Goal: Task Accomplishment & Management: Manage account settings

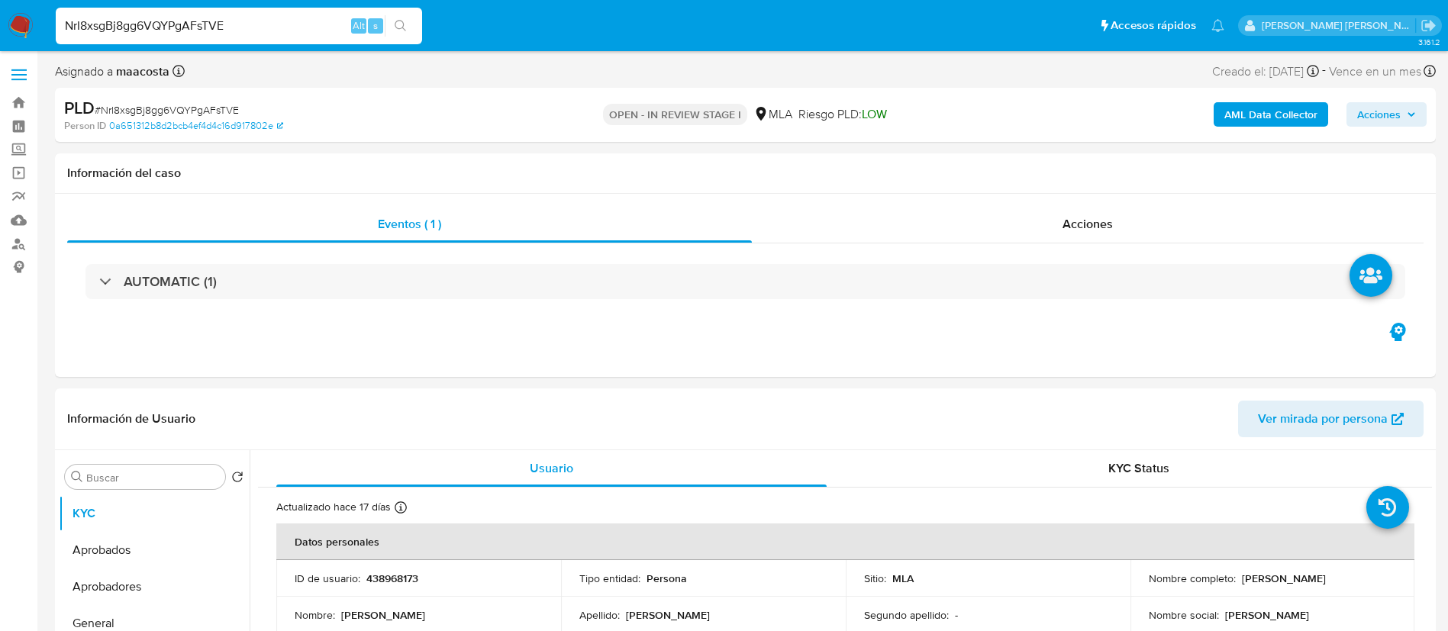
select select "10"
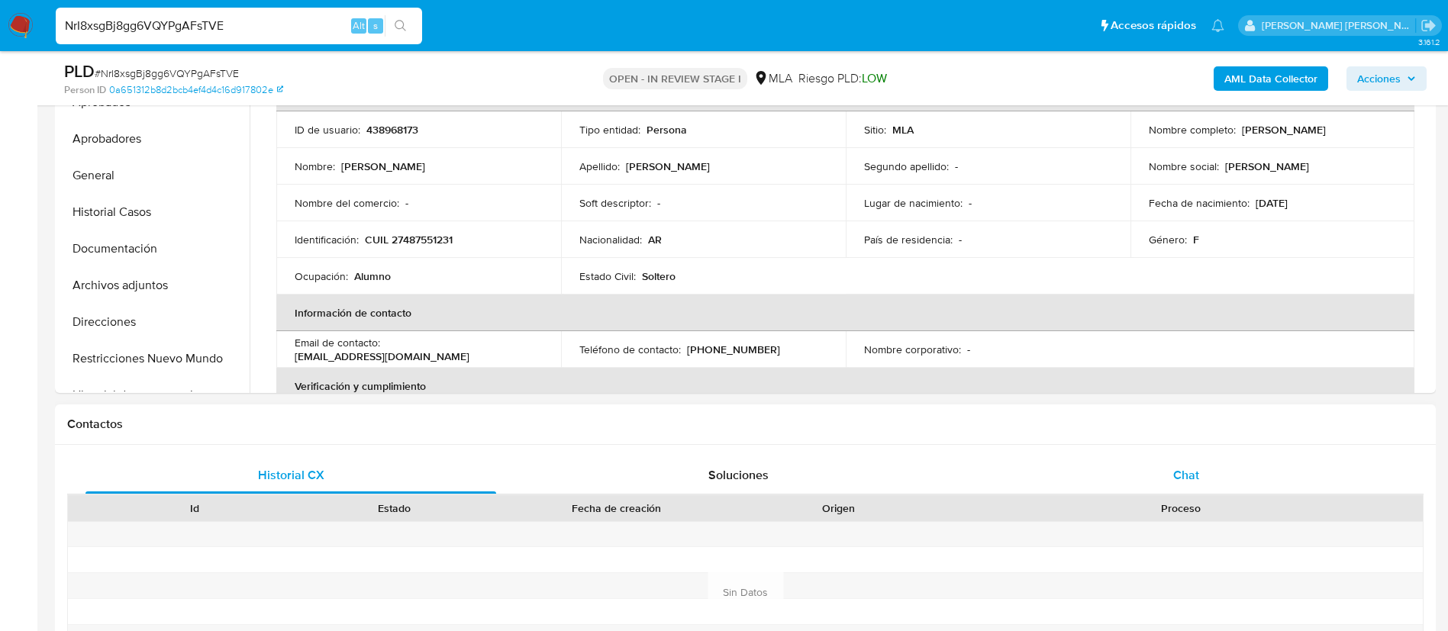
click at [1183, 476] on span "Chat" at bounding box center [1187, 476] width 26 height 18
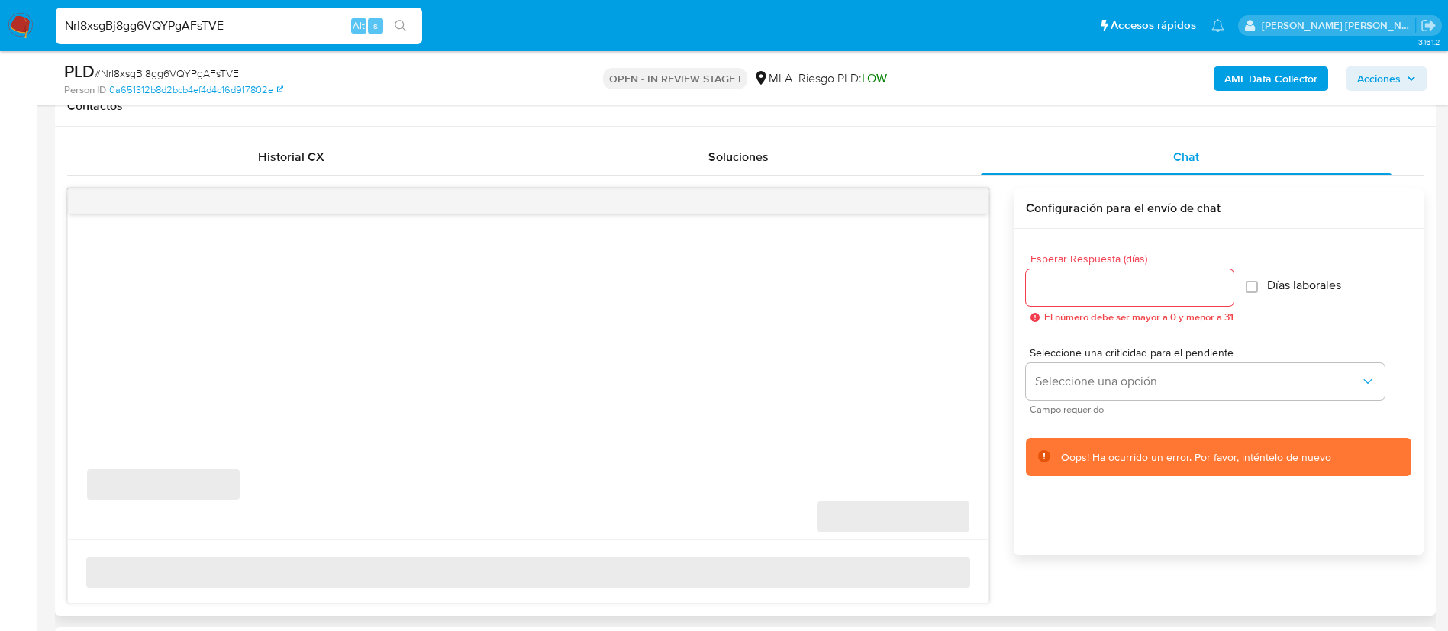
scroll to position [714, 0]
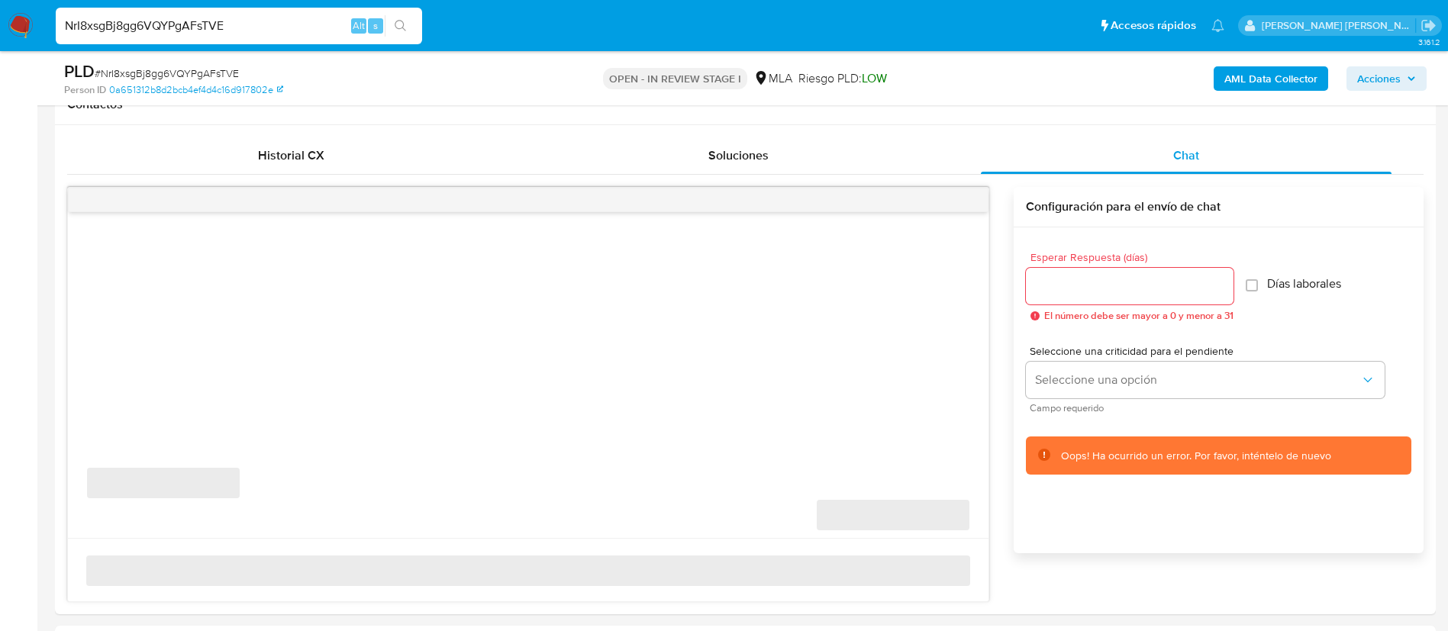
click at [929, 101] on div "PLD # NrI8xsgBj8gg6VQYPgAFsTVE Person ID 0a651312b8d2bcb4ef4d4c16d917802e OPEN …" at bounding box center [745, 78] width 1381 height 54
click at [760, 158] on span "Soluciones" at bounding box center [739, 156] width 60 height 18
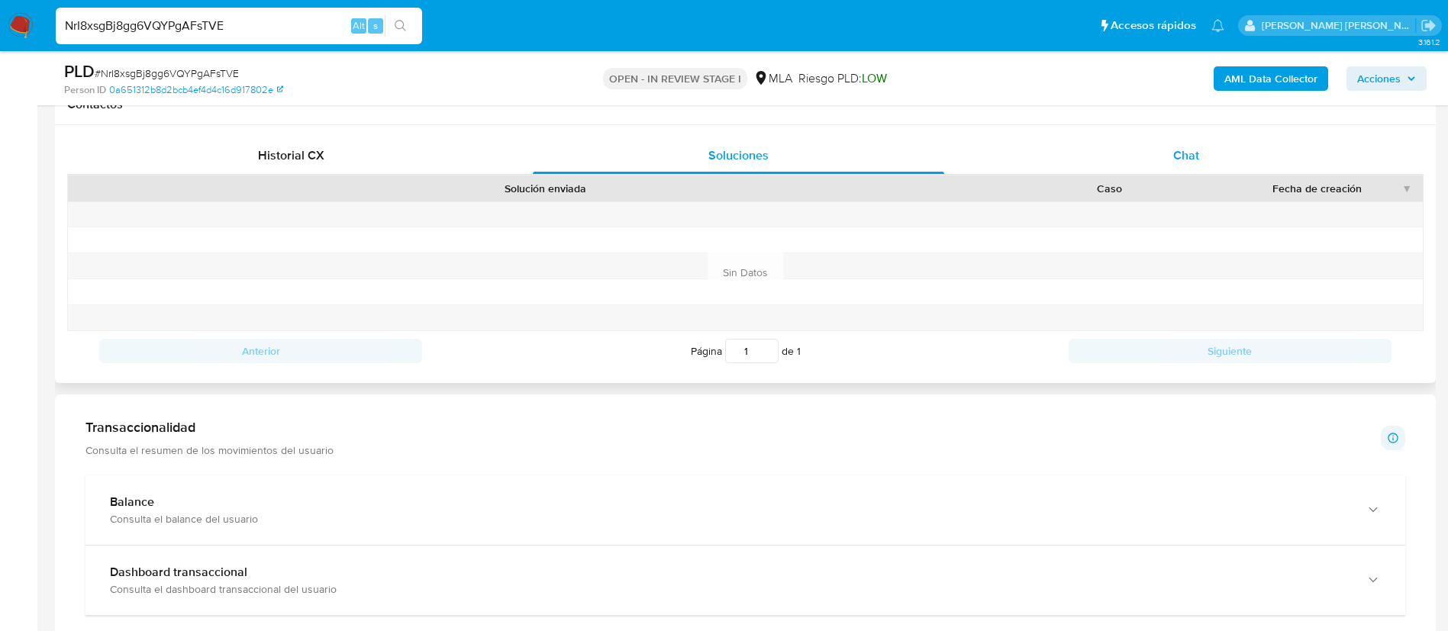
click at [1172, 155] on div "Chat" at bounding box center [1186, 155] width 411 height 37
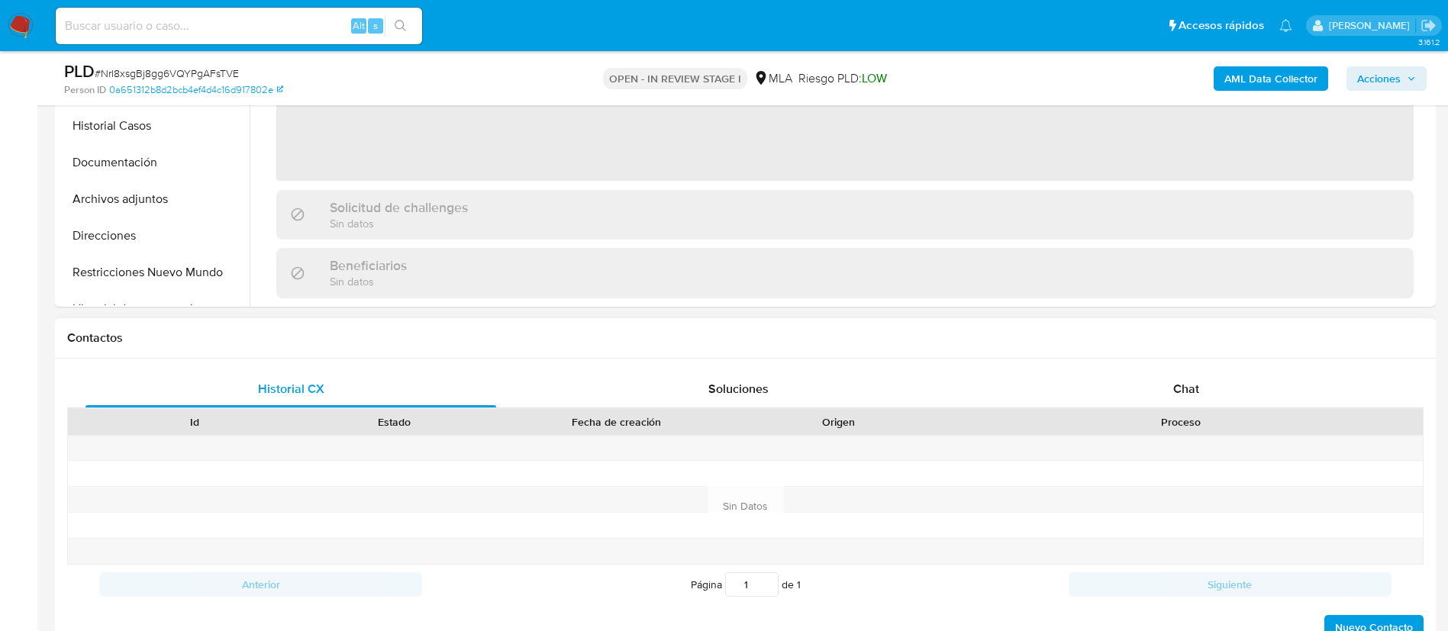
scroll to position [593, 0]
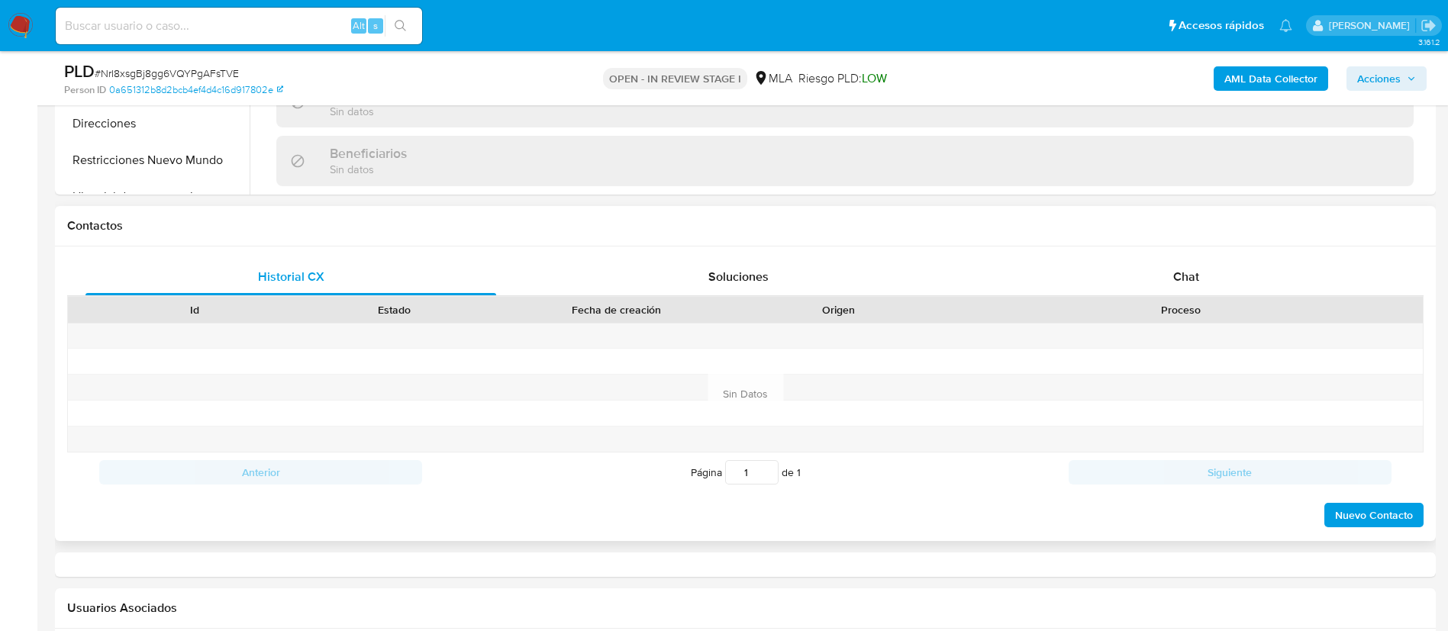
select select "10"
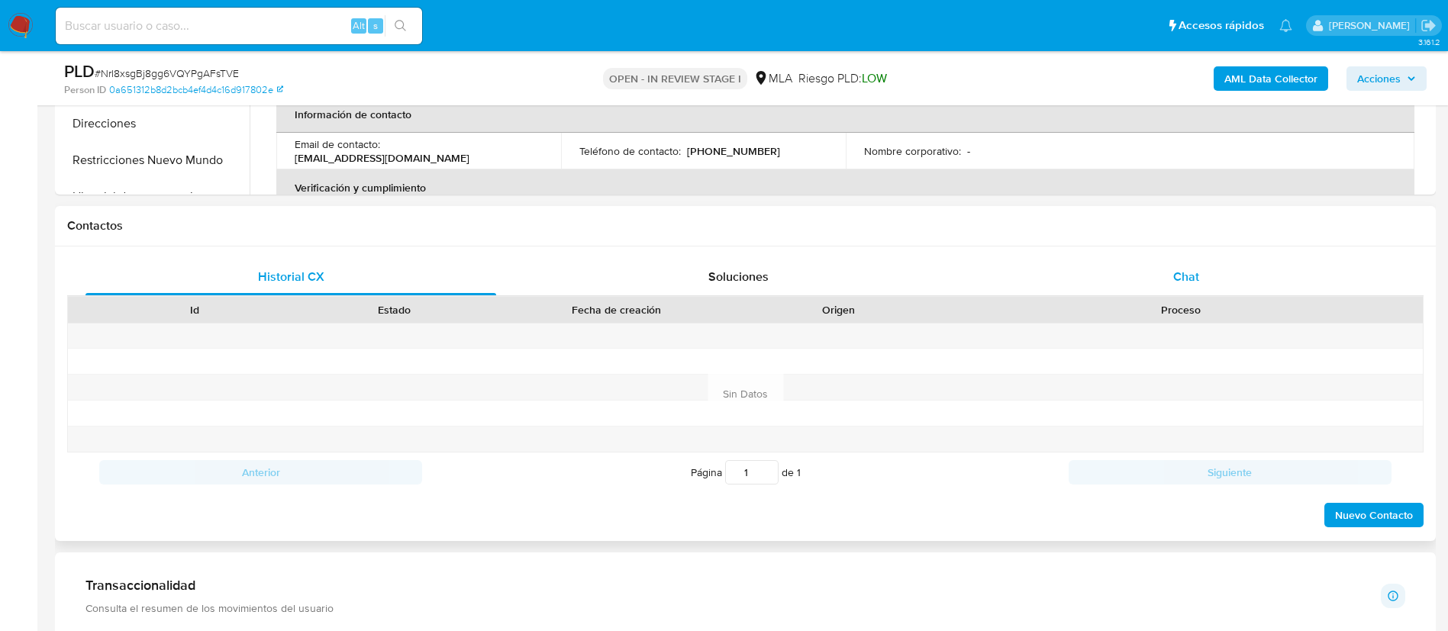
click at [1186, 273] on span "Chat" at bounding box center [1187, 277] width 26 height 18
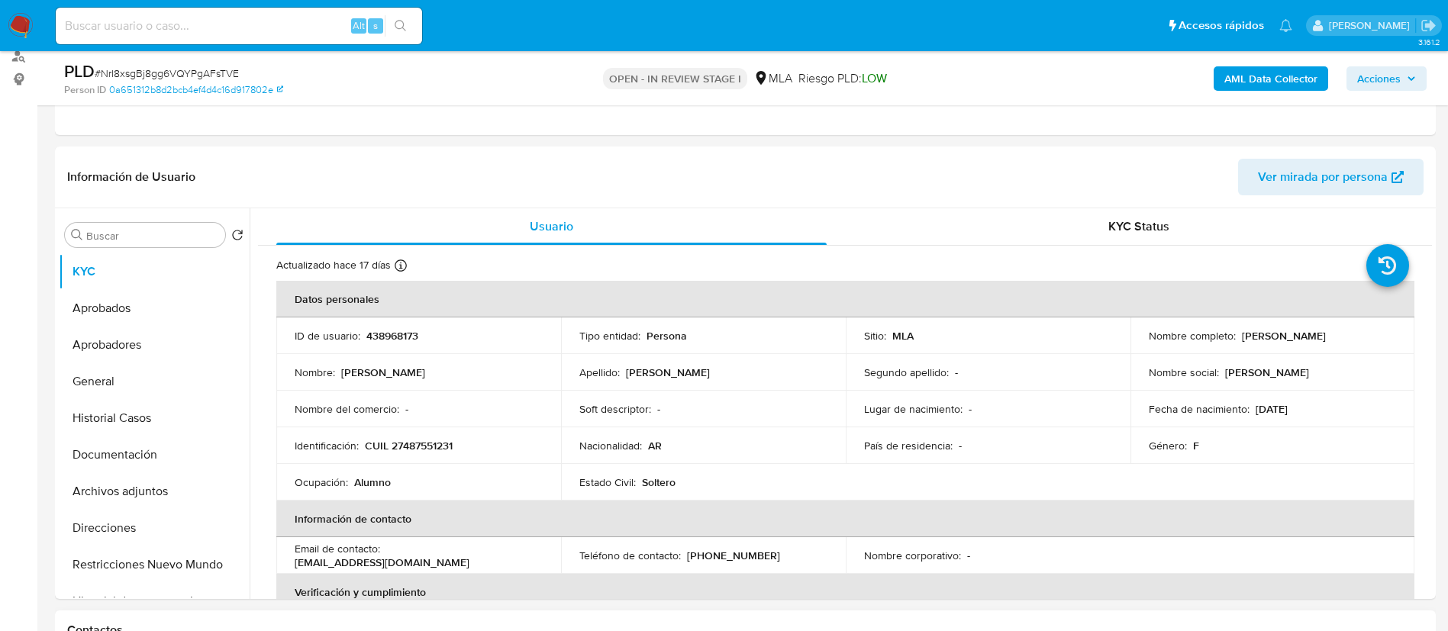
scroll to position [187, 0]
click at [157, 338] on button "Aprobadores" at bounding box center [148, 346] width 179 height 37
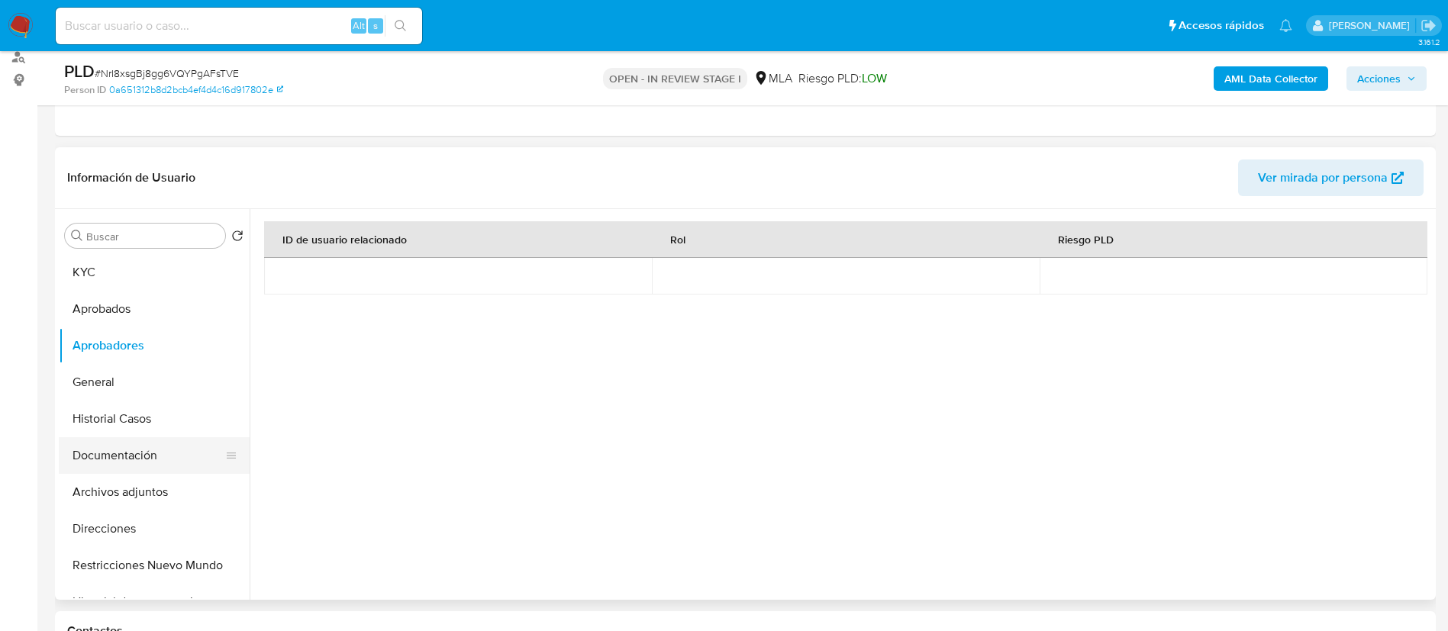
click at [135, 454] on button "Documentación" at bounding box center [148, 456] width 179 height 37
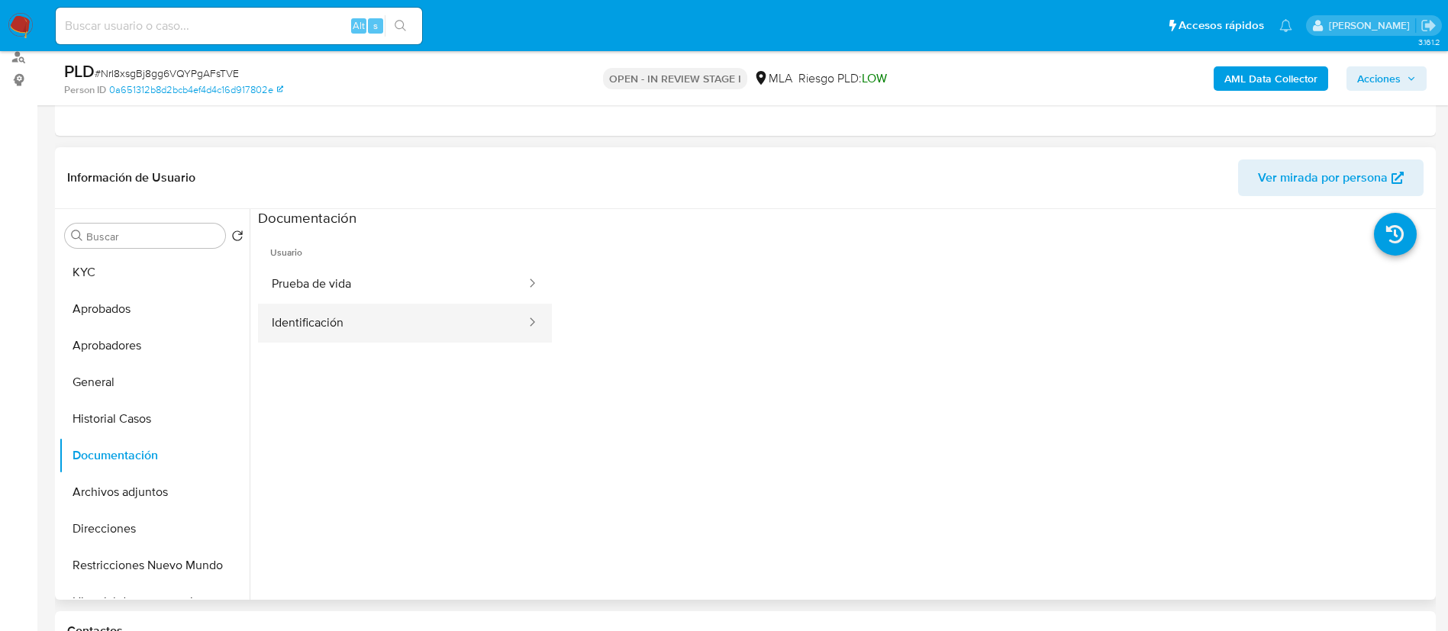
click at [362, 316] on button "Identificación" at bounding box center [393, 323] width 270 height 39
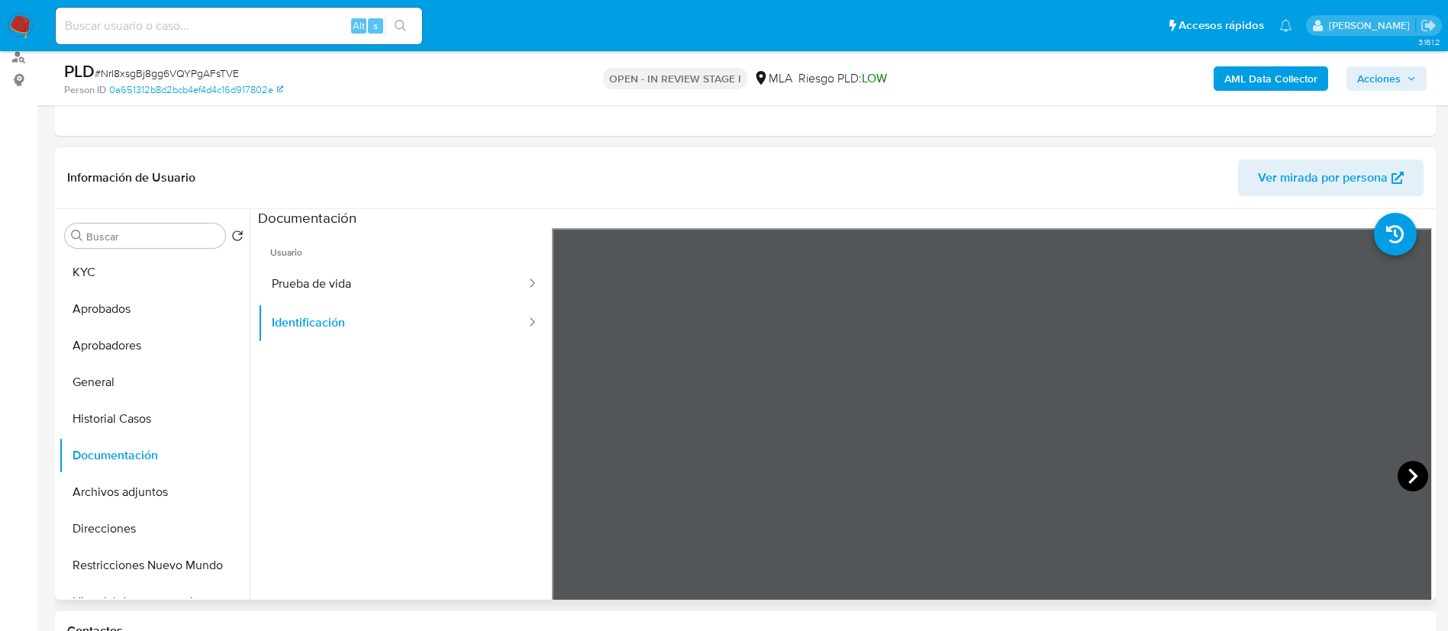
click at [1418, 478] on icon at bounding box center [1413, 476] width 31 height 31
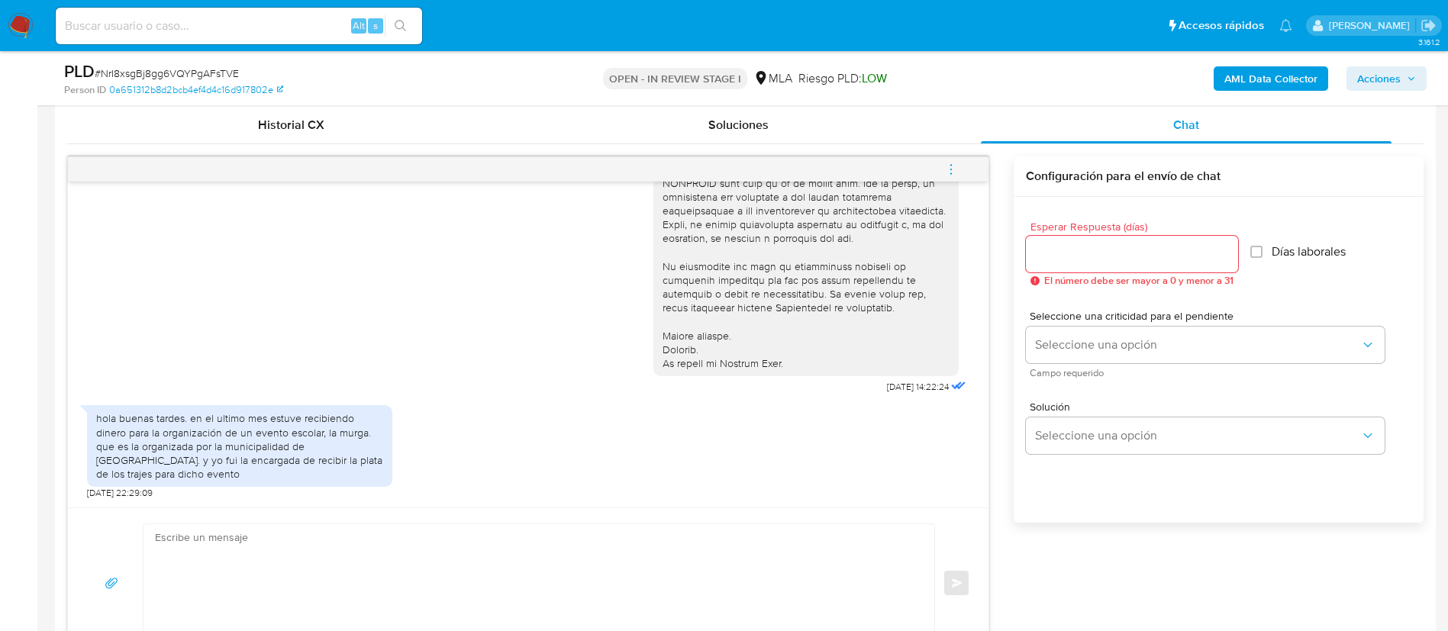
scroll to position [746, 0]
drag, startPoint x: 848, startPoint y: 384, endPoint x: 899, endPoint y: 389, distance: 50.7
click at [899, 389] on div "17/09/2025 14:22:24" at bounding box center [812, 55] width 316 height 683
copy span "17/09/2025"
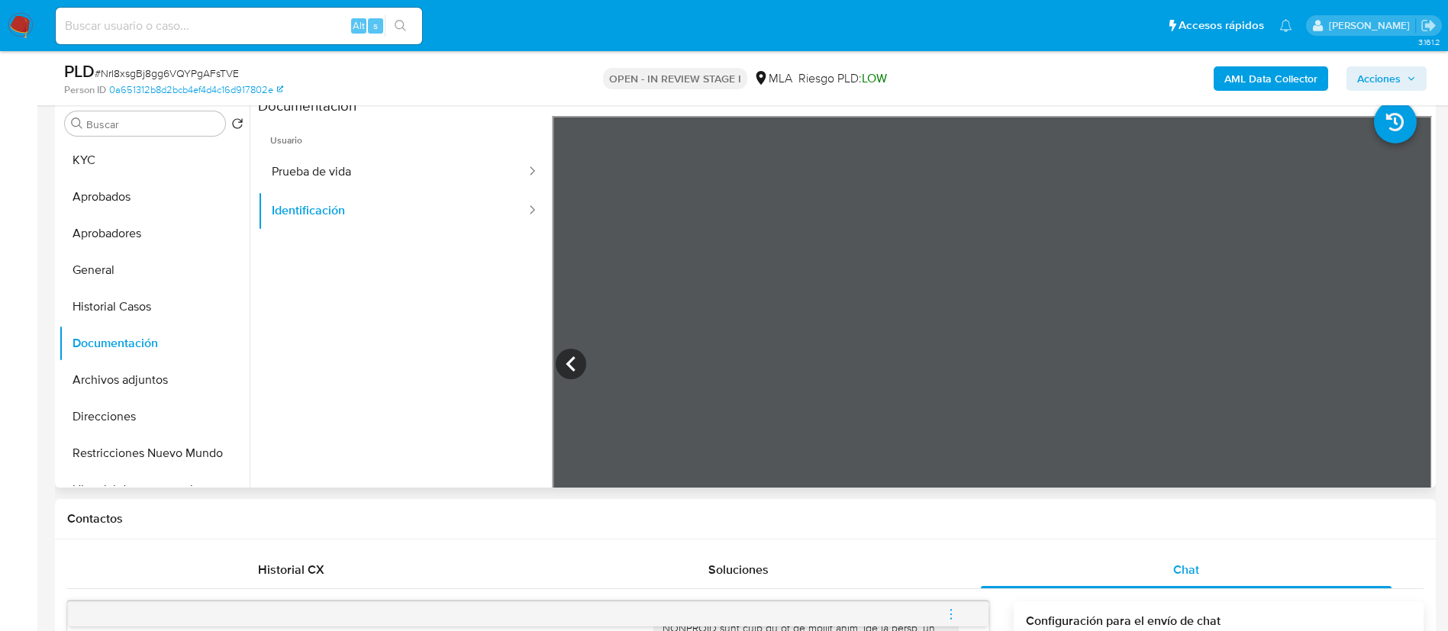
scroll to position [295, 0]
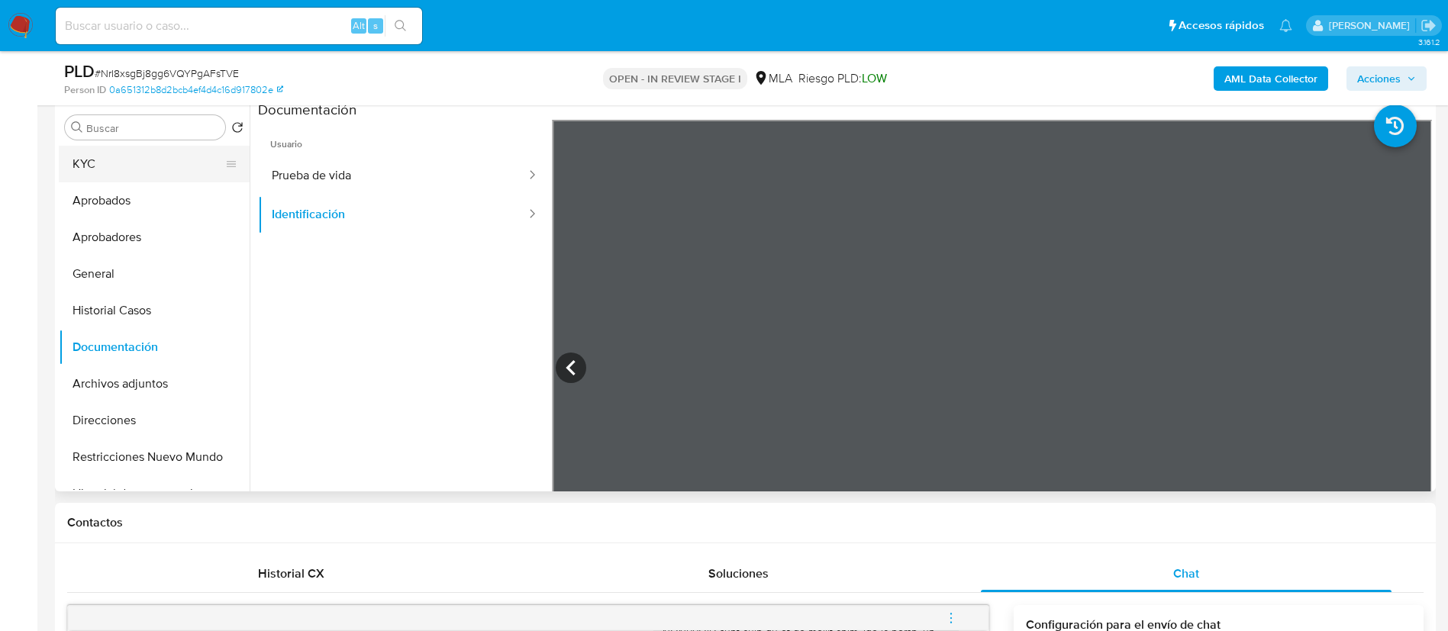
click at [114, 170] on button "KYC" at bounding box center [148, 164] width 179 height 37
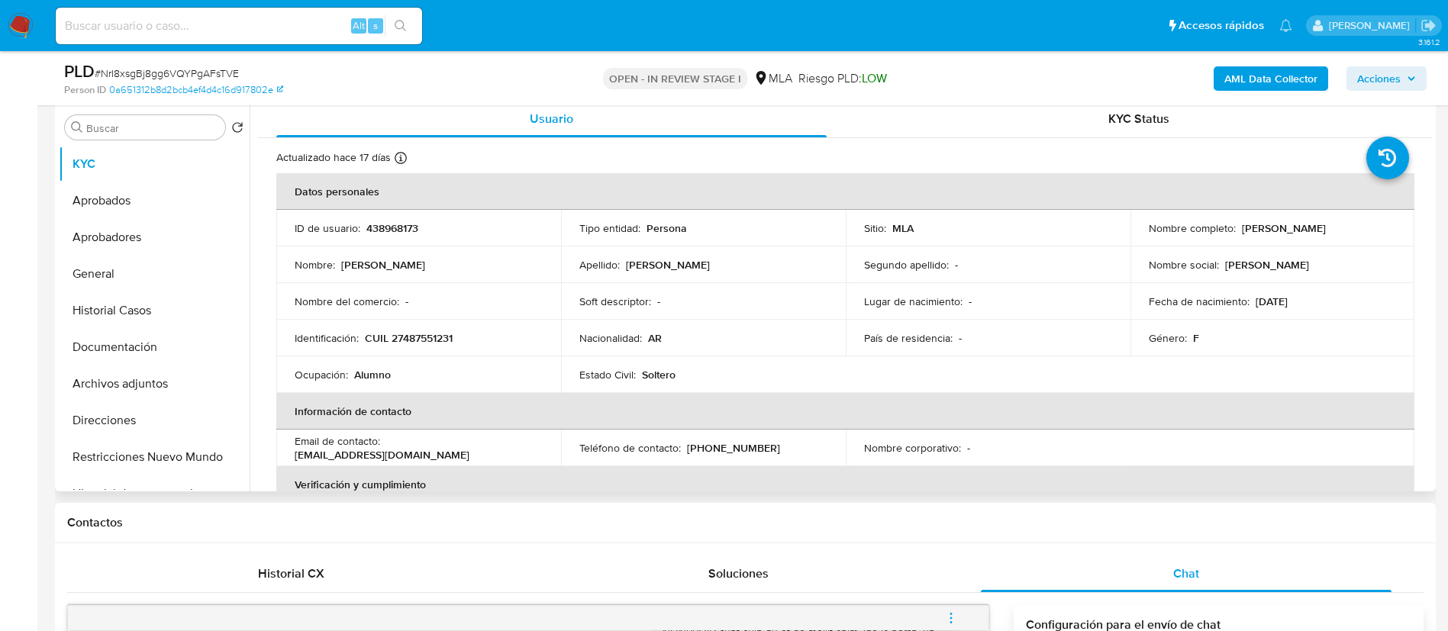
click at [399, 344] on p "CUIL 27487551231" at bounding box center [409, 338] width 88 height 14
copy p "27487551231"
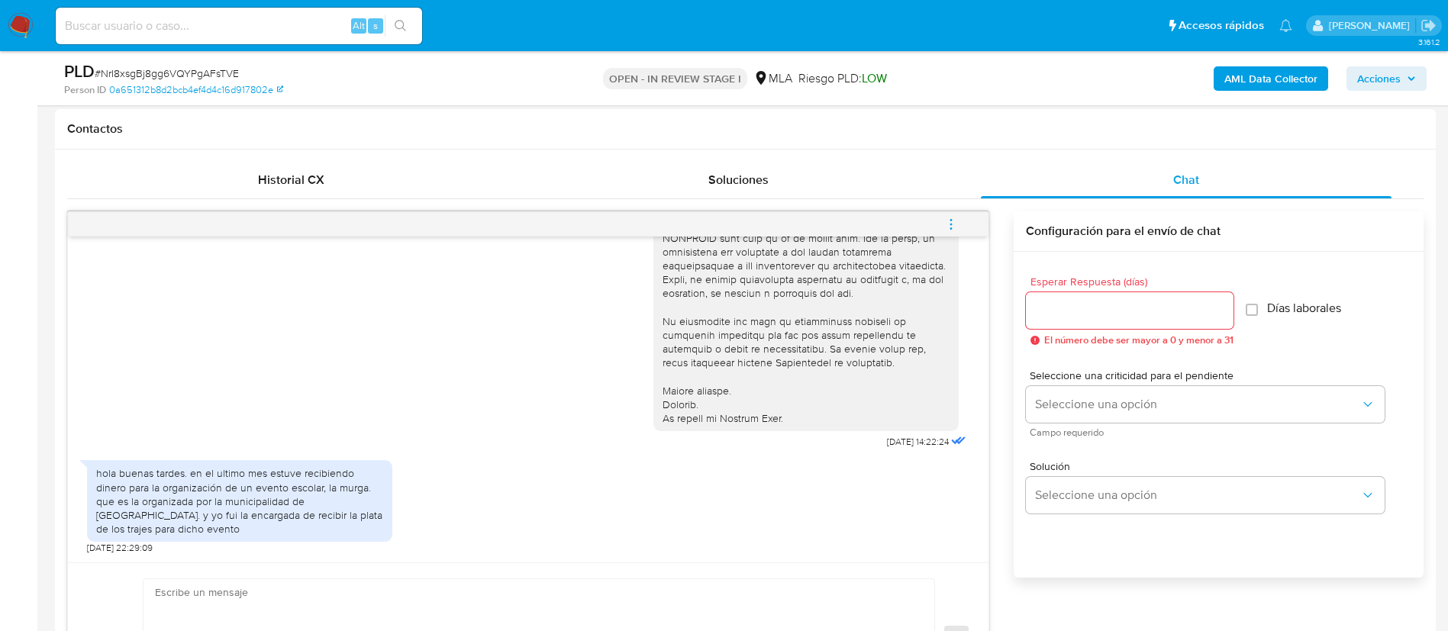
scroll to position [696, 0]
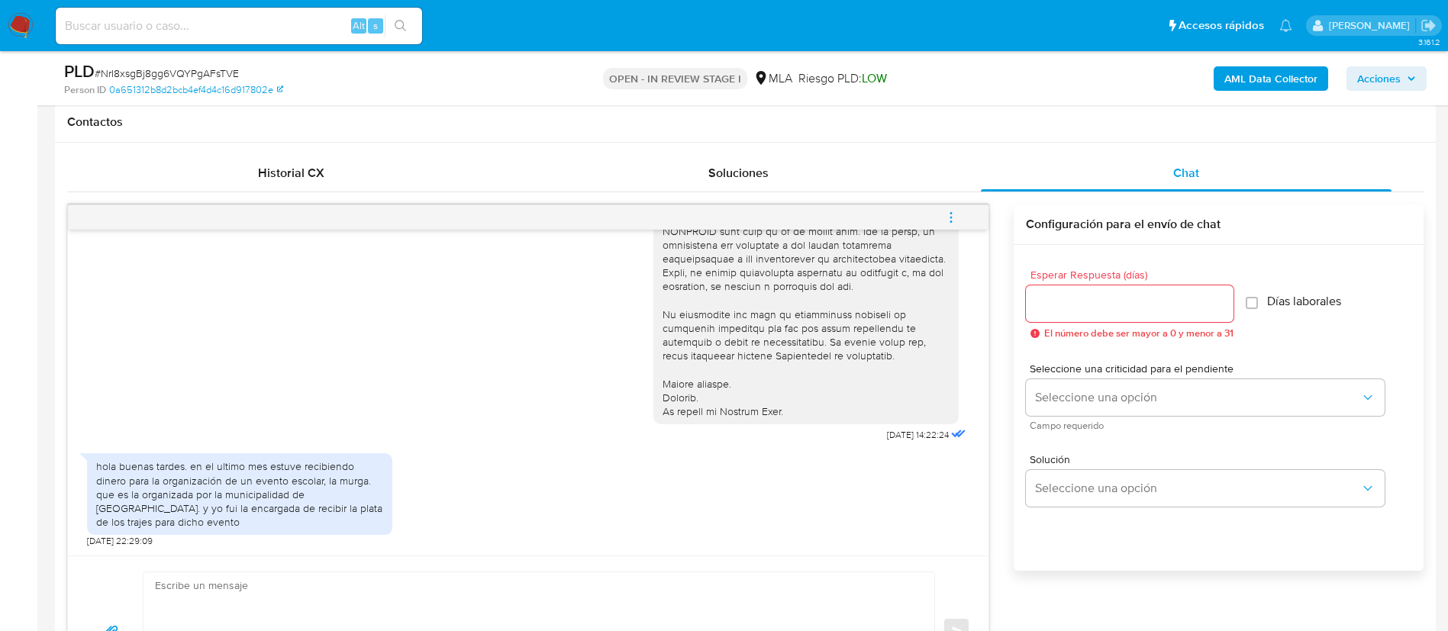
click at [234, 468] on div "hola buenas tardes. en el ultimo mes estuve recibiendo dinero para la organizac…" at bounding box center [239, 494] width 287 height 69
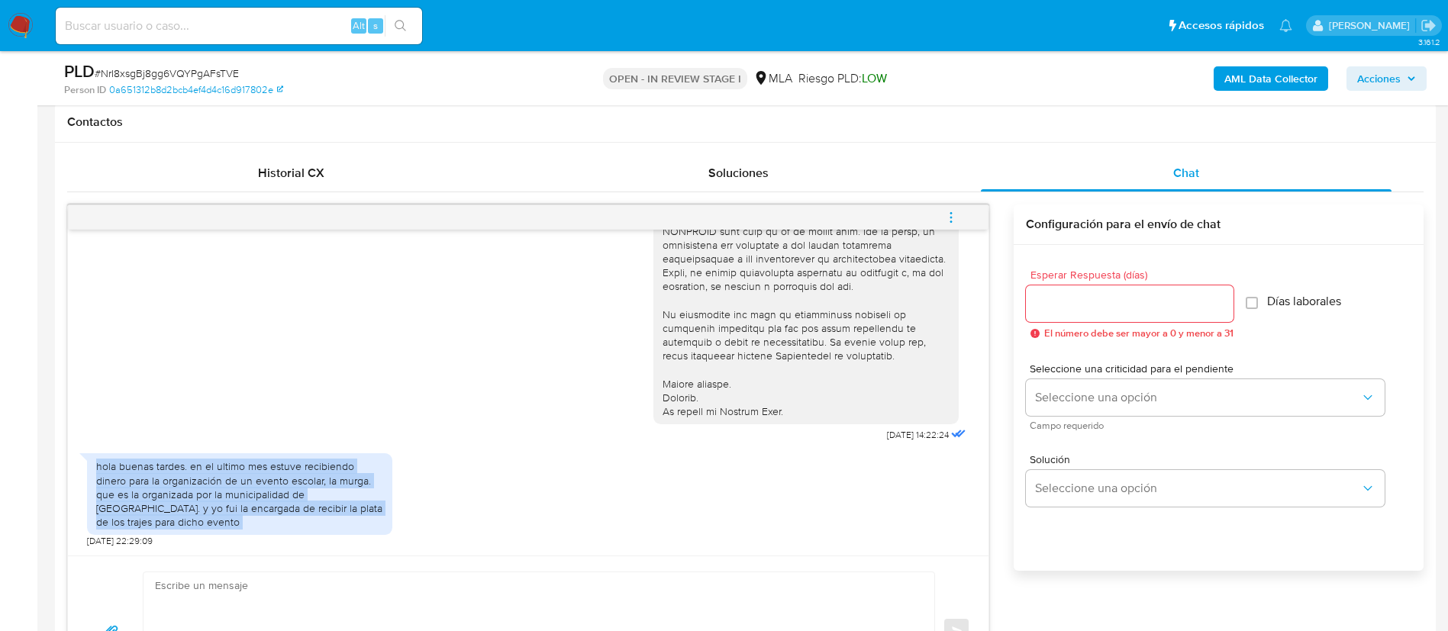
click at [234, 468] on div "hola buenas tardes. en el ultimo mes estuve recibiendo dinero para la organizac…" at bounding box center [239, 494] width 287 height 69
copy div "hola buenas tardes. en el ultimo mes estuve recibiendo dinero para la organizac…"
click at [1111, 392] on span "Seleccione una opción" at bounding box center [1197, 397] width 325 height 15
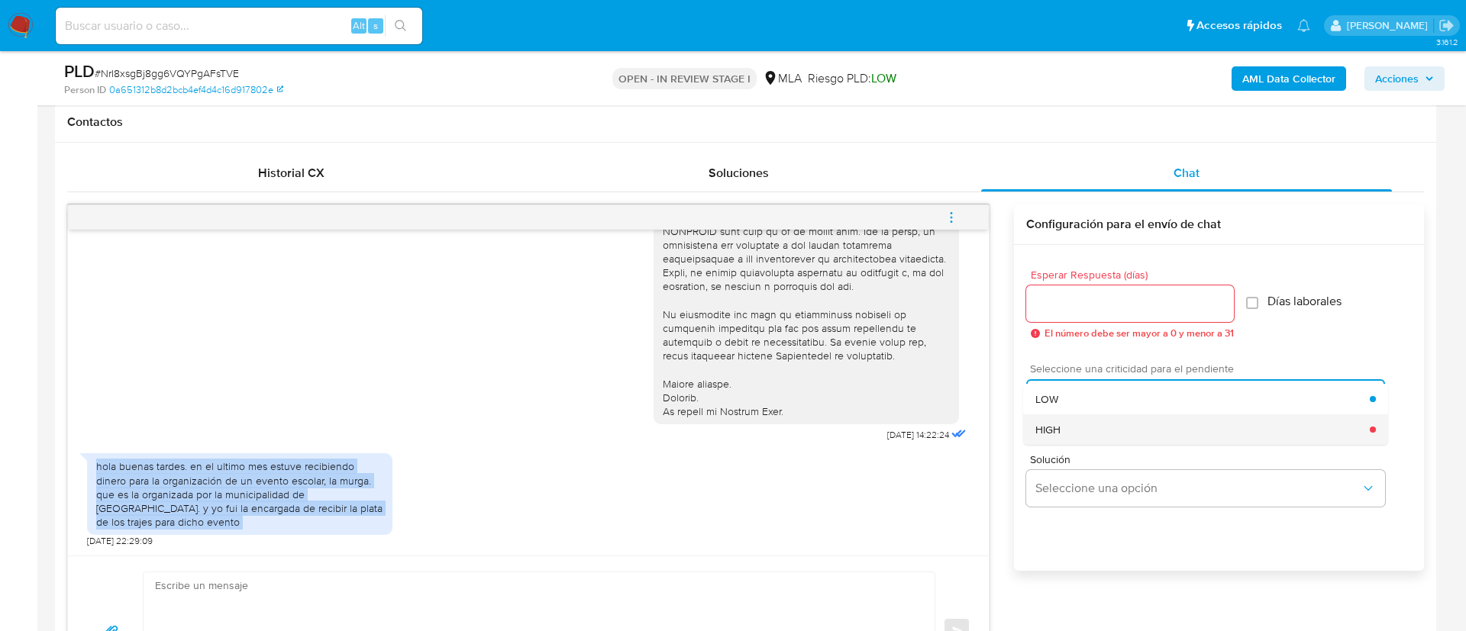
click at [1087, 426] on div "HIGH" at bounding box center [1202, 430] width 334 height 31
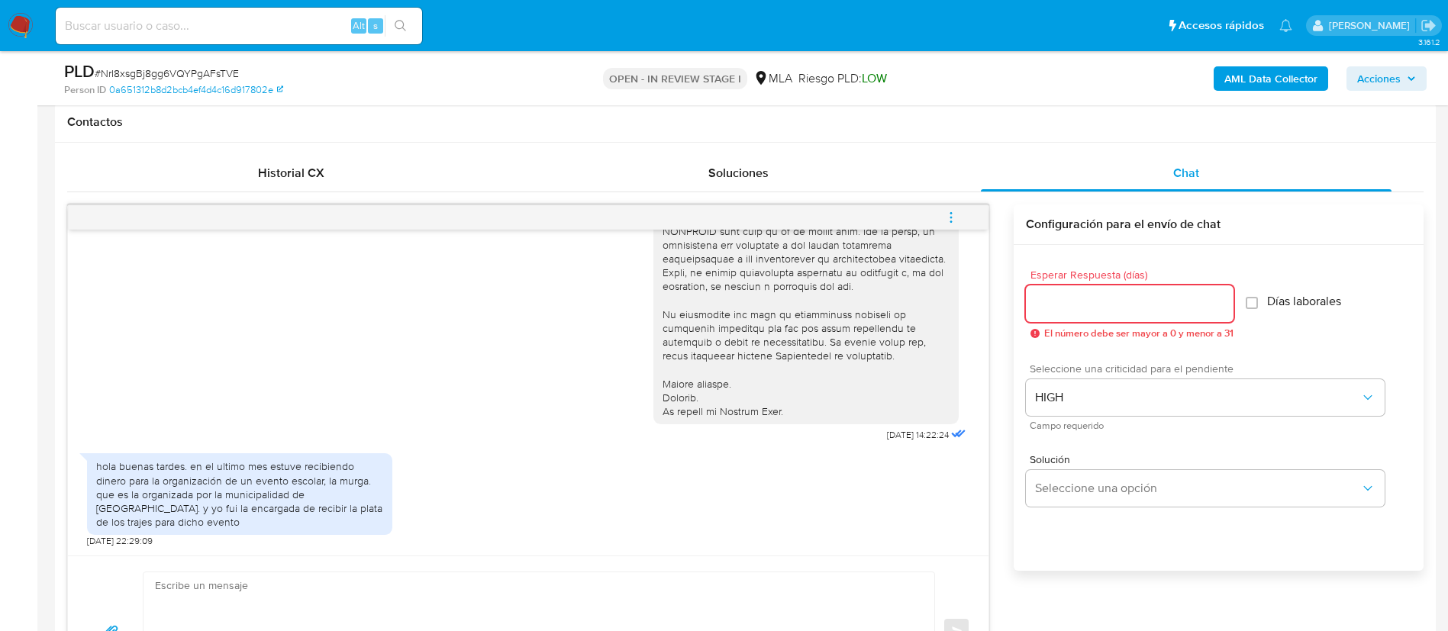
click at [1068, 307] on input "Esperar Respuesta (días)" at bounding box center [1130, 304] width 208 height 20
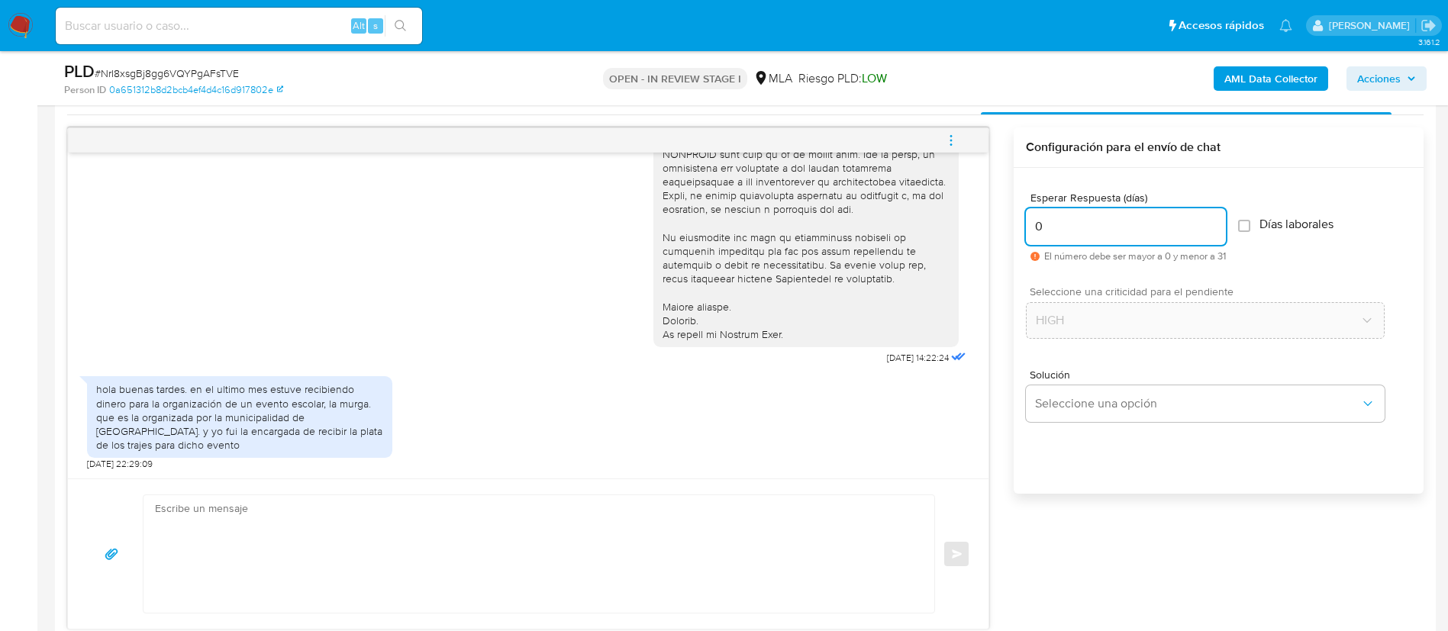
scroll to position [783, 0]
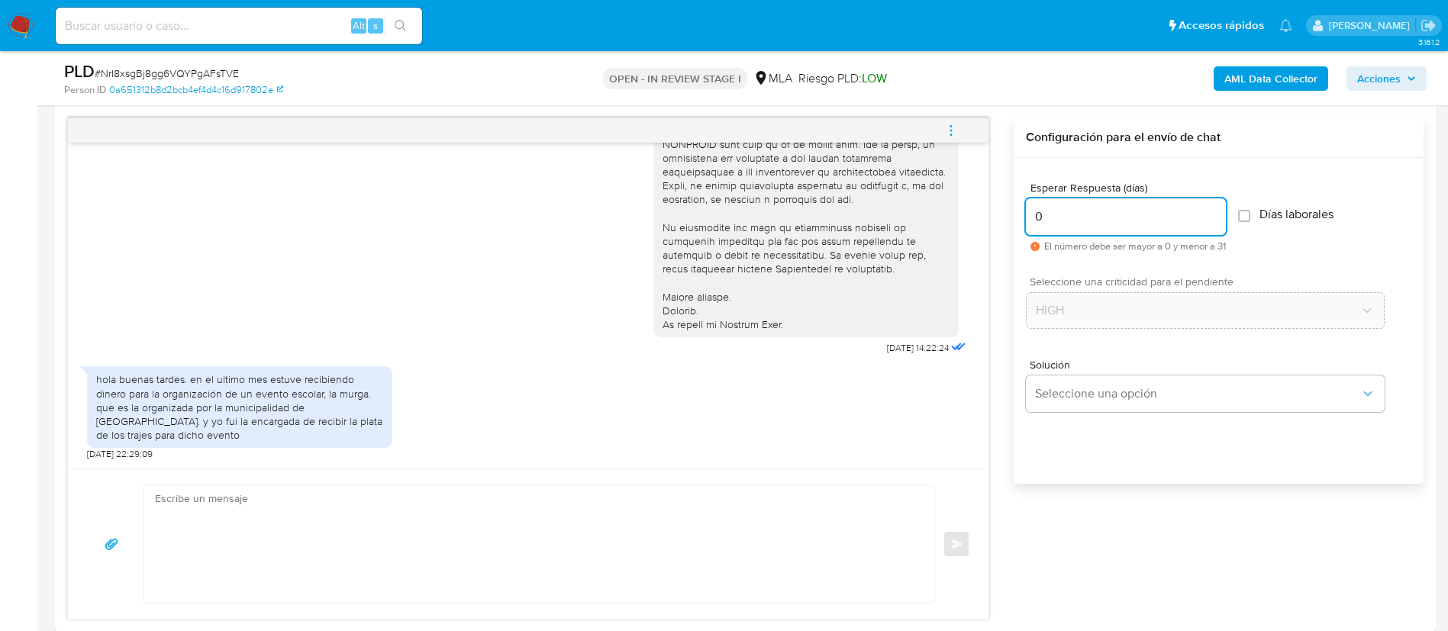
type input "0"
click at [829, 507] on textarea at bounding box center [535, 545] width 760 height 118
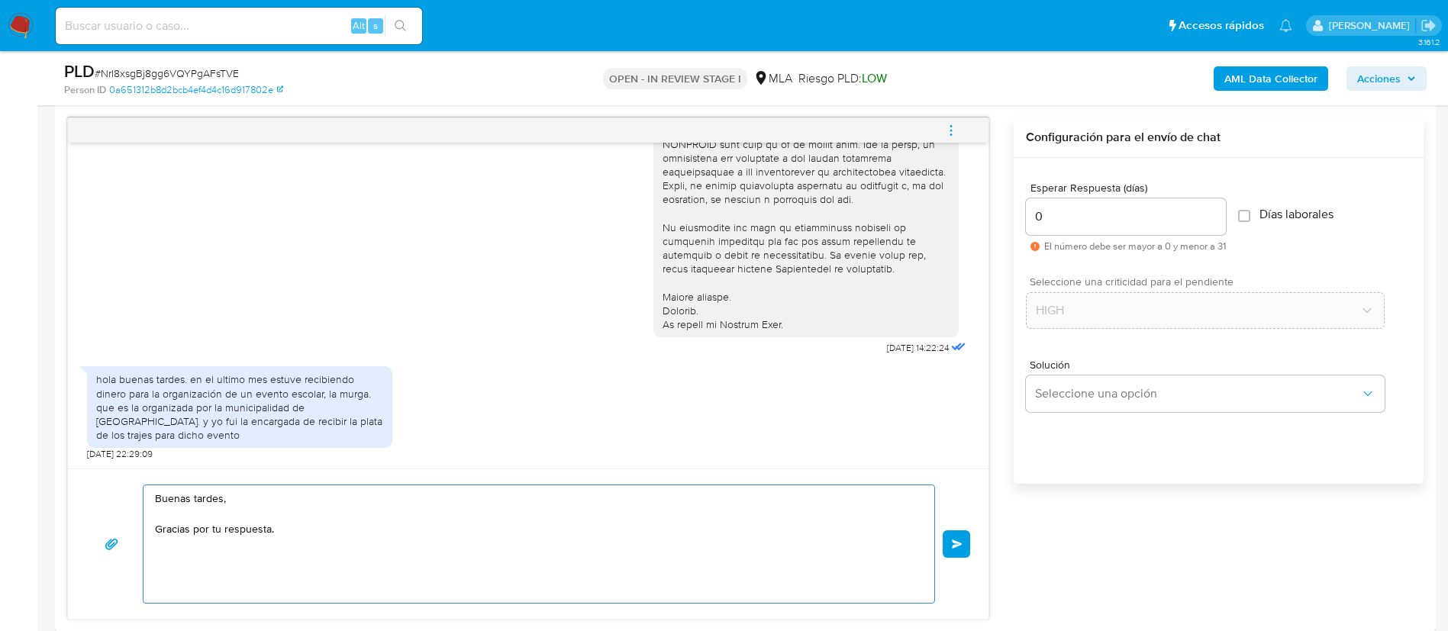
paste textarea "Es importante que sepas que, en caso de no responder a lo solicitado o si lo pr…"
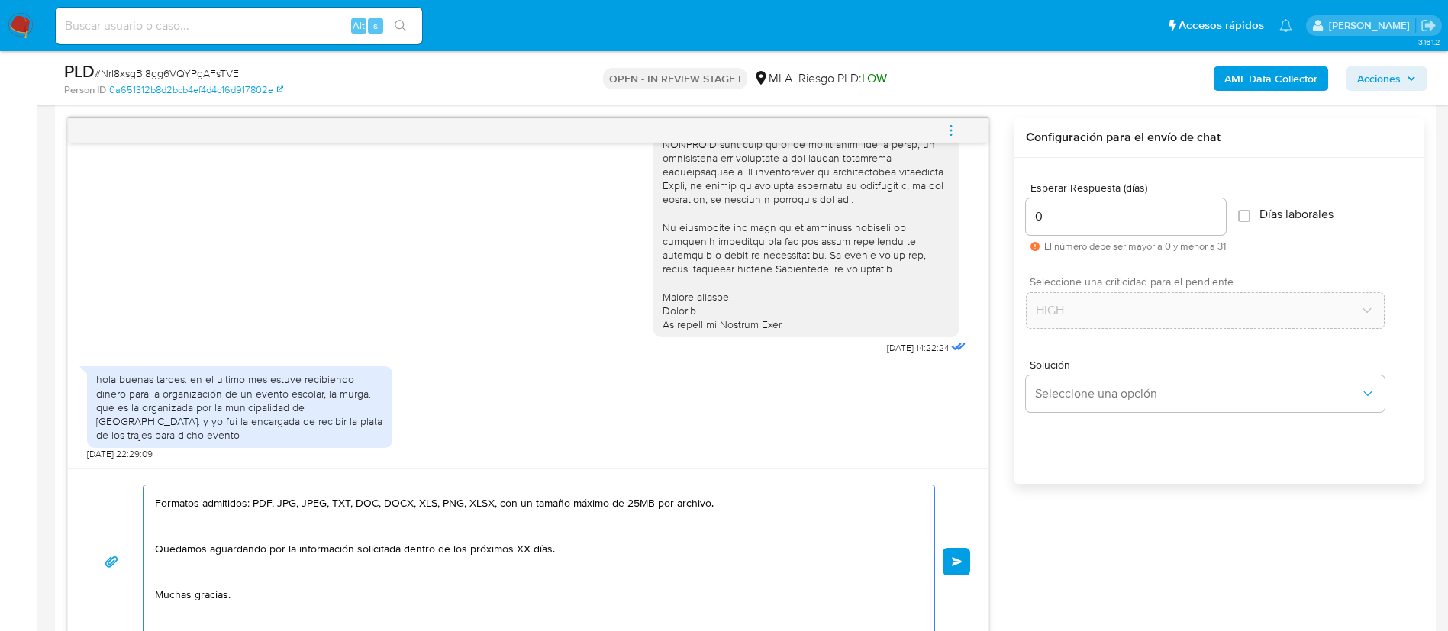
scroll to position [139, 0]
drag, startPoint x: 402, startPoint y: 545, endPoint x: 560, endPoint y: 553, distance: 158.2
click at [560, 553] on textarea "Buenas tardes, Gracias por tu respuesta. Es importante que sepas que, en caso d…" at bounding box center [535, 562] width 760 height 153
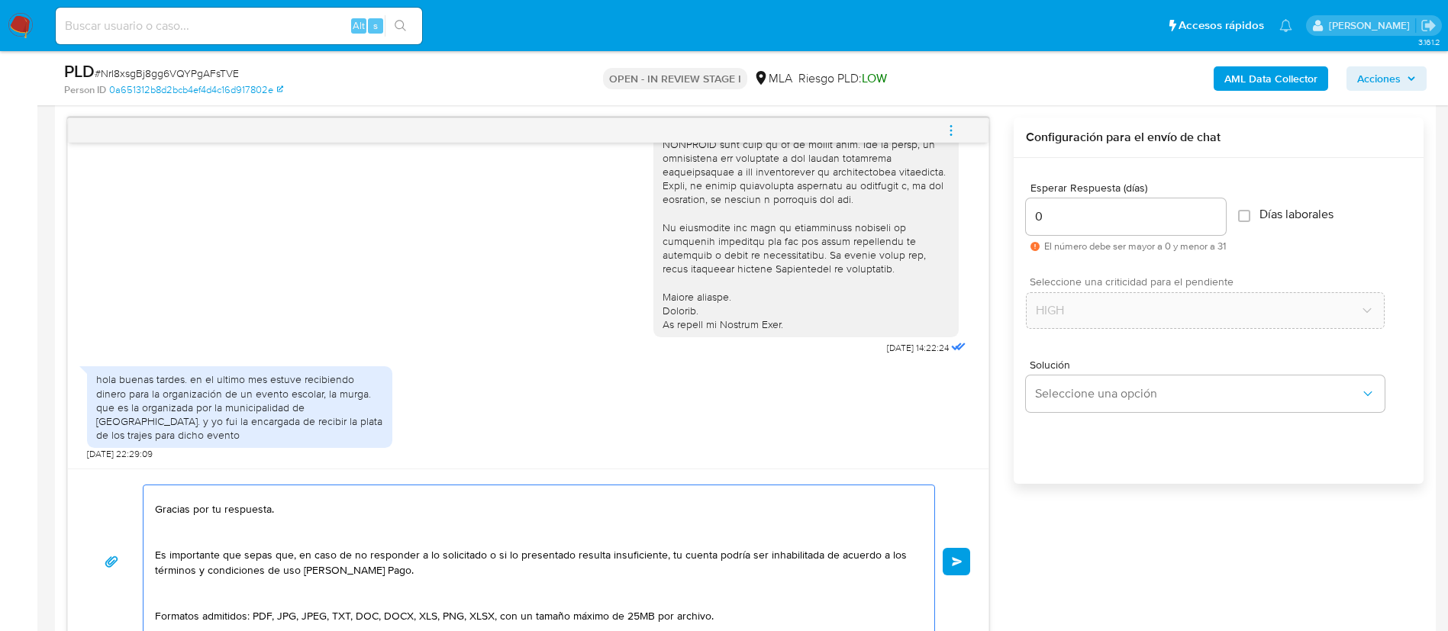
scroll to position [0, 0]
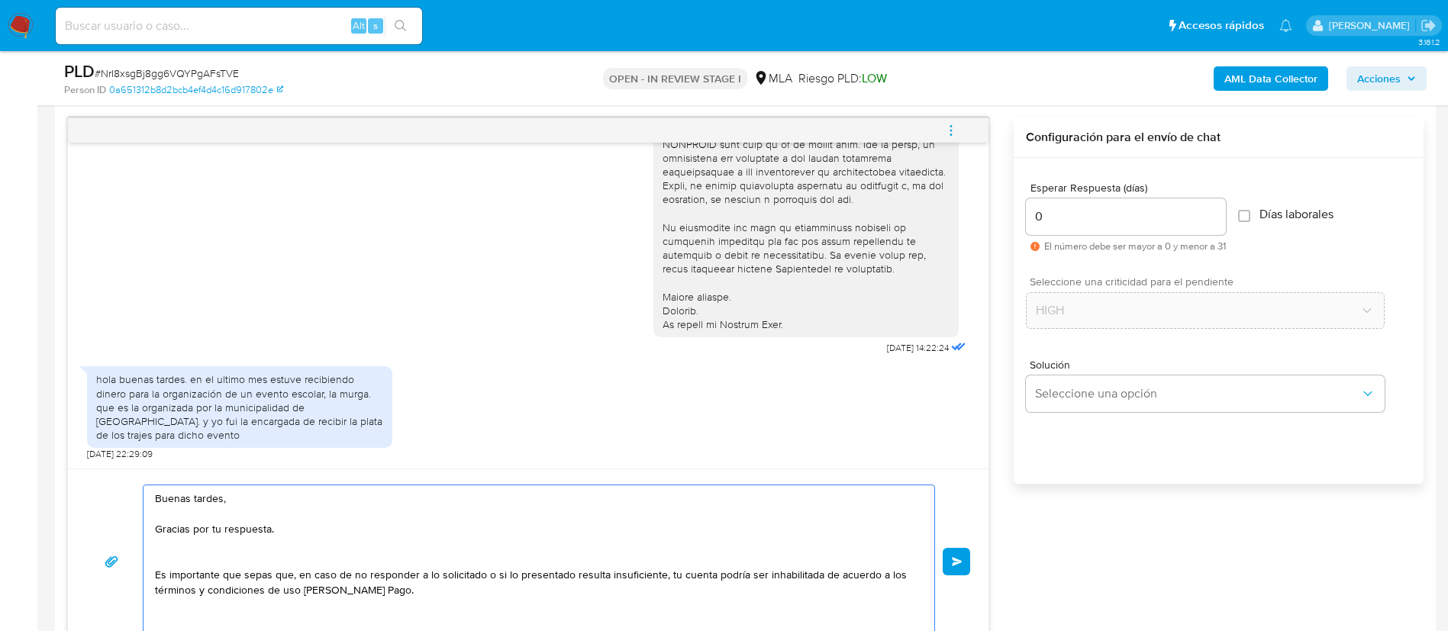
click at [364, 541] on textarea "Buenas tardes, Gracias por tu respuesta. Es importante que sepas que, en caso d…" at bounding box center [535, 562] width 760 height 153
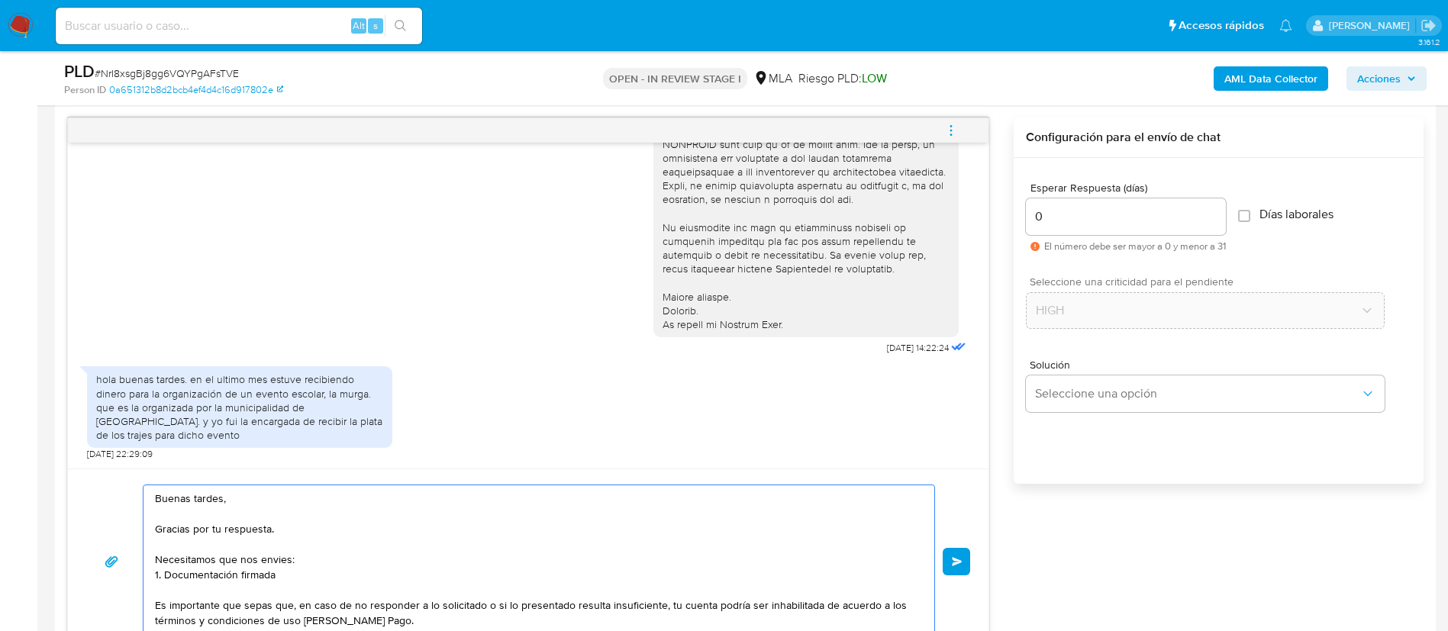
click at [272, 538] on textarea "Buenas tardes, Gracias por tu respuesta. Necesitamos que nos envies: 1. Documen…" at bounding box center [535, 562] width 760 height 153
click at [285, 569] on textarea "Buenas tardes, Gracias por tu respuesta. Necesitamos que nos envies: 1. Documen…" at bounding box center [535, 562] width 760 height 153
paste textarea "una carta firmada por la institución del colegio"
drag, startPoint x: 276, startPoint y: 574, endPoint x: 359, endPoint y: 575, distance: 83.2
click at [359, 575] on textarea "Buenas tardes, Gracias por tu respuesta. Necesitamos que nos envies: 1. Documen…" at bounding box center [535, 562] width 760 height 153
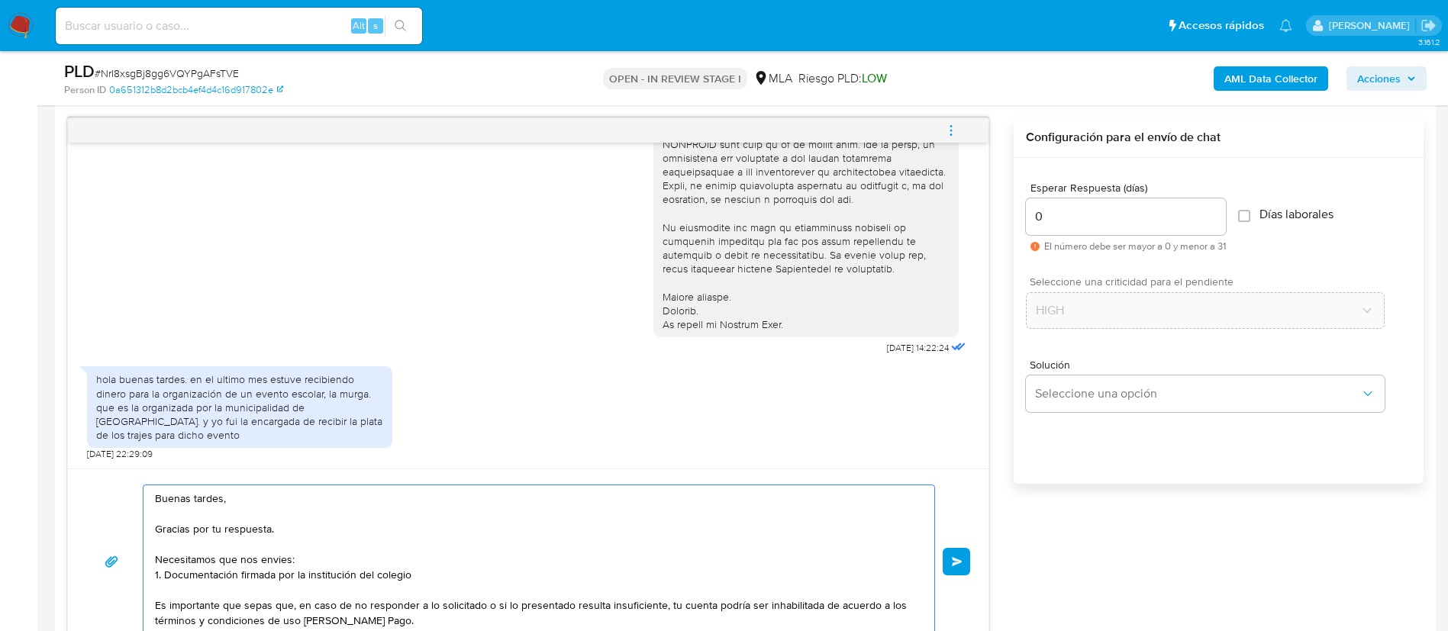
click at [431, 575] on textarea "Buenas tardes, Gracias por tu respuesta. Necesitamos que nos envies: 1. Documen…" at bounding box center [535, 562] width 760 height 153
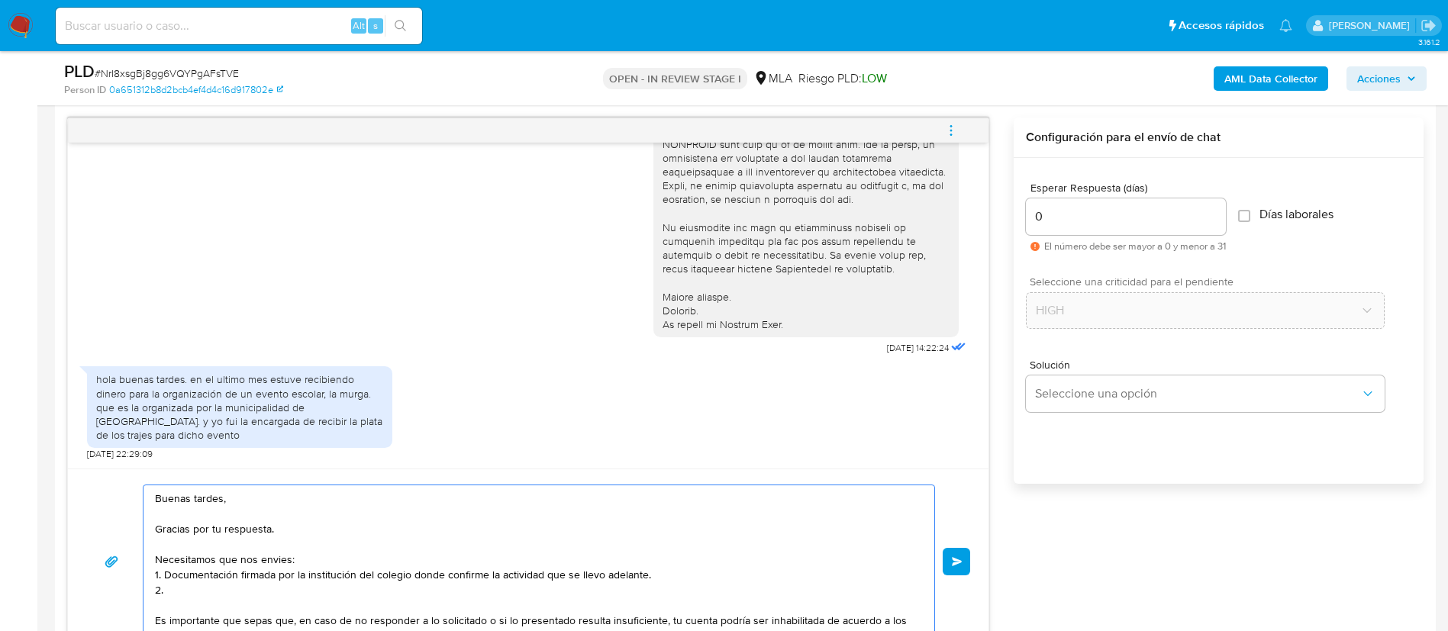
paste textarea "3. Proporciona el vínculo con las siguientes contrapartes con las que operaste,…"
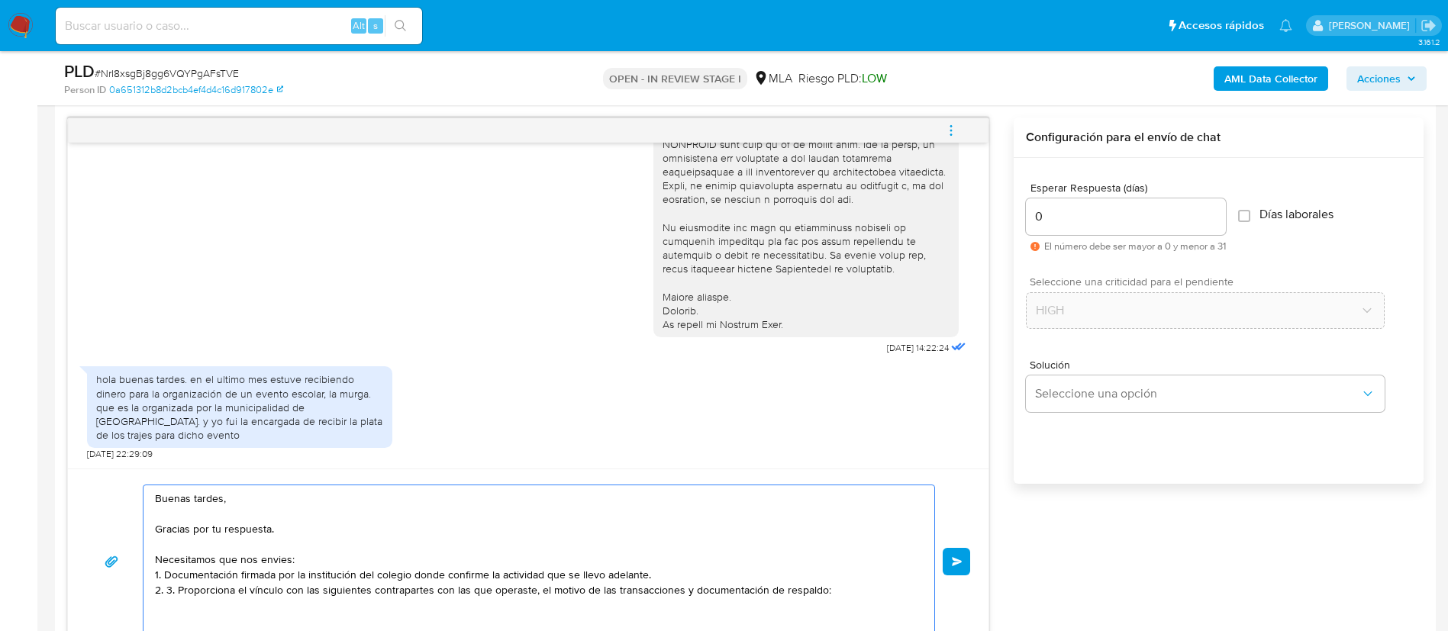
click at [180, 588] on textarea "Buenas tardes, Gracias por tu respuesta. Necesitamos que nos envies: 1. Documen…" at bounding box center [535, 562] width 760 height 153
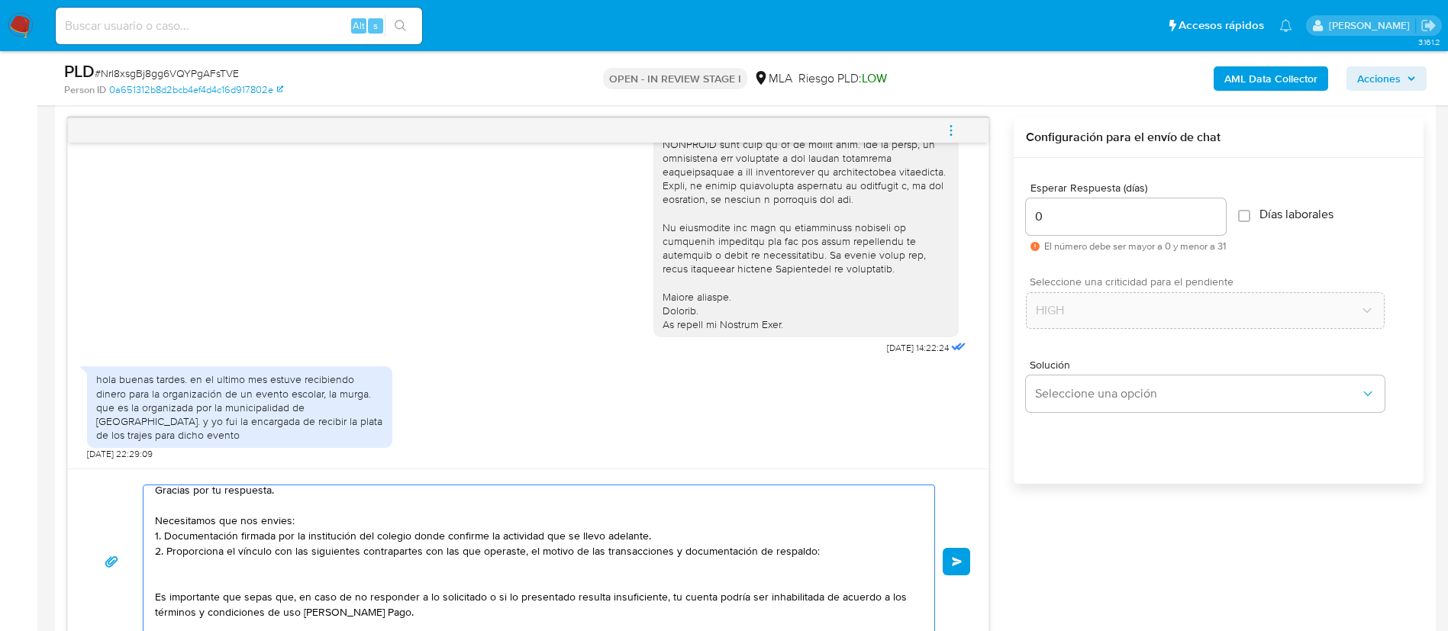
scroll to position [41, 0]
click at [459, 560] on textarea "Buenas tardes, Gracias por tu respuesta. Necesitamos que nos envies: 1. Documen…" at bounding box center [535, 562] width 760 height 153
paste textarea "20263151047 name: ALVARO MARCELO ARIAS || alias: 27478231615 Maria Luz Denti Ys…"
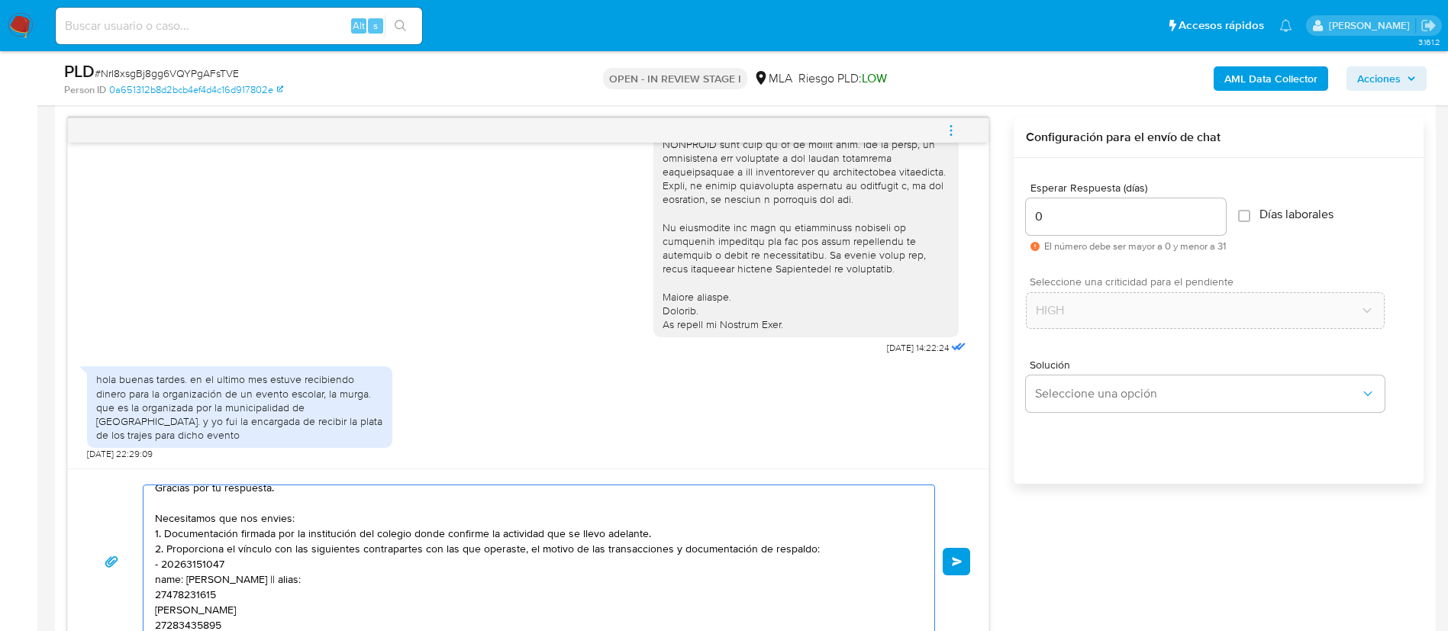
scroll to position [790, 0]
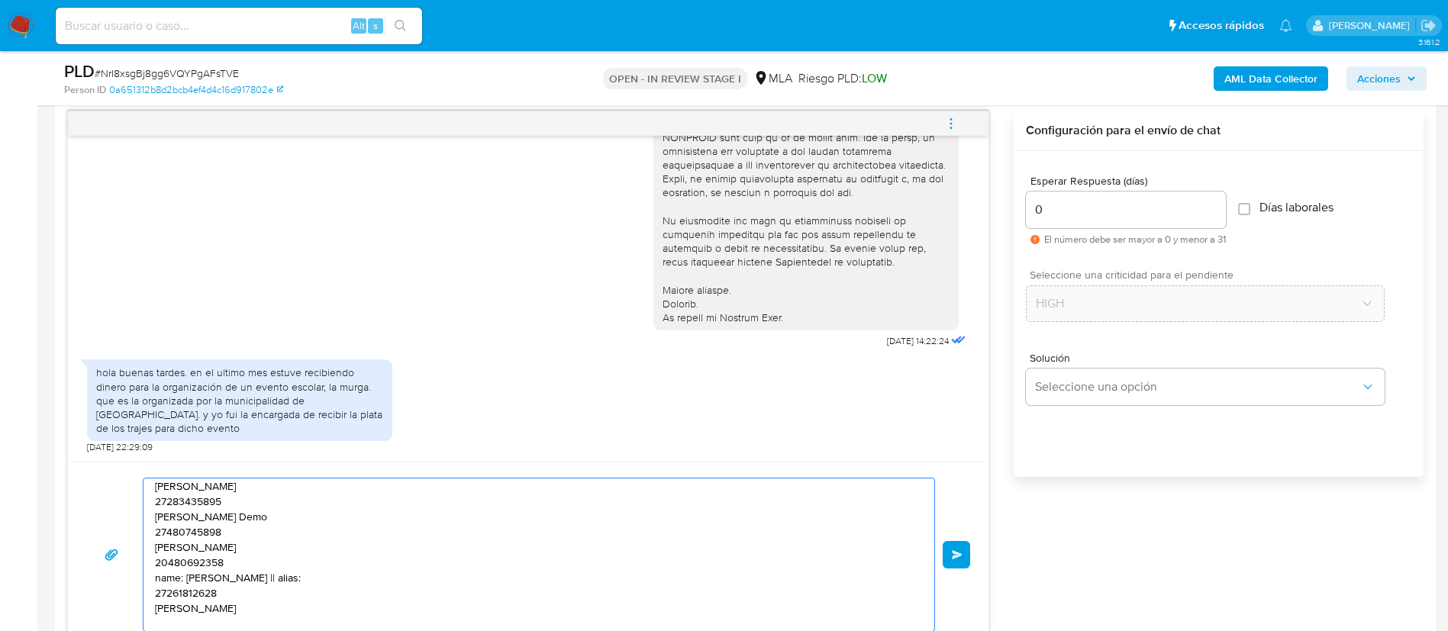
click at [331, 609] on textarea "Buenas tardes, Gracias por tu respuesta. Necesitamos que nos envies: 1. Documen…" at bounding box center [535, 555] width 760 height 153
paste textarea "CUIT"
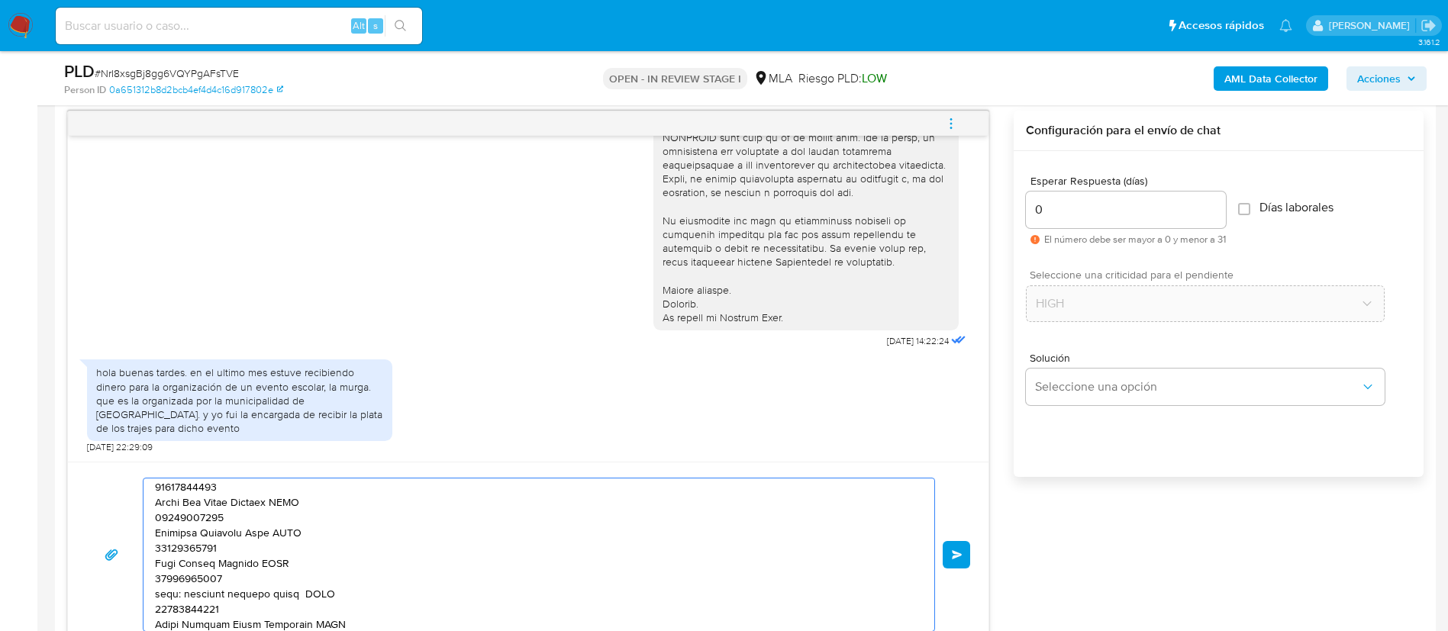
scroll to position [127, 0]
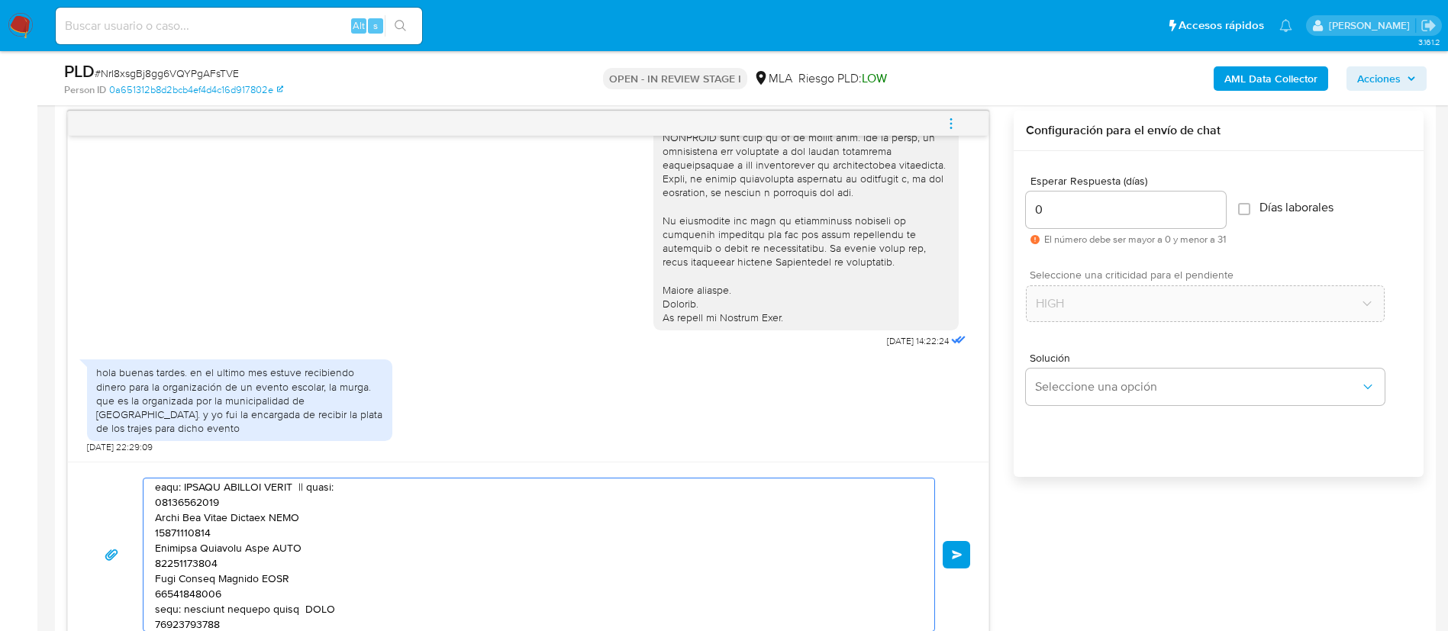
paste textarea "CUIT"
paste textarea "27261812628"
paste textarea "20480692358"
paste textarea "27480745898"
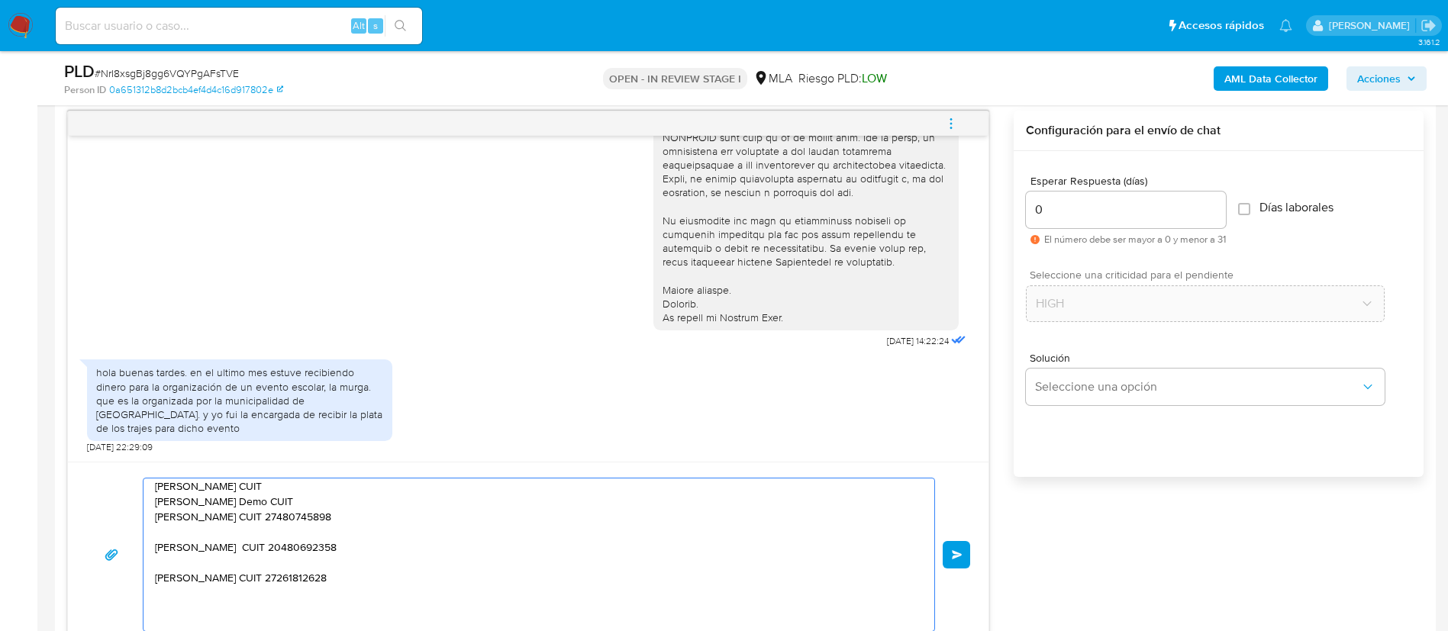
paste textarea "27283435895"
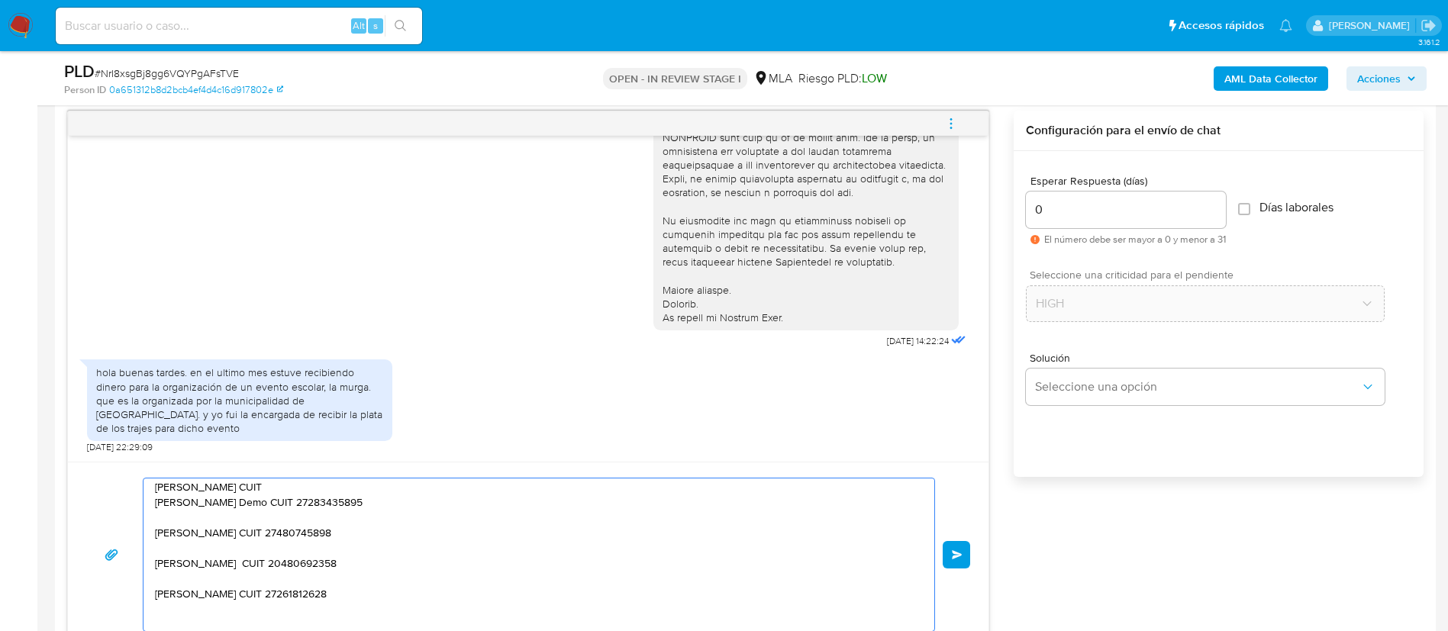
scroll to position [142, 0]
paste textarea "27478231615"
paste textarea "20263151047"
paste textarea "-"
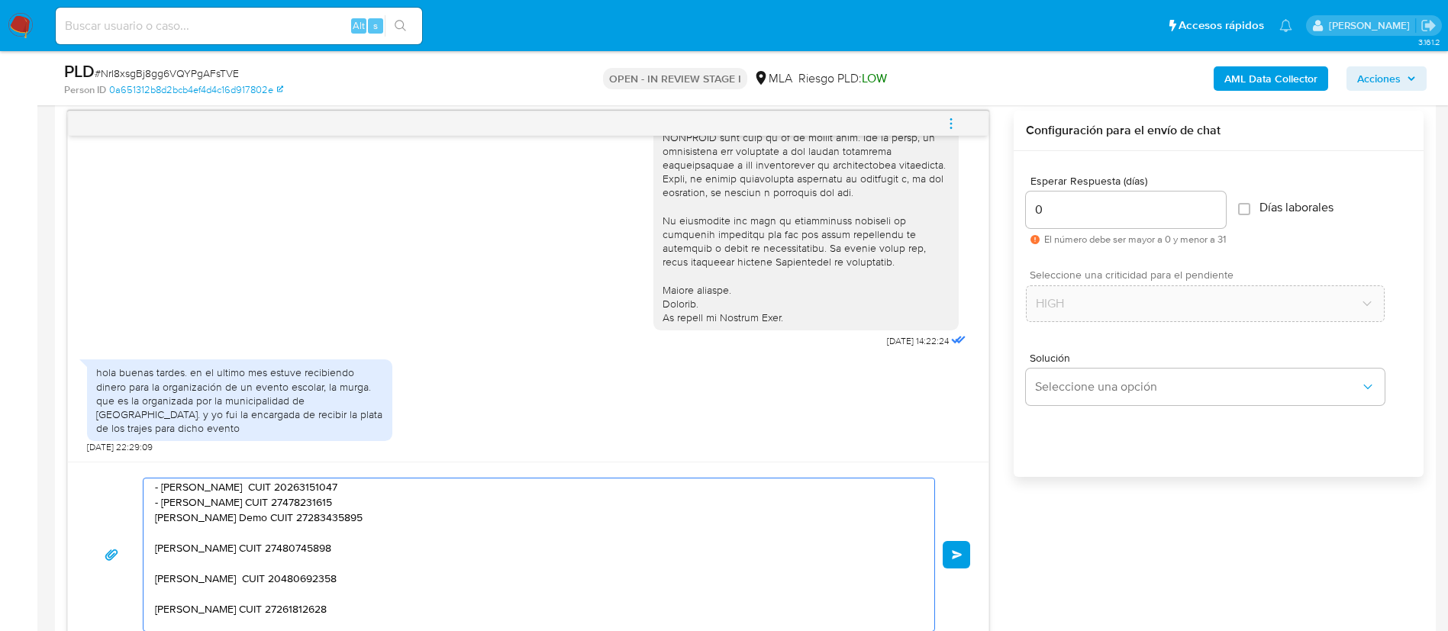
paste textarea "-"
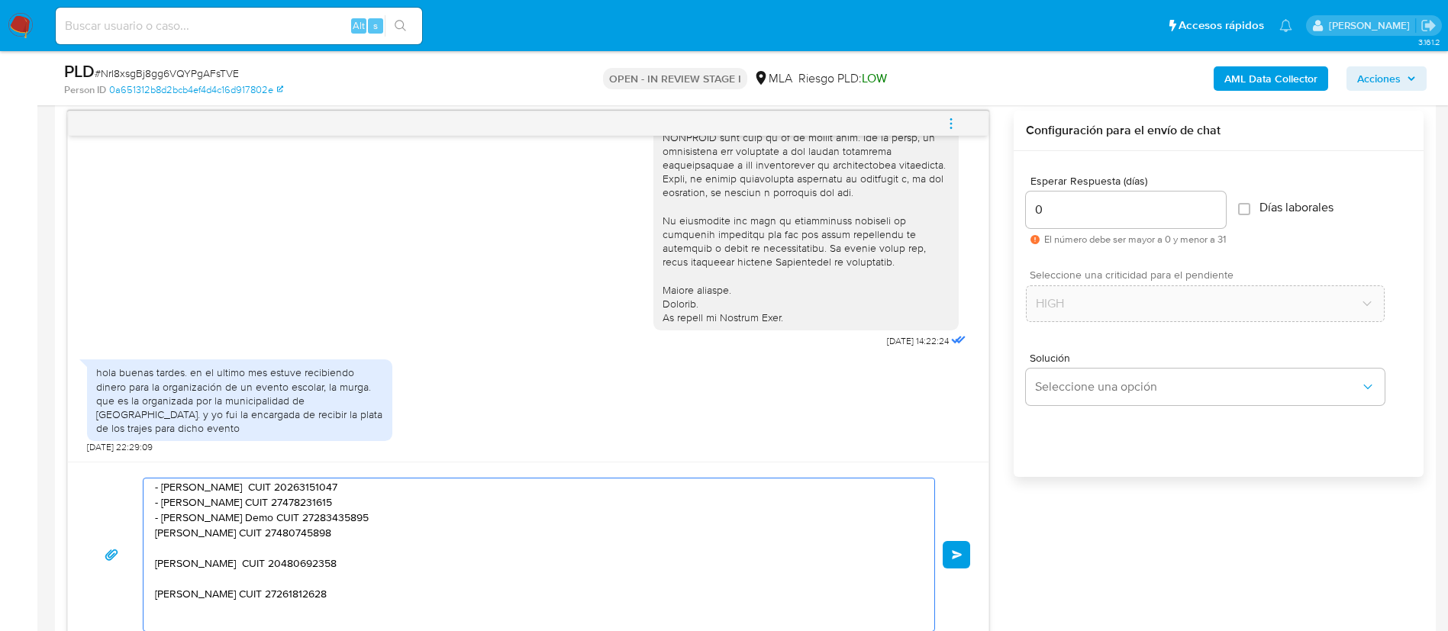
paste textarea "-"
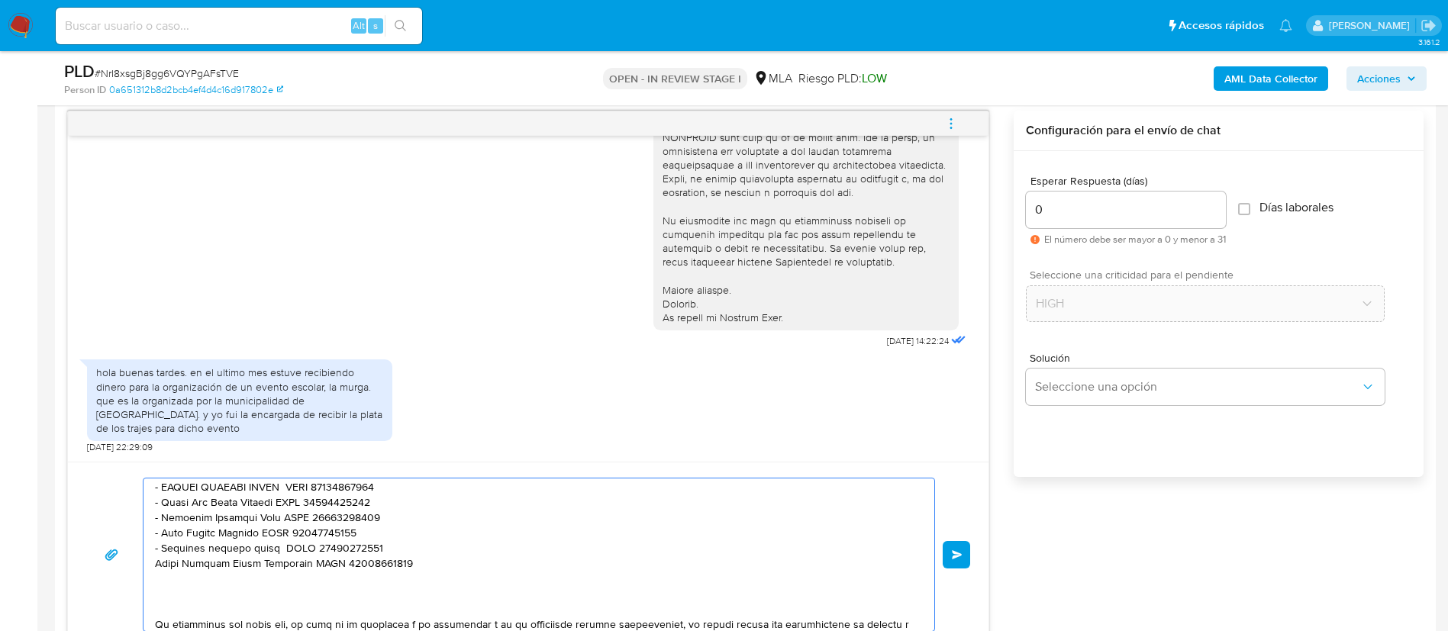
paste textarea "-"
click at [331, 609] on textarea at bounding box center [535, 555] width 760 height 153
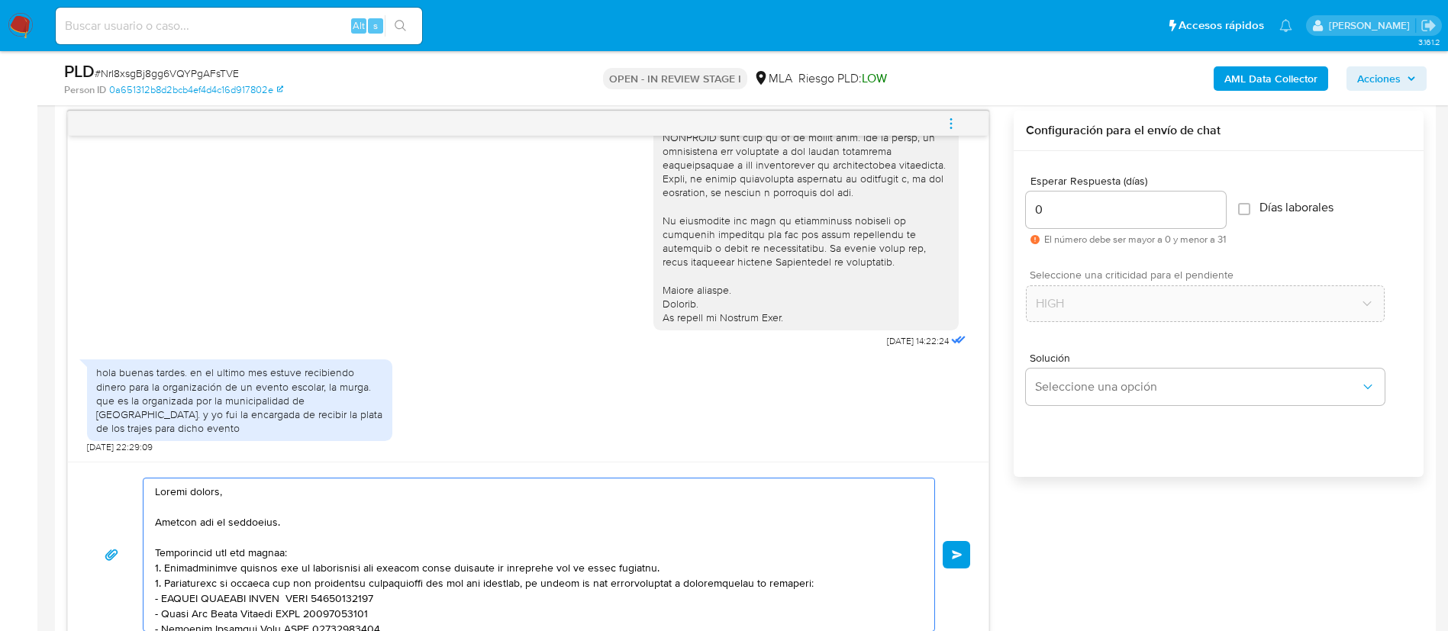
scroll to position [0, 0]
drag, startPoint x: 508, startPoint y: 547, endPoint x: 268, endPoint y: 547, distance: 239.8
click at [268, 547] on textarea at bounding box center [535, 555] width 760 height 153
click at [0, 0] on lt-span "envíes" at bounding box center [0, 0] width 0 height 0
click at [688, 570] on textarea at bounding box center [535, 555] width 760 height 153
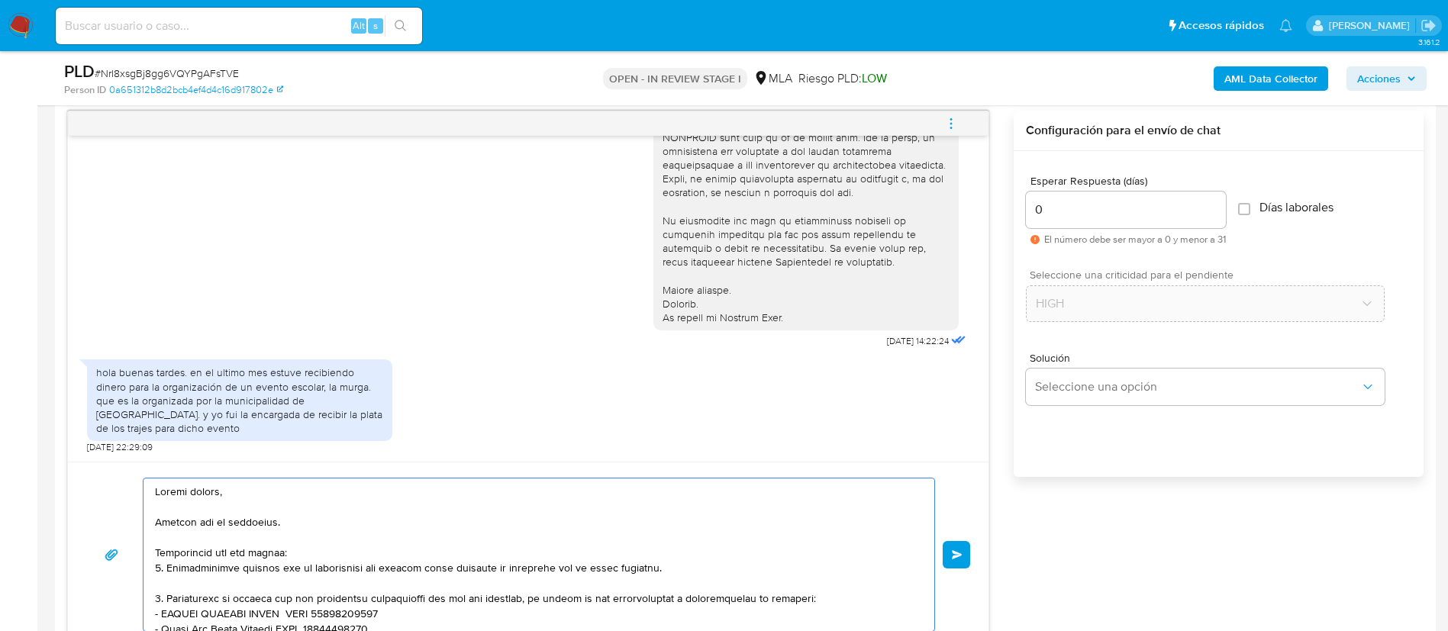
click at [573, 570] on textarea at bounding box center [535, 555] width 760 height 153
click at [589, 570] on textarea at bounding box center [535, 555] width 760 height 153
click at [0, 0] on lt-span "llev ó" at bounding box center [0, 0] width 0 height 0
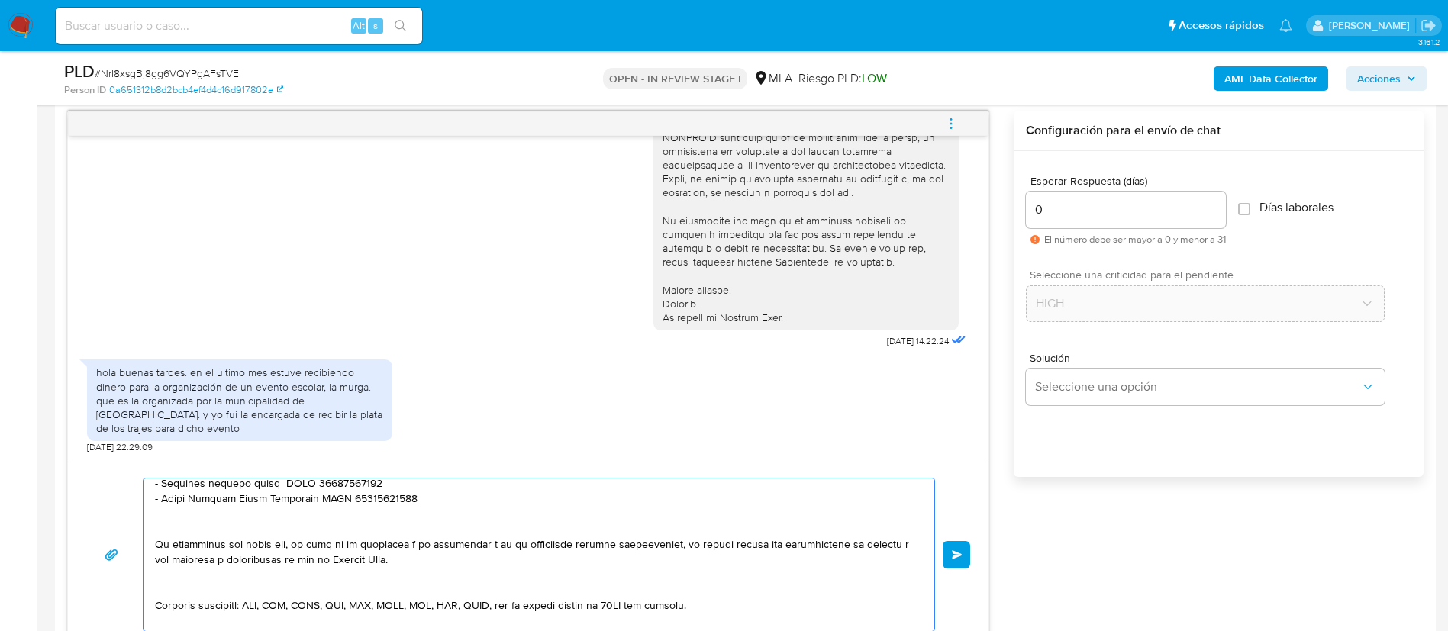
scroll to position [392, 0]
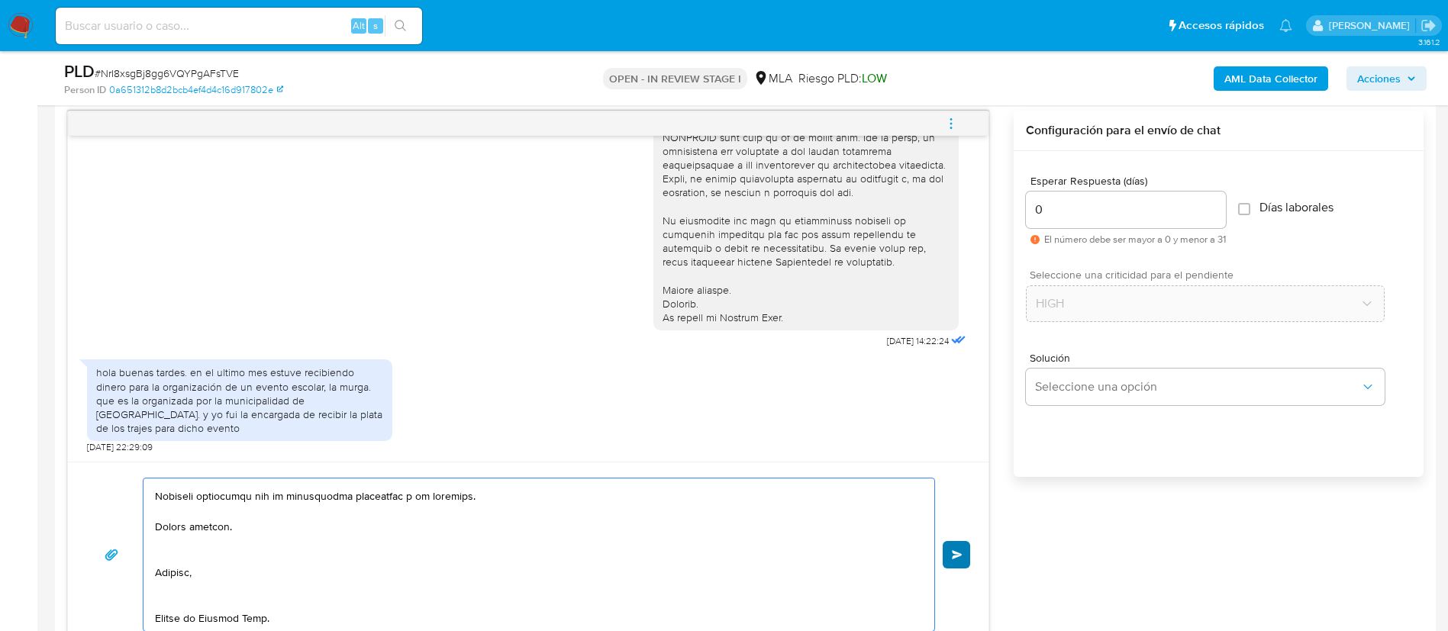
type textarea "Buenas tardes, Gracias por tu respuesta. Necesitamos que nos envíes: 1. Documen…"
click at [965, 554] on button "Enviar" at bounding box center [956, 554] width 27 height 27
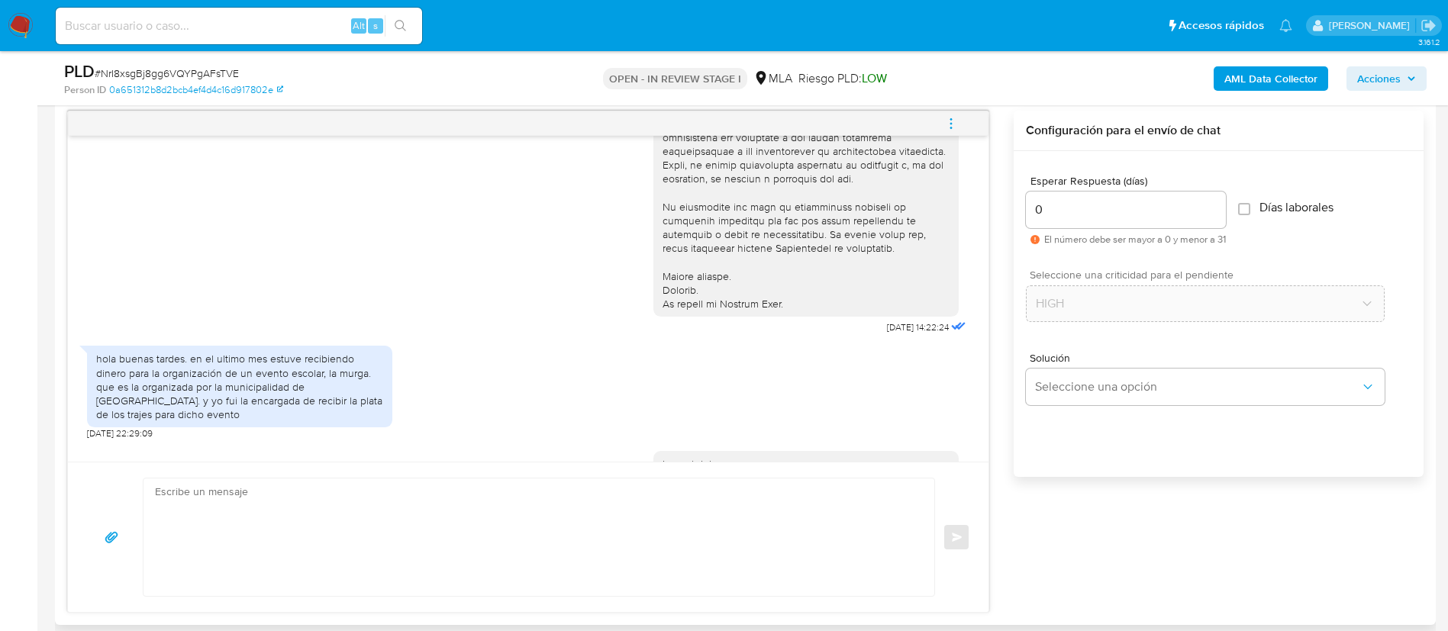
scroll to position [1102, 0]
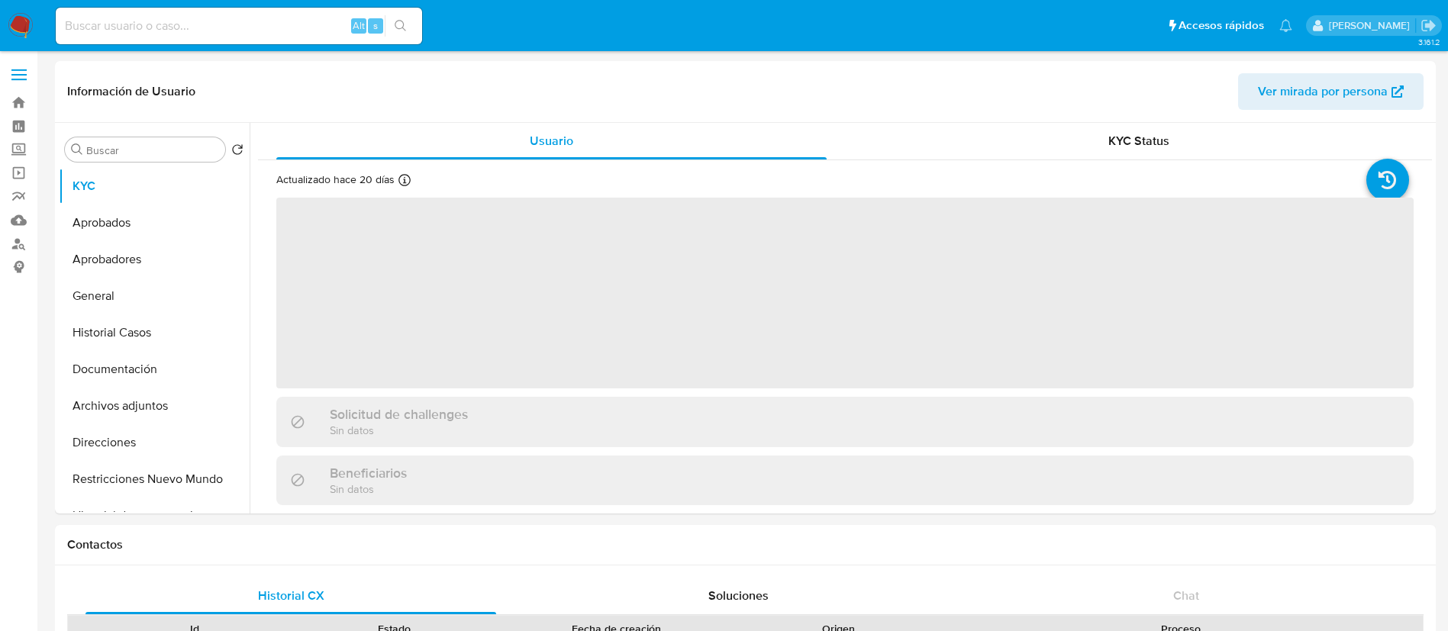
select select "10"
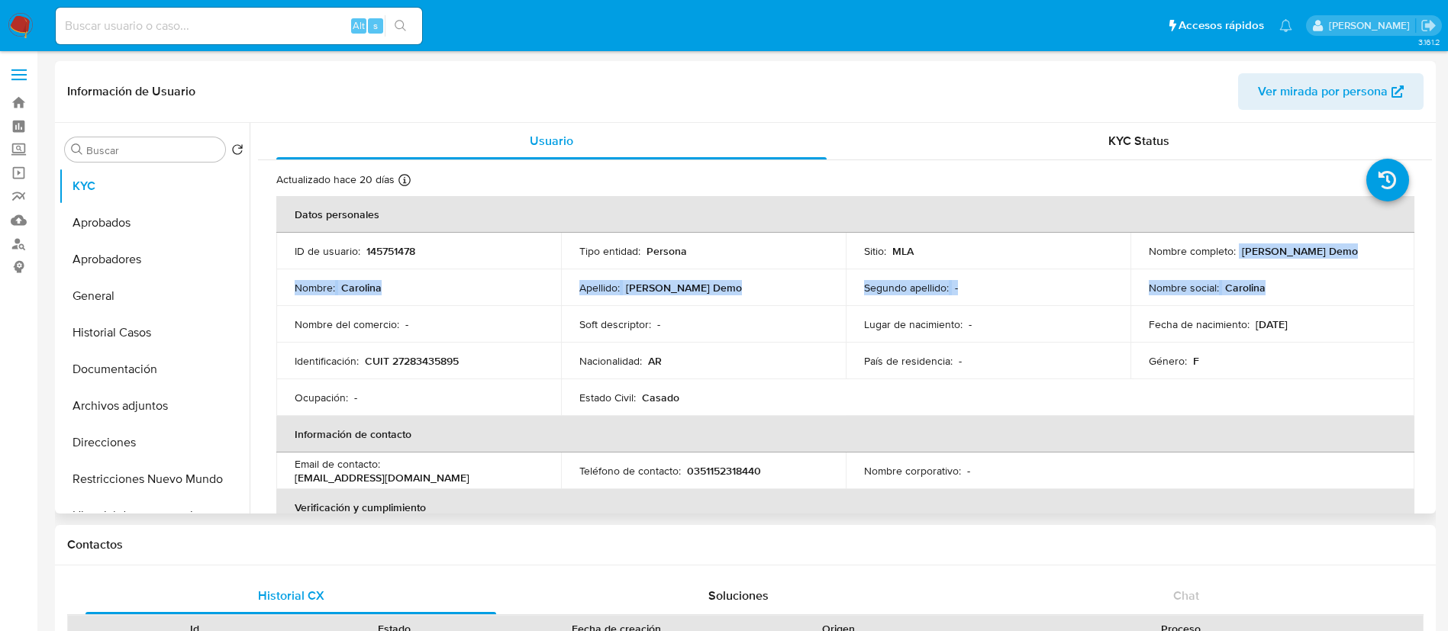
drag, startPoint x: 1233, startPoint y: 254, endPoint x: 1370, endPoint y: 275, distance: 138.2
click at [1370, 275] on tbody "ID de usuario : 145751478 Tipo entidad : Persona Sitio : MLA Nombre completo : …" at bounding box center [845, 324] width 1138 height 183
click at [1362, 255] on div "Nombre completo : Carolina Martinez Demo" at bounding box center [1273, 251] width 248 height 14
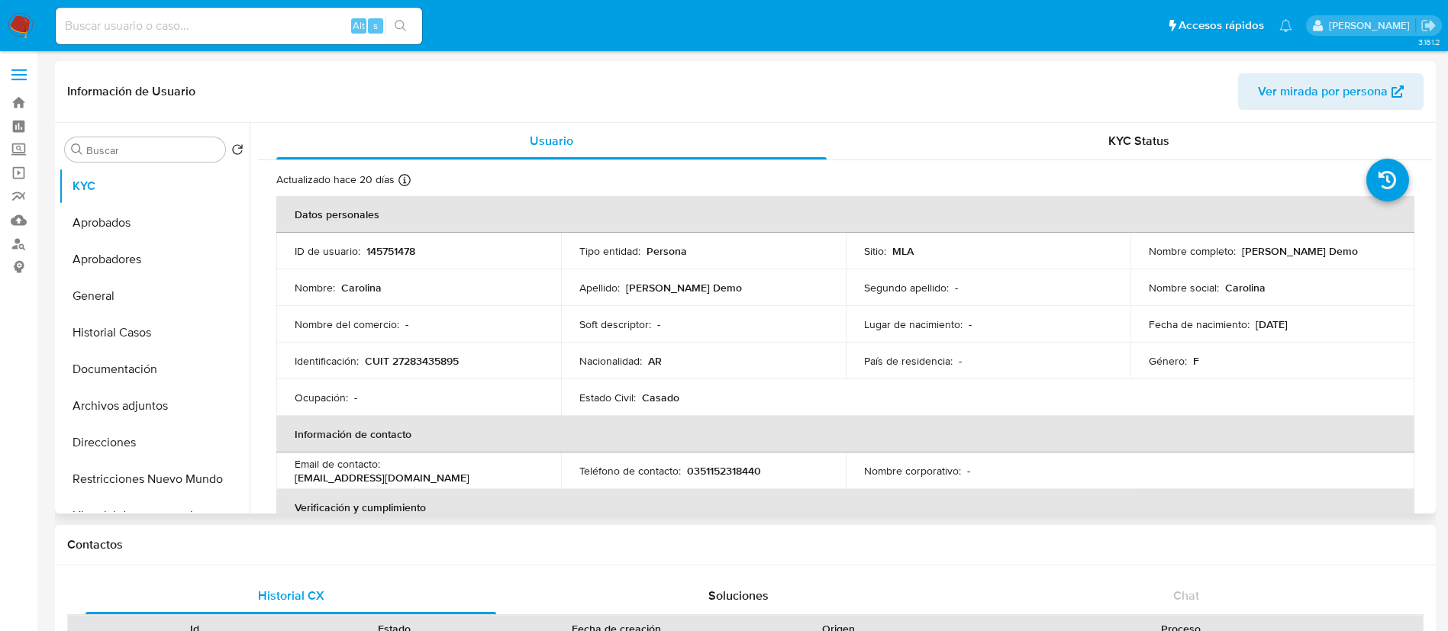
drag, startPoint x: 1360, startPoint y: 250, endPoint x: 1235, endPoint y: 248, distance: 125.2
click at [1235, 248] on div "Nombre completo : Carolina Martinez Demo" at bounding box center [1273, 251] width 248 height 14
copy div "Carolina Martinez Demo"
drag, startPoint x: 360, startPoint y: 368, endPoint x: 493, endPoint y: 360, distance: 133.1
click at [493, 360] on div "Identificación : CUIT 27283435895" at bounding box center [419, 361] width 248 height 14
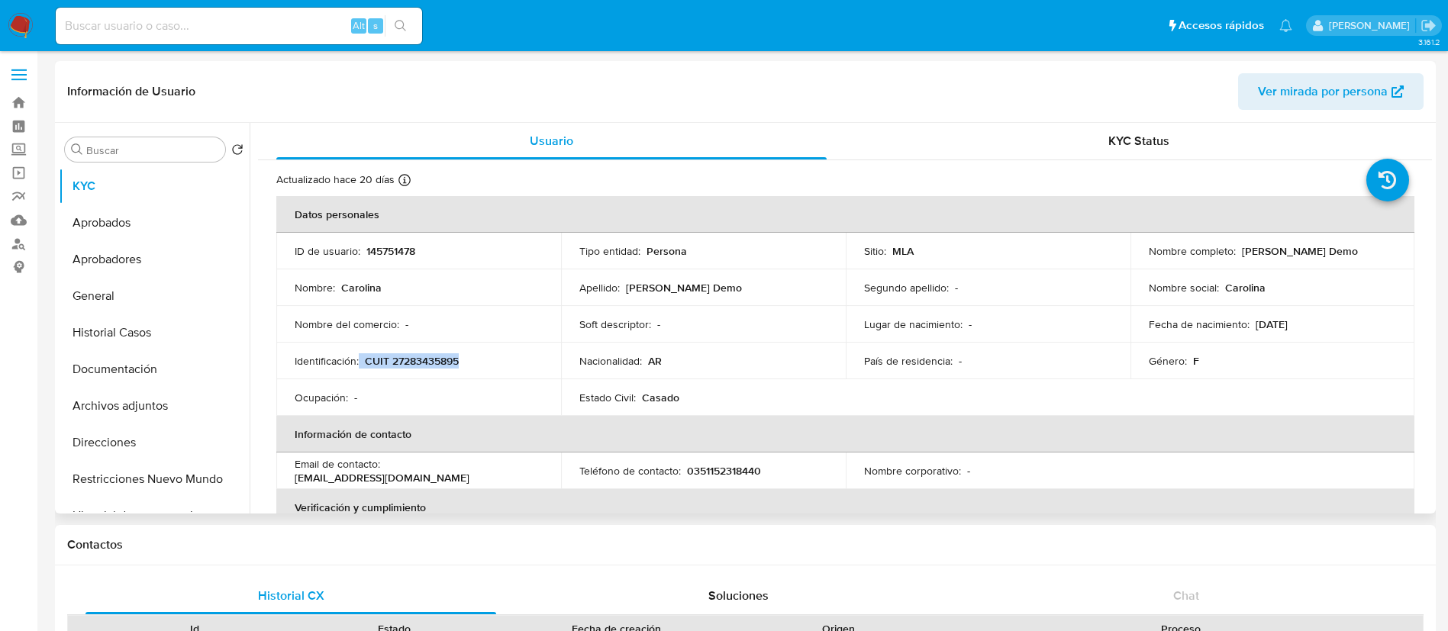
copy div "CUIT 27283435895"
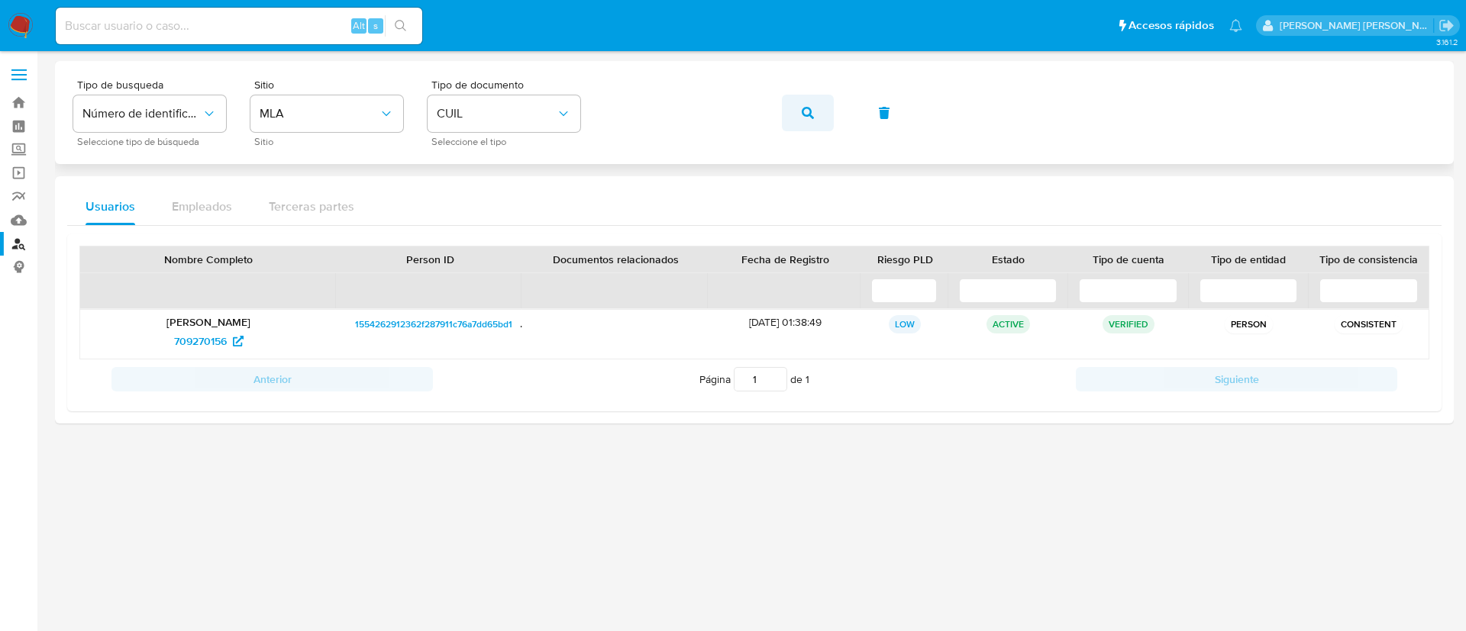
click at [809, 124] on span "button" at bounding box center [808, 113] width 12 height 34
click at [199, 341] on span "243886973" at bounding box center [200, 341] width 54 height 24
click at [803, 118] on icon "button" at bounding box center [808, 113] width 12 height 12
click at [195, 342] on span "8886633" at bounding box center [200, 341] width 43 height 24
click at [793, 121] on button "button" at bounding box center [808, 113] width 52 height 37
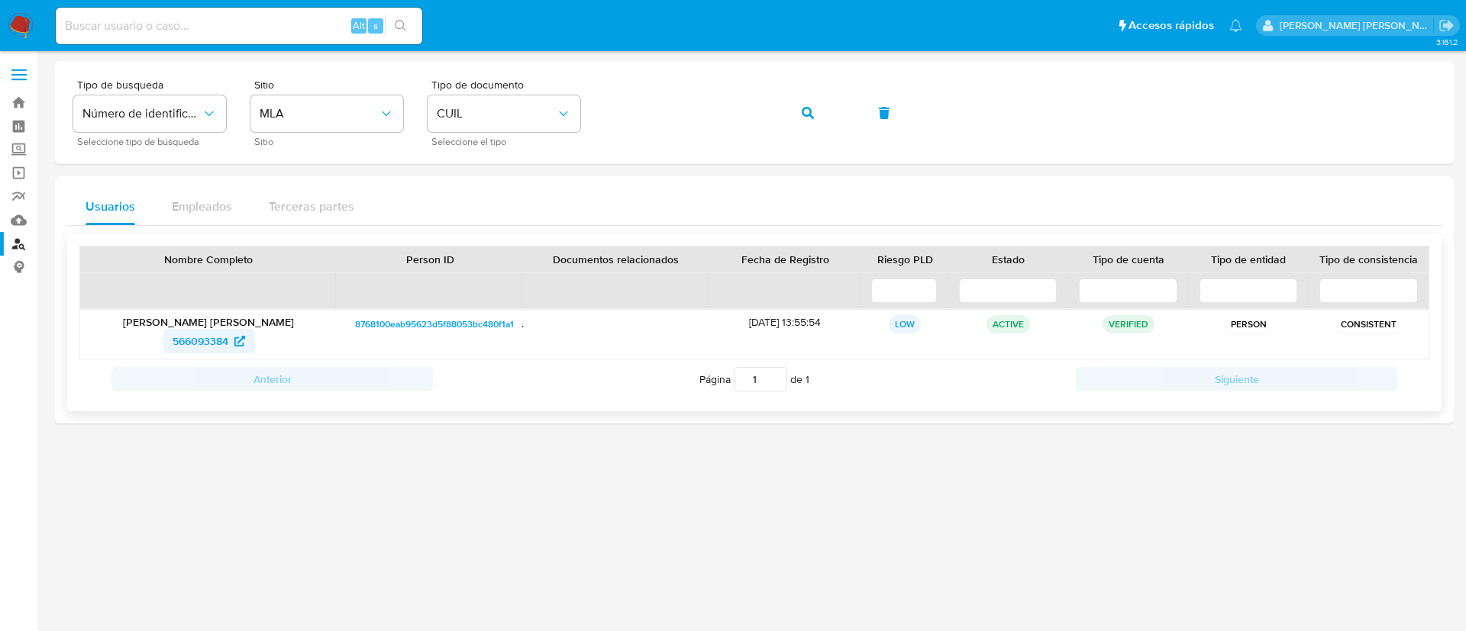
click at [208, 335] on span "566093384" at bounding box center [201, 341] width 56 height 24
click at [822, 120] on button "button" at bounding box center [808, 113] width 52 height 37
click at [224, 335] on span "145751478" at bounding box center [200, 341] width 49 height 24
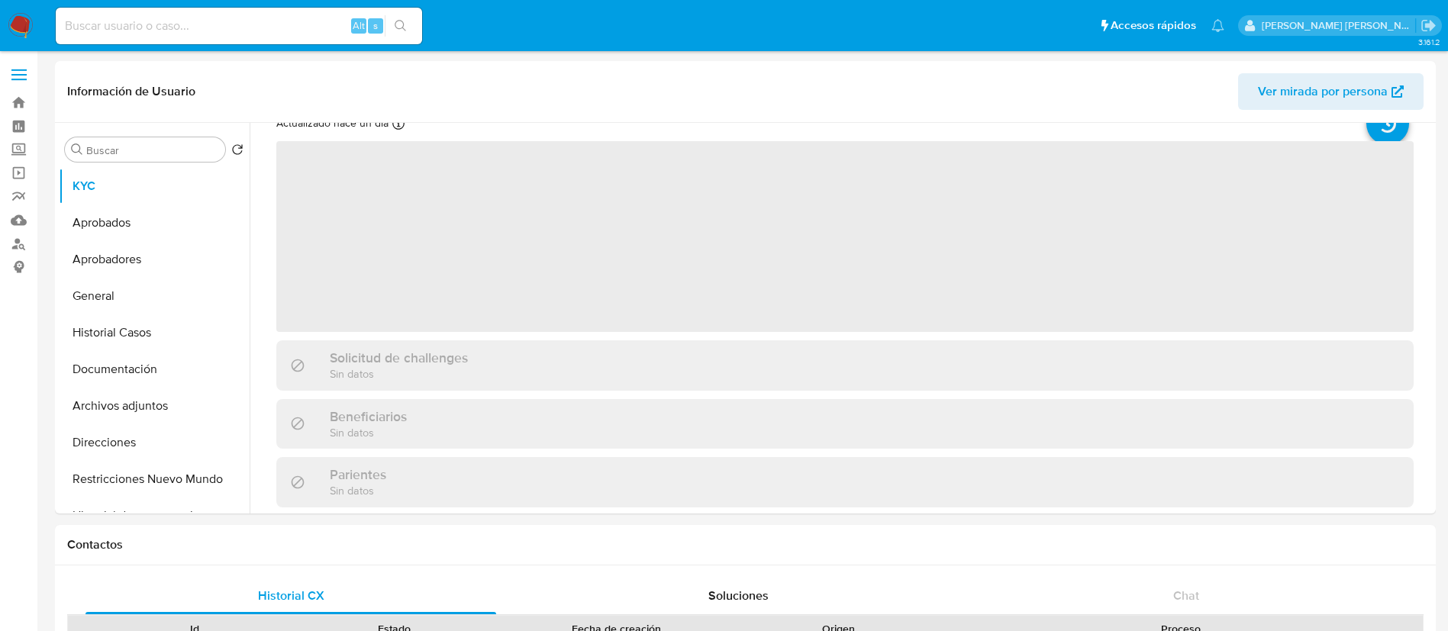
select select "10"
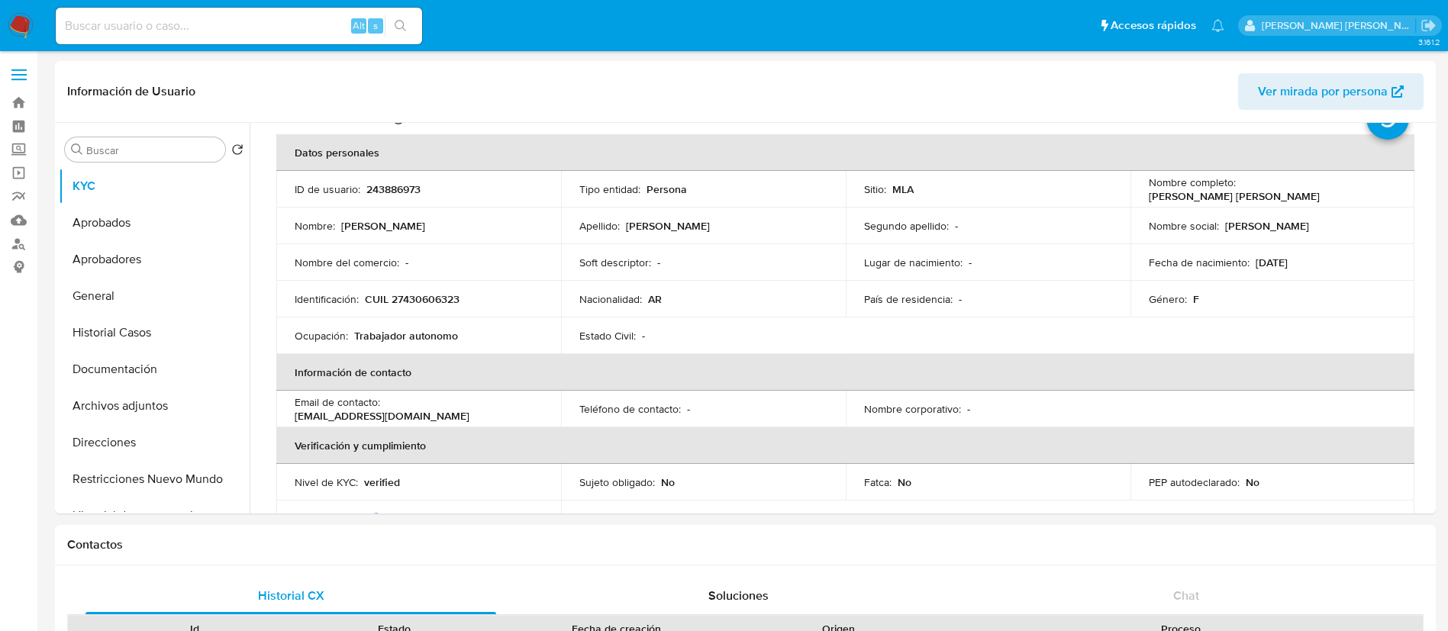
scroll to position [57, 0]
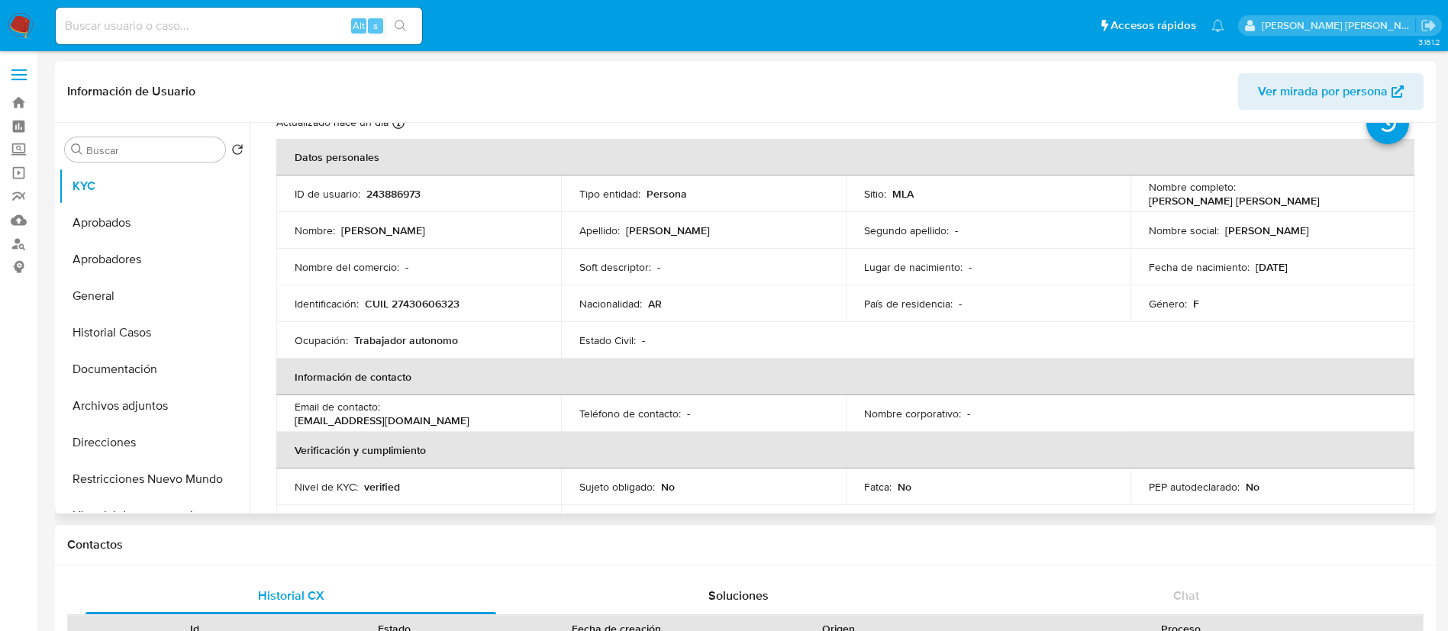
click at [1288, 270] on p "[DATE]" at bounding box center [1272, 267] width 32 height 14
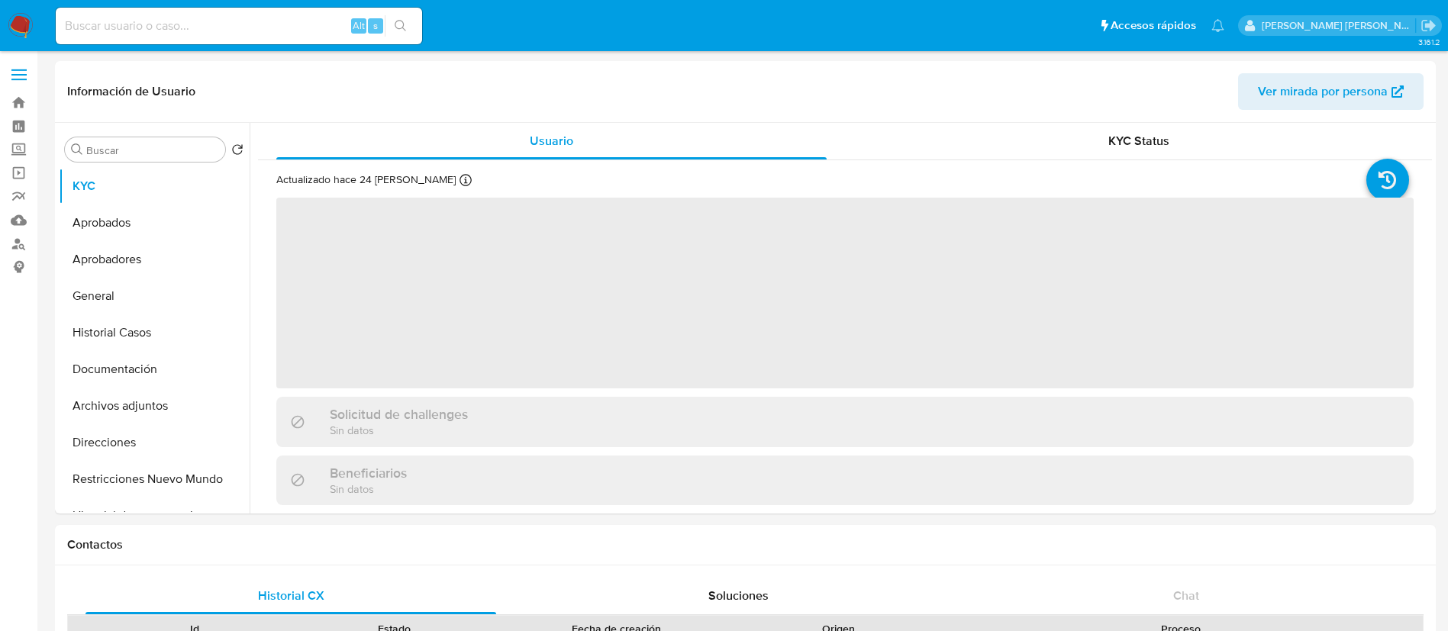
select select "10"
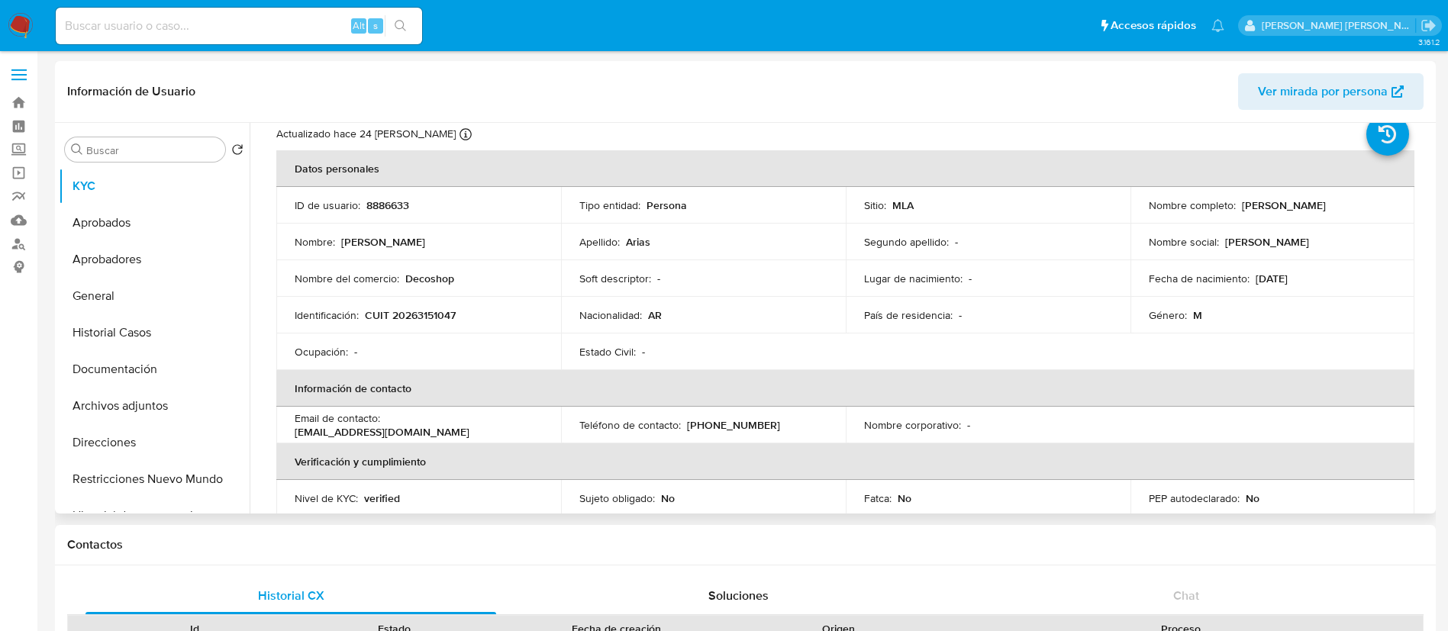
scroll to position [47, 0]
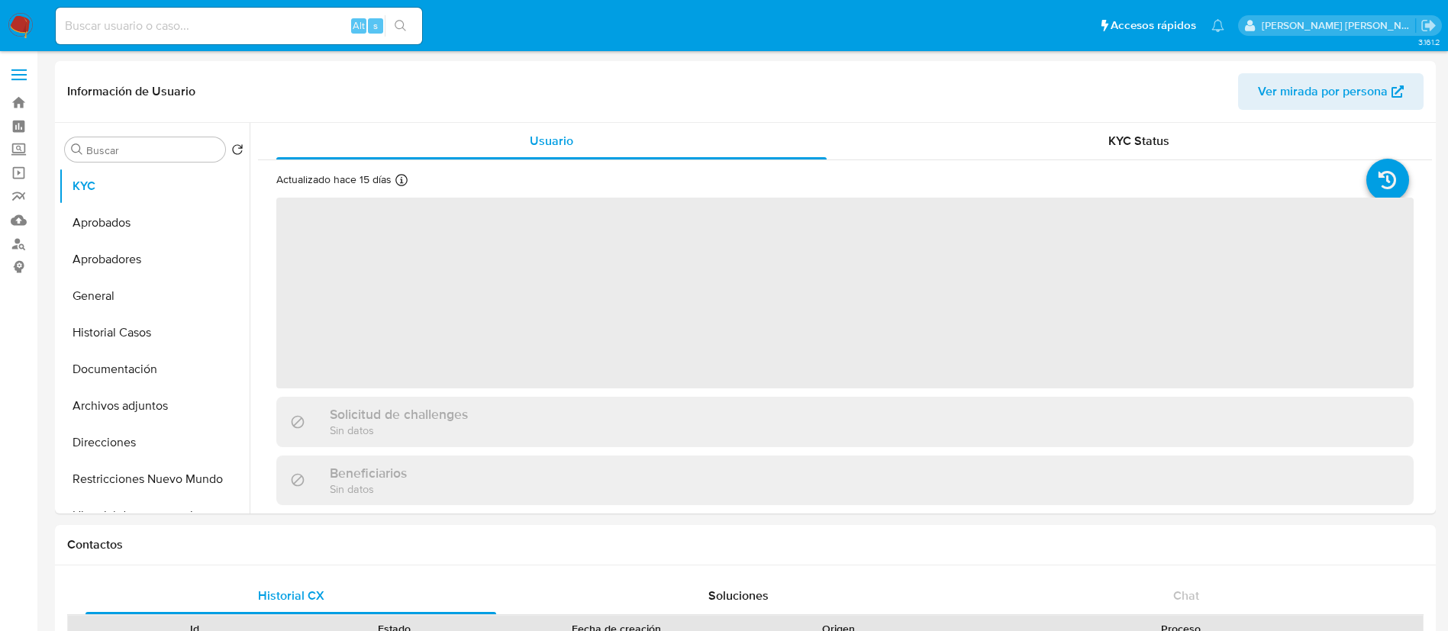
select select "10"
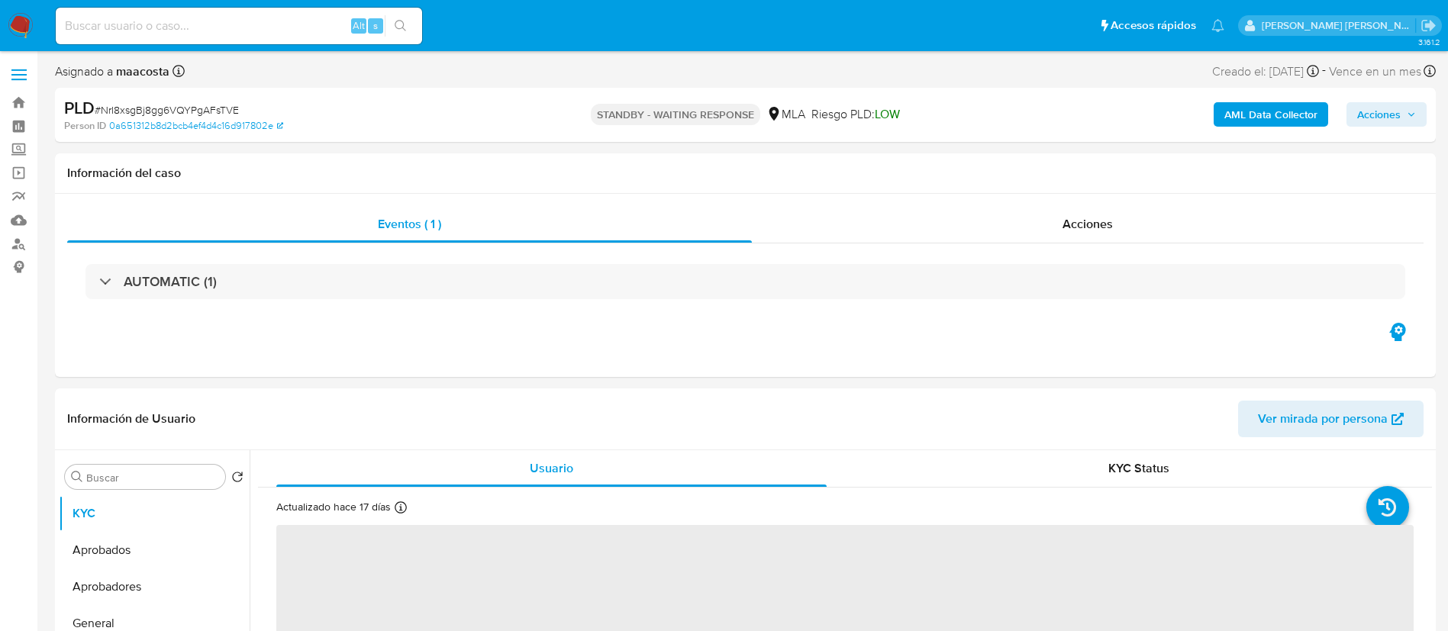
select select "10"
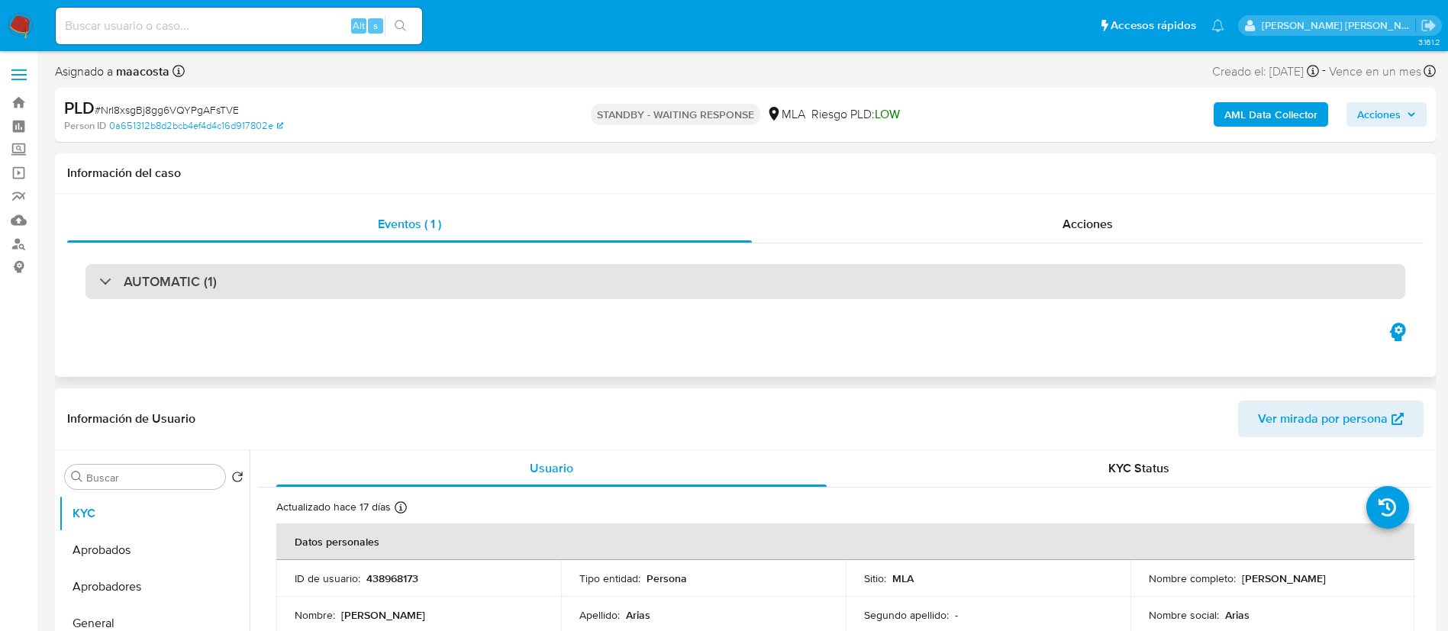
click at [1261, 264] on div "AUTOMATIC (1)" at bounding box center [746, 281] width 1320 height 35
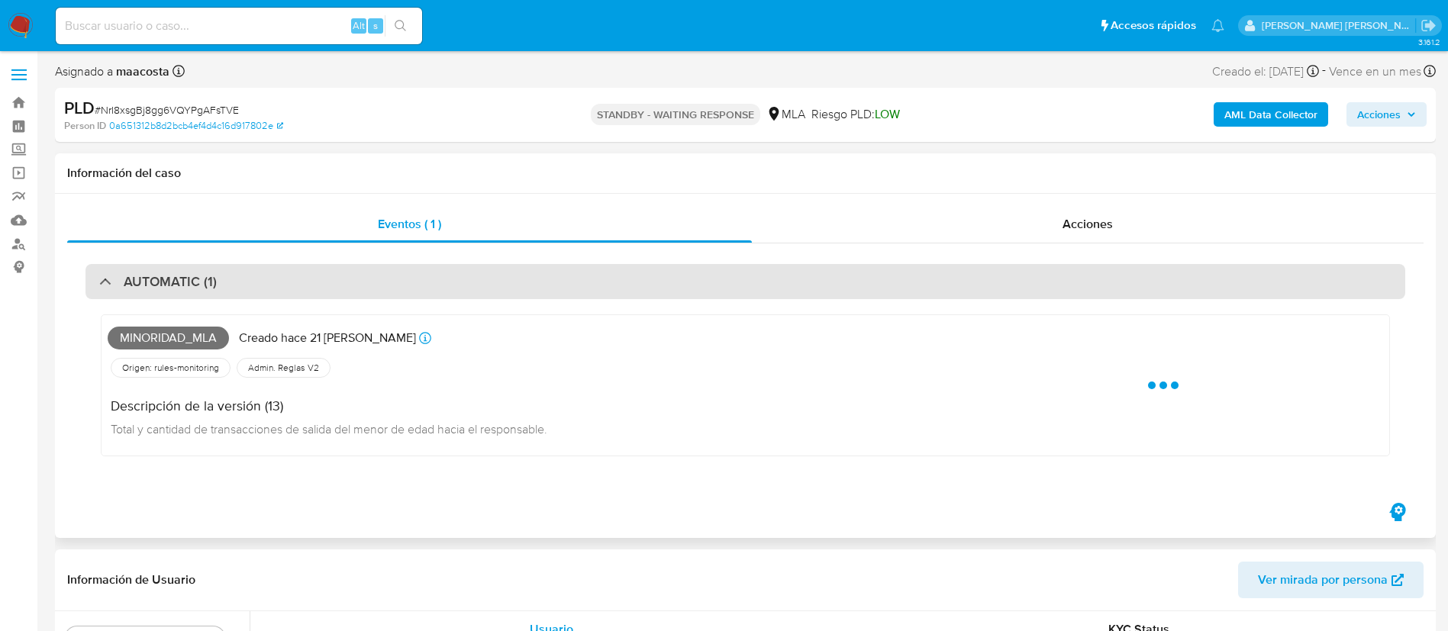
click at [279, 283] on div "AUTOMATIC (1)" at bounding box center [746, 281] width 1320 height 35
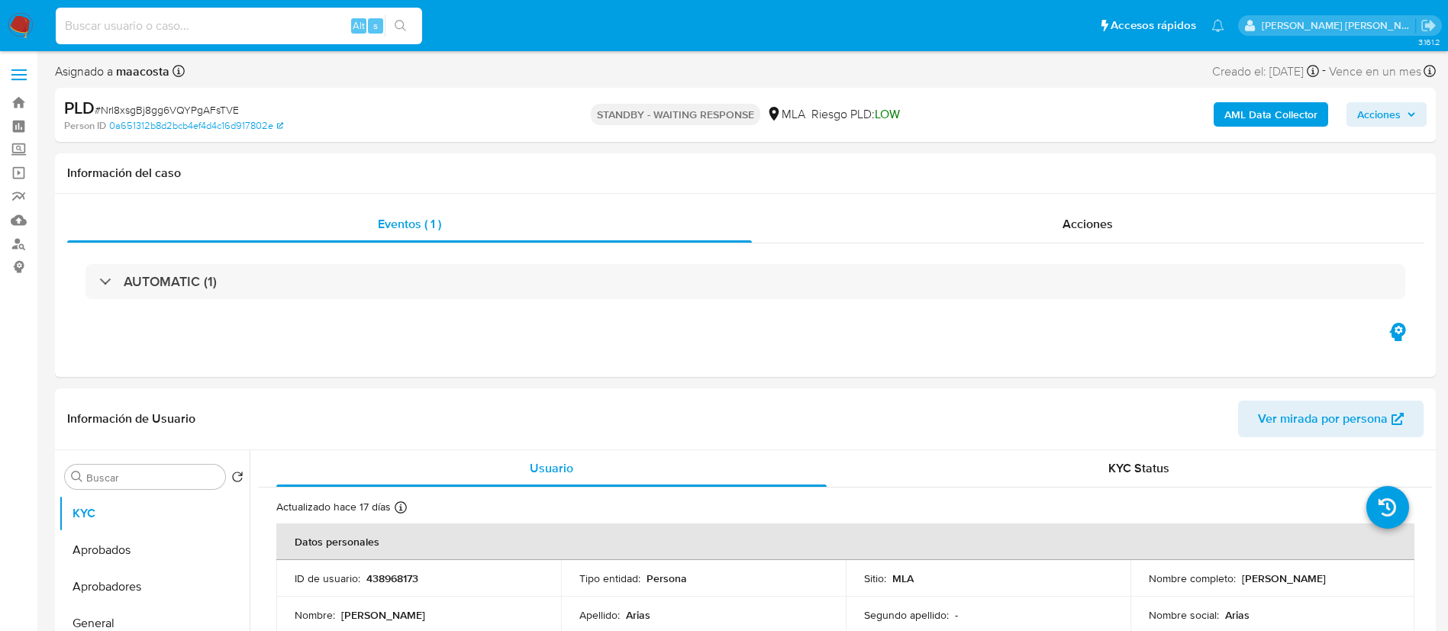
paste input "wN7zIqhw6yO7YGrQa82thxg4"
click at [290, 21] on input "wN7zIqhw6yO7YGrQa82thxg4" at bounding box center [239, 26] width 366 height 20
type input "wN7zIqhw6yO7YGrQa82thxg4"
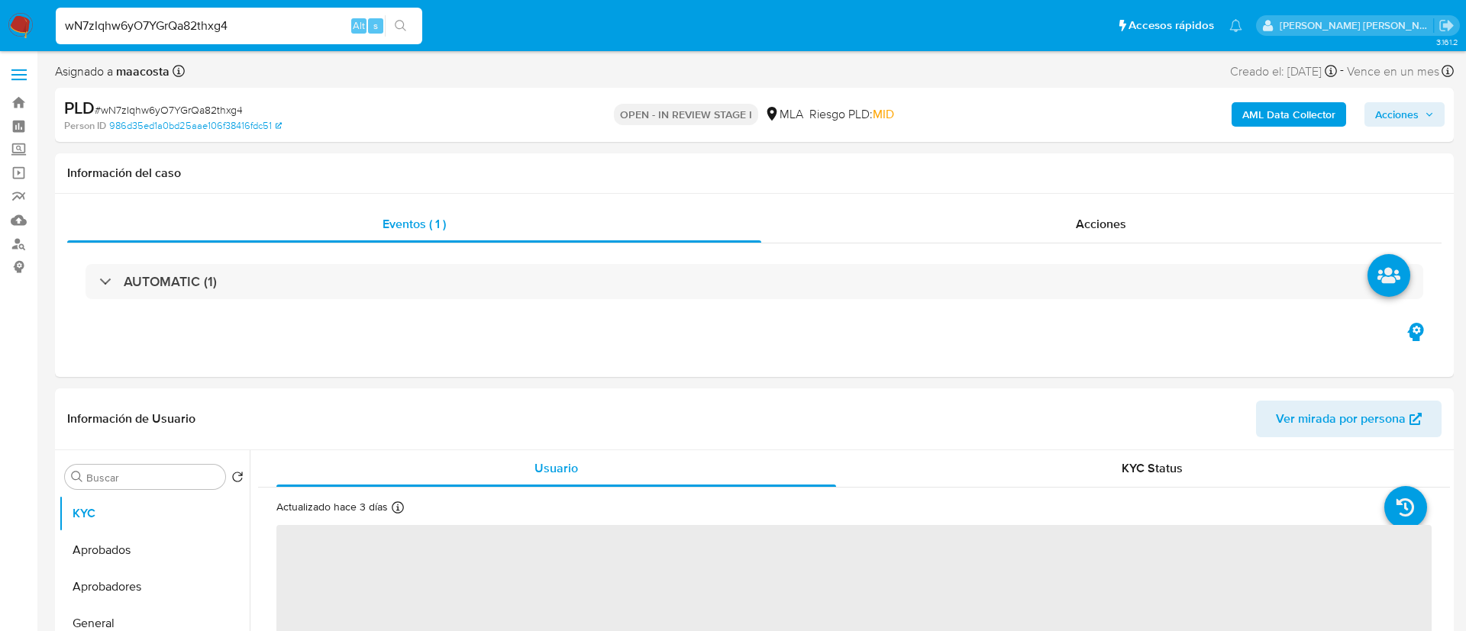
select select "10"
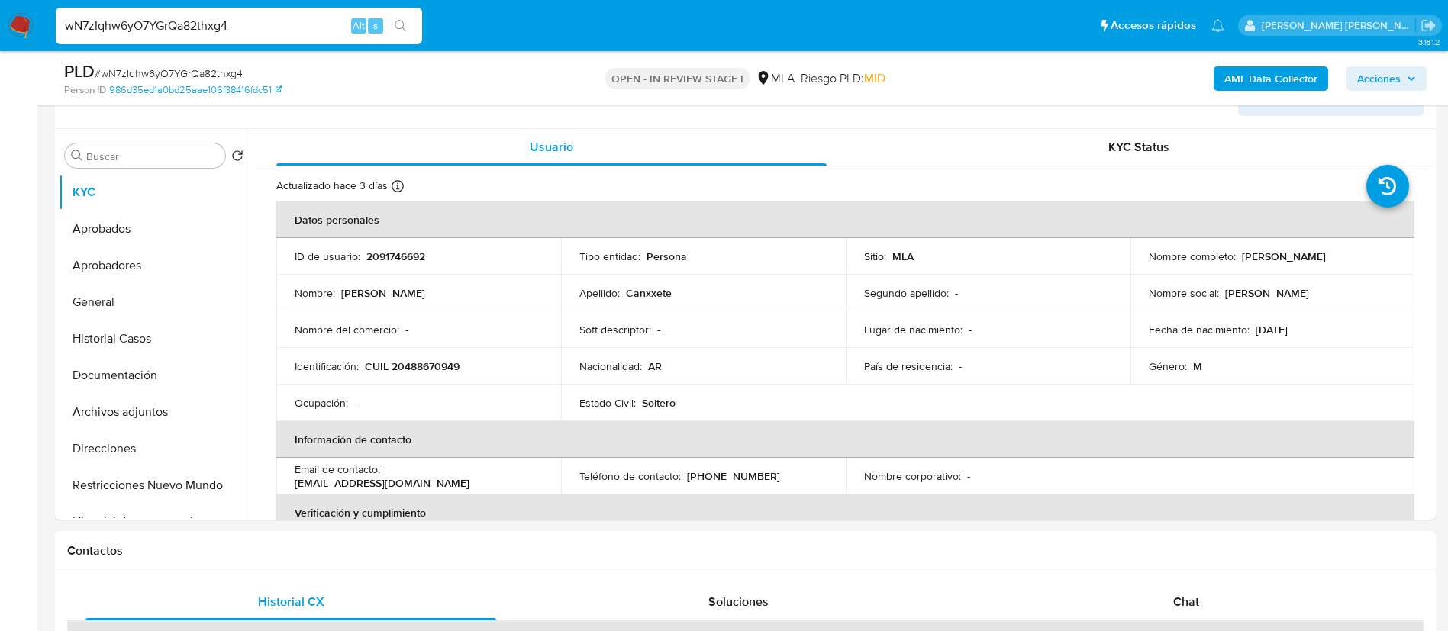
scroll to position [423, 0]
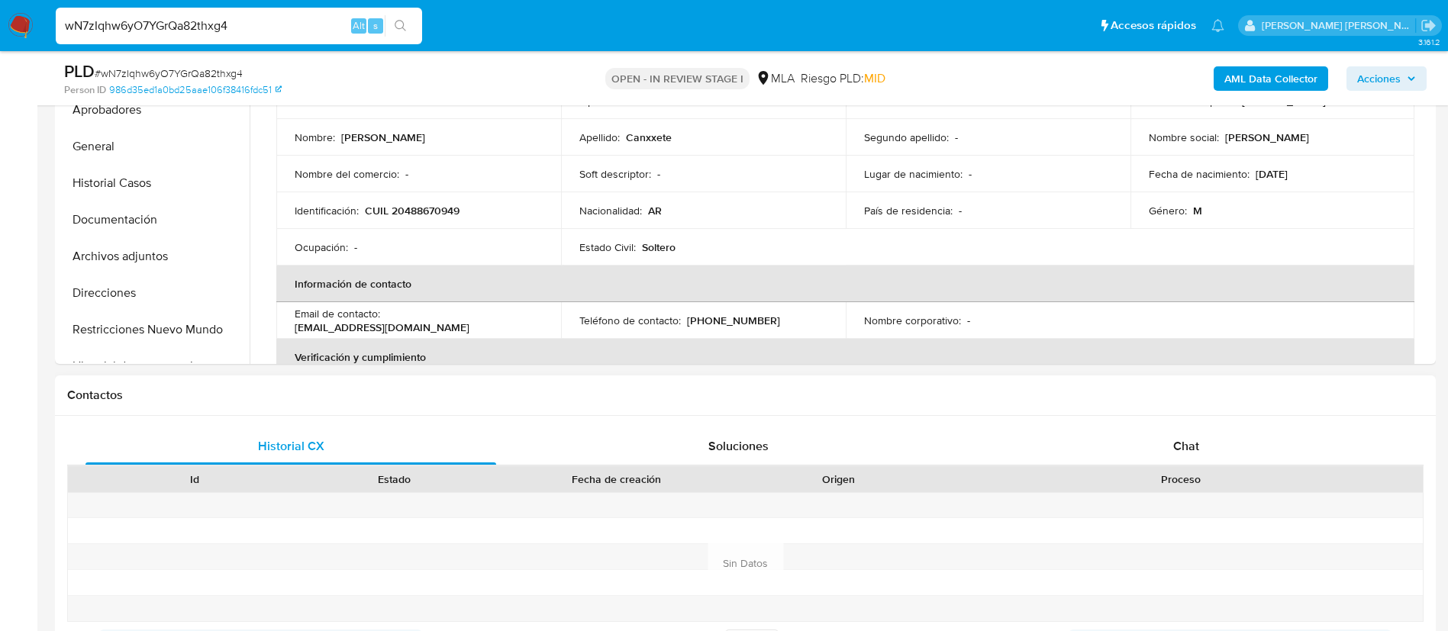
click at [1177, 425] on div "Historial CX Soluciones Chat Id Estado Fecha de creación Origen Proceso Anterio…" at bounding box center [745, 563] width 1381 height 295
click at [1185, 449] on span "Chat" at bounding box center [1187, 447] width 26 height 18
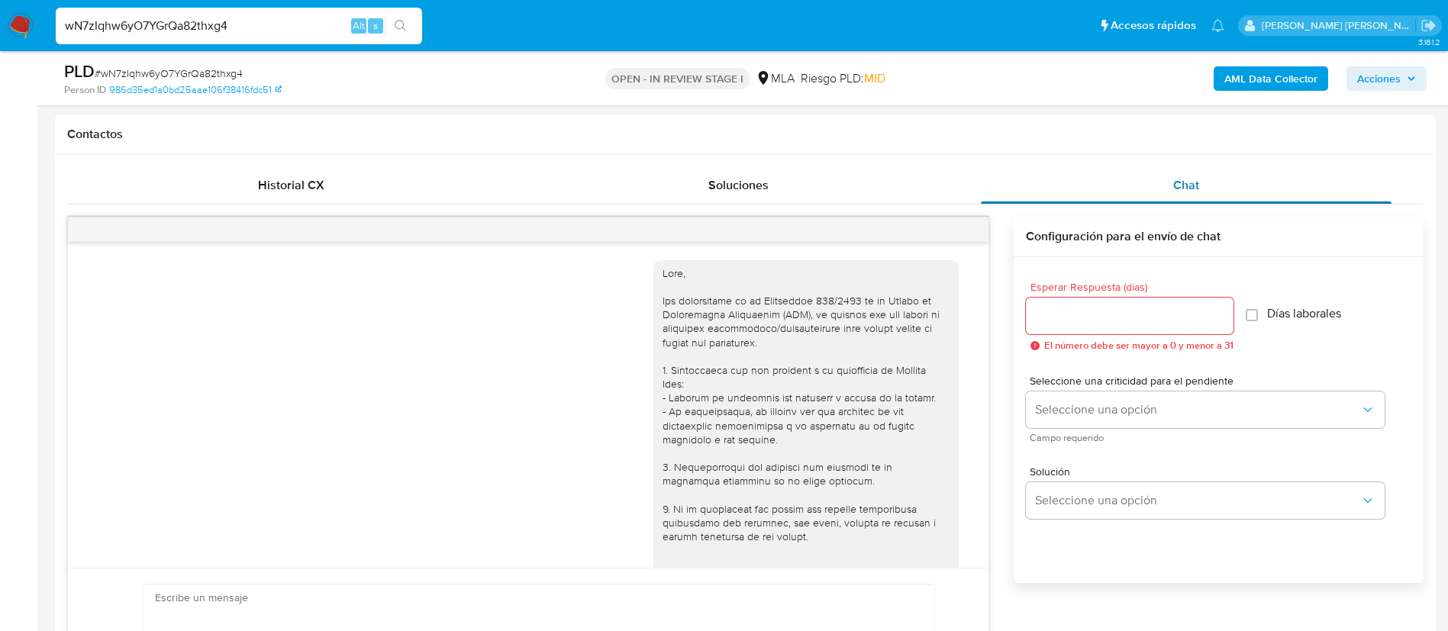
scroll to position [709, 0]
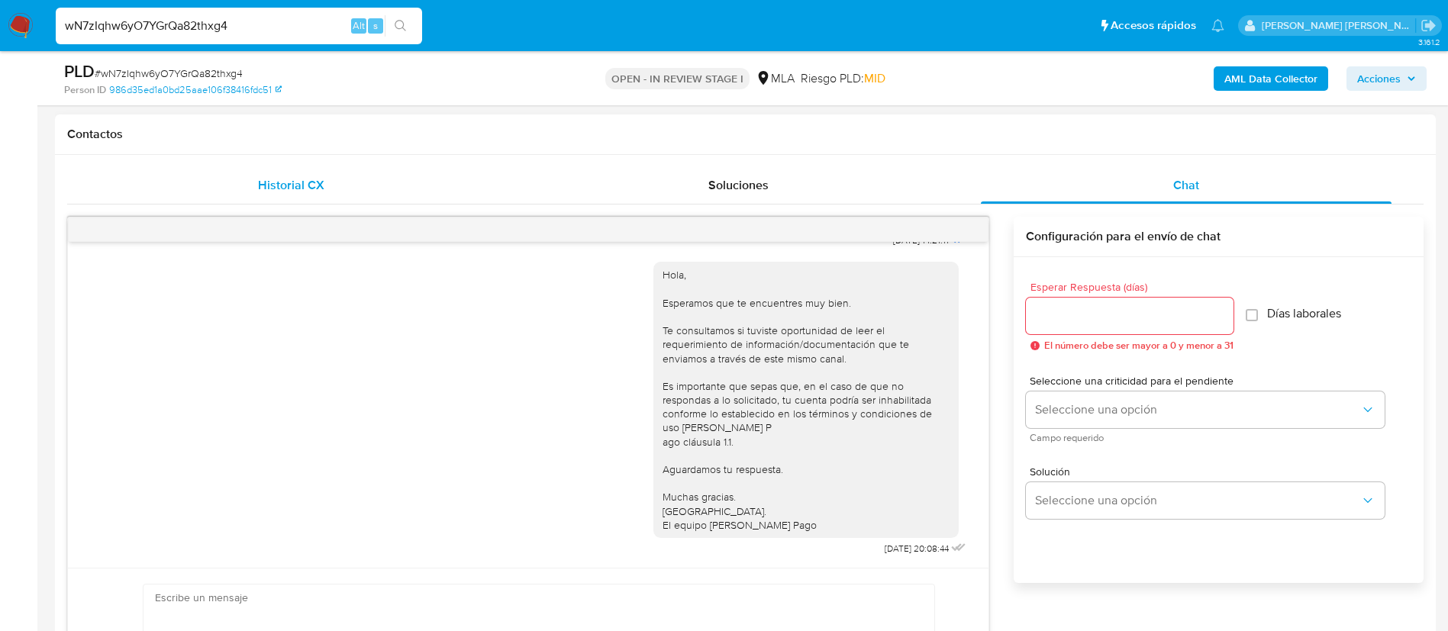
click at [324, 194] on div "Historial CX" at bounding box center [291, 185] width 411 height 37
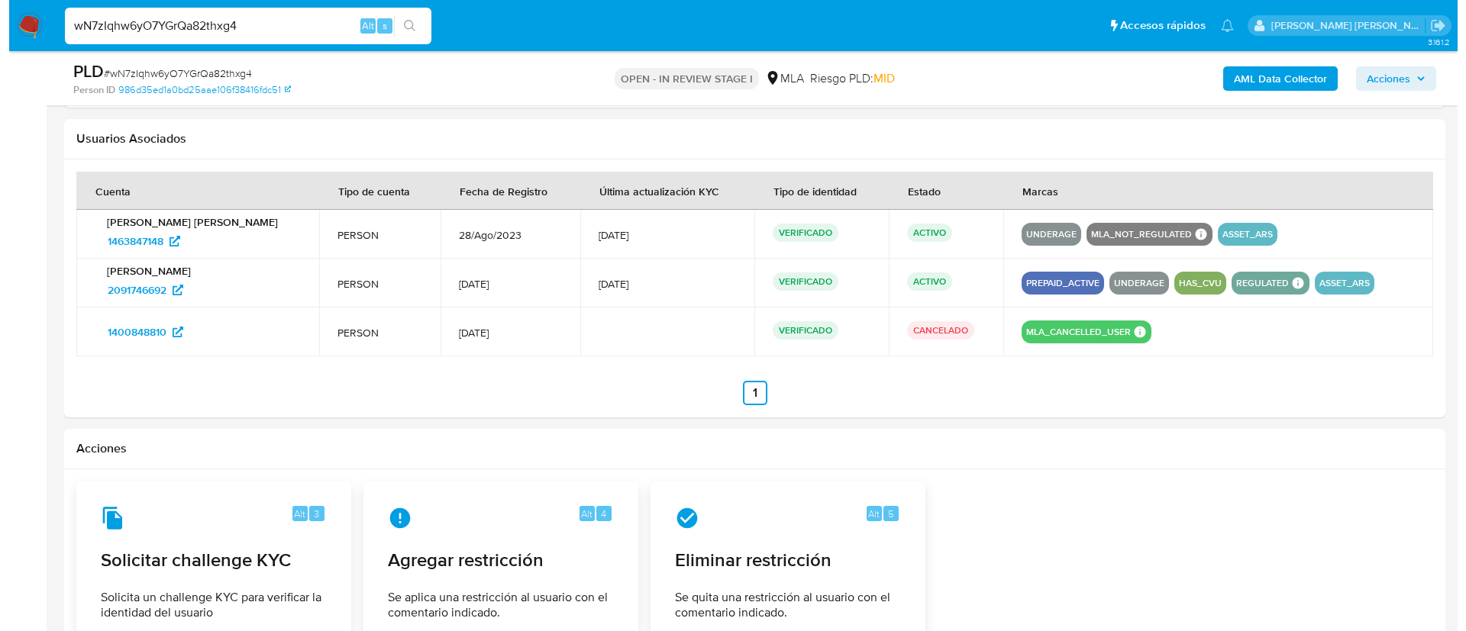
scroll to position [2153, 0]
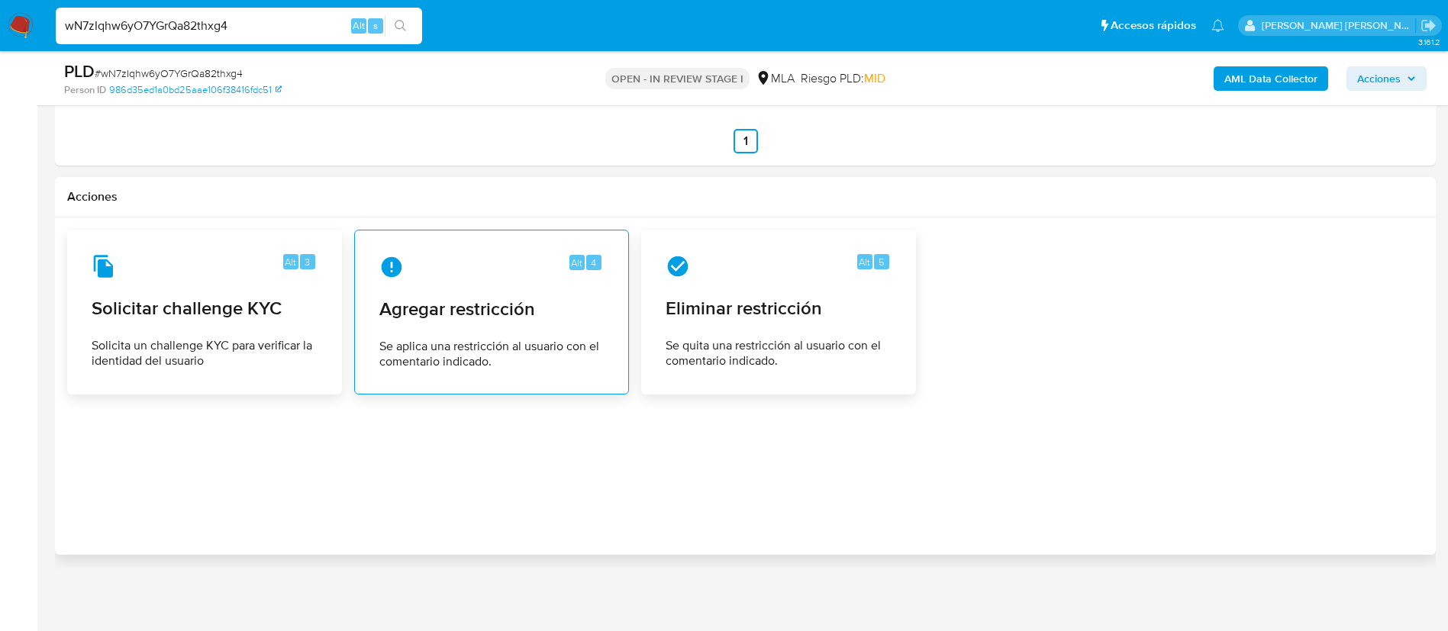
click at [481, 325] on div "Alt 4 Agregar restricción Se aplica una restricción al usuario con el comentari…" at bounding box center [491, 312] width 249 height 139
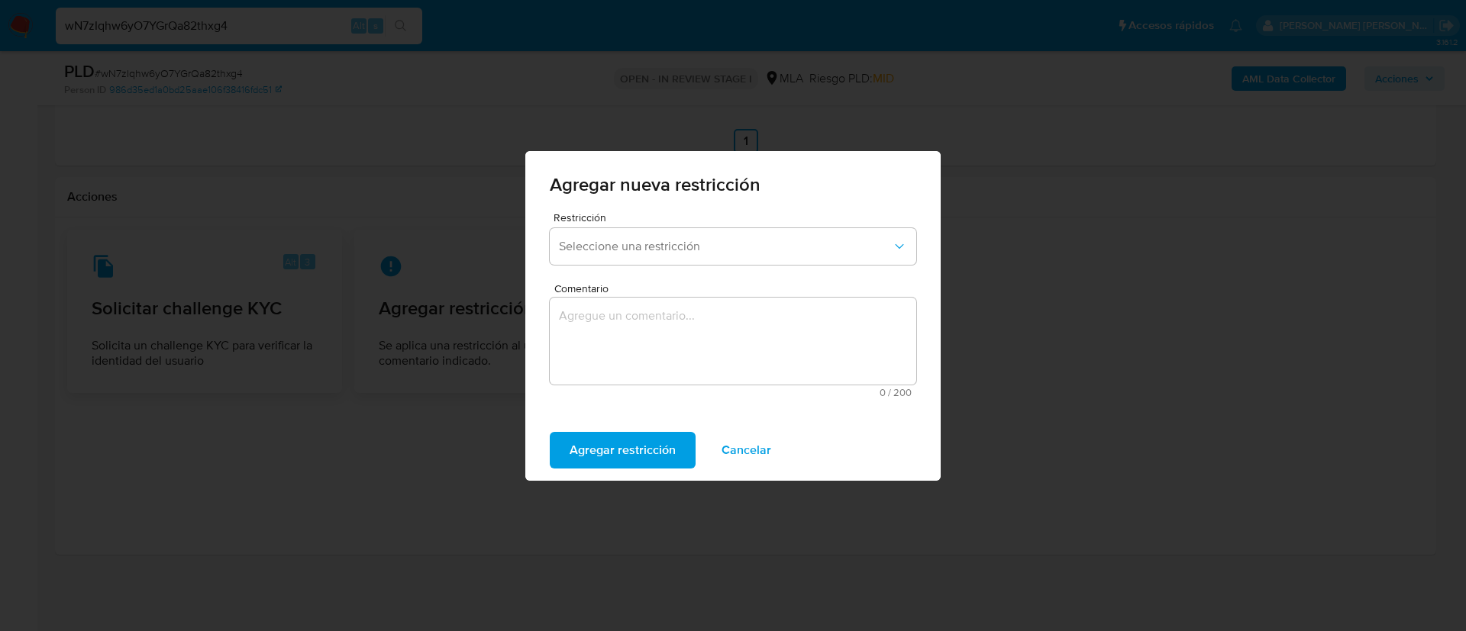
click at [652, 250] on span "Seleccione una restricción" at bounding box center [725, 246] width 333 height 15
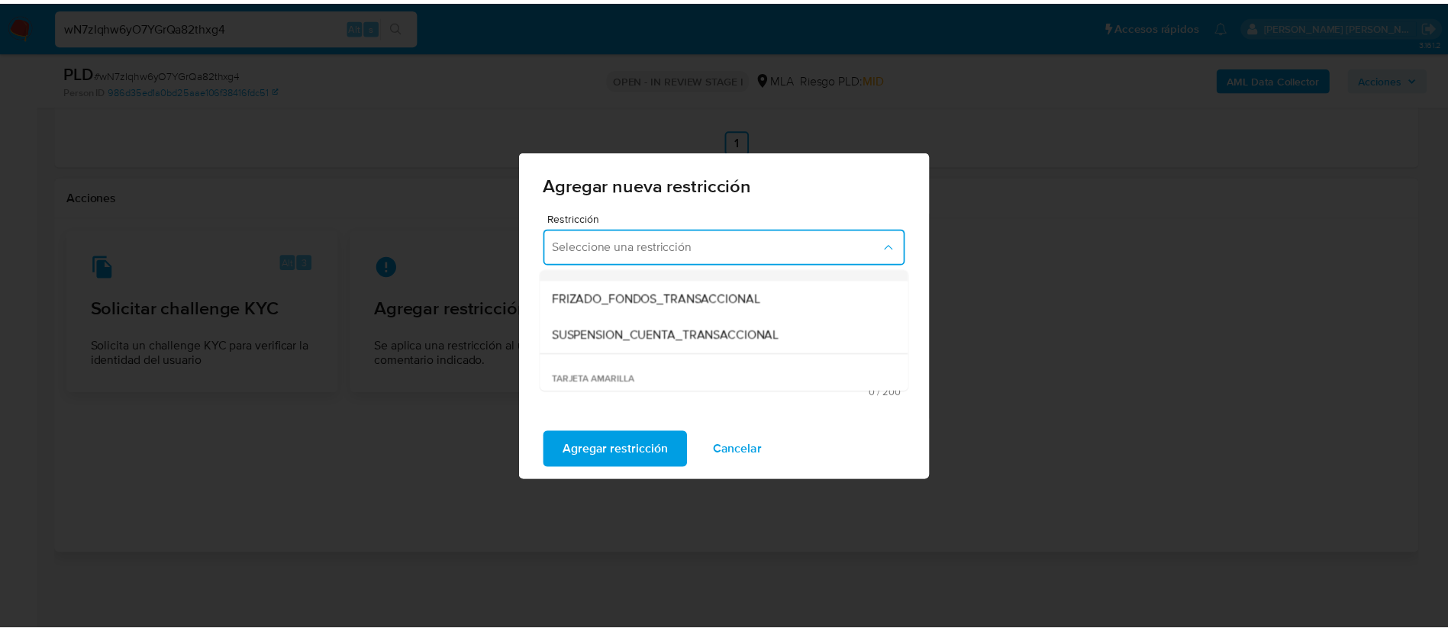
scroll to position [176, 0]
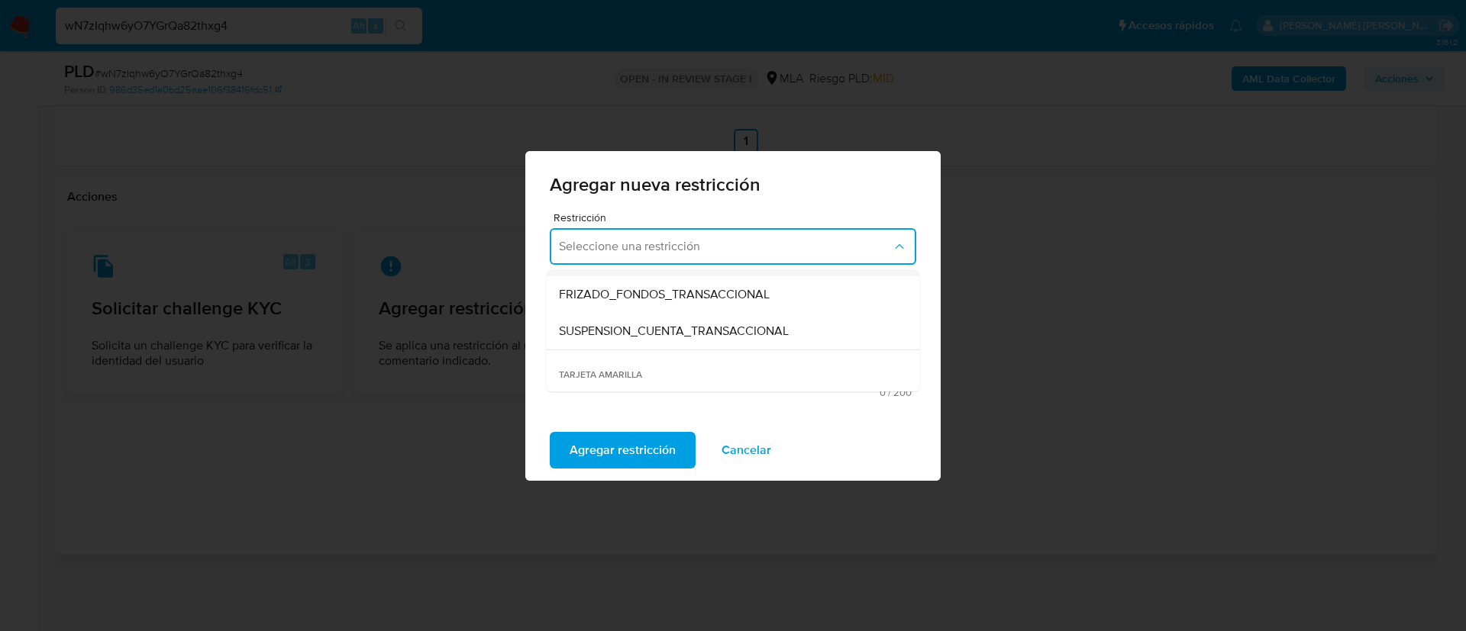
click at [635, 345] on div "SUSPENSION_CUENTA_TRANSACCIONAL" at bounding box center [728, 331] width 339 height 37
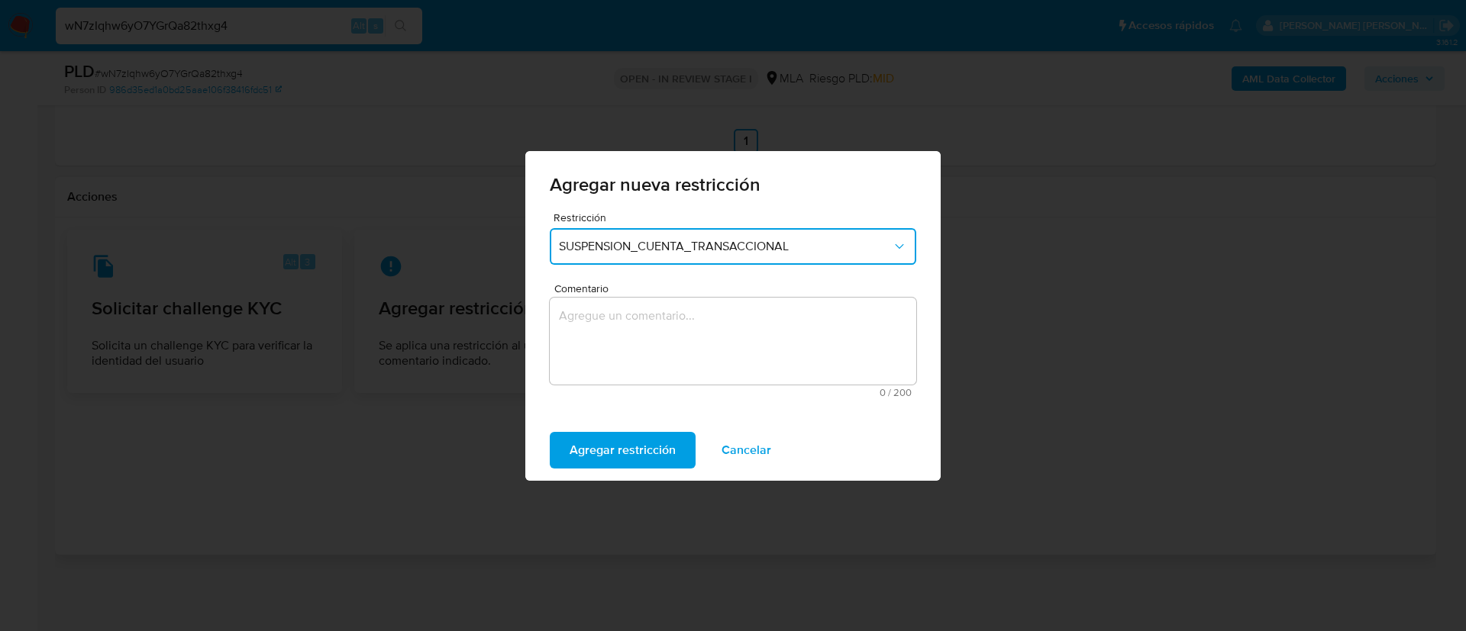
click at [613, 354] on textarea "Comentario" at bounding box center [733, 341] width 366 height 87
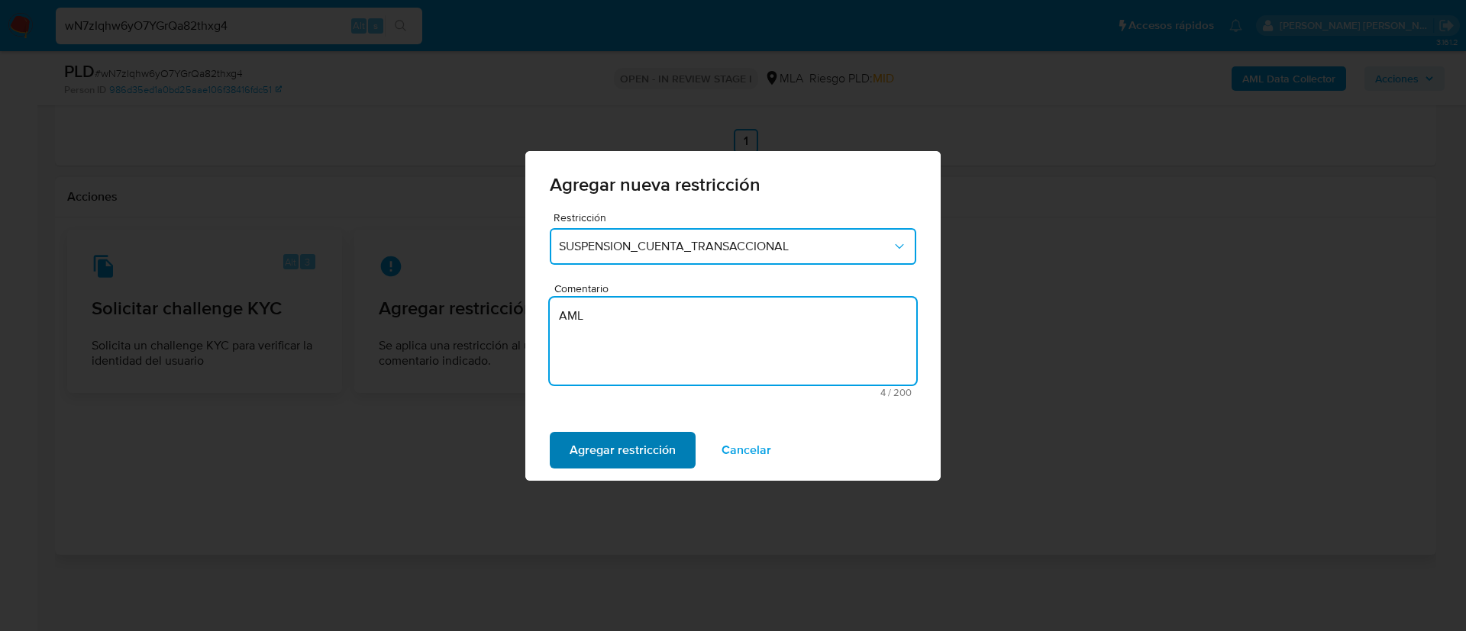
type textarea "AML"
click at [596, 444] on span "Agregar restricción" at bounding box center [623, 451] width 106 height 34
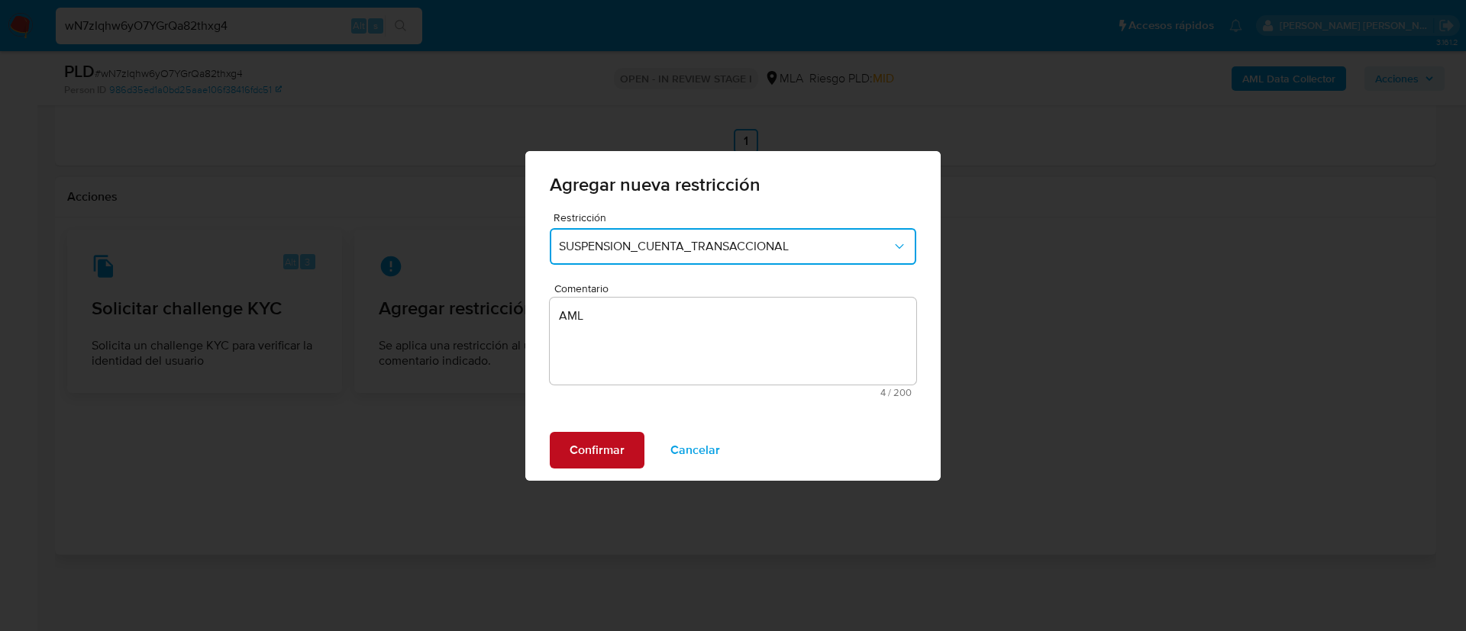
click at [608, 439] on span "Confirmar" at bounding box center [597, 451] width 55 height 34
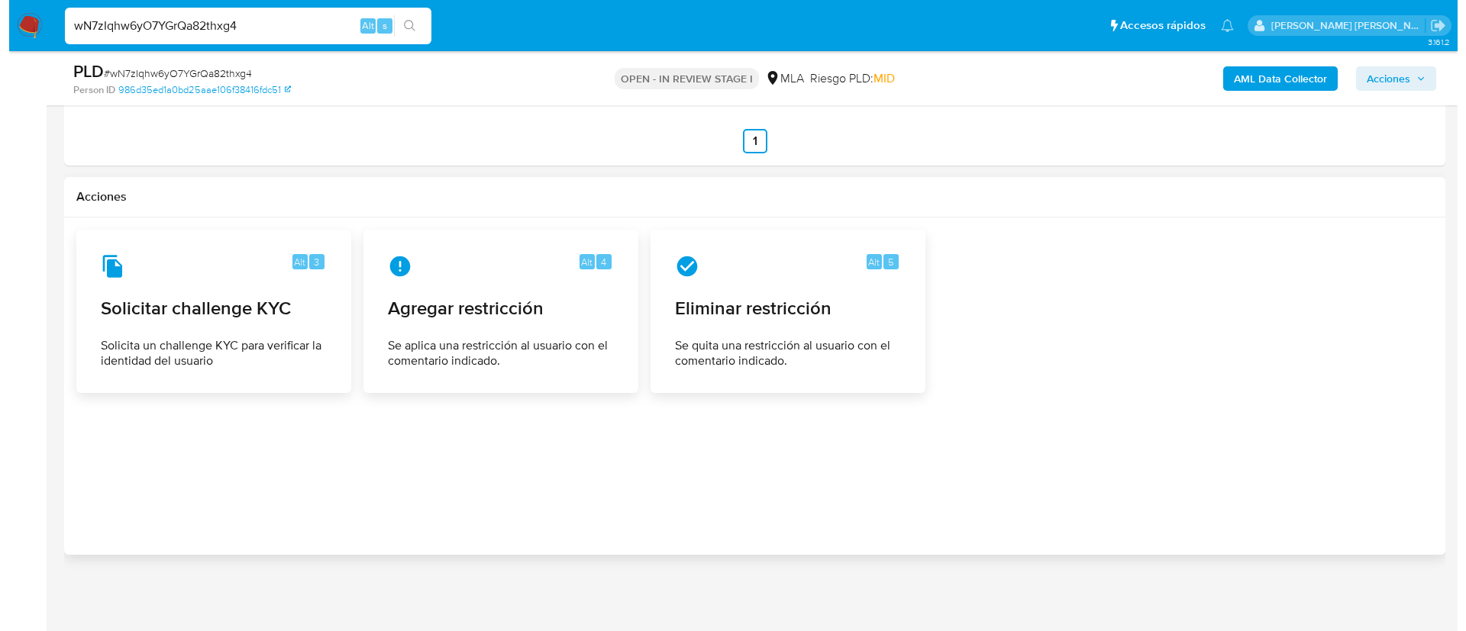
scroll to position [245, 0]
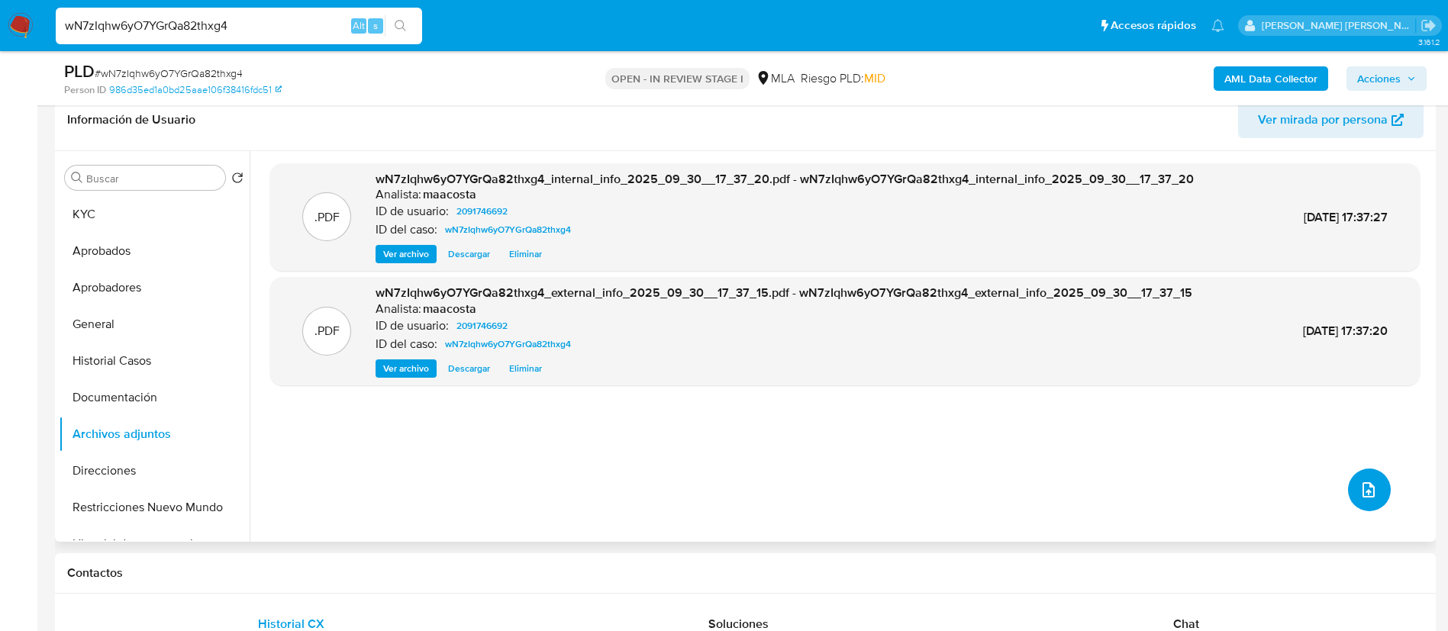
click at [1368, 499] on icon "upload-file" at bounding box center [1369, 490] width 18 height 18
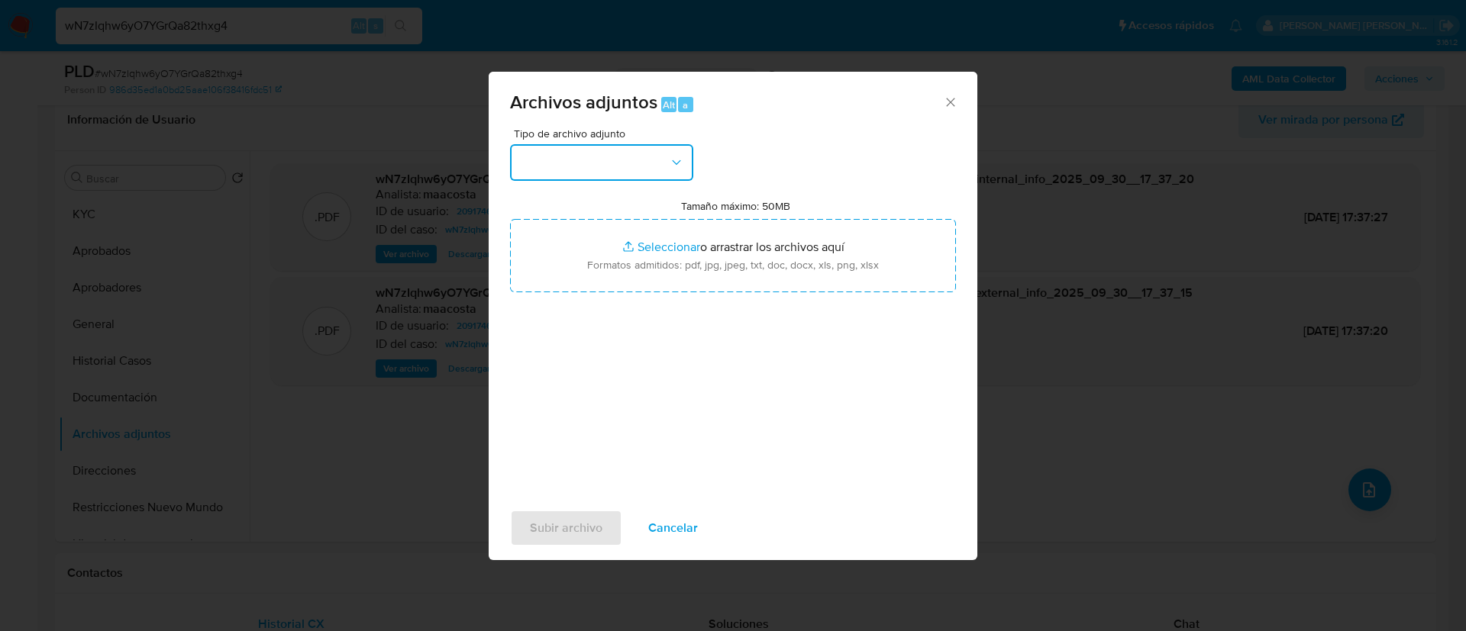
click at [596, 158] on button "button" at bounding box center [601, 162] width 183 height 37
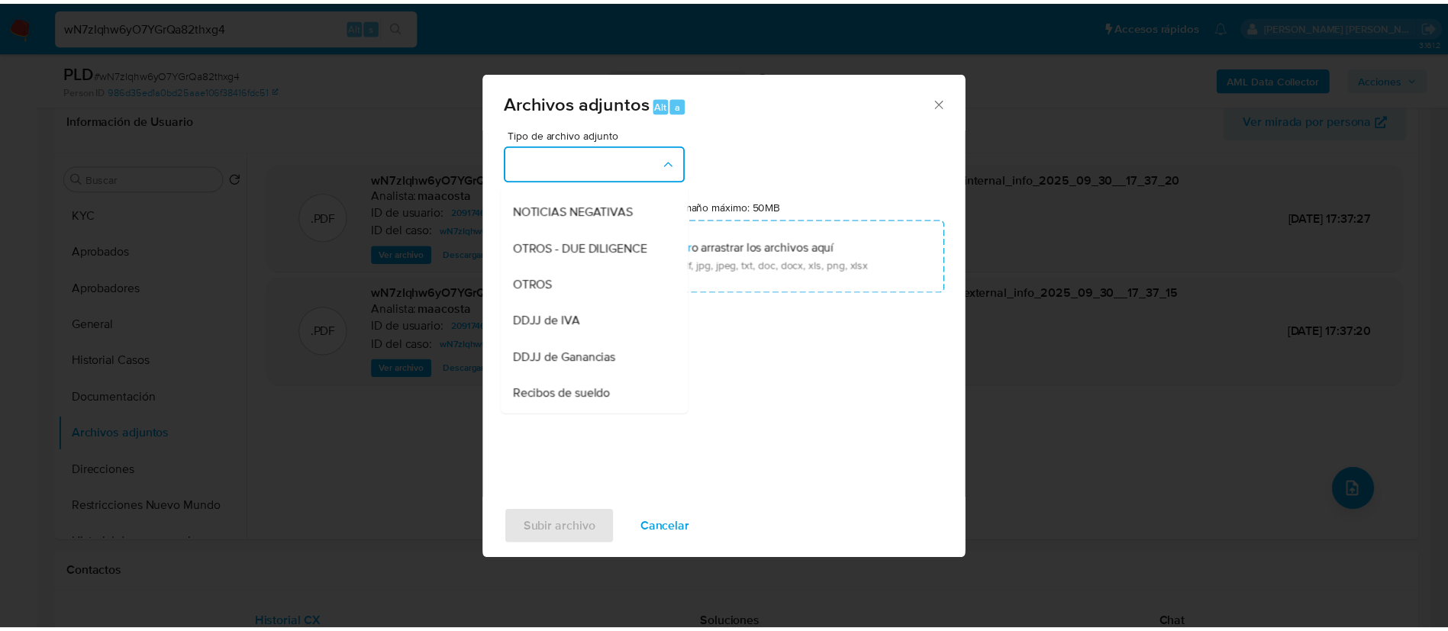
scroll to position [224, 0]
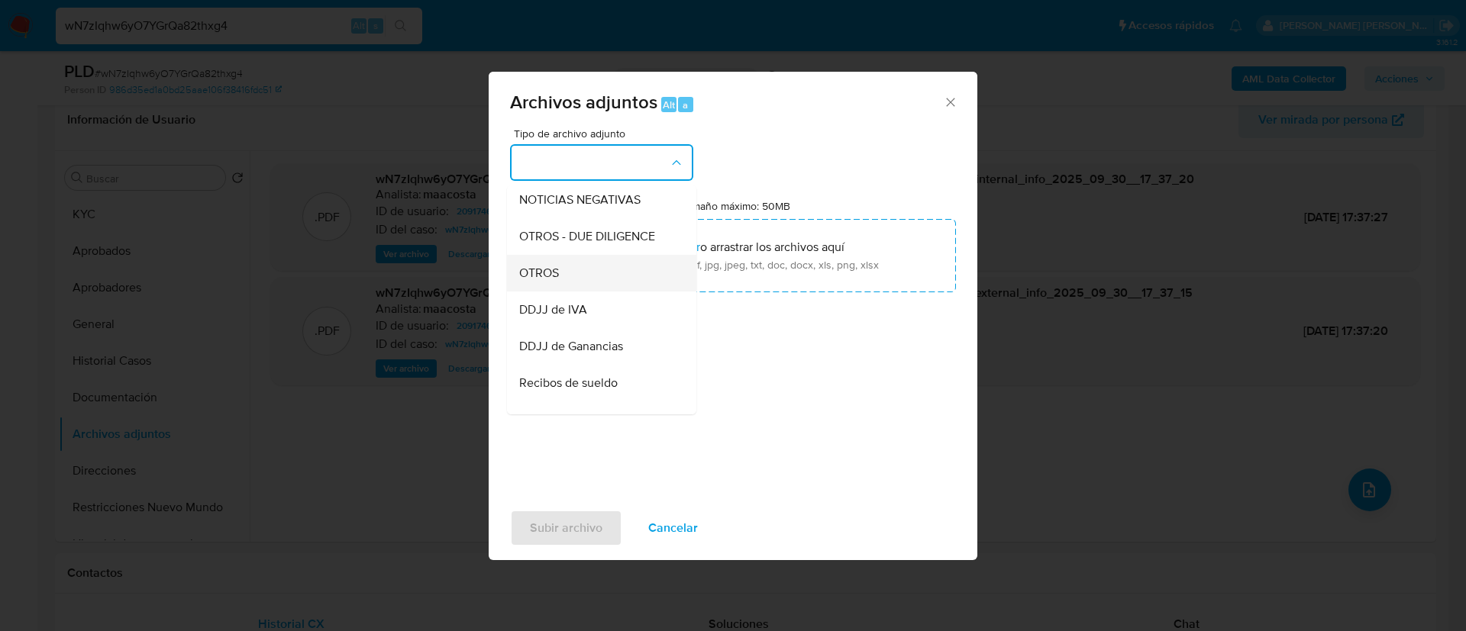
click at [564, 283] on div "OTROS" at bounding box center [597, 273] width 156 height 37
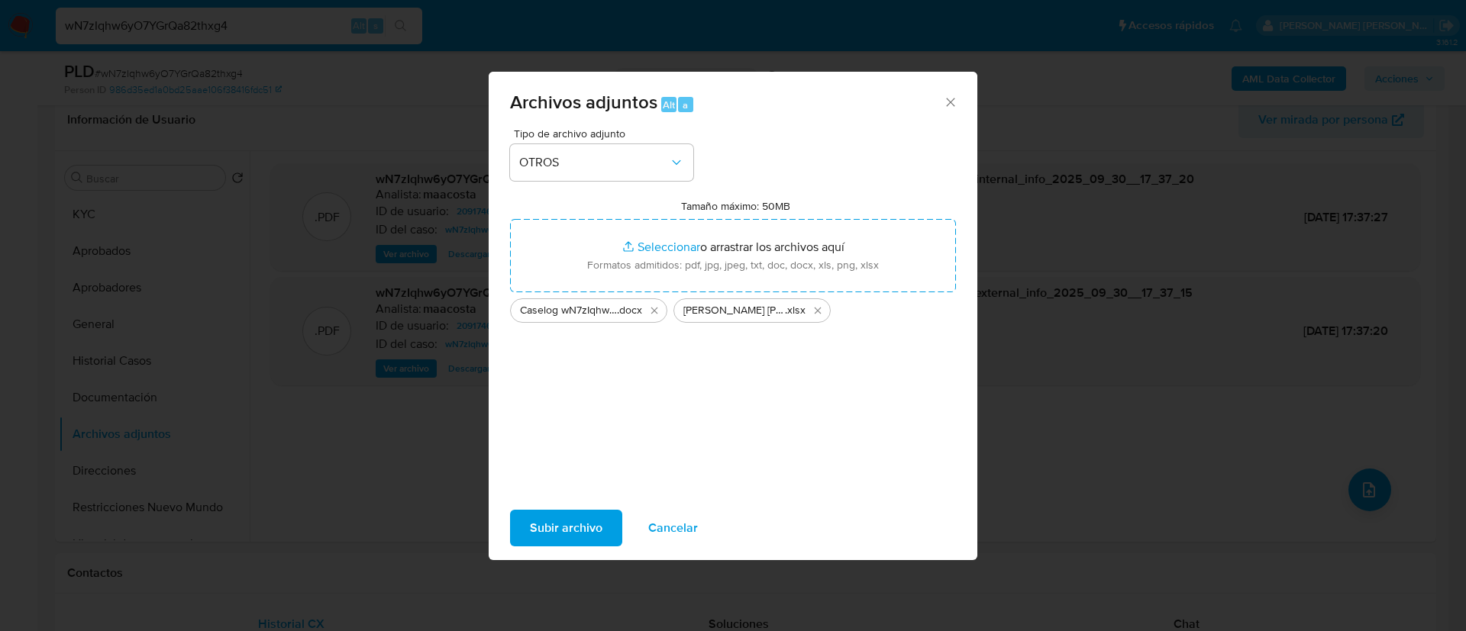
click at [564, 515] on span "Subir archivo" at bounding box center [566, 529] width 73 height 34
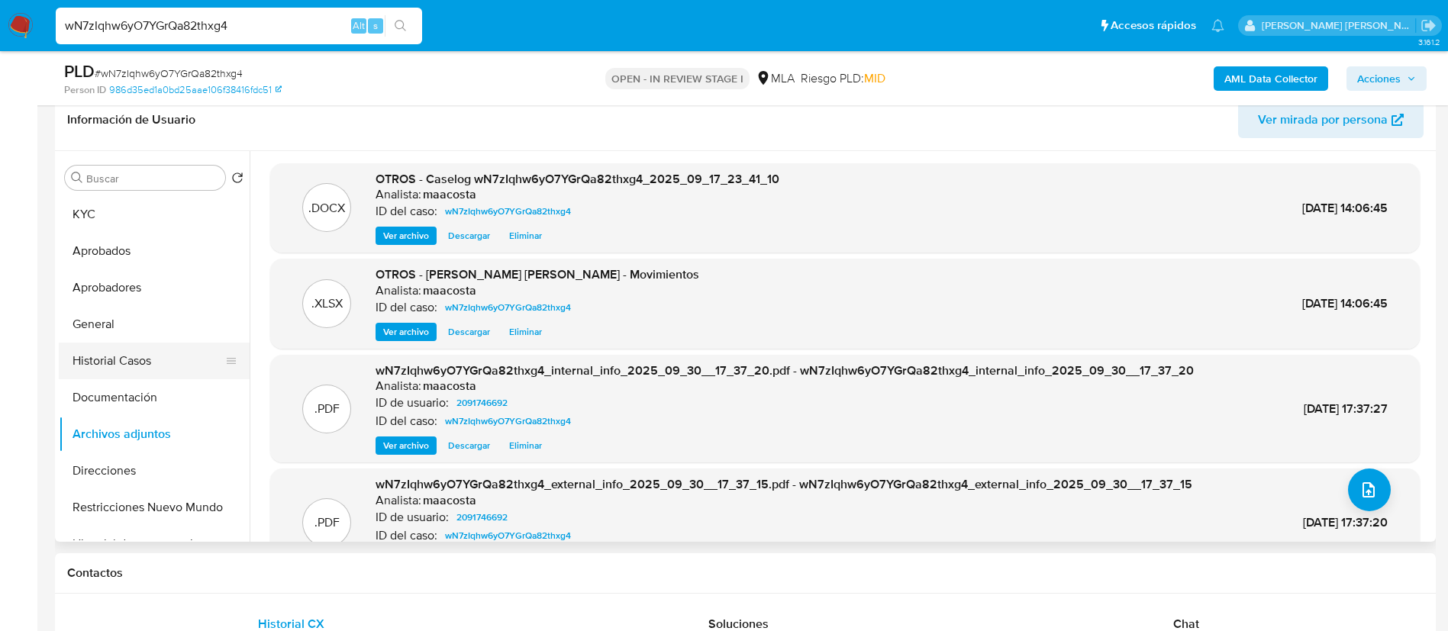
click at [143, 363] on button "Historial Casos" at bounding box center [148, 361] width 179 height 37
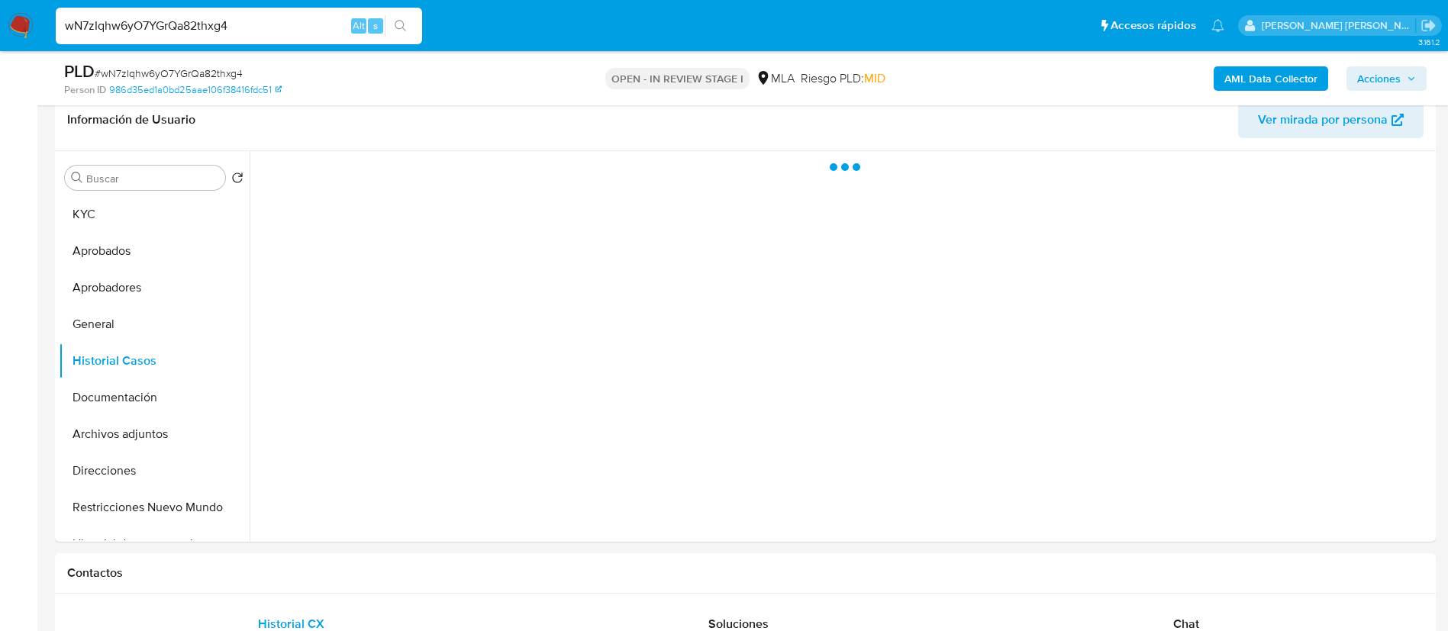
click at [1360, 66] on span "Acciones" at bounding box center [1380, 78] width 44 height 24
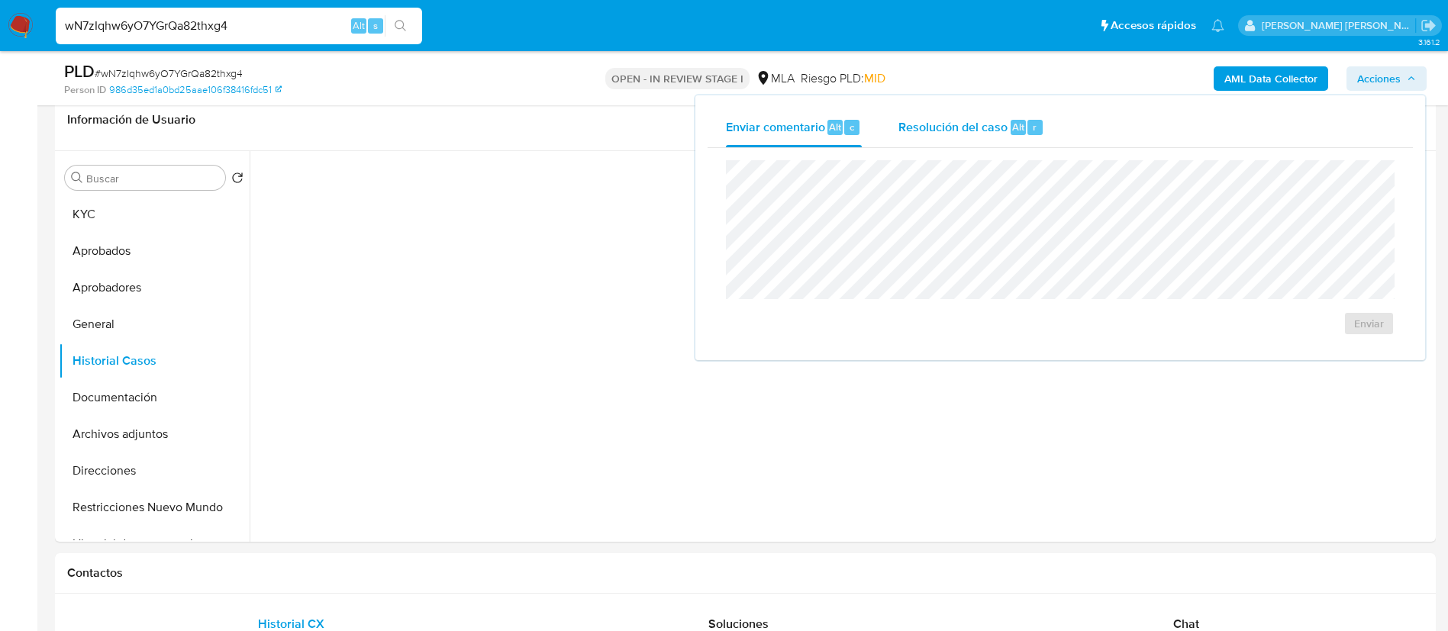
click at [989, 113] on div "Resolución del caso Alt r" at bounding box center [972, 128] width 146 height 40
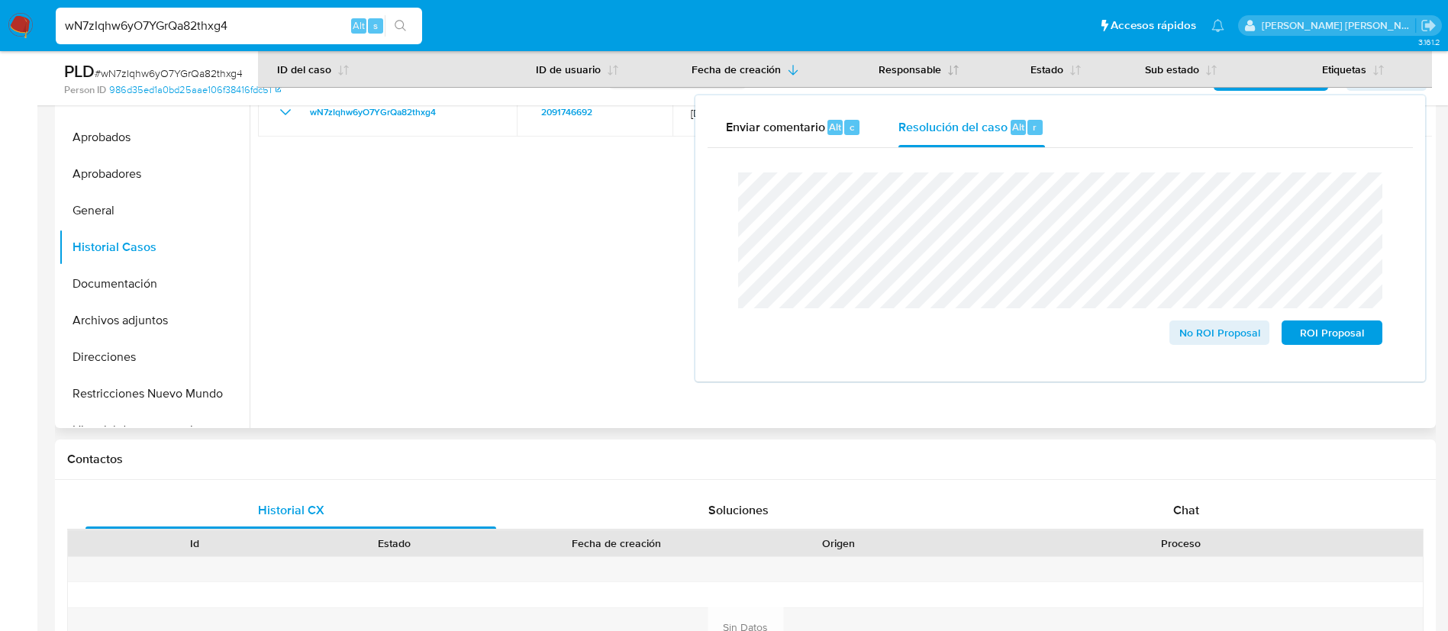
scroll to position [360, 0]
click at [1335, 337] on span "ROI Proposal" at bounding box center [1332, 332] width 79 height 21
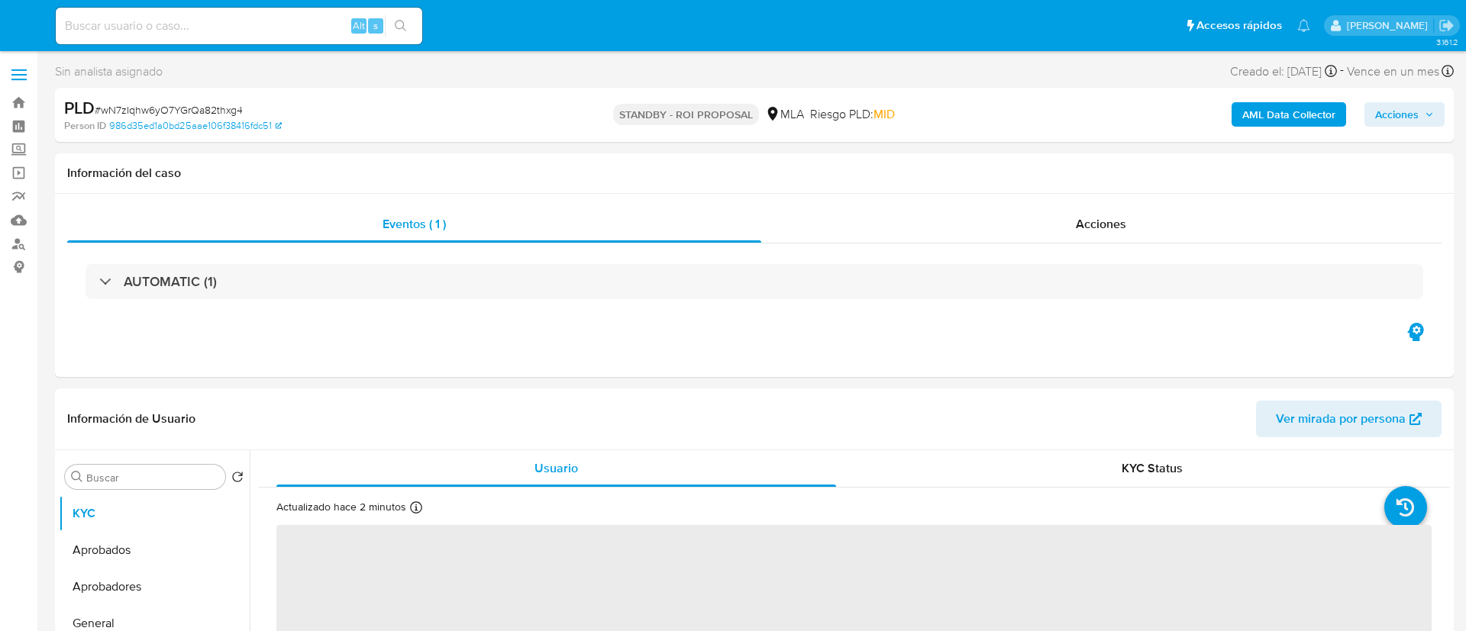
select select "10"
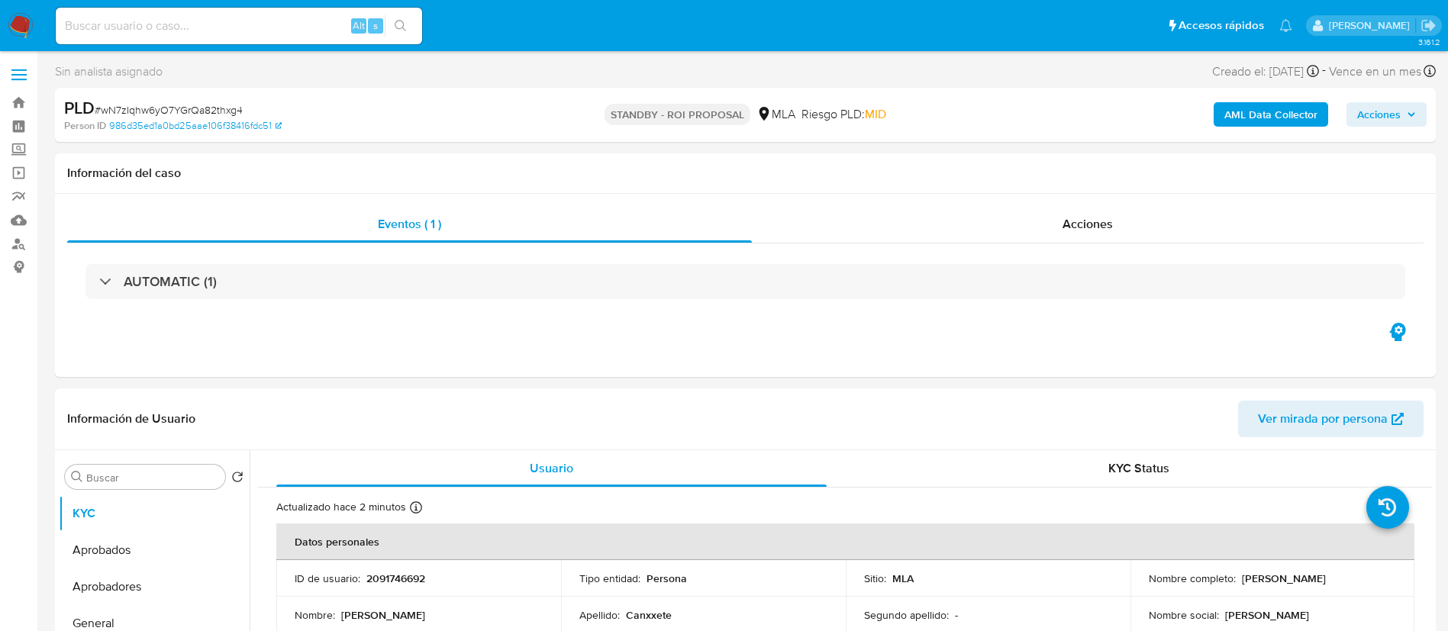
paste input "OXV02zHDgddt1cCi3QkWa11C"
click at [210, 33] on input "OXV02zHDgddt1cCi3QkWa11C" at bounding box center [239, 26] width 366 height 20
type input "OXV02zHDgddt1cCi3QkWa11C"
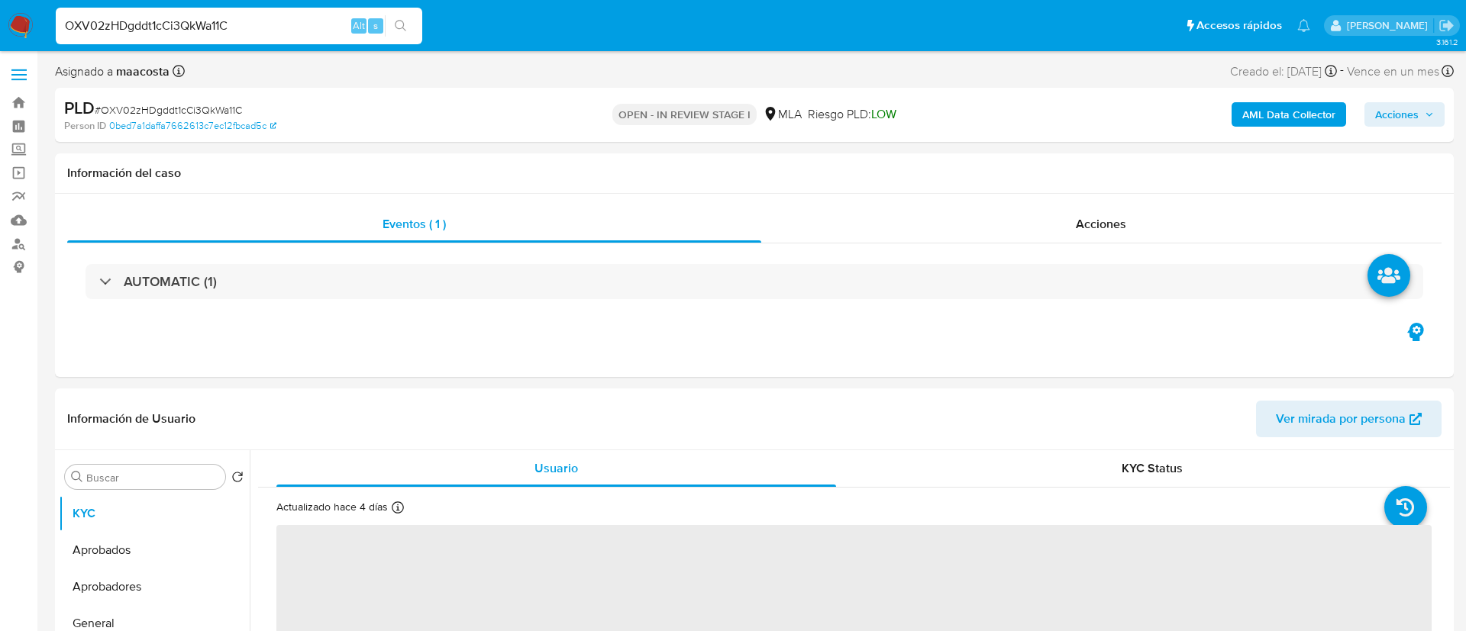
select select "10"
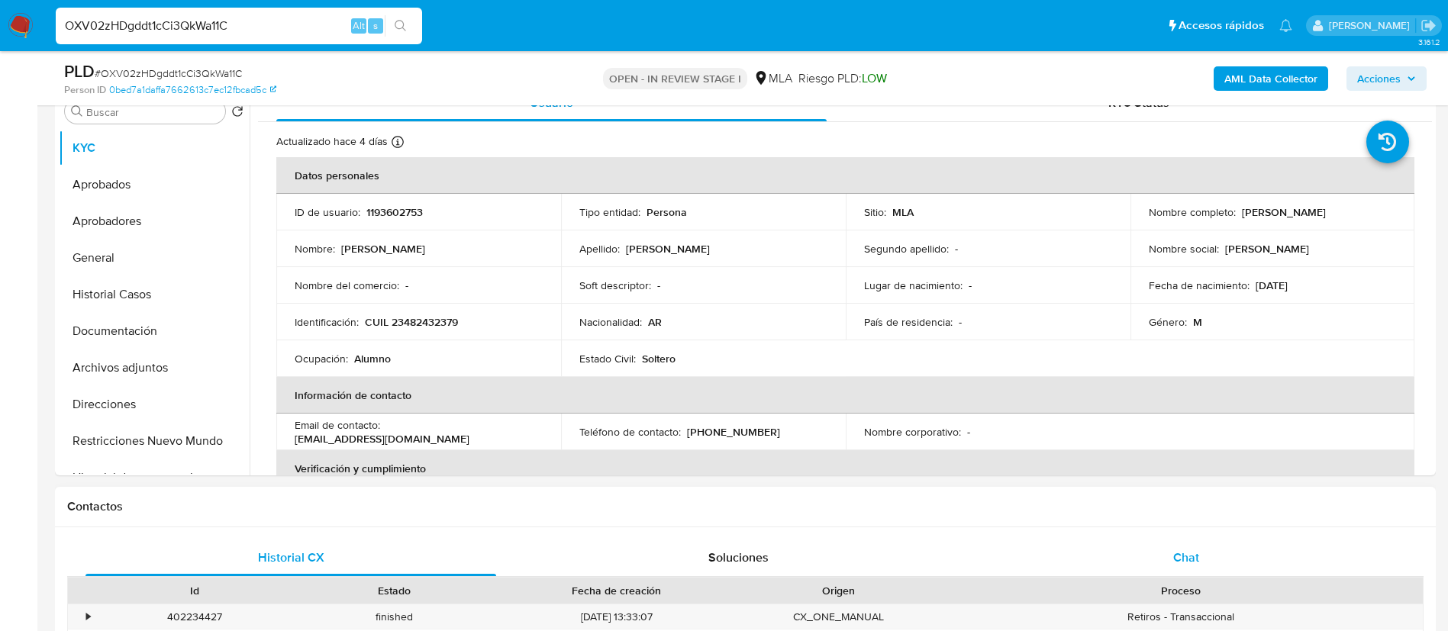
click at [1170, 550] on div "Chat" at bounding box center [1186, 558] width 411 height 37
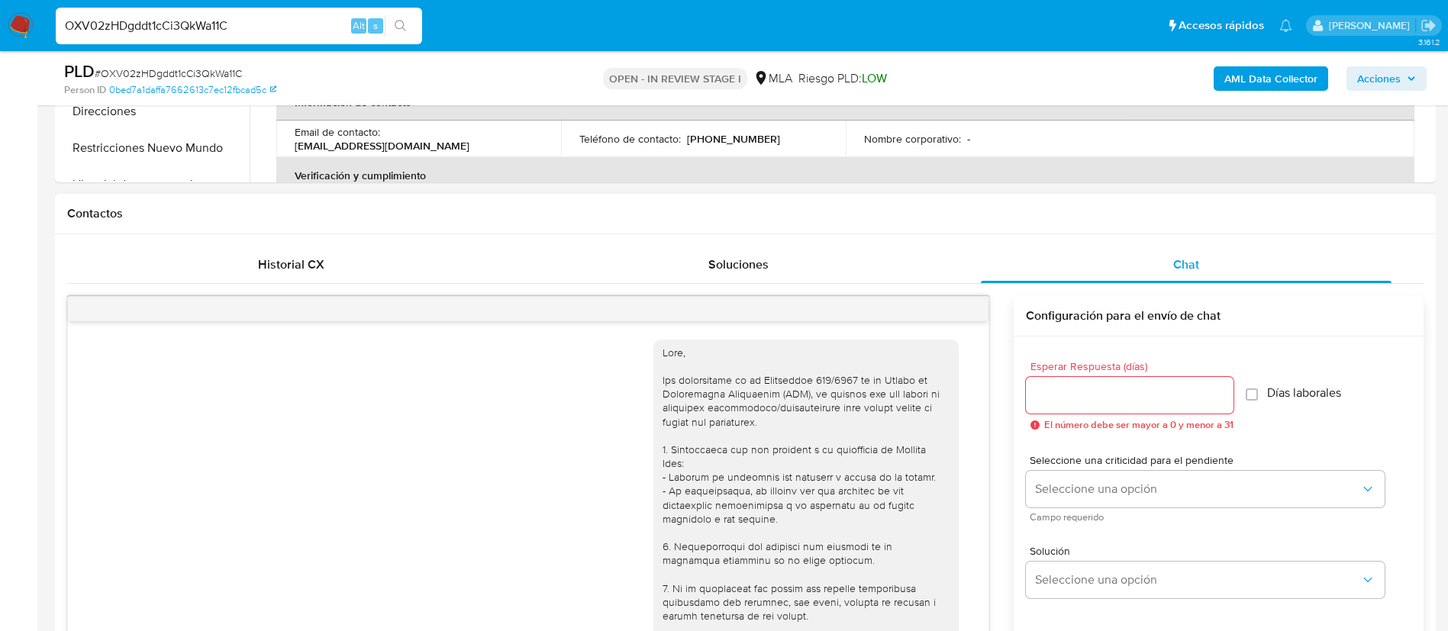
scroll to position [709, 0]
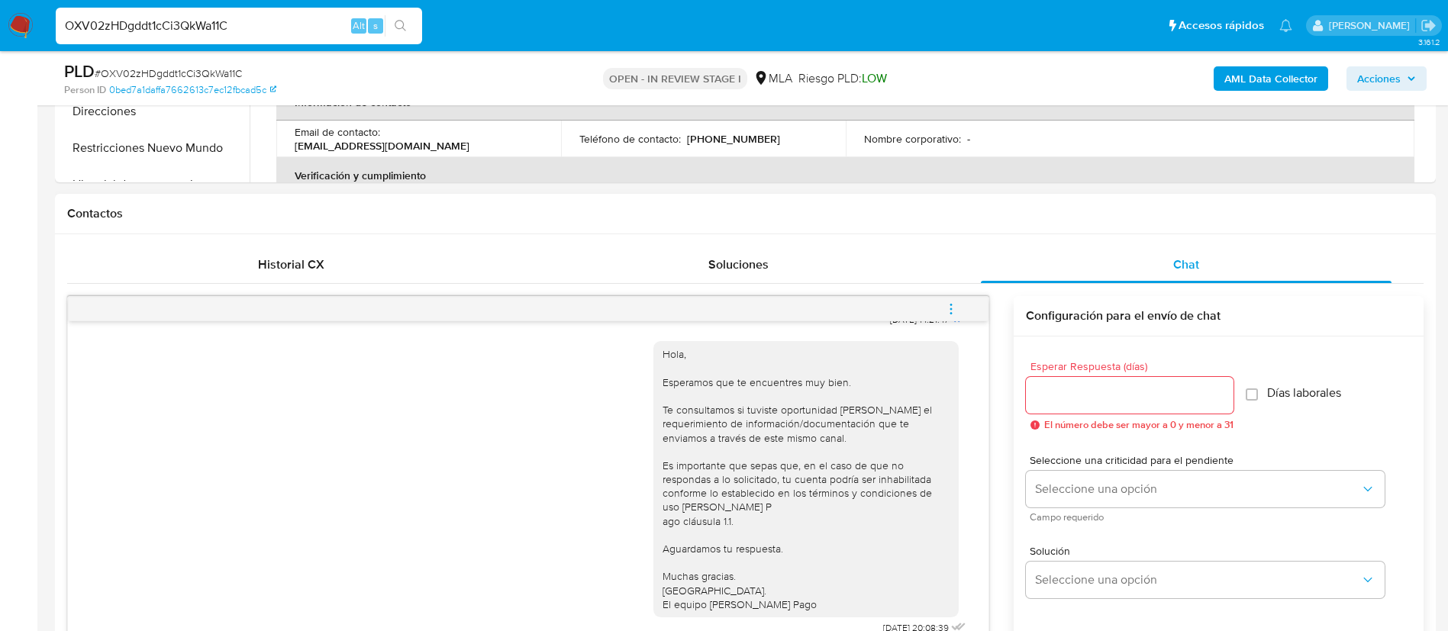
click at [949, 301] on span "menu-action" at bounding box center [951, 309] width 14 height 37
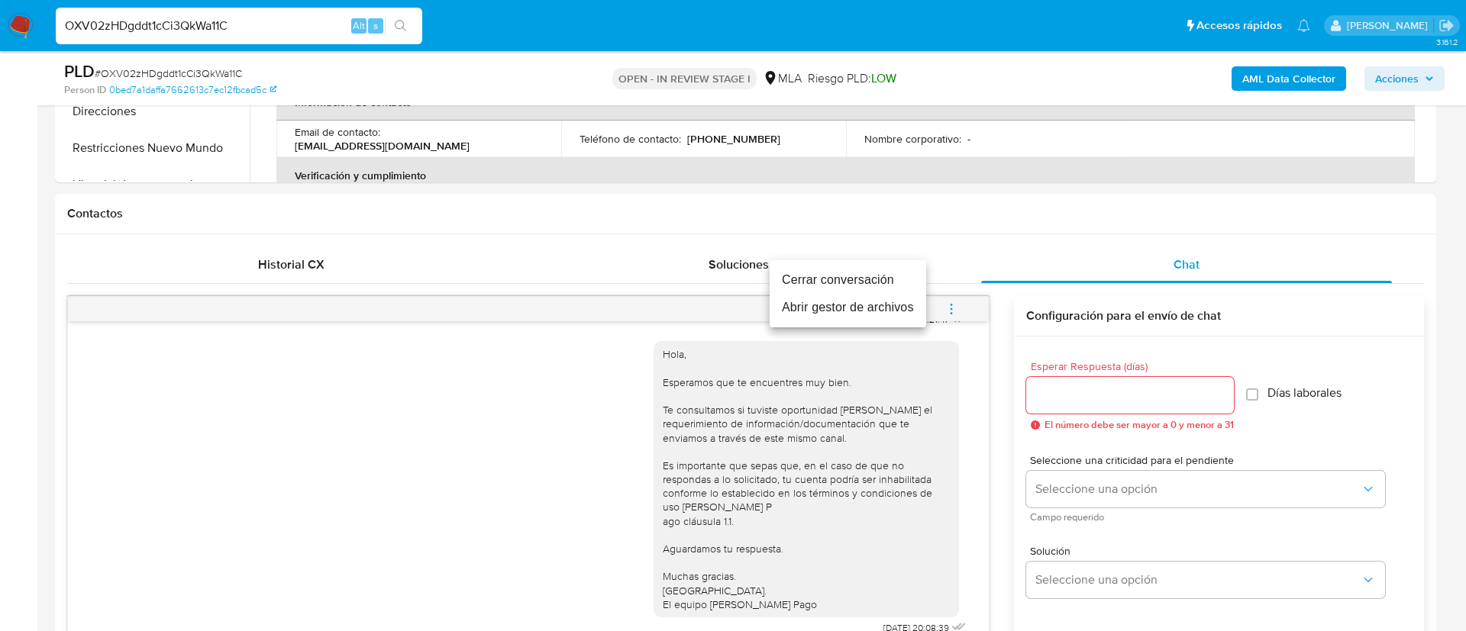
click at [870, 275] on li "Cerrar conversación" at bounding box center [848, 279] width 157 height 27
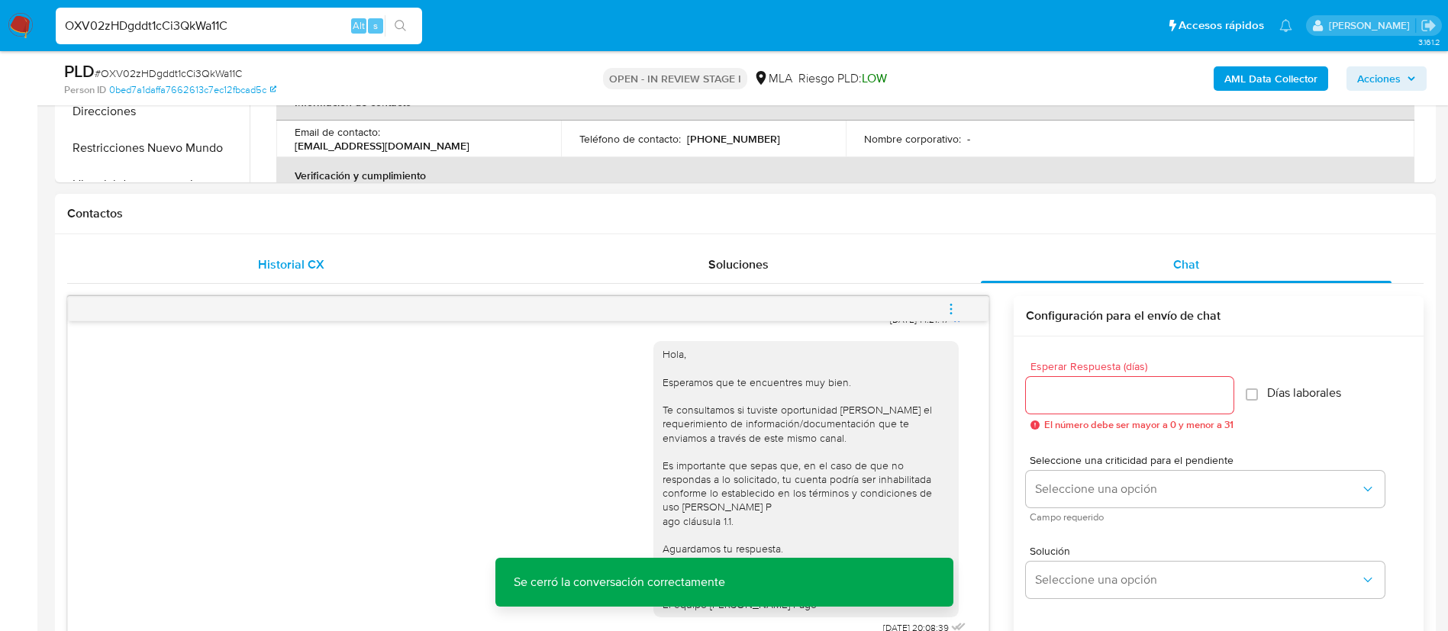
click at [312, 257] on span "Historial CX" at bounding box center [291, 265] width 66 height 18
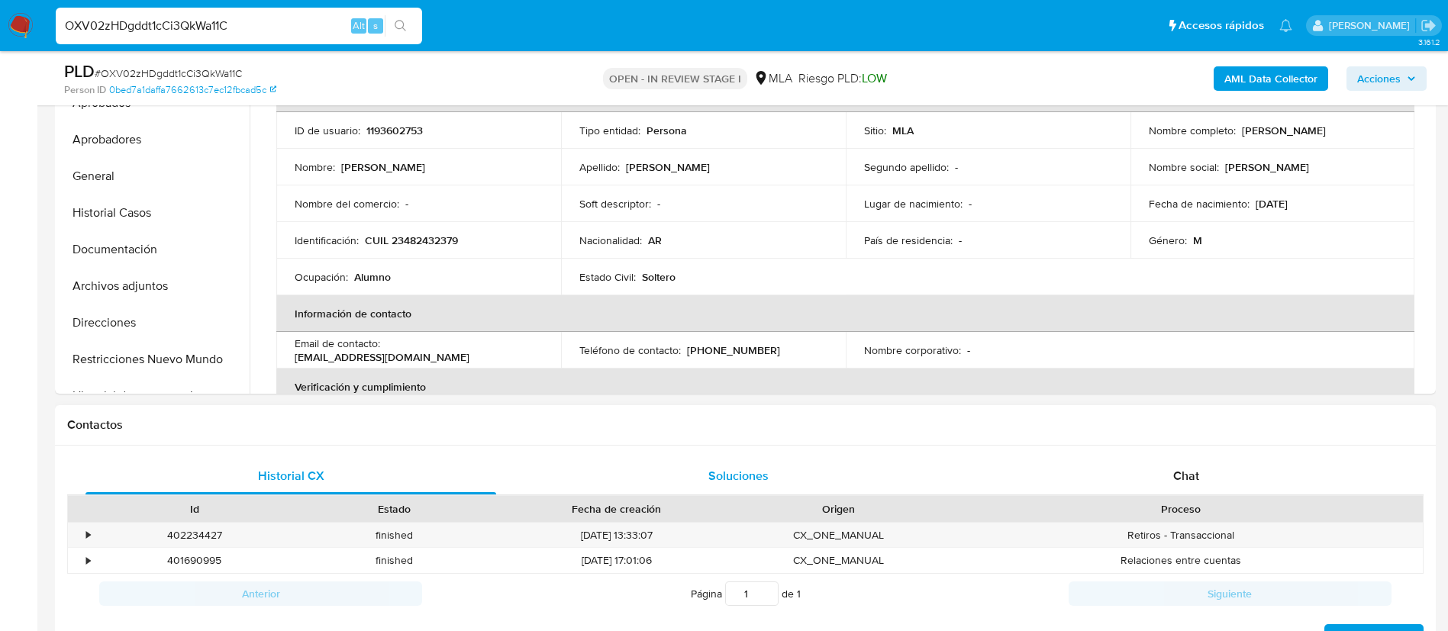
scroll to position [376, 0]
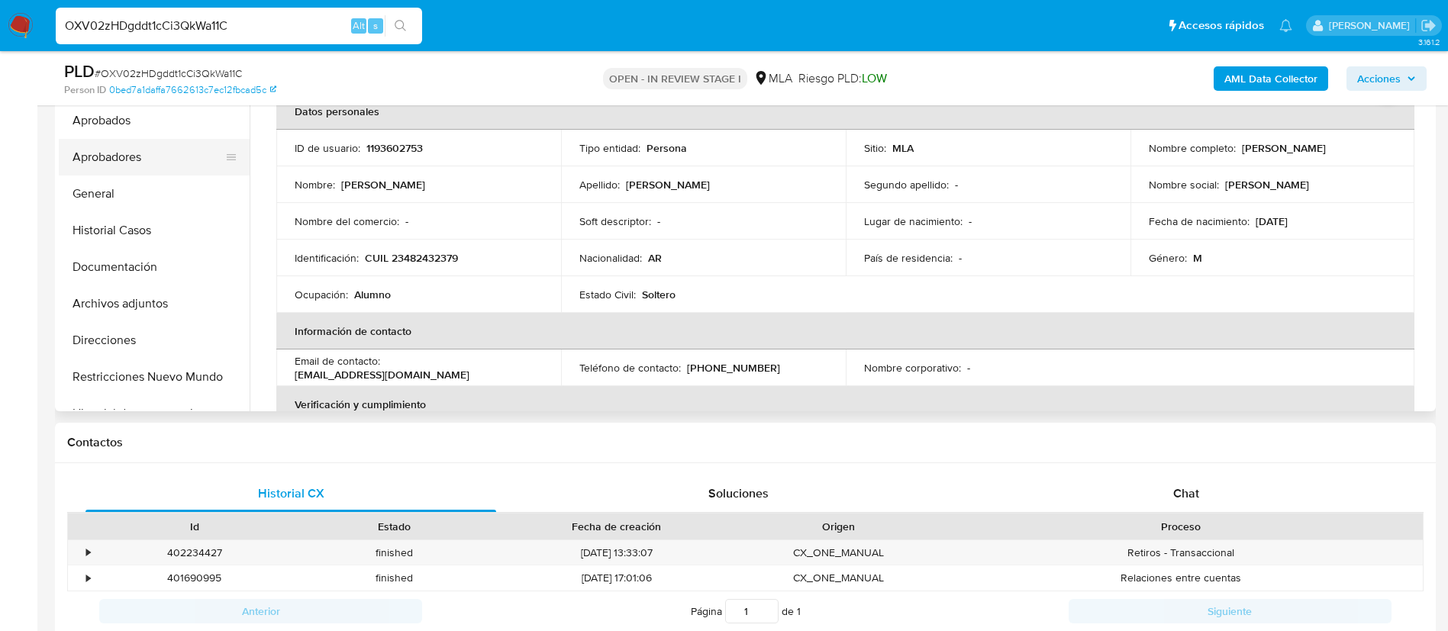
click at [147, 156] on button "Aprobadores" at bounding box center [148, 157] width 179 height 37
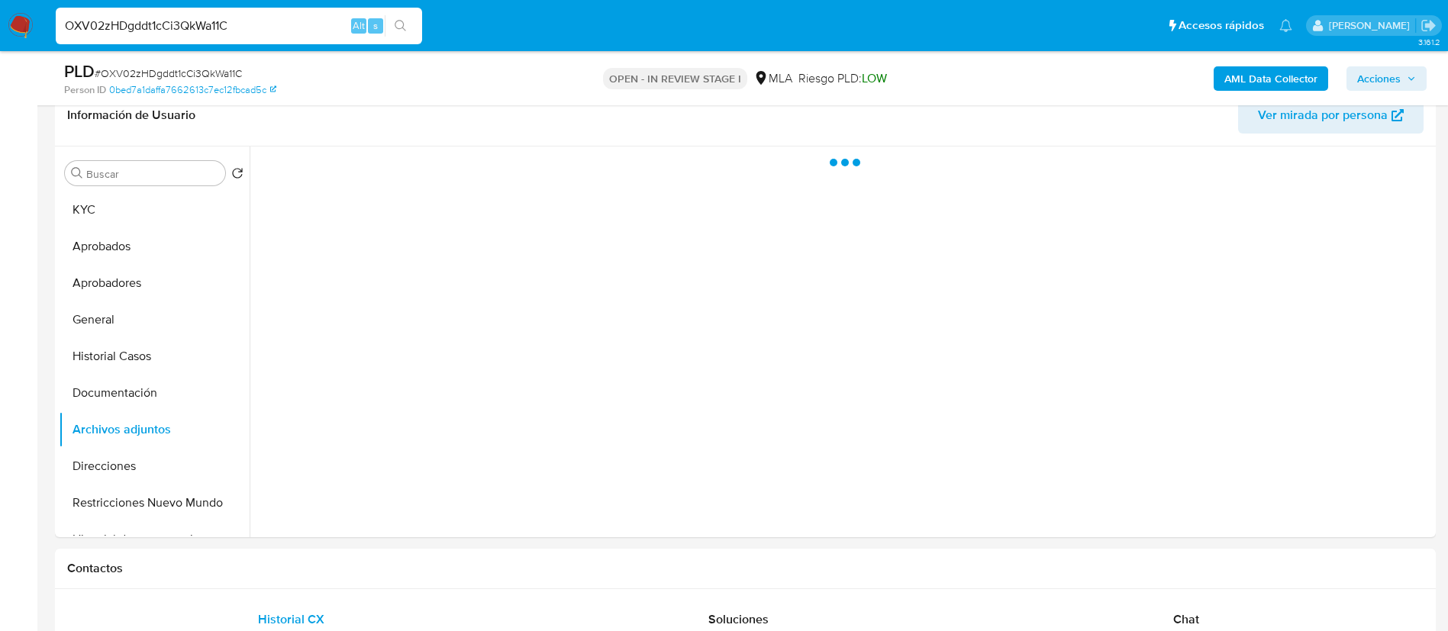
scroll to position [245, 0]
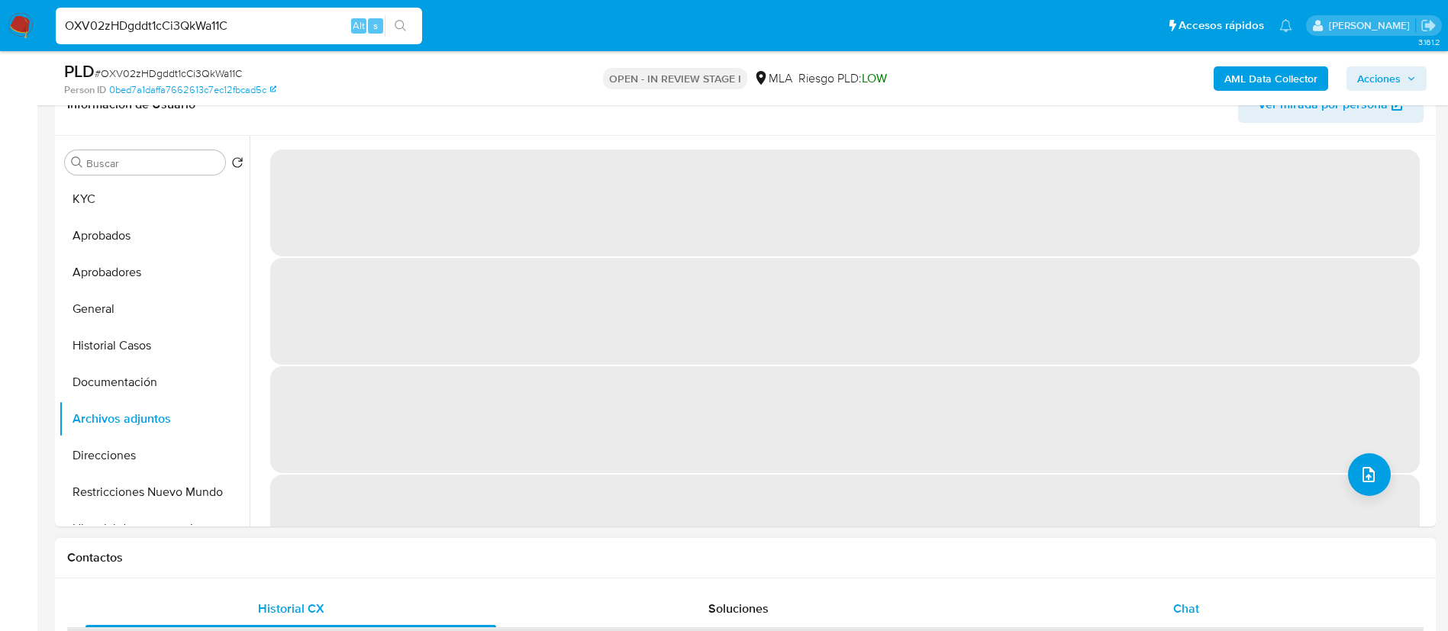
click at [1201, 596] on div "Chat" at bounding box center [1186, 609] width 411 height 37
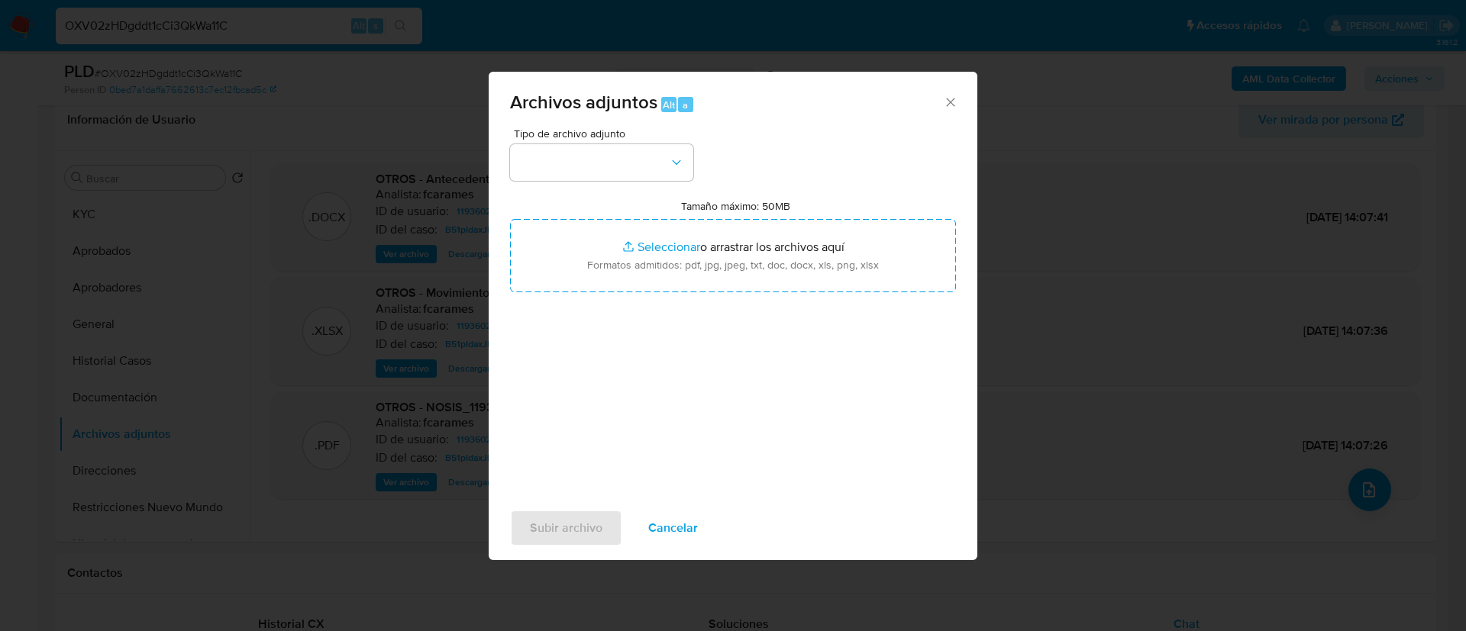
click at [614, 143] on div "Tipo de archivo adjunto" at bounding box center [601, 154] width 183 height 53
click at [606, 173] on button "button" at bounding box center [601, 162] width 183 height 37
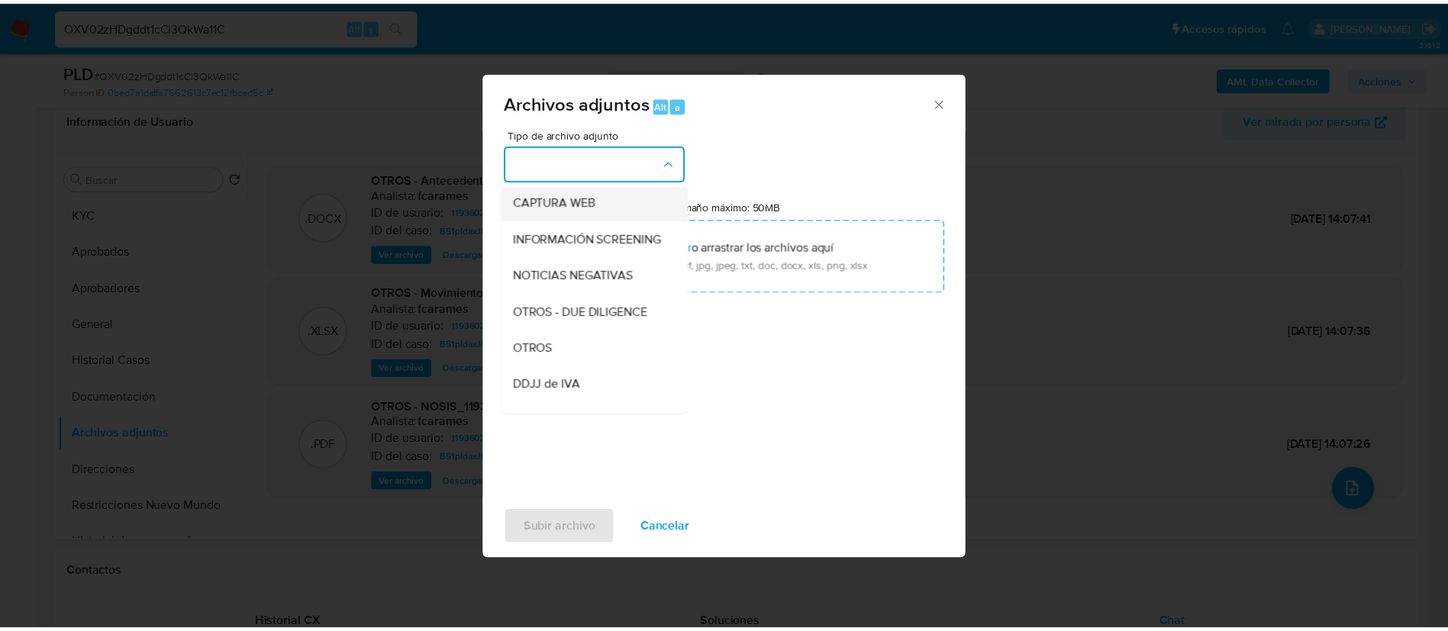
scroll to position [158, 0]
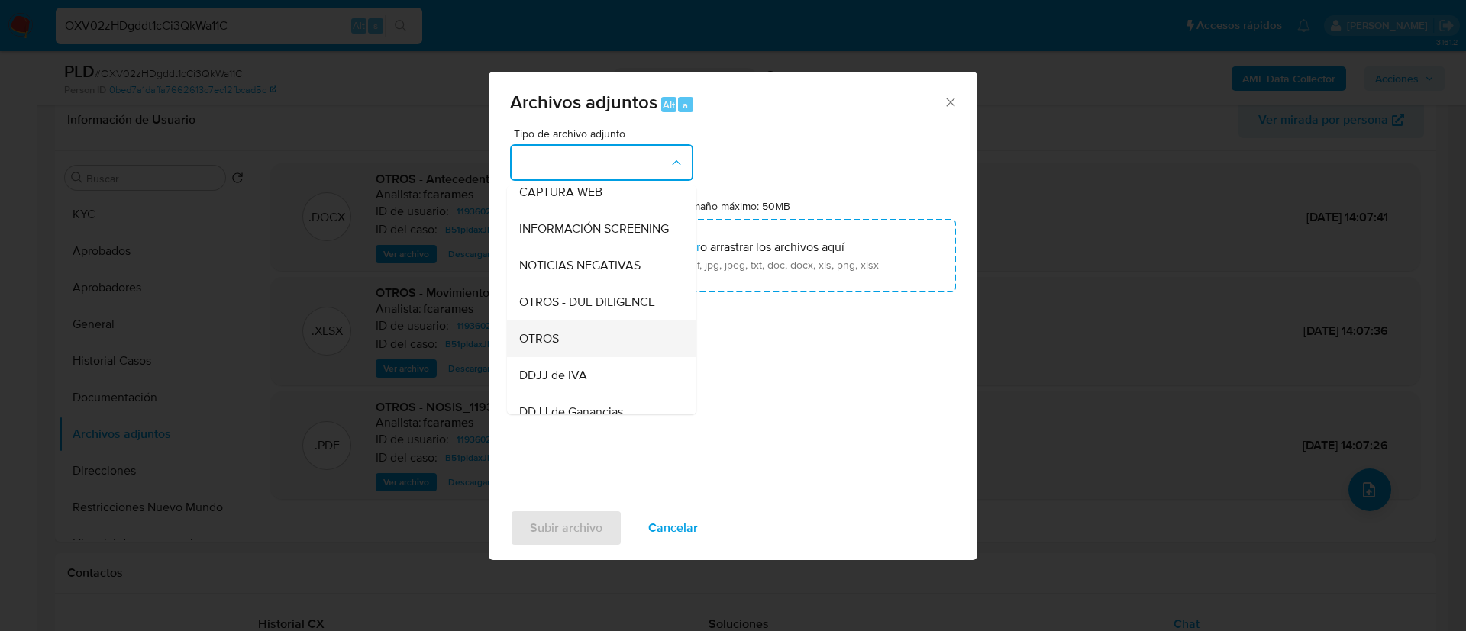
click at [560, 353] on div "OTROS" at bounding box center [597, 339] width 156 height 37
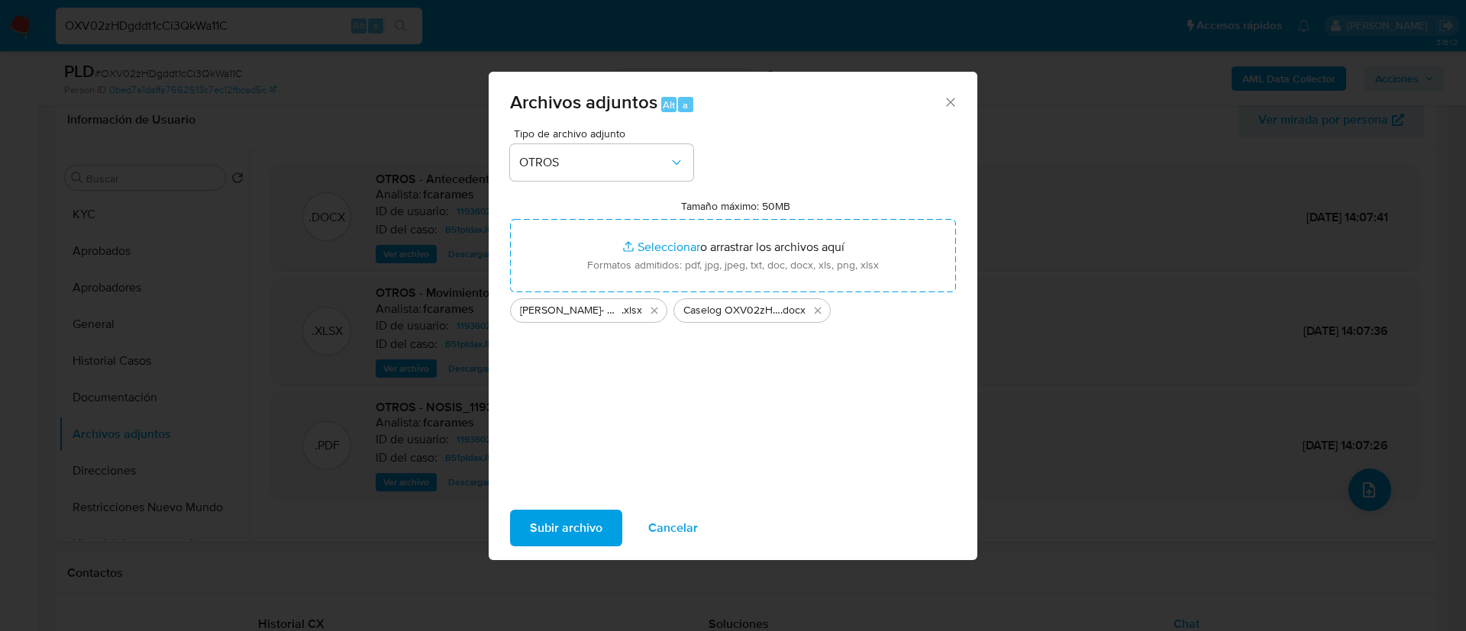
click at [609, 530] on button "Subir archivo" at bounding box center [566, 528] width 112 height 37
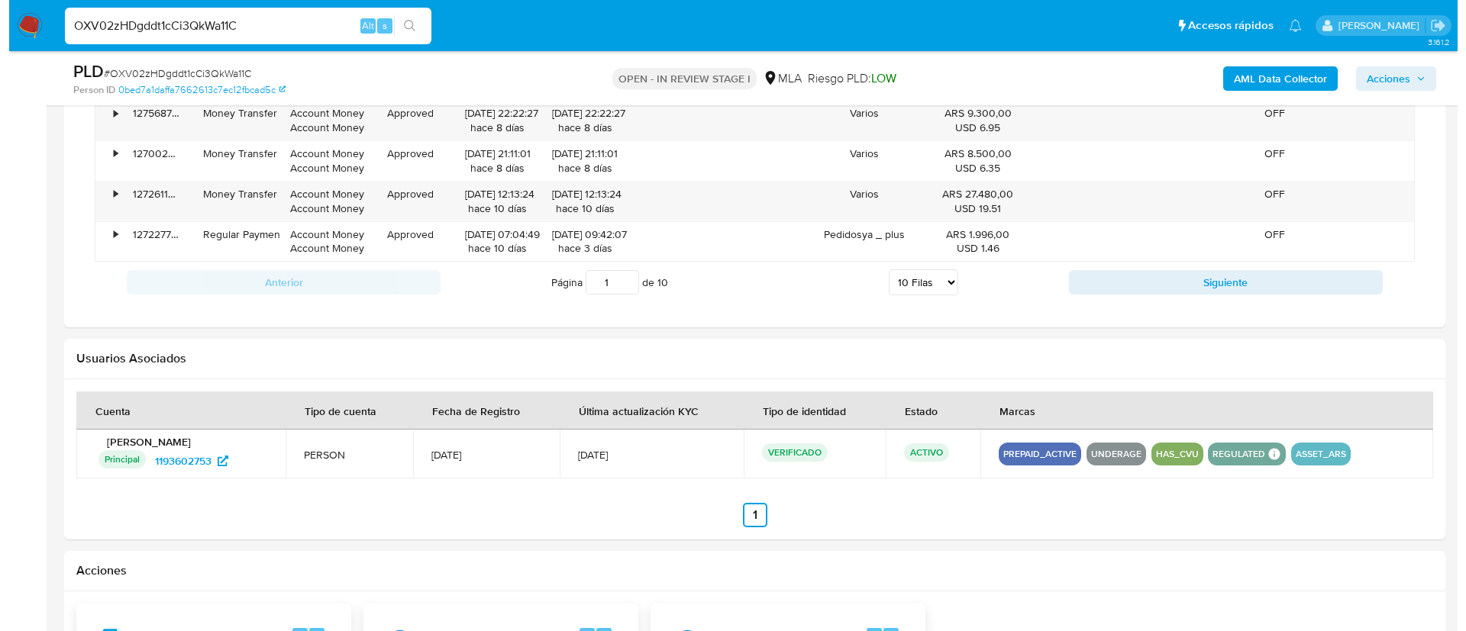
scroll to position [2336, 0]
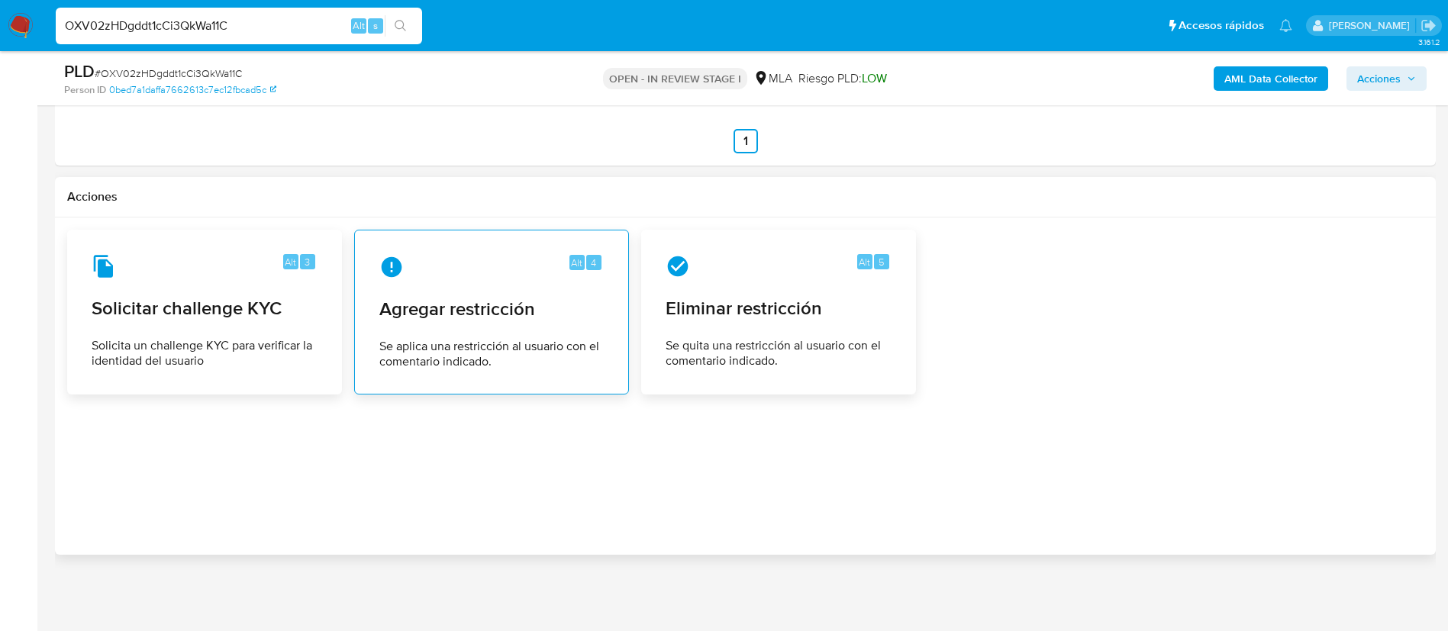
click at [456, 313] on span "Agregar restricción" at bounding box center [491, 309] width 224 height 23
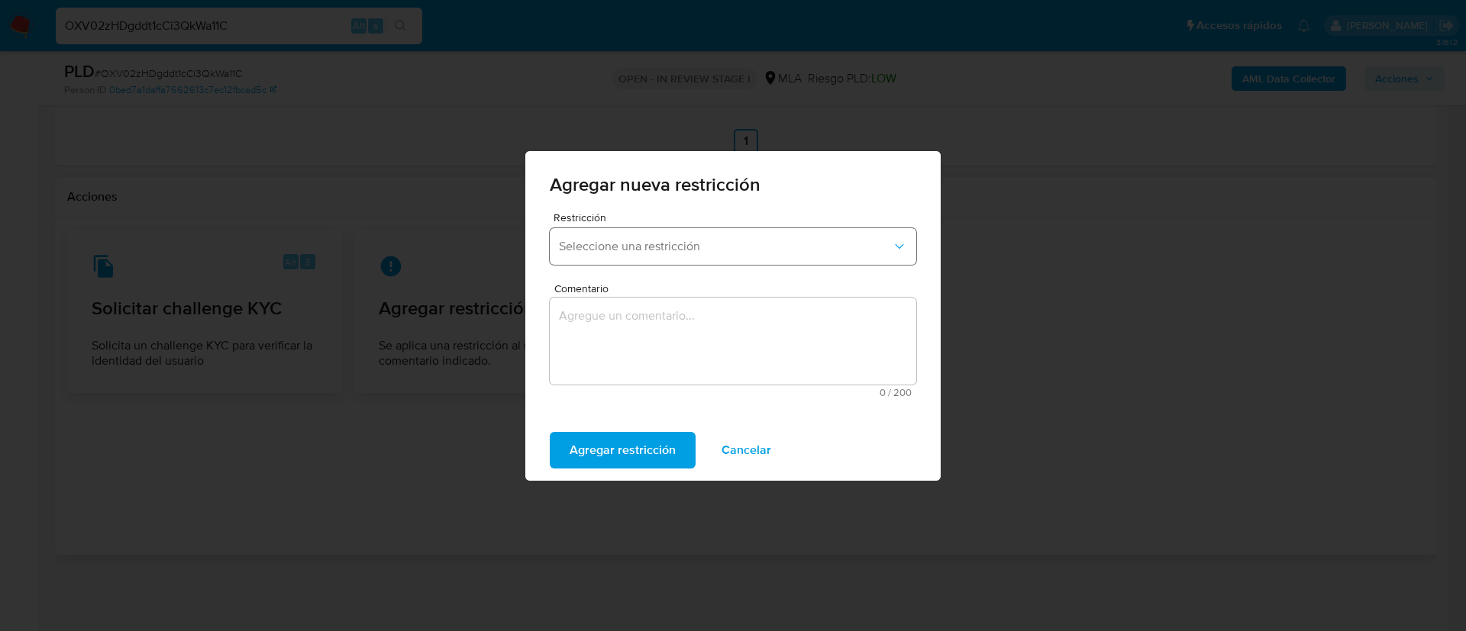
click at [654, 251] on span "Seleccione una restricción" at bounding box center [725, 246] width 333 height 15
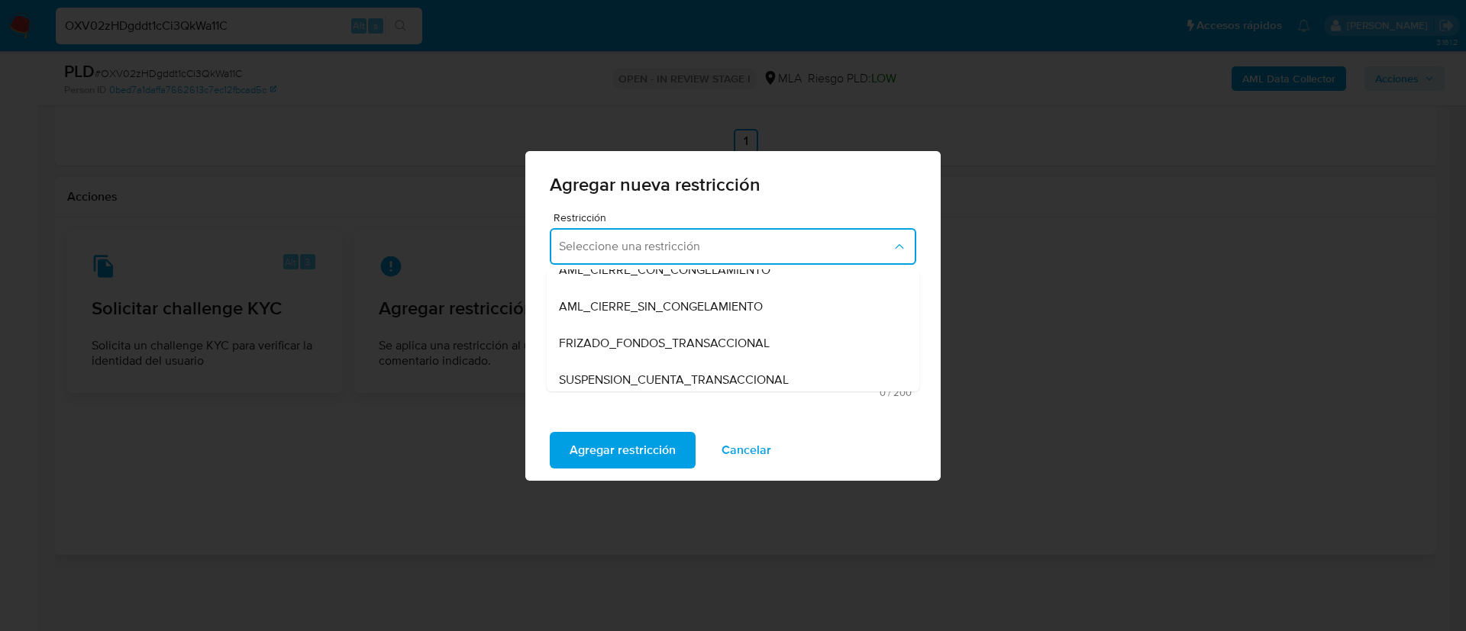
scroll to position [128, 0]
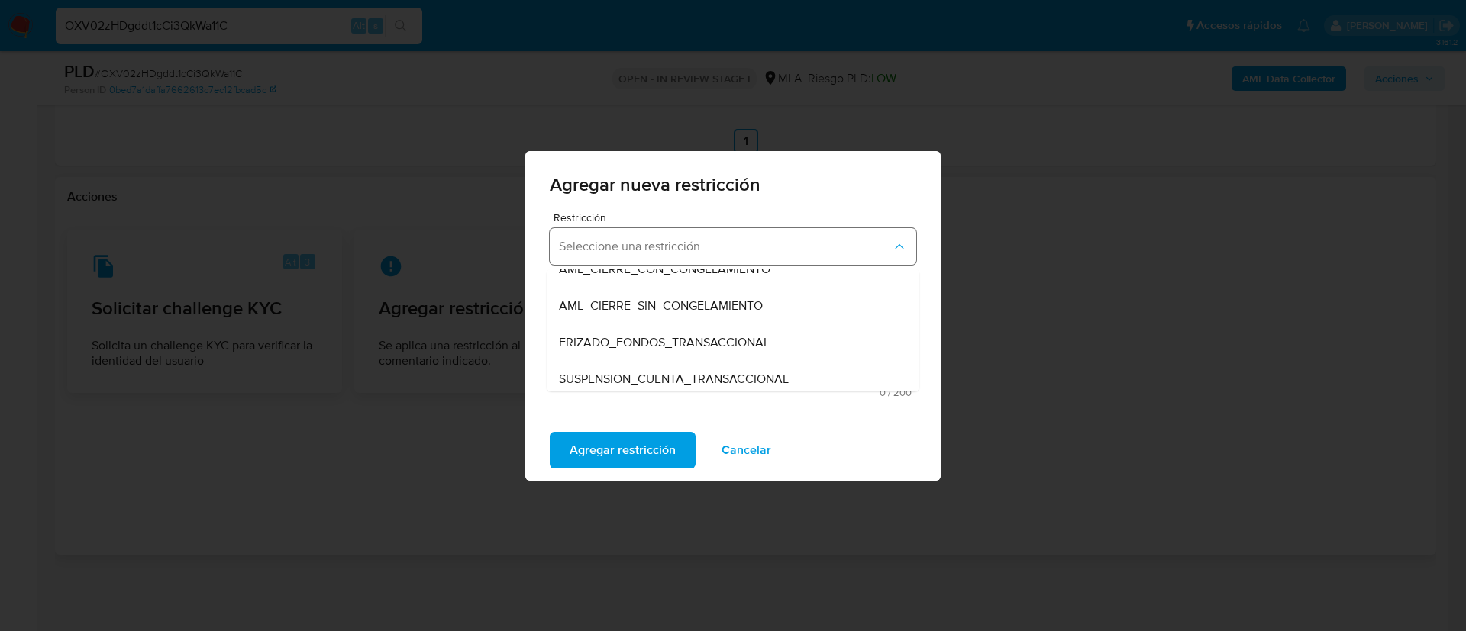
click at [614, 244] on span "Seleccione una restricción" at bounding box center [725, 246] width 333 height 15
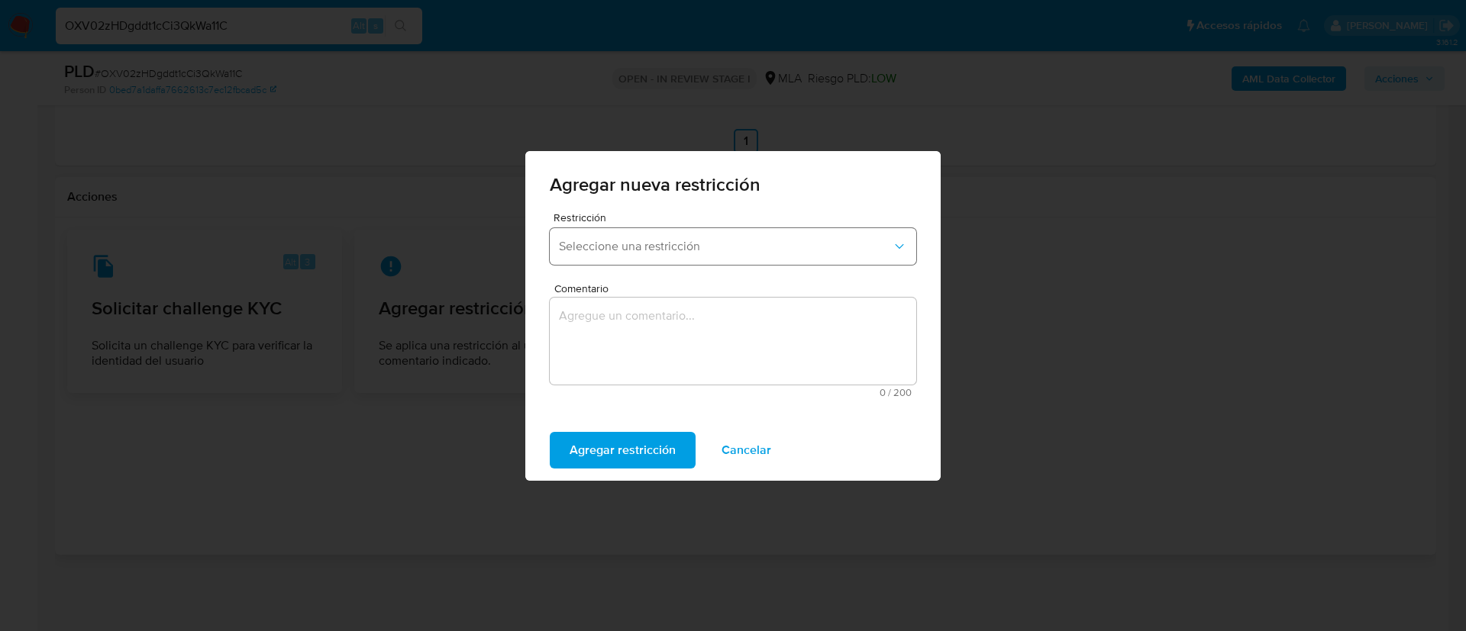
click at [614, 244] on span "Seleccione una restricción" at bounding box center [725, 246] width 333 height 15
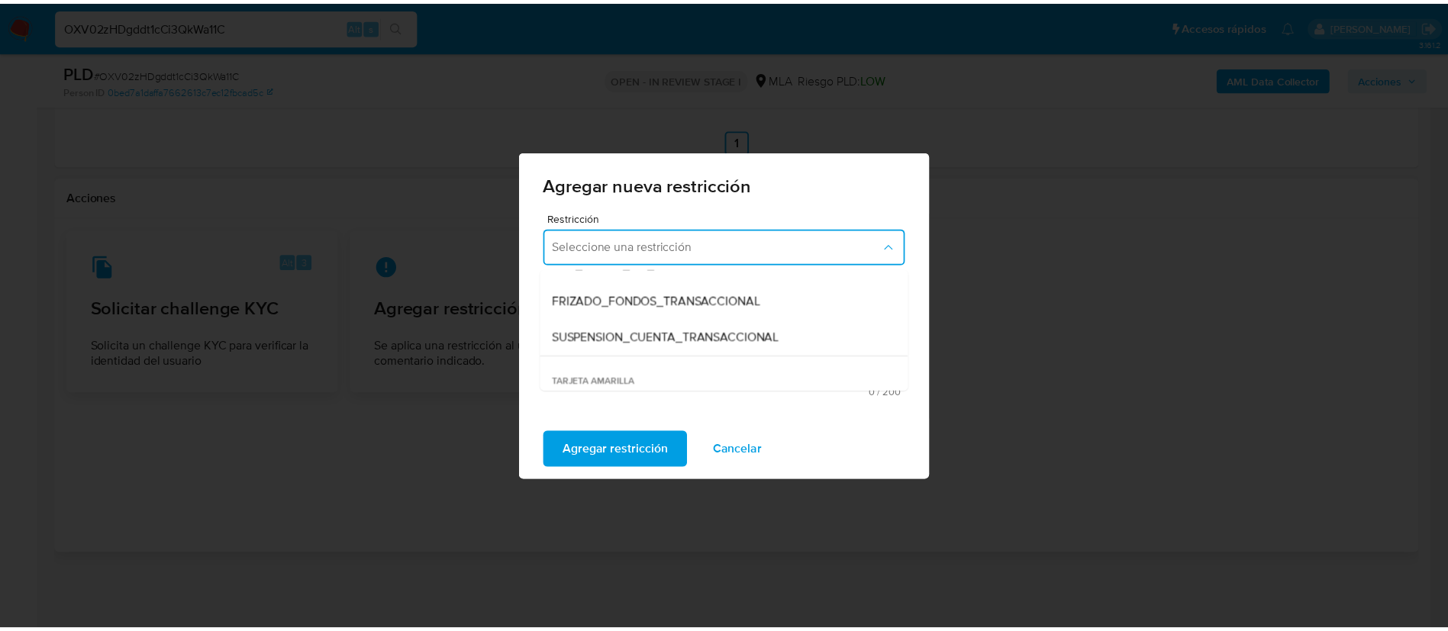
scroll to position [176, 0]
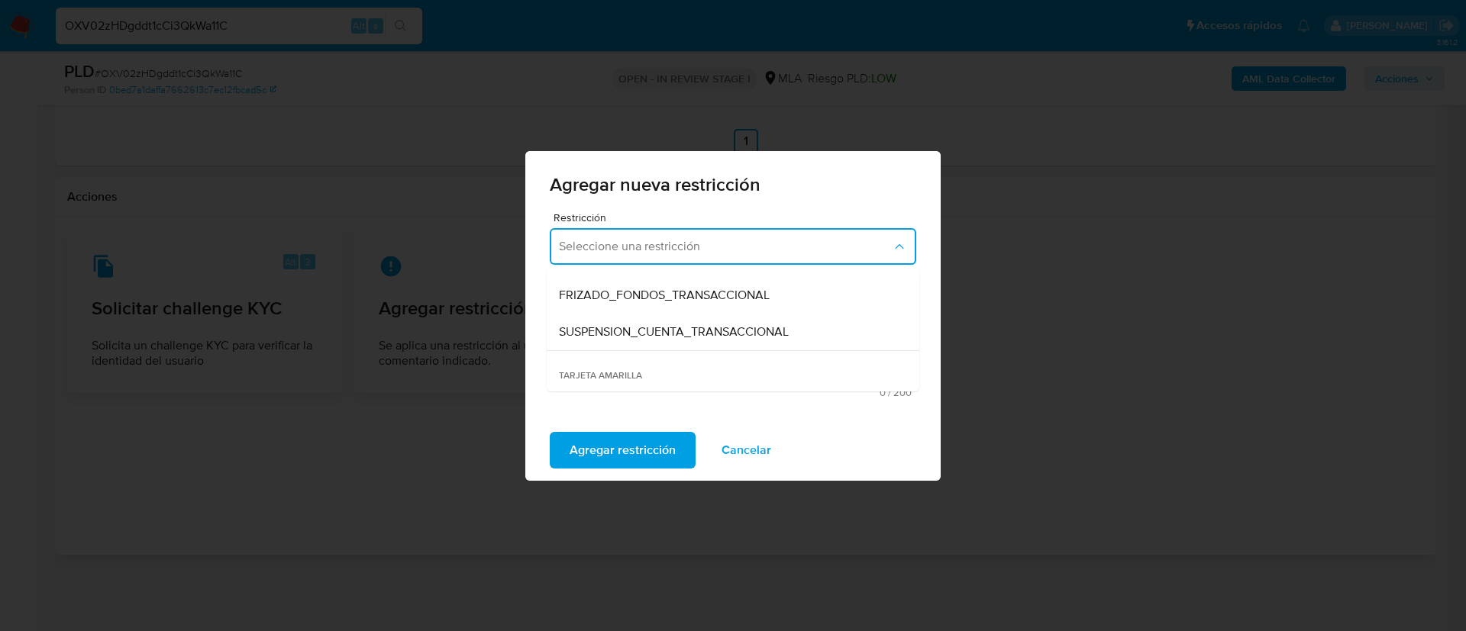
click at [628, 315] on div "SUSPENSION_CUENTA_TRANSACCIONAL" at bounding box center [728, 332] width 339 height 37
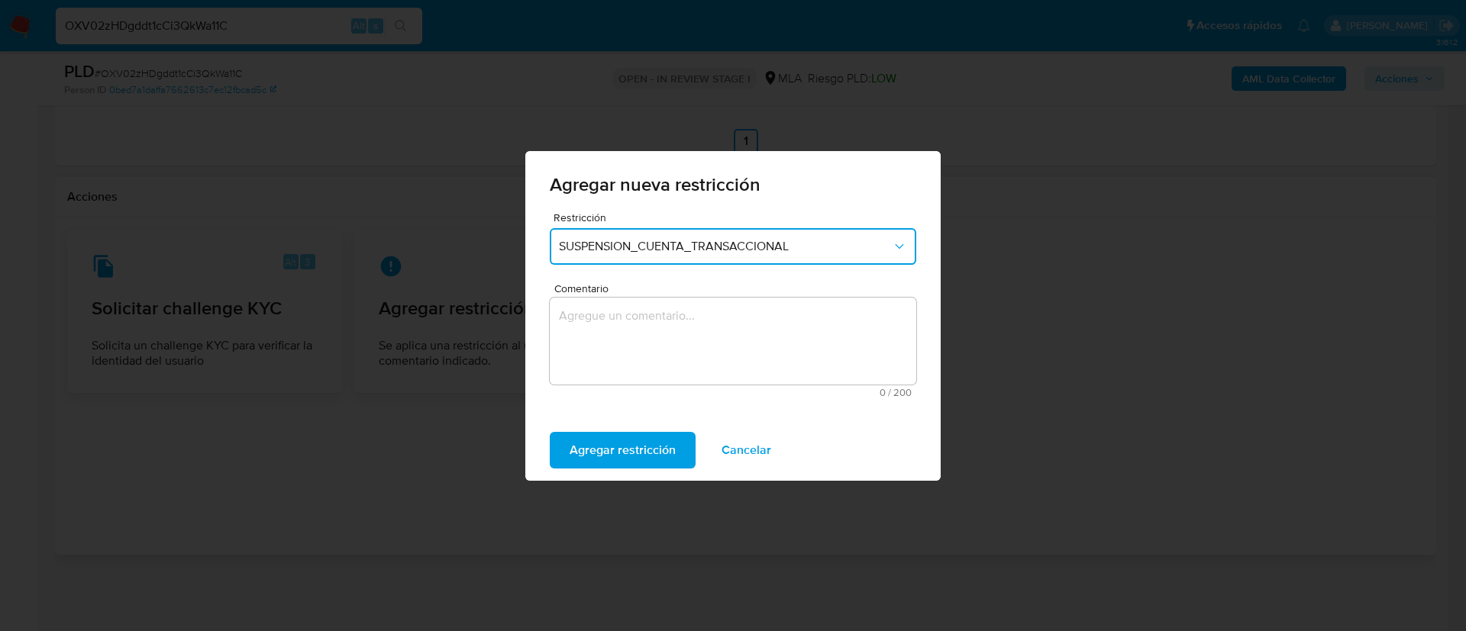
click at [628, 315] on textarea "Comentario" at bounding box center [733, 341] width 366 height 87
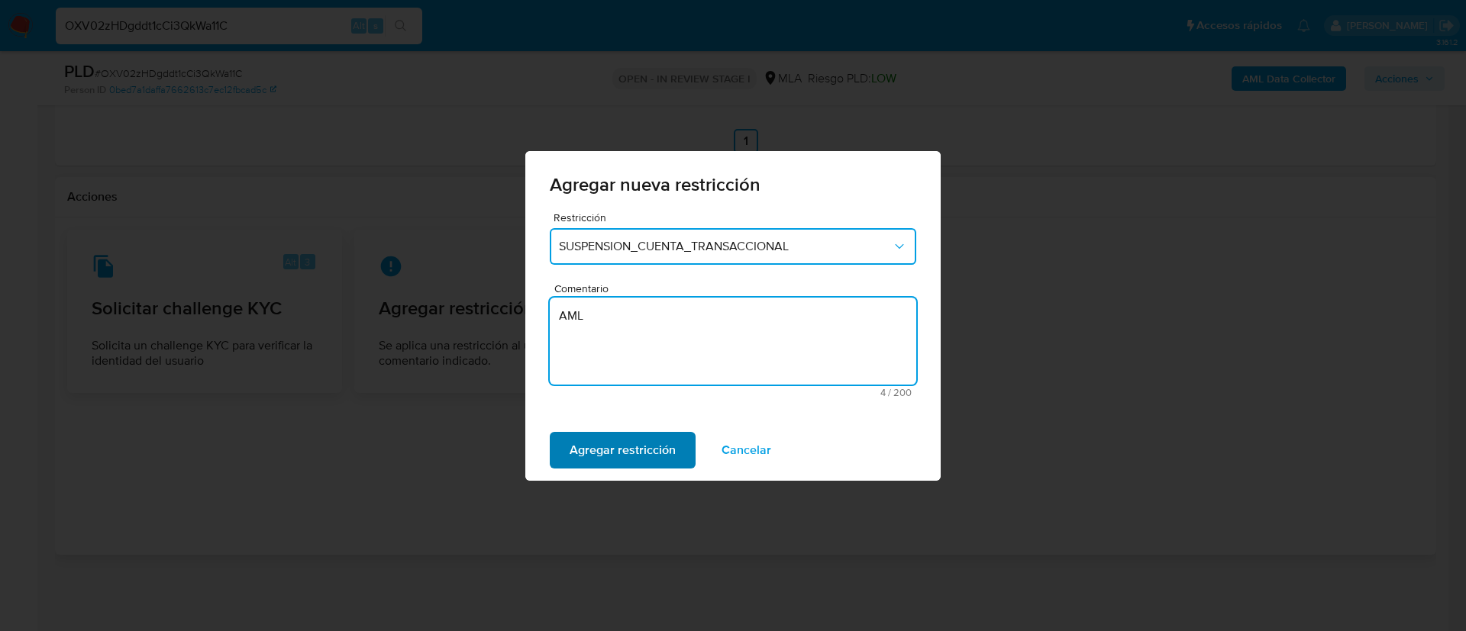
type textarea "AML"
click at [628, 457] on span "Agregar restricción" at bounding box center [623, 451] width 106 height 34
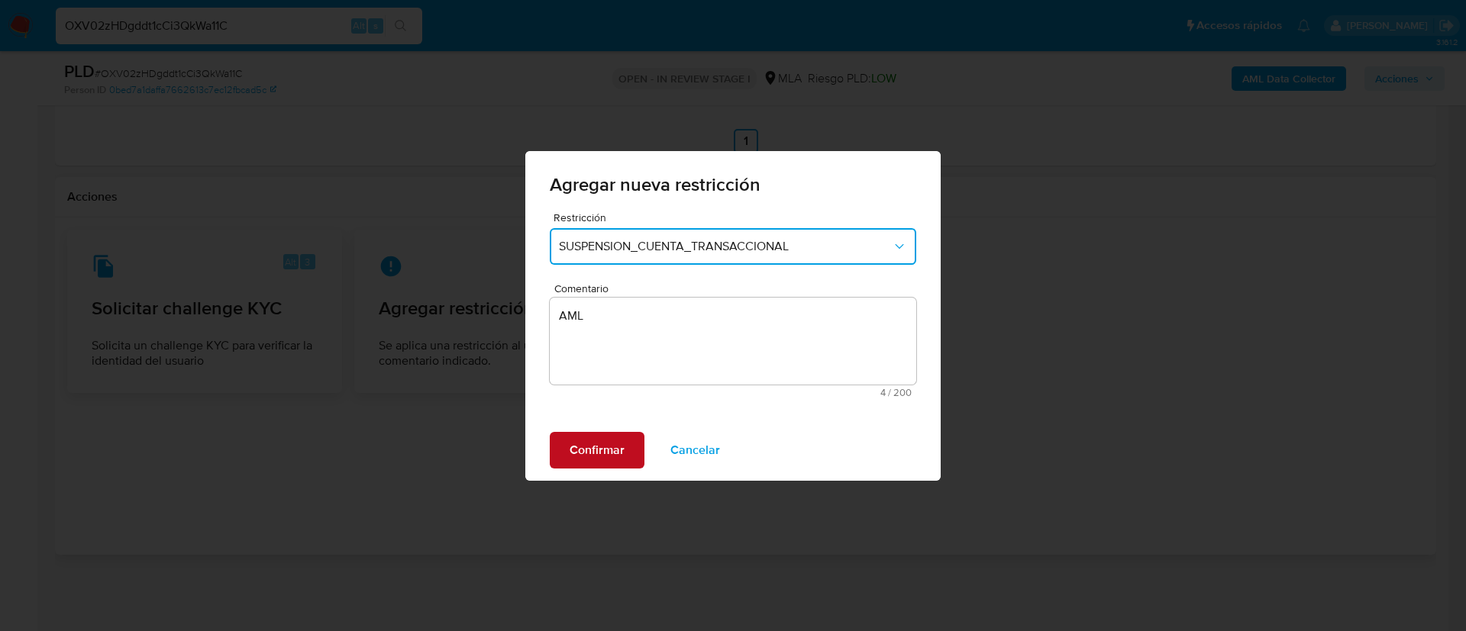
drag, startPoint x: 609, startPoint y: 441, endPoint x: 618, endPoint y: 442, distance: 9.2
click at [618, 442] on span "Confirmar" at bounding box center [597, 451] width 55 height 34
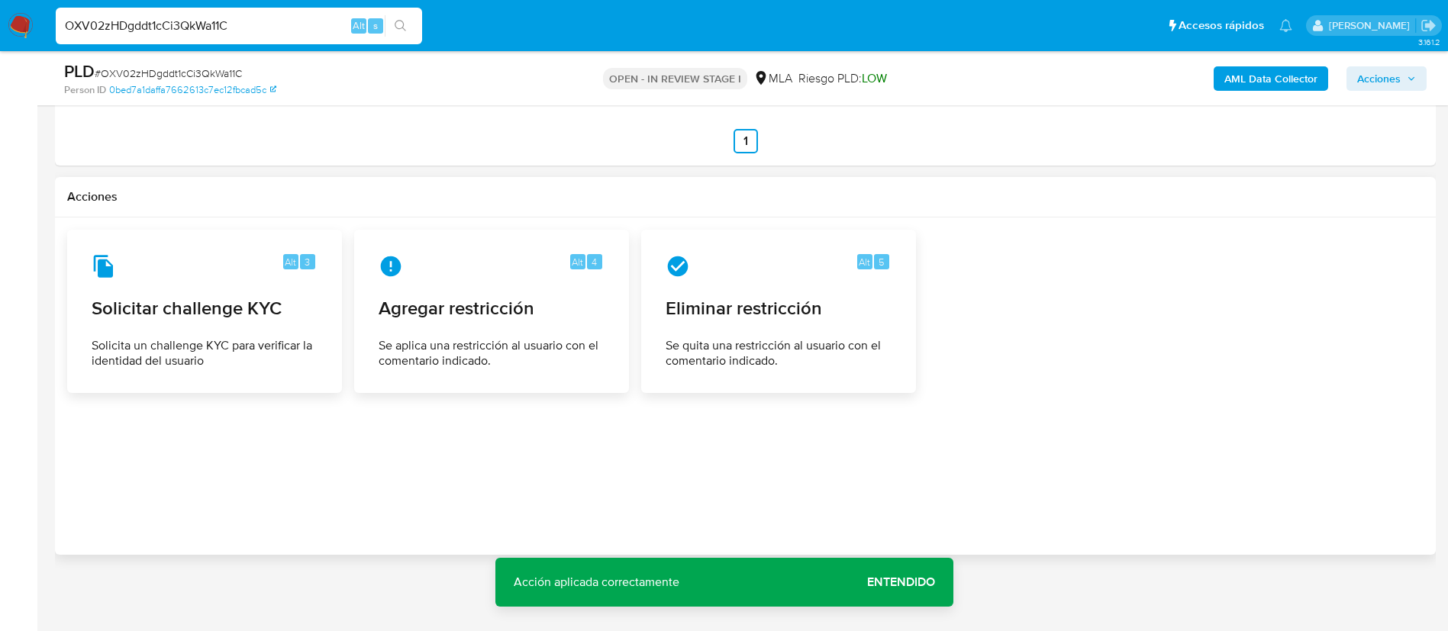
click at [1403, 87] on span "Acciones" at bounding box center [1387, 78] width 59 height 21
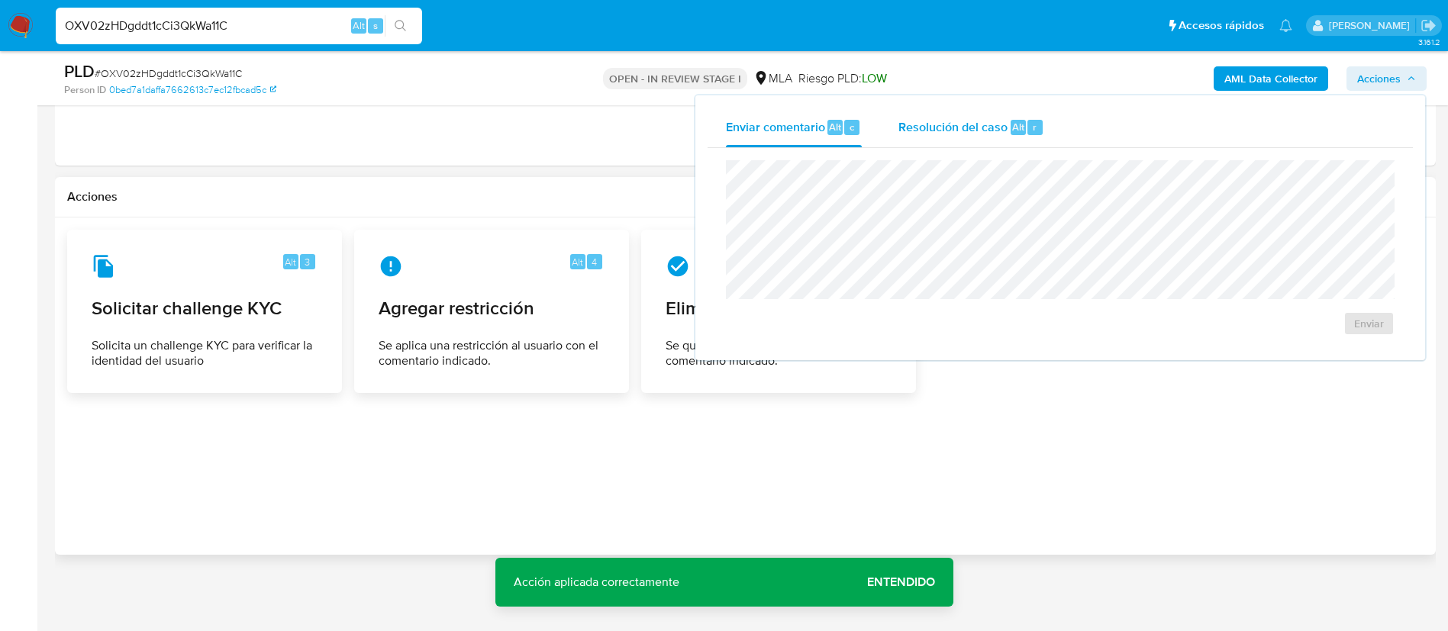
click at [1002, 141] on div "Resolución del caso Alt r" at bounding box center [972, 128] width 146 height 40
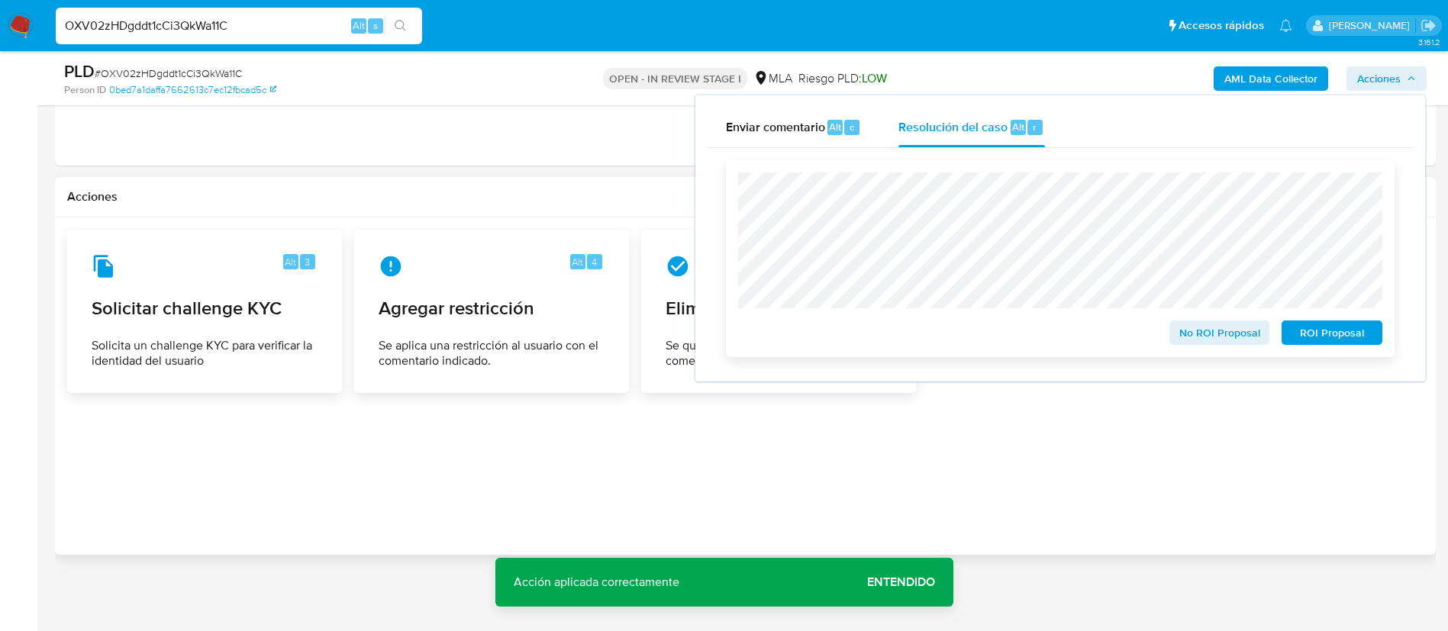
click at [1310, 327] on span "ROI Proposal" at bounding box center [1332, 332] width 79 height 21
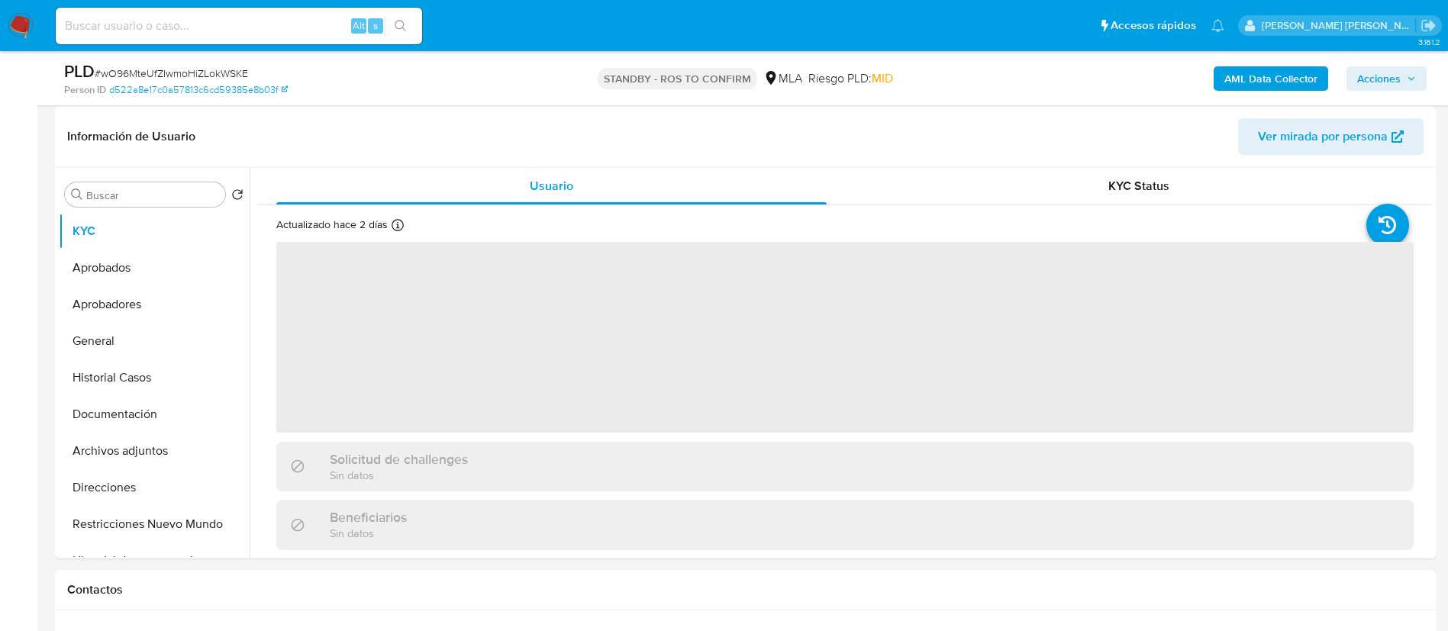
scroll to position [231, 0]
select select "10"
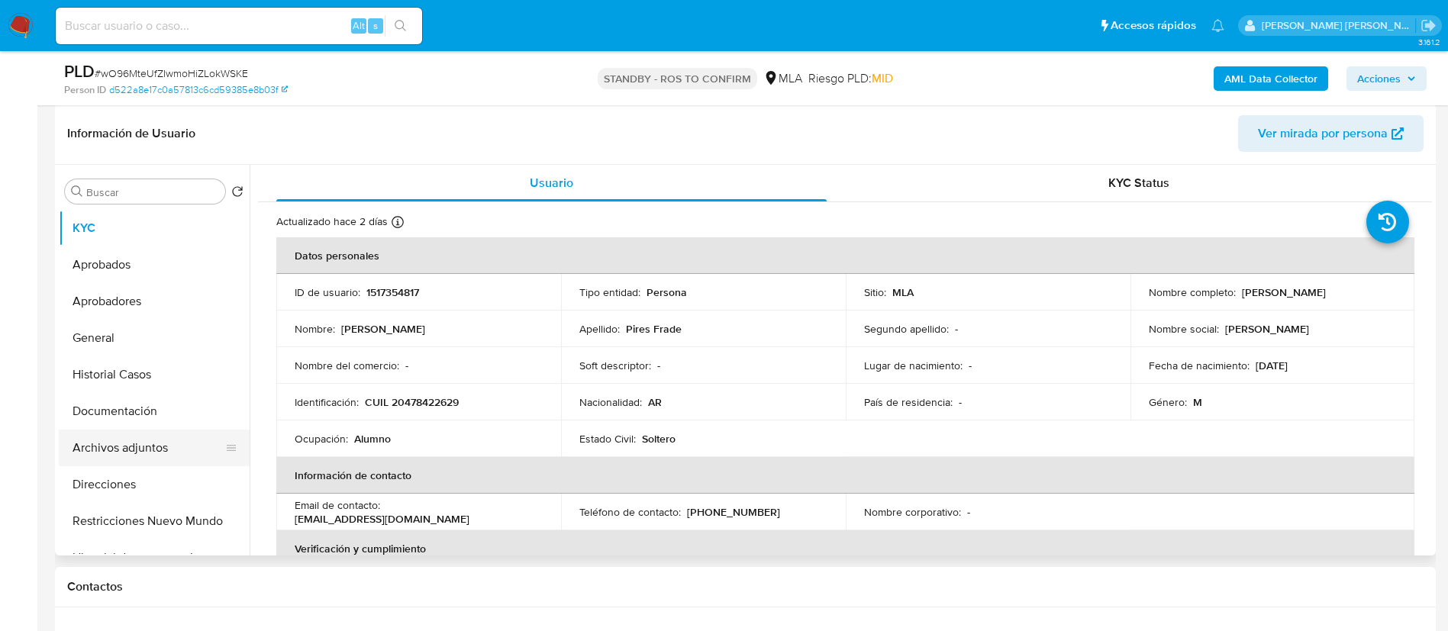
click at [147, 435] on button "Archivos adjuntos" at bounding box center [148, 448] width 179 height 37
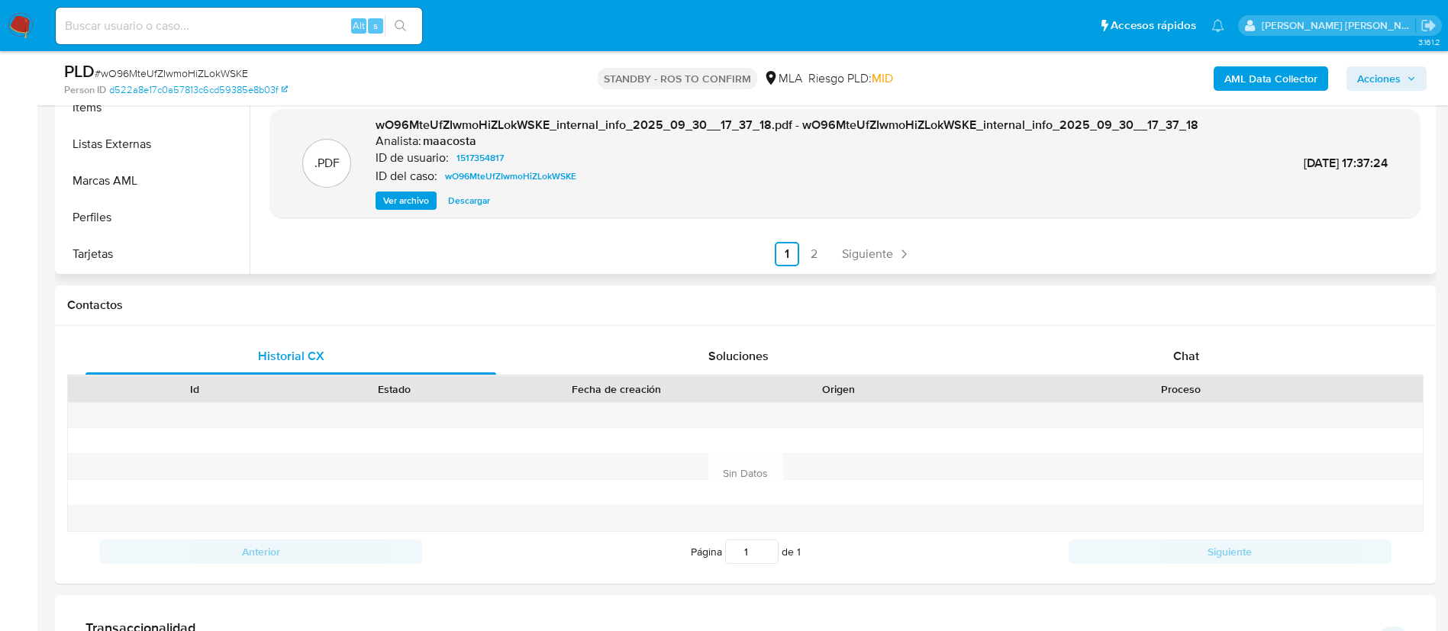
scroll to position [515, 0]
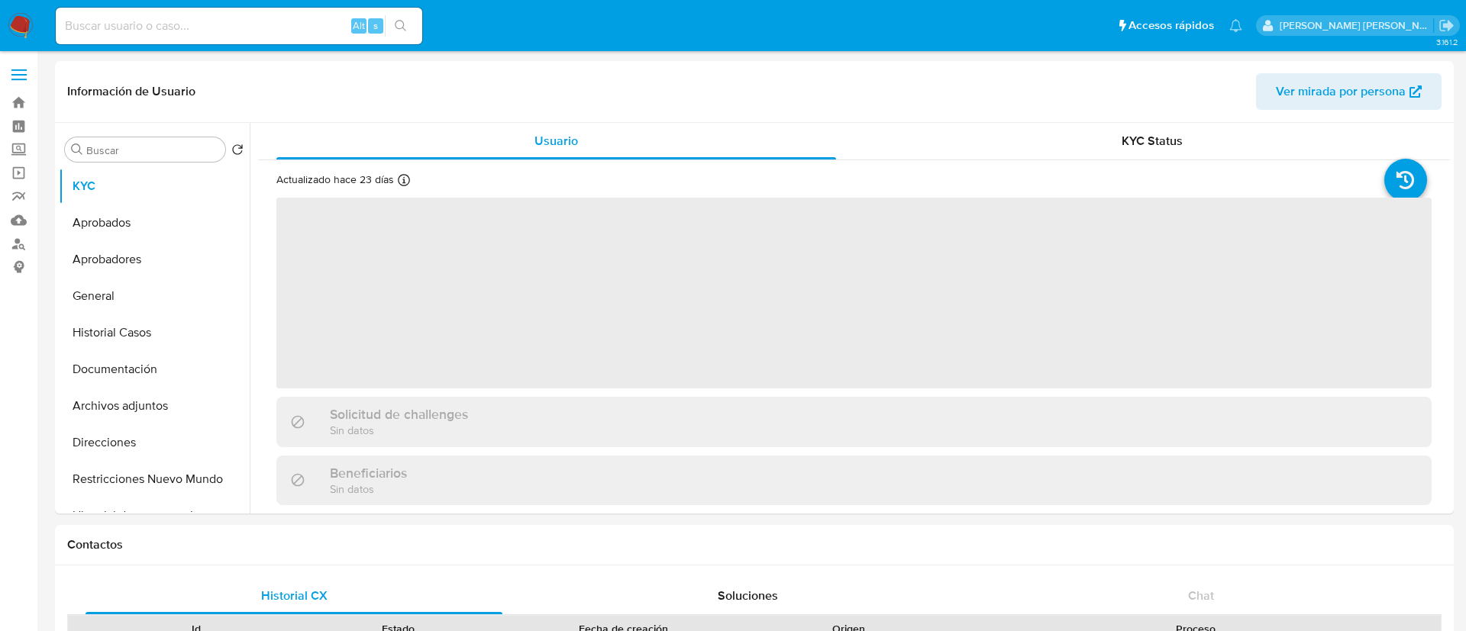
select select "10"
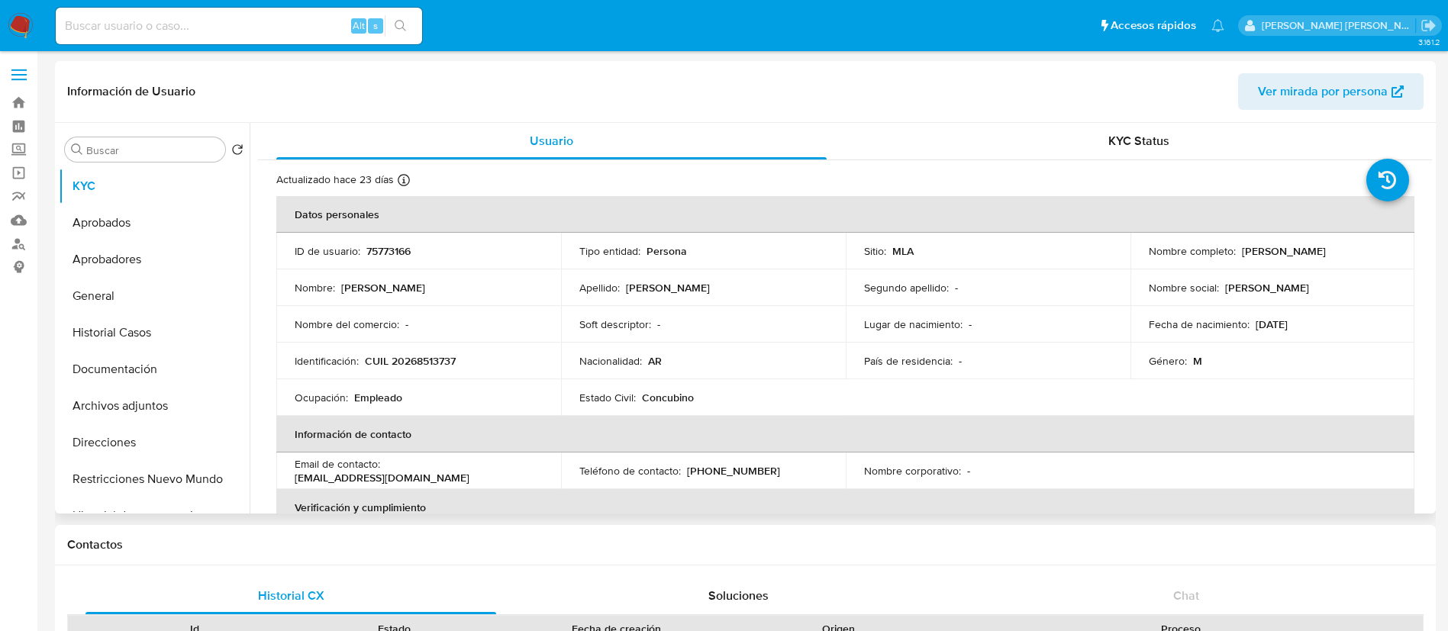
drag, startPoint x: 1238, startPoint y: 250, endPoint x: 1374, endPoint y: 250, distance: 136.7
click at [1374, 250] on div "Nombre completo : [PERSON_NAME]" at bounding box center [1273, 251] width 248 height 14
copy p "[PERSON_NAME]"
drag, startPoint x: 366, startPoint y: 361, endPoint x: 463, endPoint y: 362, distance: 97.0
click at [463, 362] on div "Identificación : CUIL 20268513737" at bounding box center [419, 361] width 248 height 14
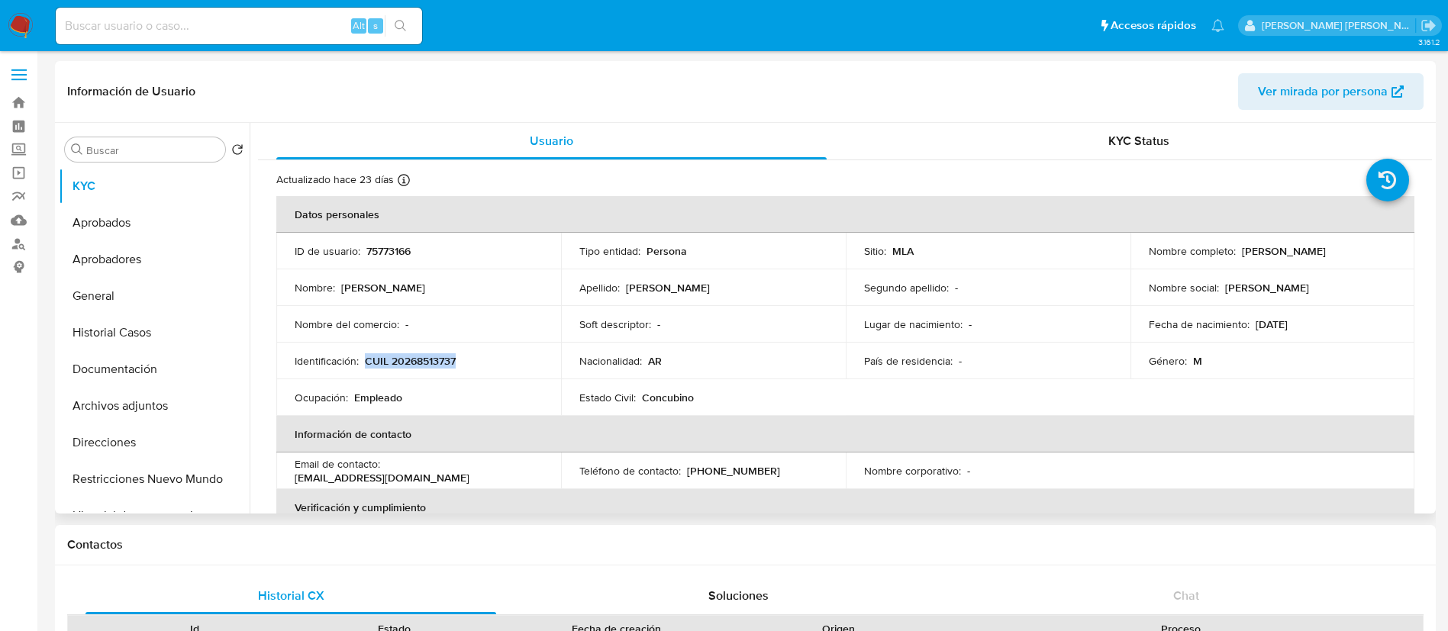
copy p "CUIL 20268513737"
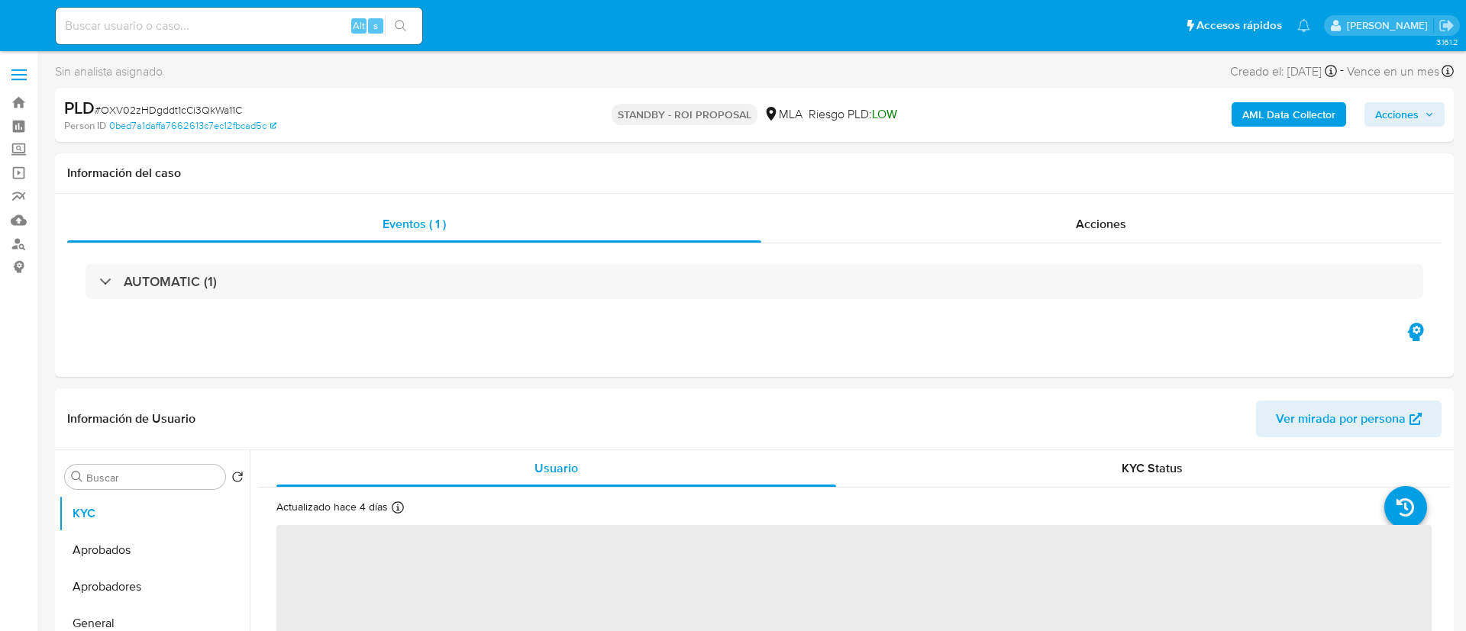
select select "10"
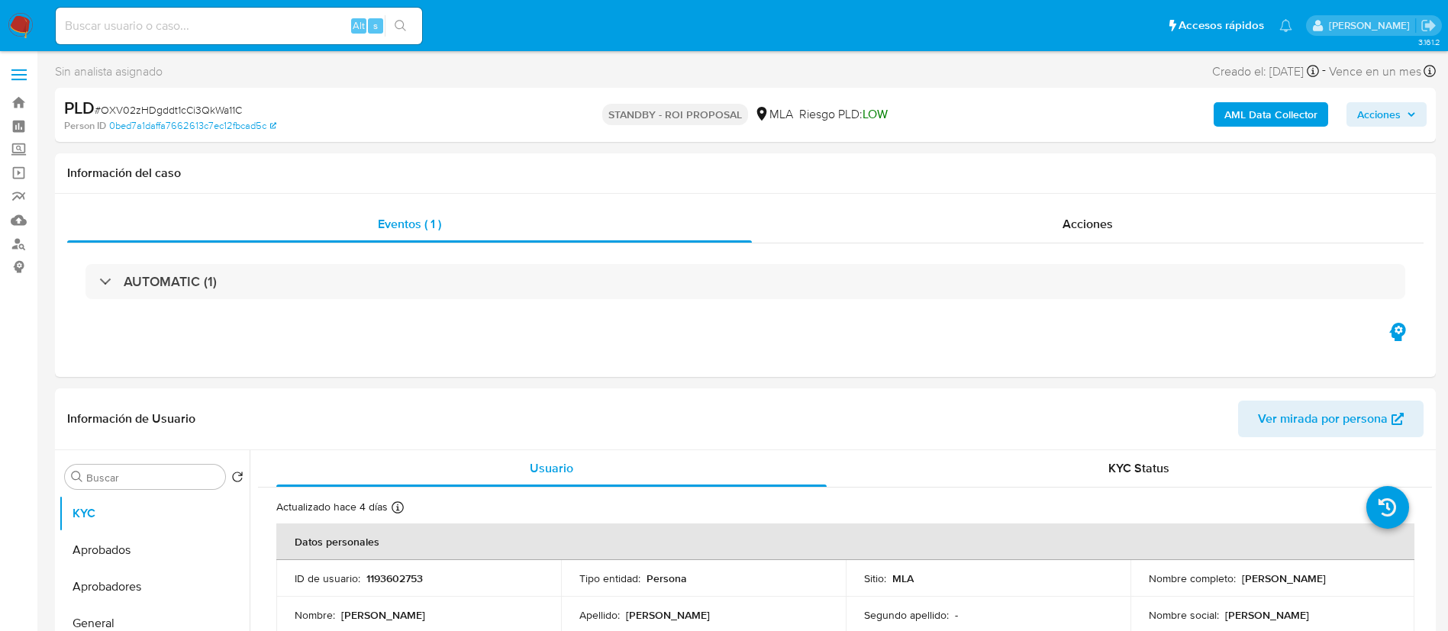
click at [324, 18] on input at bounding box center [239, 26] width 366 height 20
paste input "yu3it1BabuX86bimG5qMeTgh"
type input "yu3it1BabuX86bimG5qMeTgh"
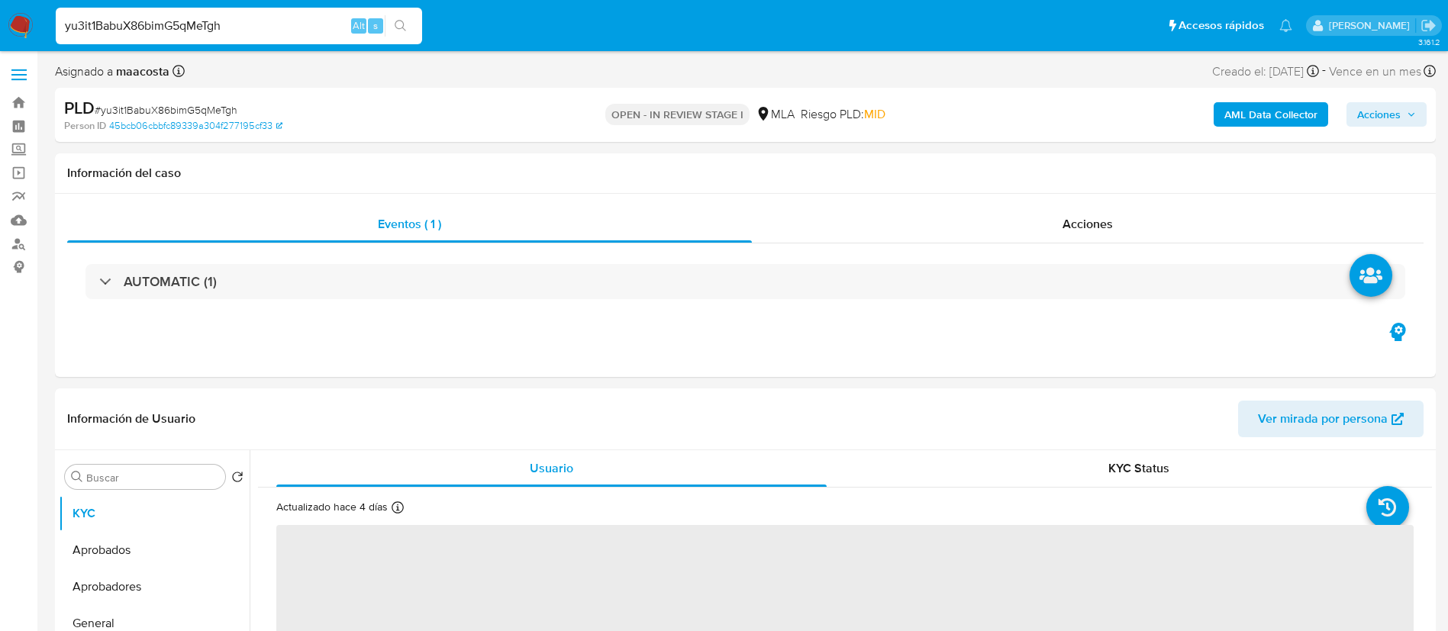
select select "10"
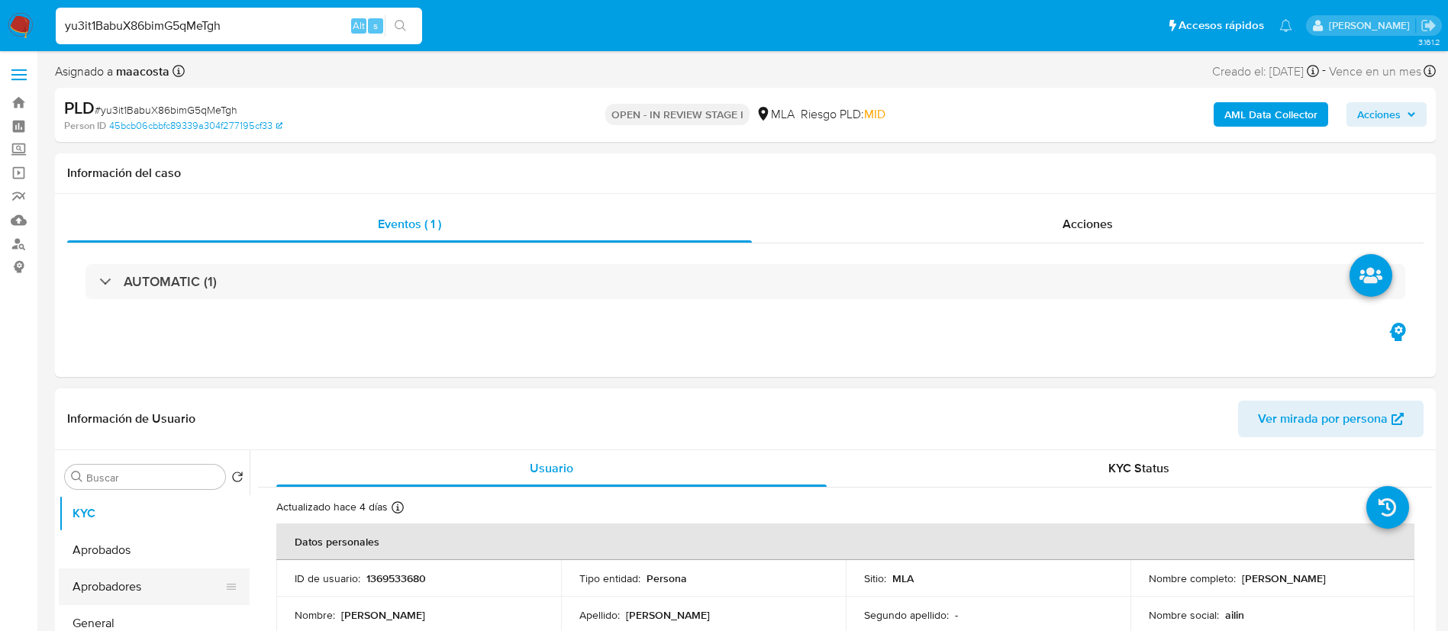
click at [144, 592] on button "Aprobadores" at bounding box center [148, 587] width 179 height 37
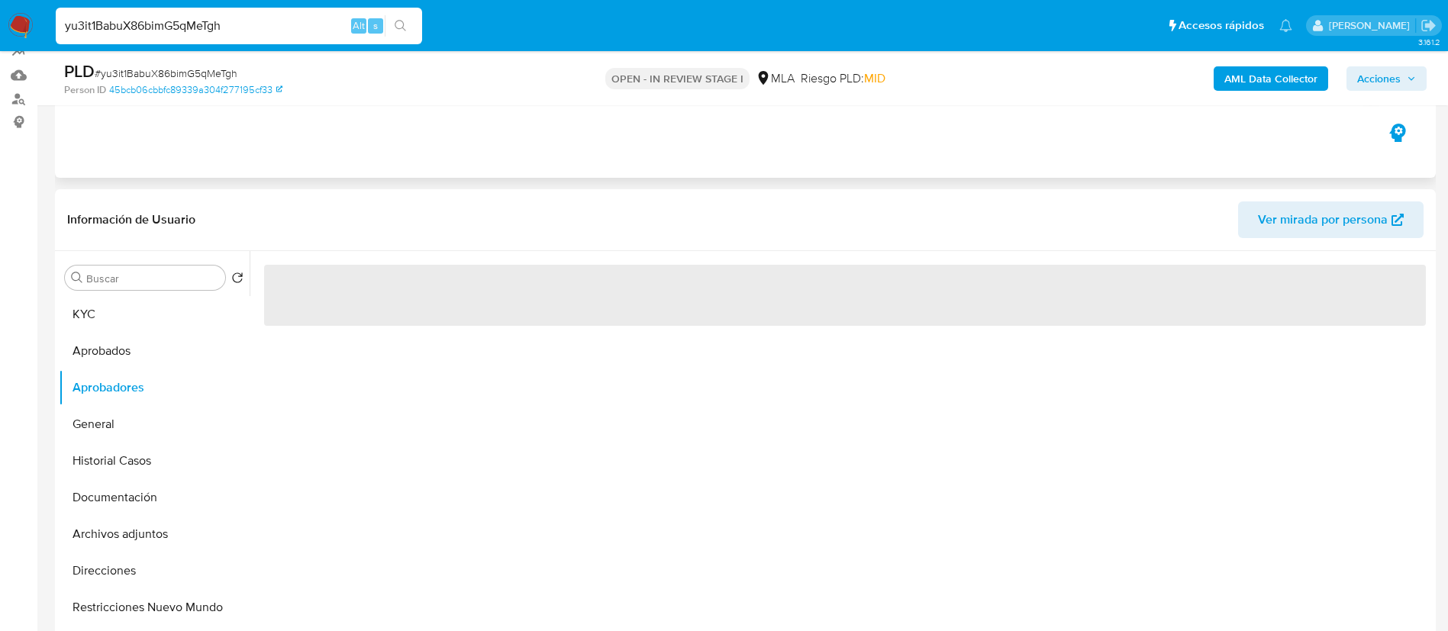
scroll to position [147, 0]
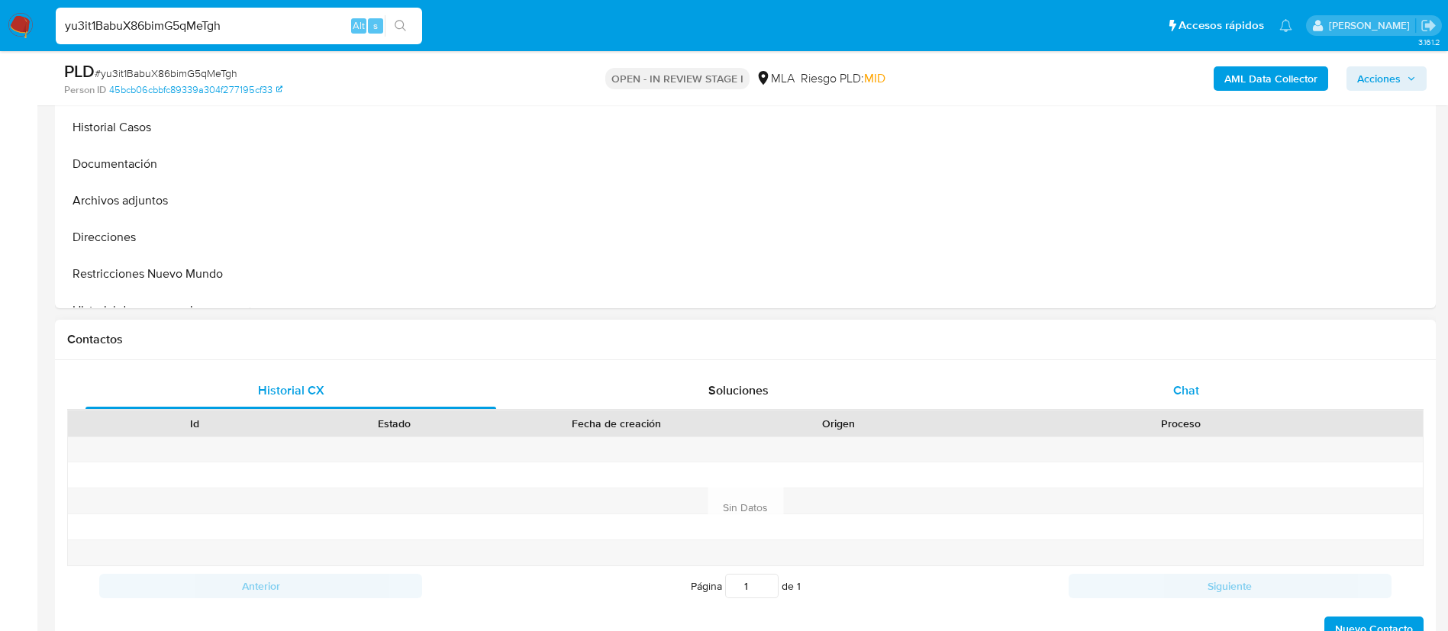
click at [1194, 386] on span "Chat" at bounding box center [1187, 391] width 26 height 18
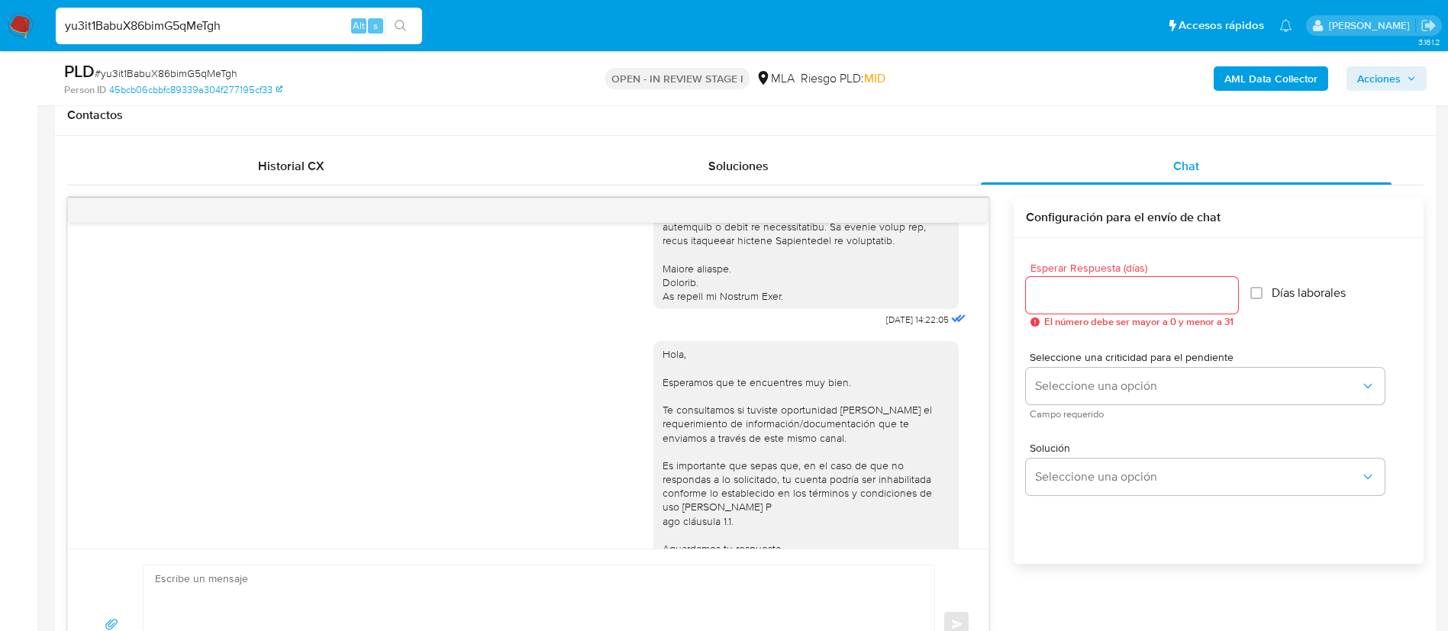
scroll to position [582, 0]
drag, startPoint x: 846, startPoint y: 331, endPoint x: 897, endPoint y: 331, distance: 51.2
copy span "17/09/2025"
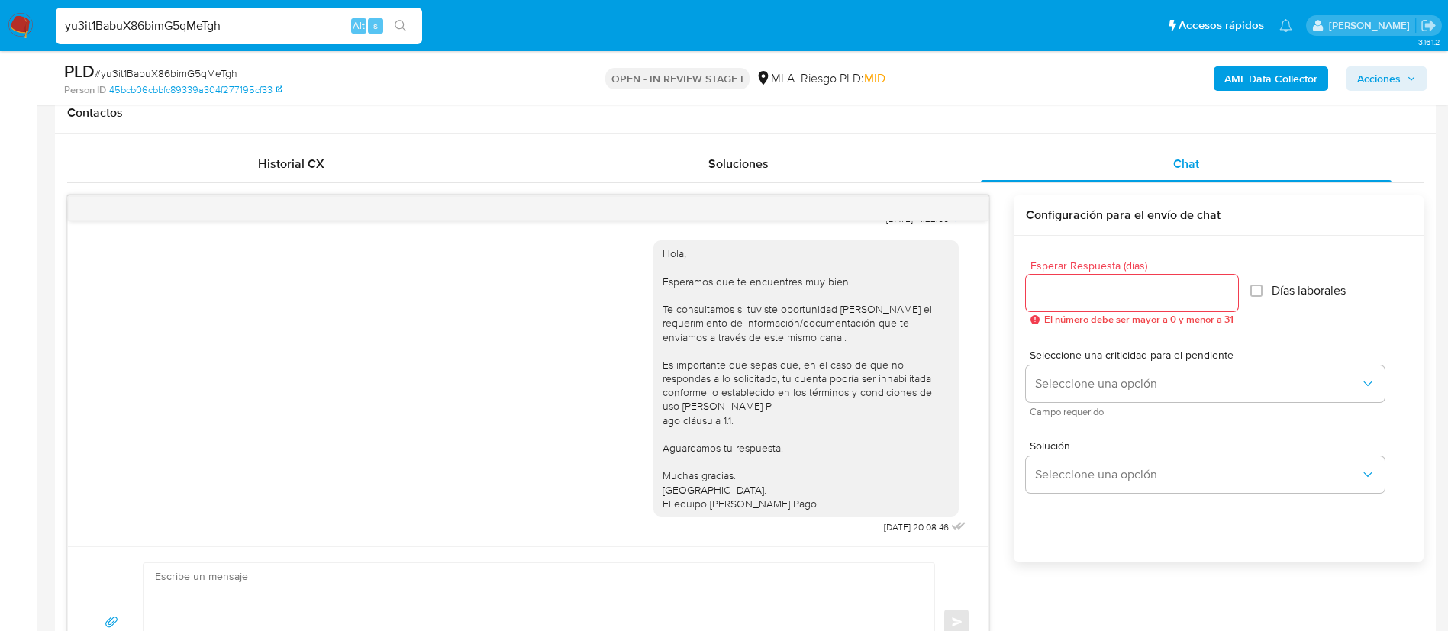
scroll to position [709, 0]
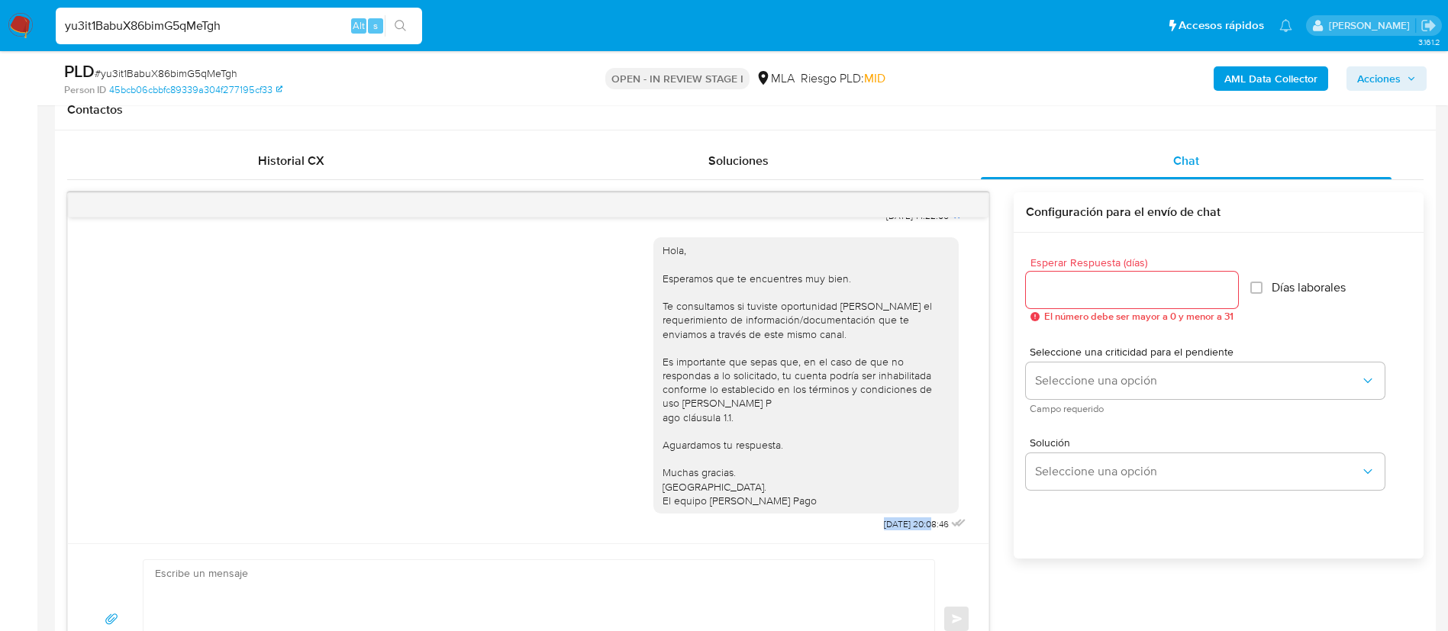
drag, startPoint x: 838, startPoint y: 531, endPoint x: 896, endPoint y: 530, distance: 57.3
click at [896, 530] on div "Hola, Esperamos que te encuentres muy bien. Te consultamos si tuviste oportunid…" at bounding box center [812, 381] width 316 height 308
copy span "22/09/2025"
click at [304, 140] on div "Historial CX Soluciones Chat Id Estado Fecha de creación Origen Proceso Anterio…" at bounding box center [745, 419] width 1381 height 576
click at [323, 166] on div "Historial CX" at bounding box center [291, 161] width 411 height 37
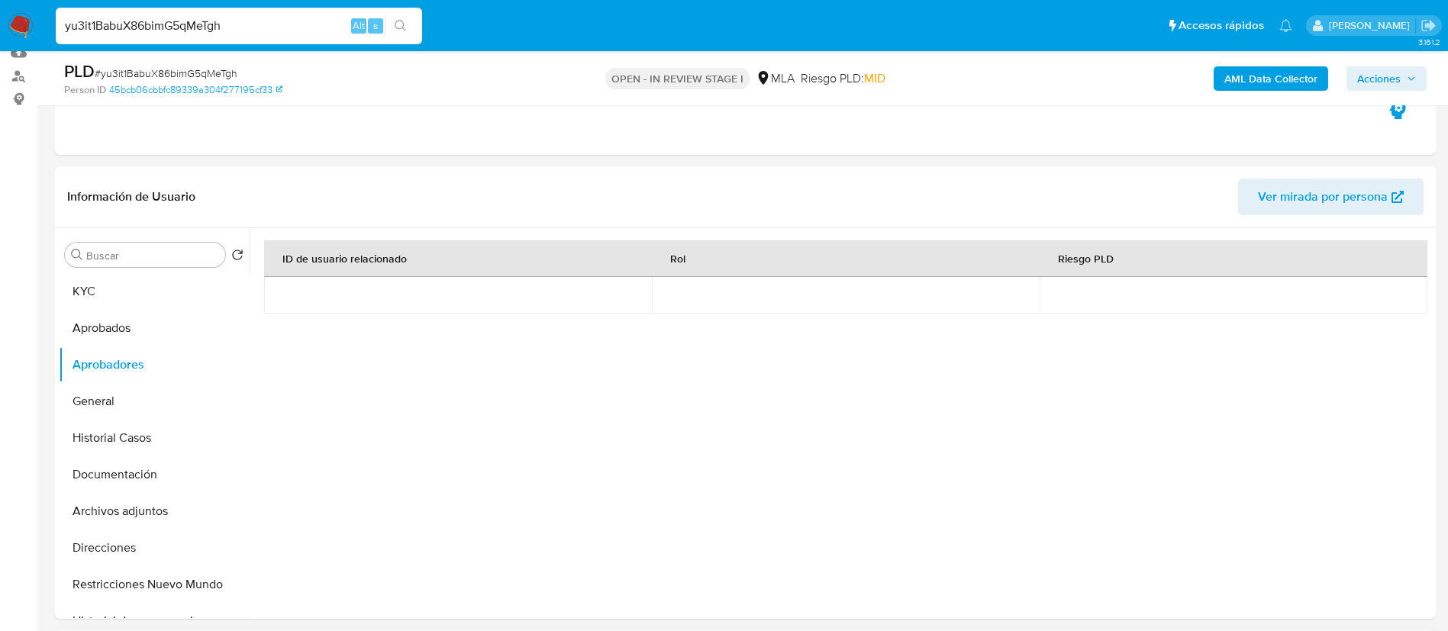
scroll to position [158, 0]
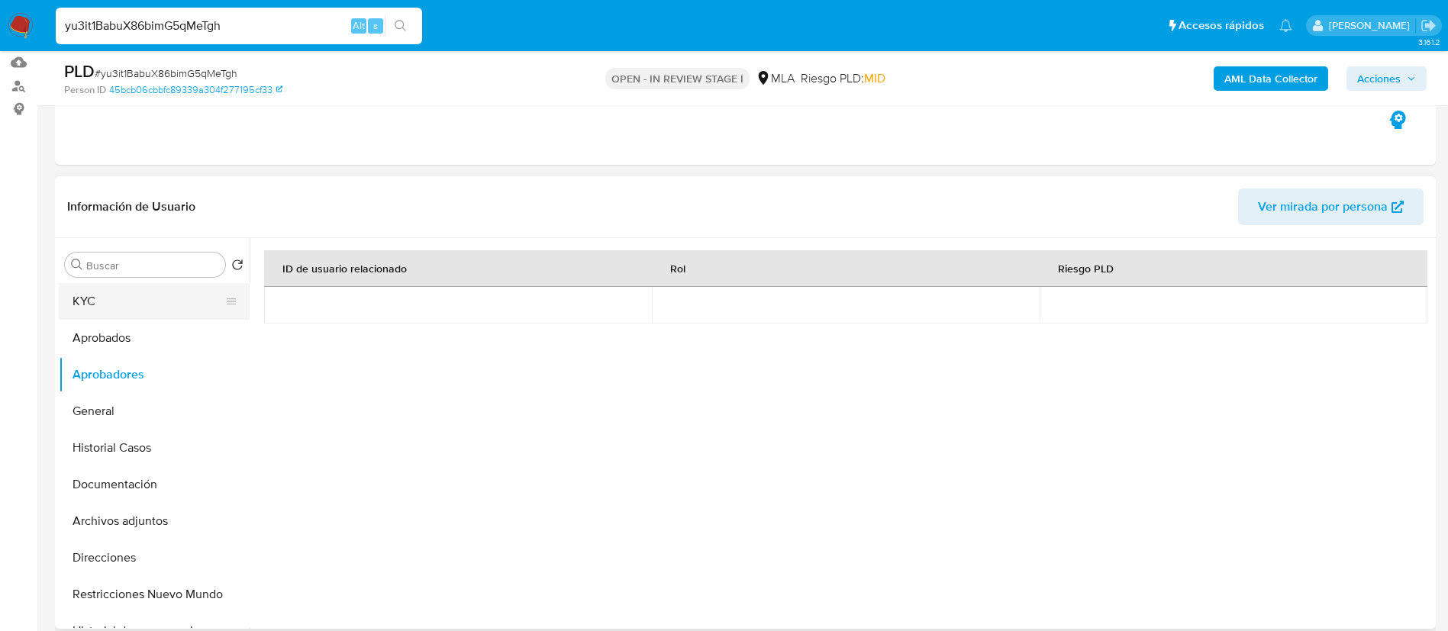
click at [95, 299] on button "KYC" at bounding box center [148, 301] width 179 height 37
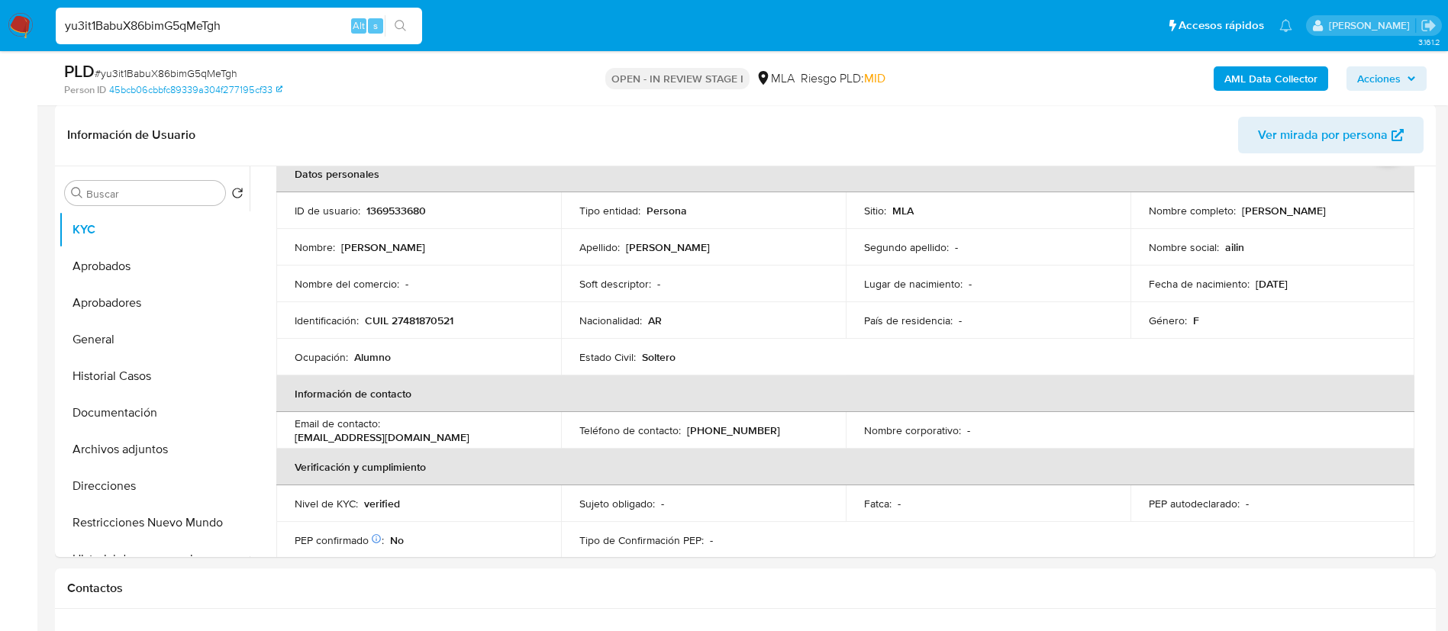
scroll to position [231, 0]
click at [150, 419] on button "Documentación" at bounding box center [148, 411] width 179 height 37
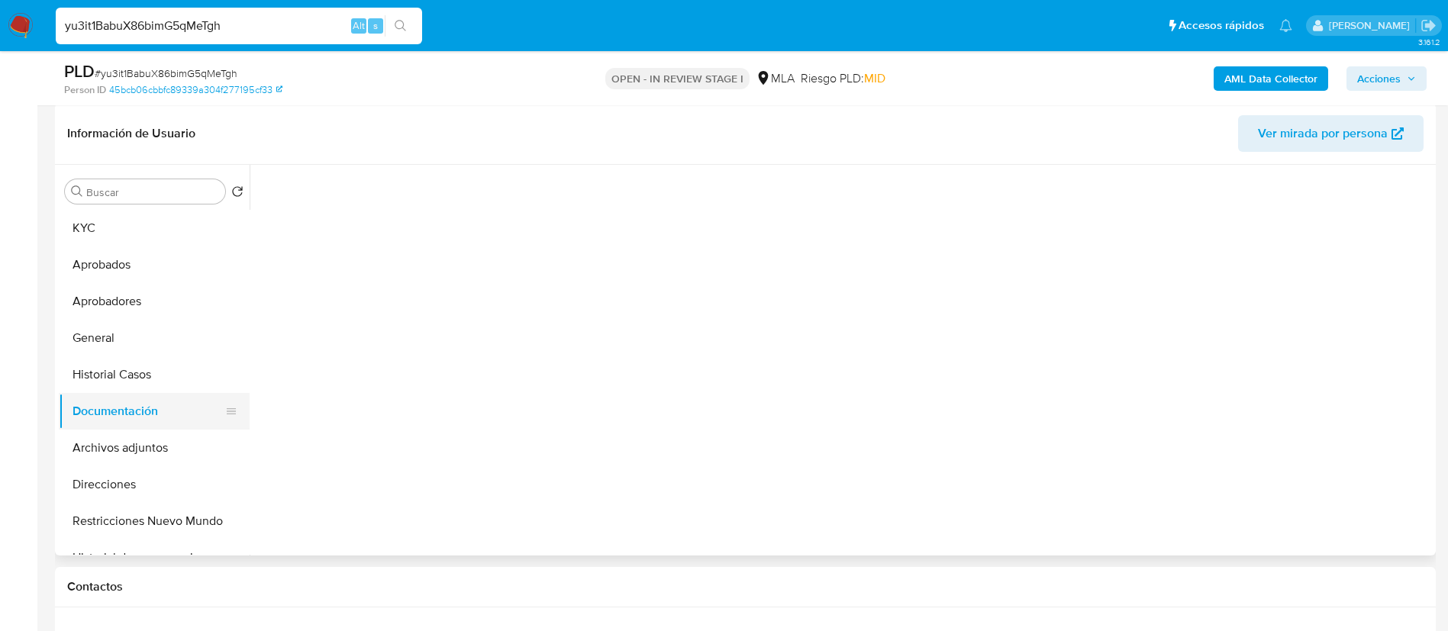
scroll to position [0, 0]
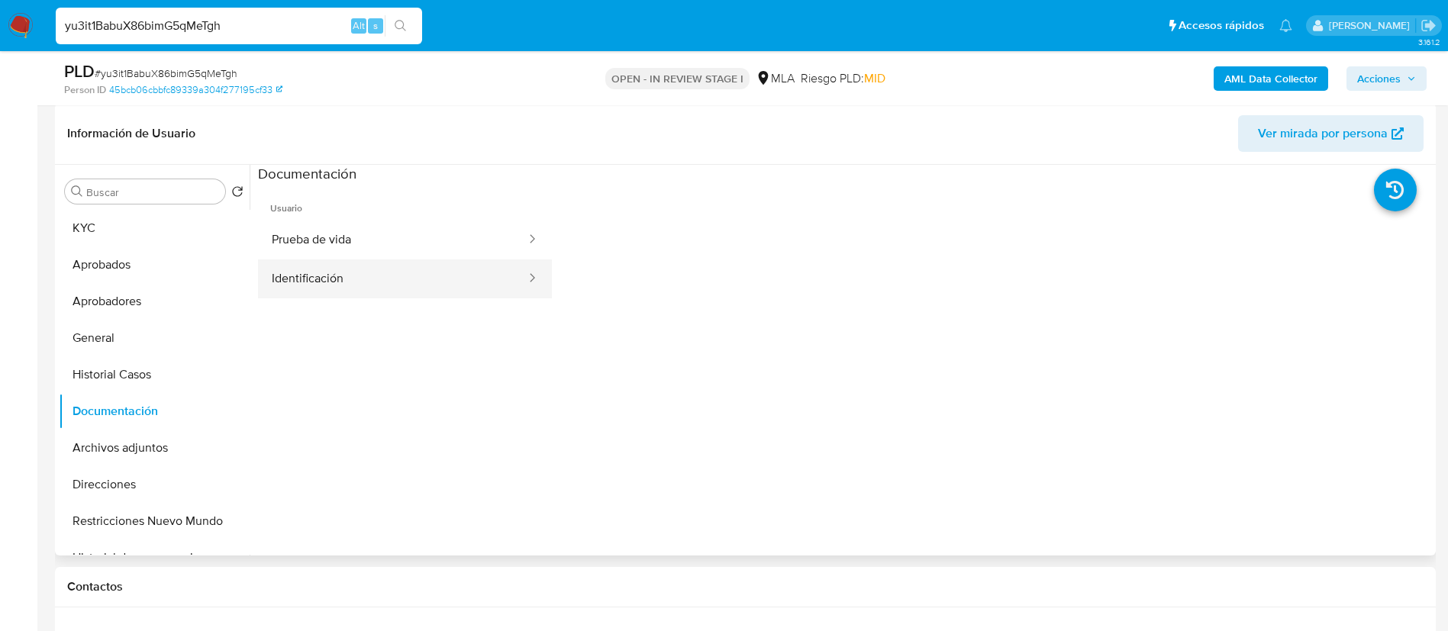
click at [336, 283] on button "Identificación" at bounding box center [393, 279] width 270 height 39
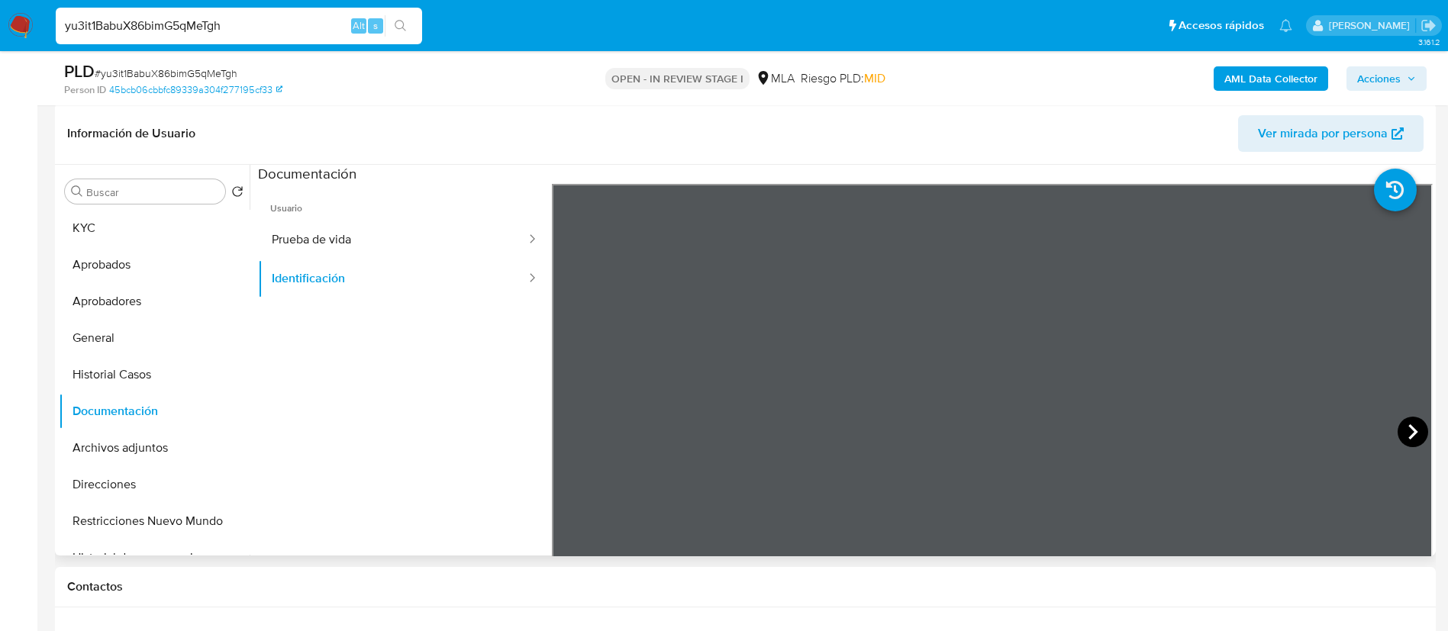
click at [1409, 429] on icon at bounding box center [1413, 432] width 9 height 15
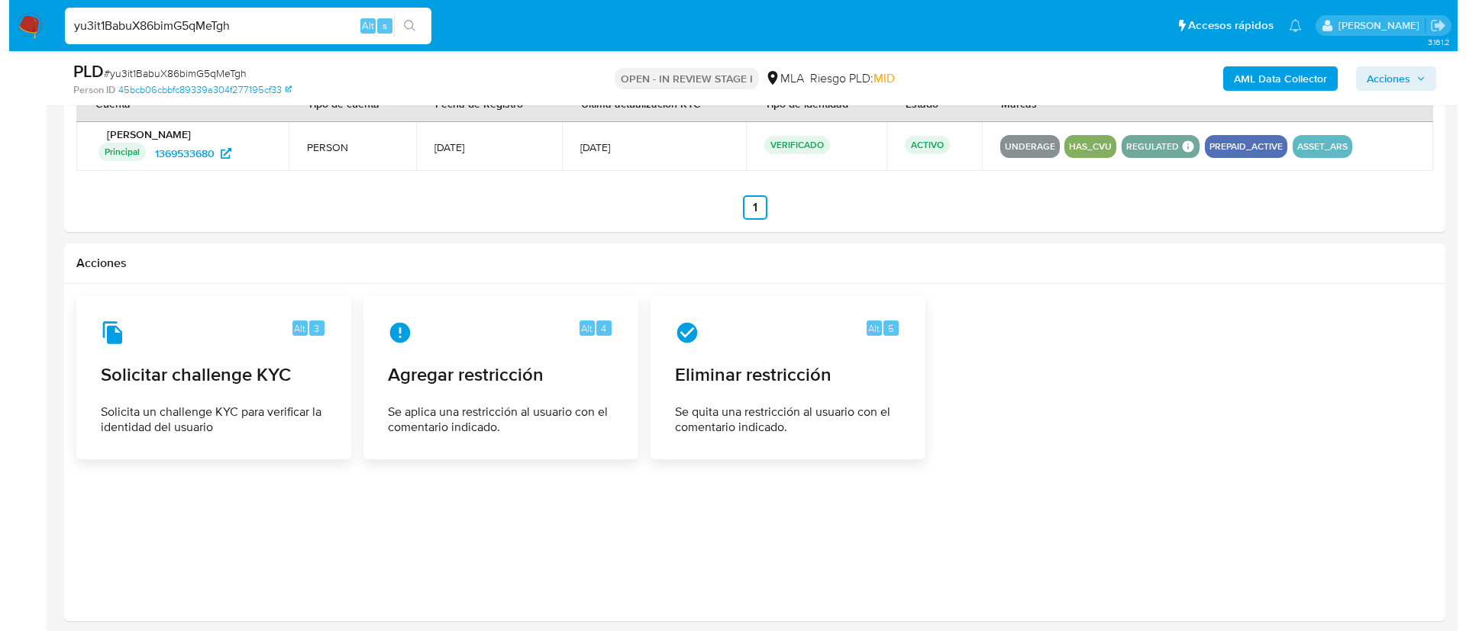
scroll to position [2055, 0]
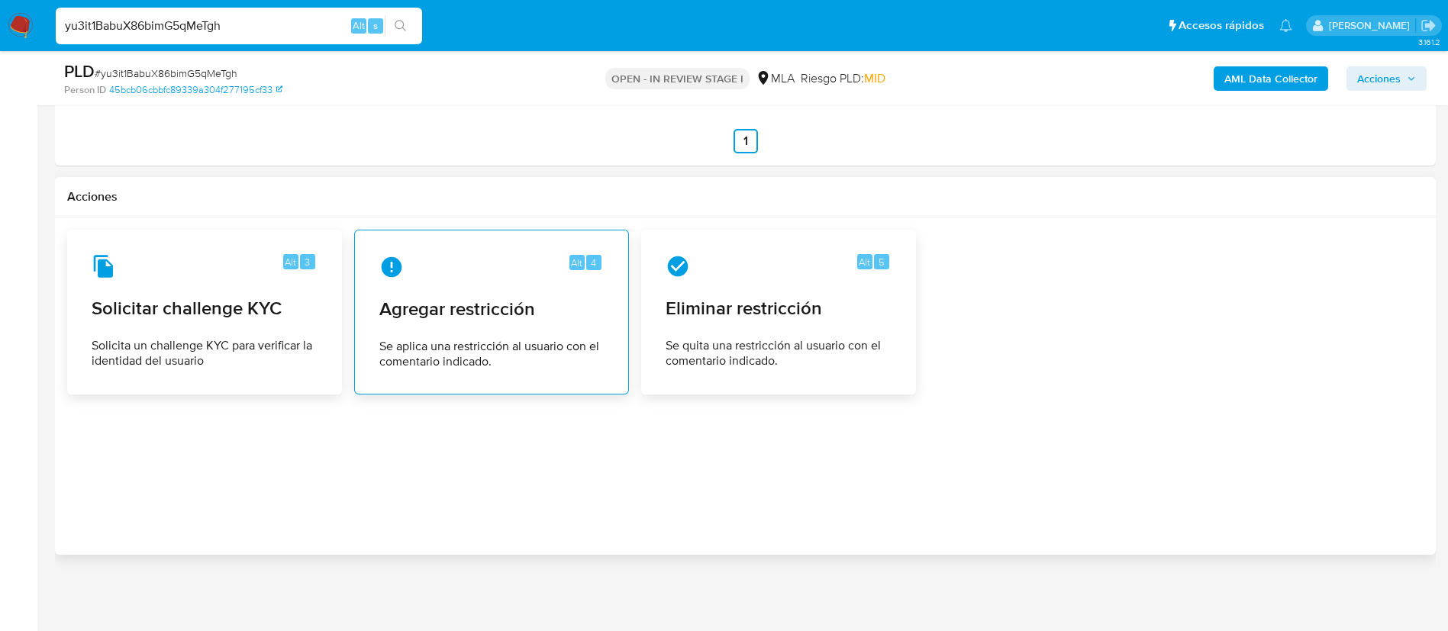
click at [509, 379] on div "Alt 4 Agregar restricción Se aplica una restricción al usuario con el comentari…" at bounding box center [491, 312] width 249 height 139
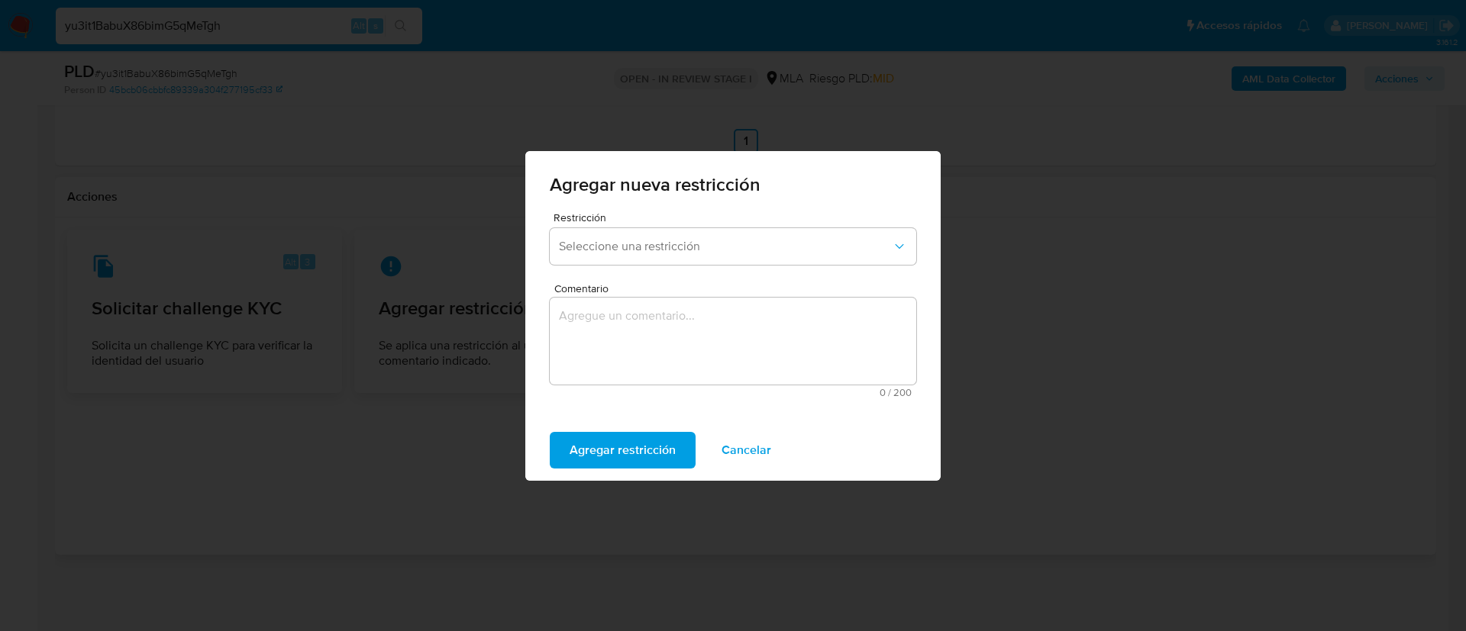
click at [683, 227] on div "Restricción Seleccione una restricción" at bounding box center [733, 241] width 366 height 59
click at [672, 246] on span "Seleccione una restricción" at bounding box center [725, 246] width 333 height 15
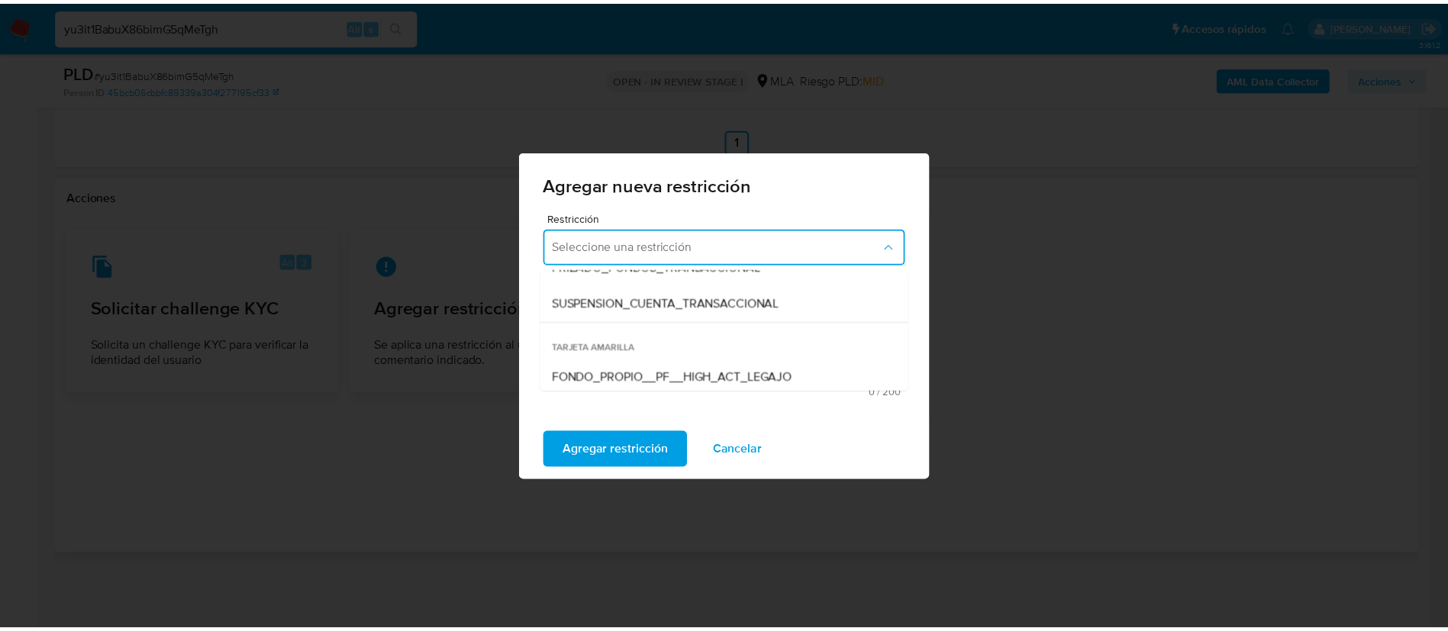
scroll to position [204, 0]
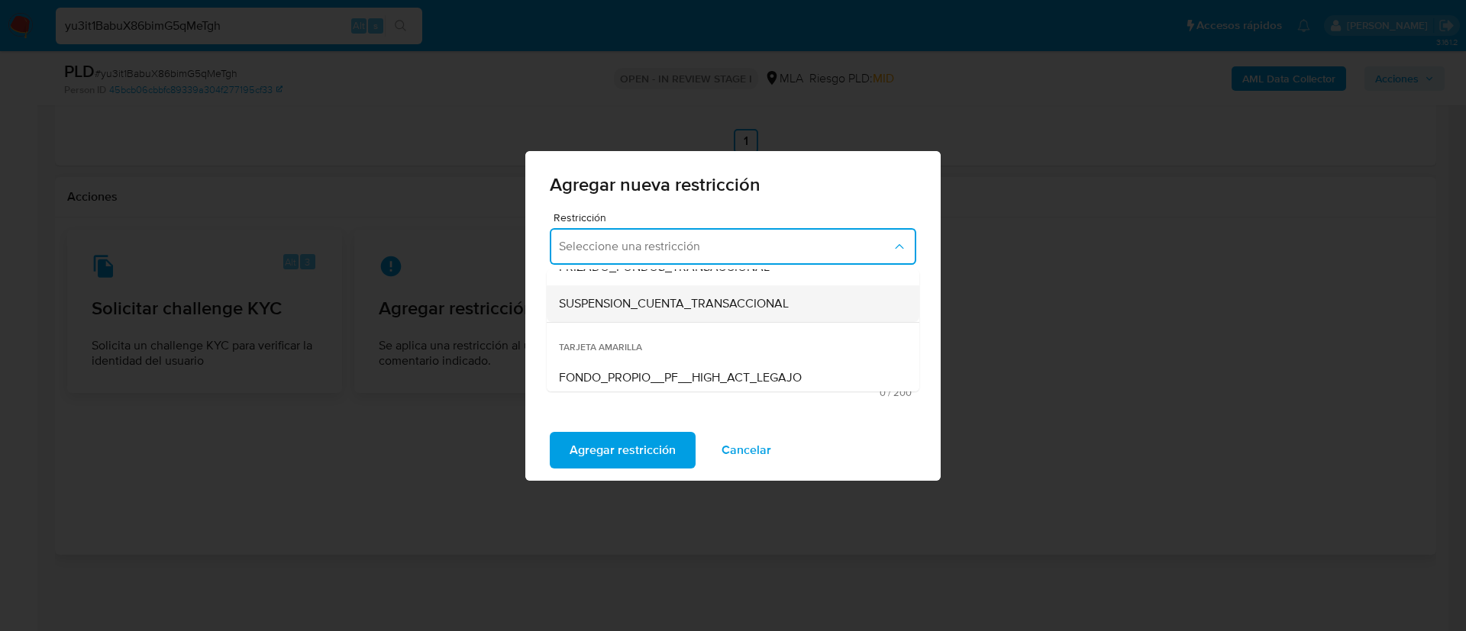
click at [635, 311] on span "SUSPENSION_CUENTA_TRANSACCIONAL" at bounding box center [674, 303] width 230 height 15
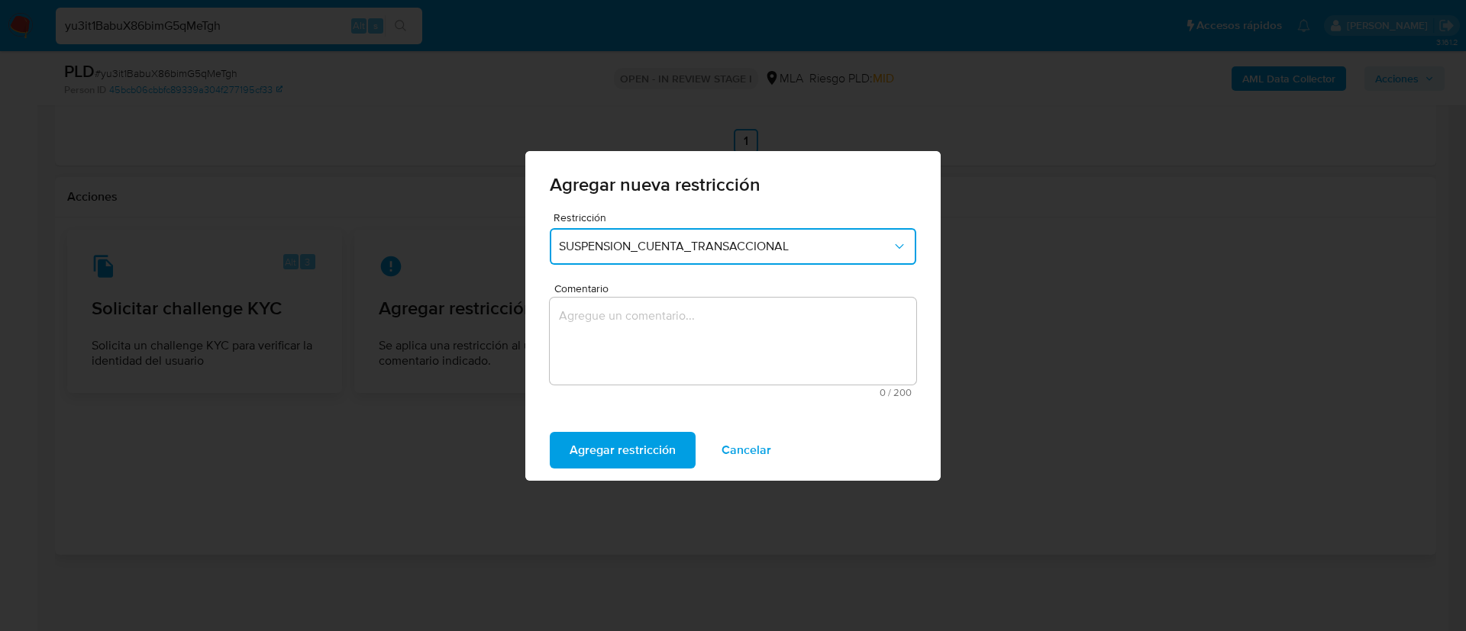
click at [635, 311] on textarea "Comentario" at bounding box center [733, 341] width 366 height 87
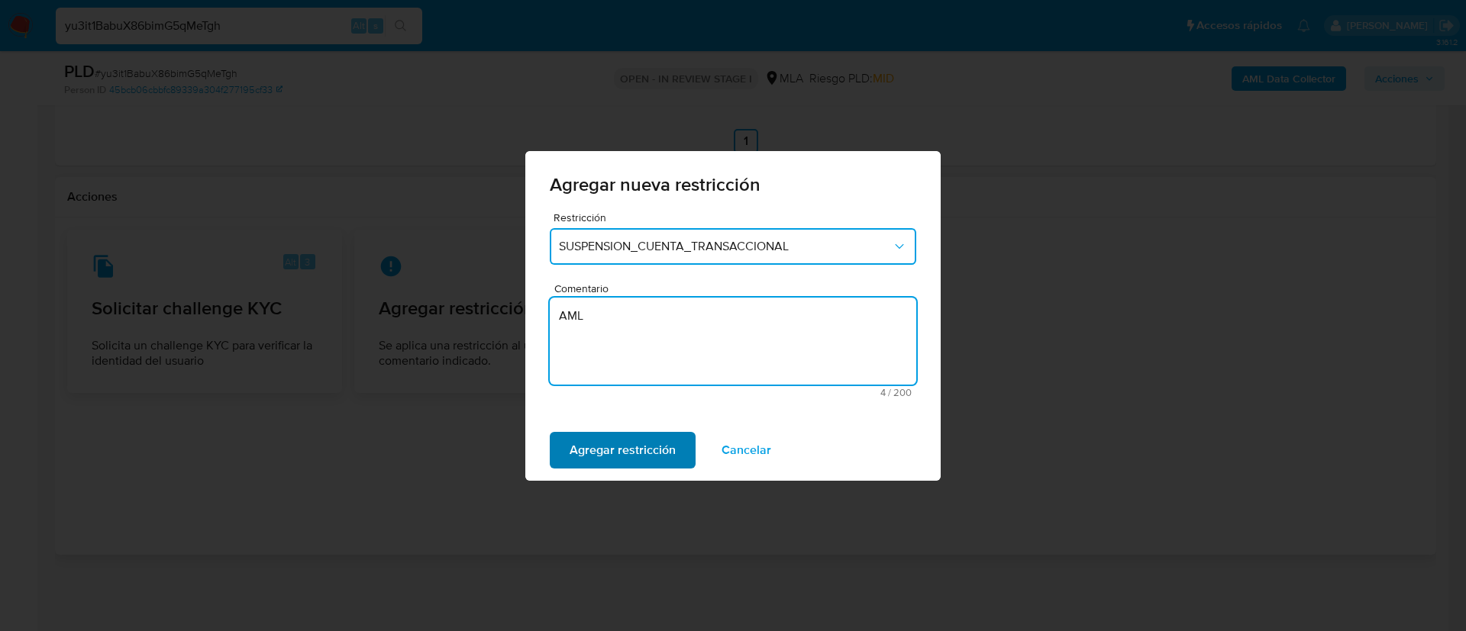
type textarea "AML"
click at [595, 451] on span "Agregar restricción" at bounding box center [623, 451] width 106 height 34
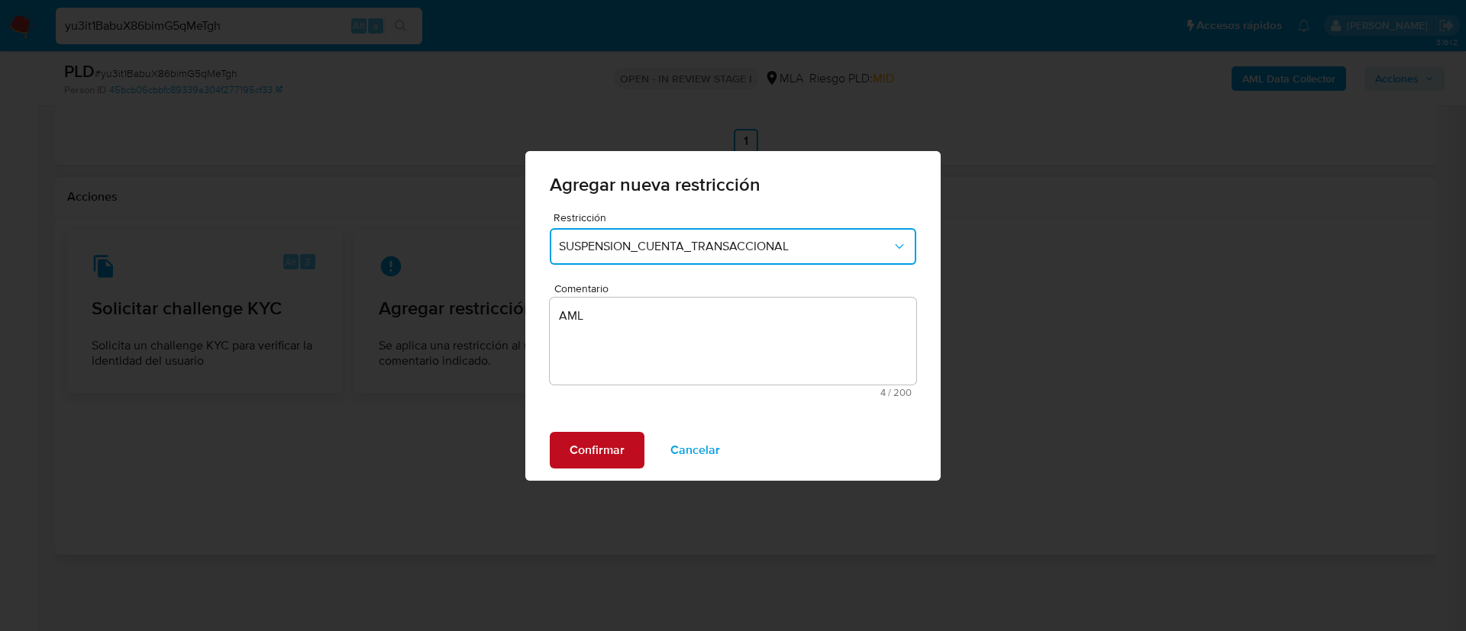
click at [613, 444] on span "Confirmar" at bounding box center [597, 451] width 55 height 34
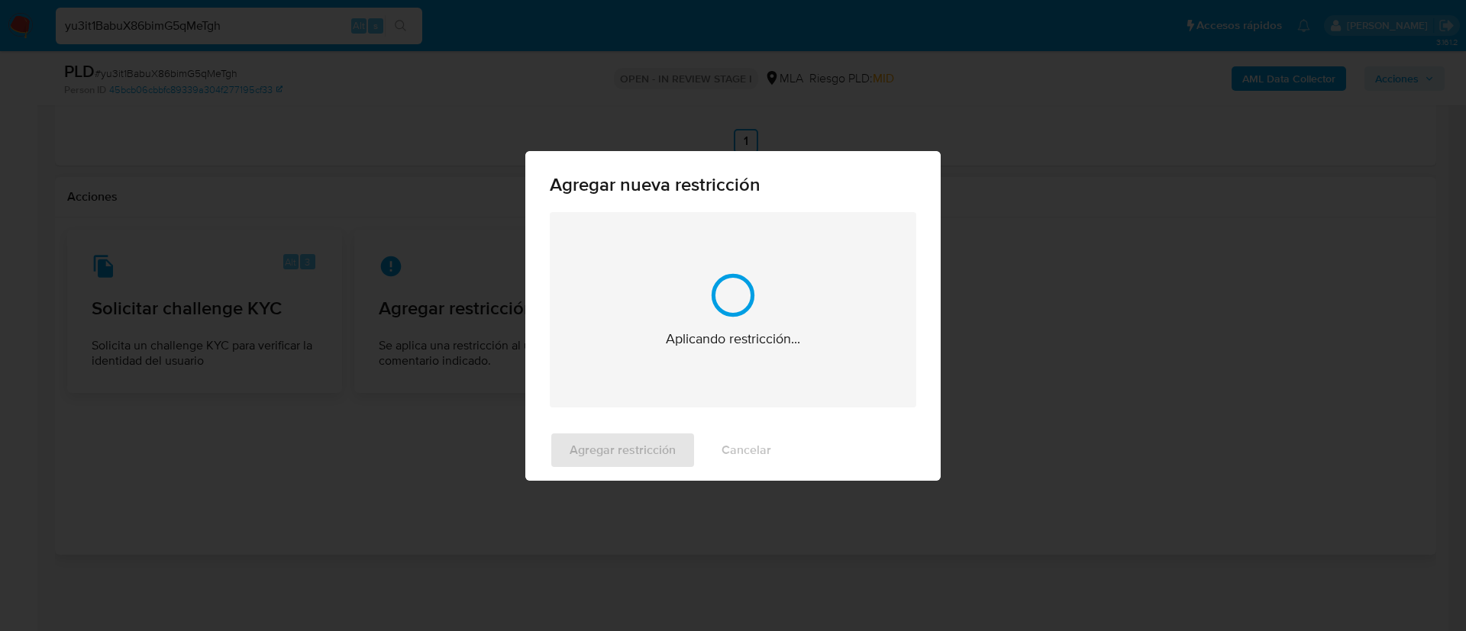
click at [613, 444] on div "Agregar restricción Cancelar" at bounding box center [732, 450] width 415 height 61
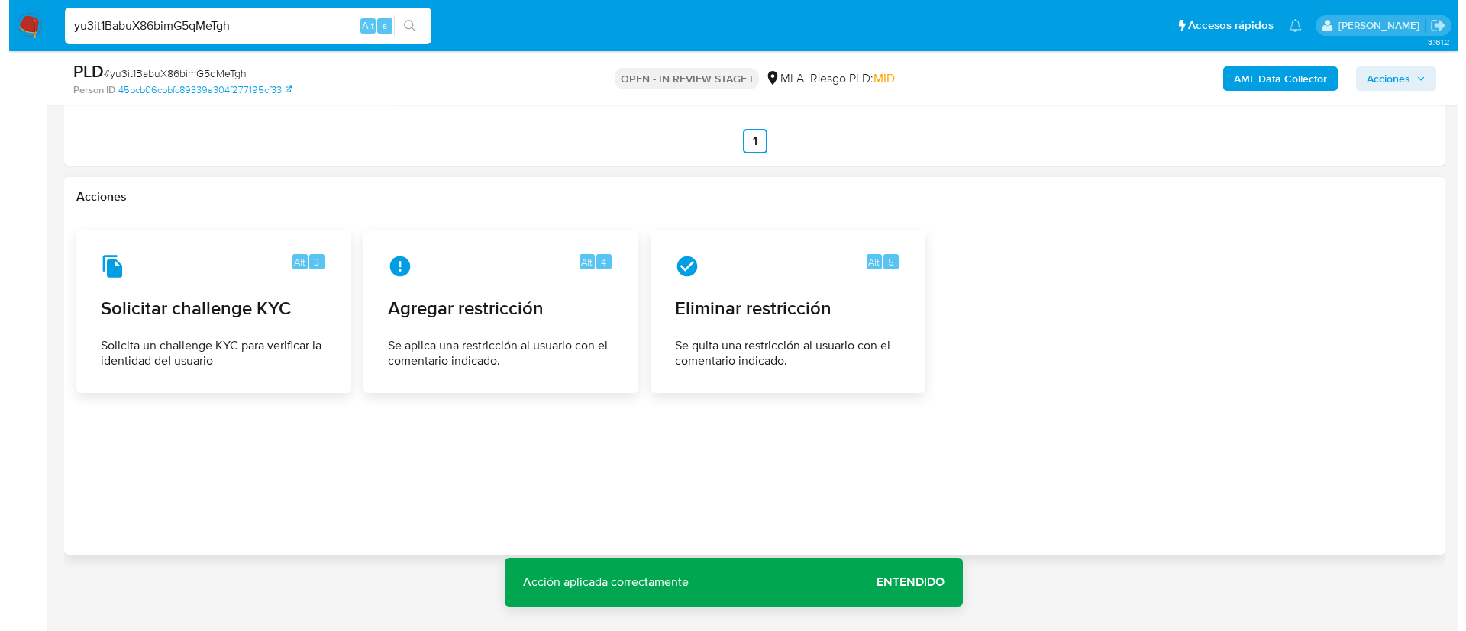
scroll to position [0, 0]
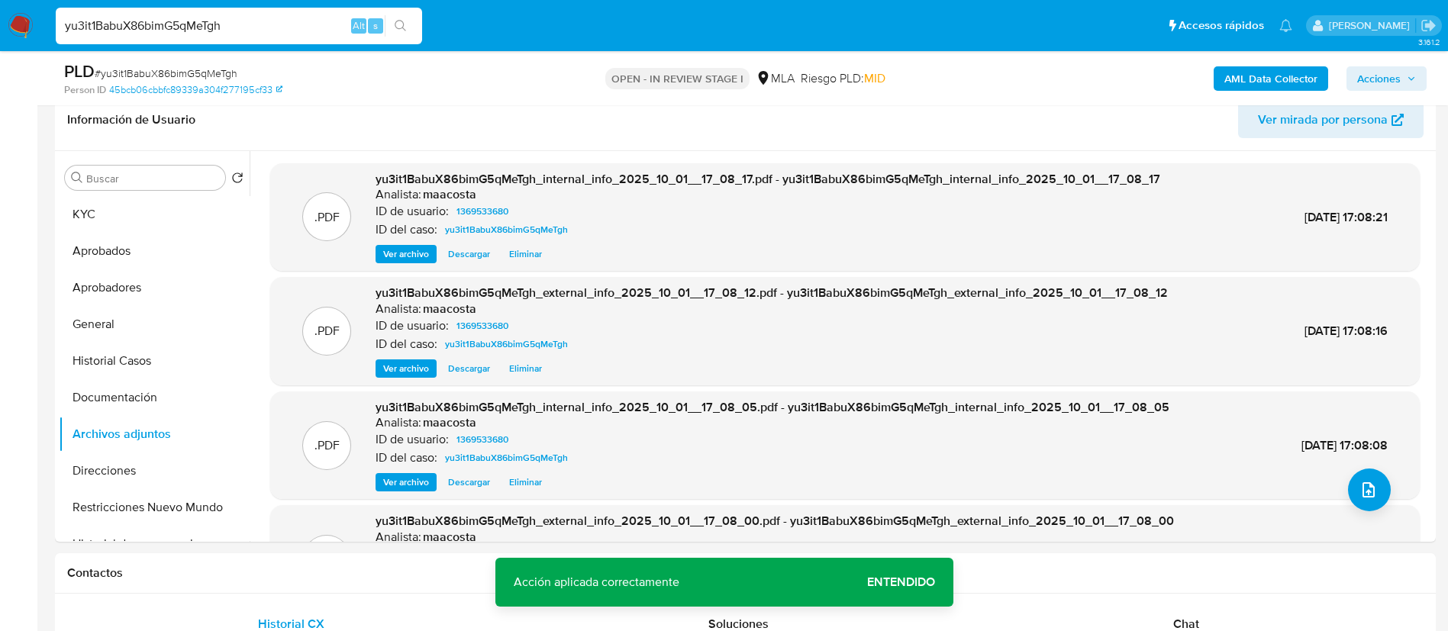
click at [896, 583] on span "Entendido" at bounding box center [901, 583] width 68 height 0
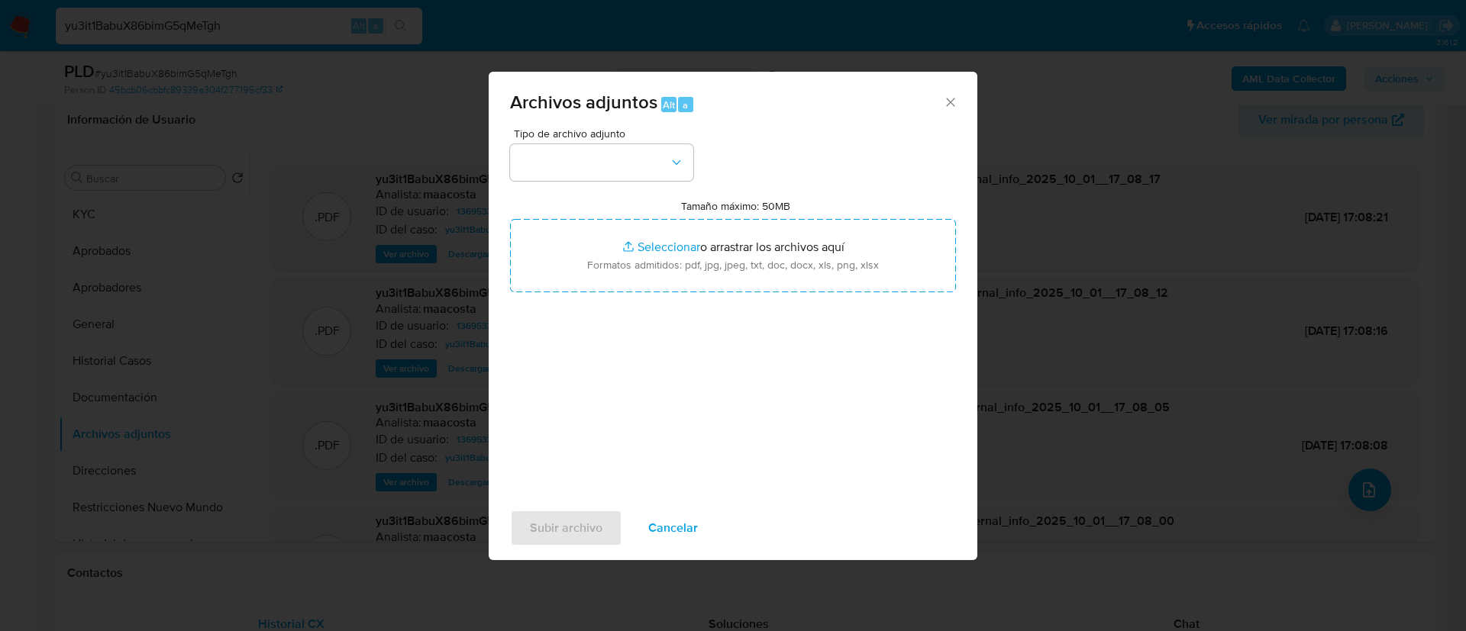
click at [575, 134] on span "Tipo de archivo adjunto" at bounding box center [605, 133] width 183 height 11
click at [573, 146] on button "button" at bounding box center [601, 162] width 183 height 37
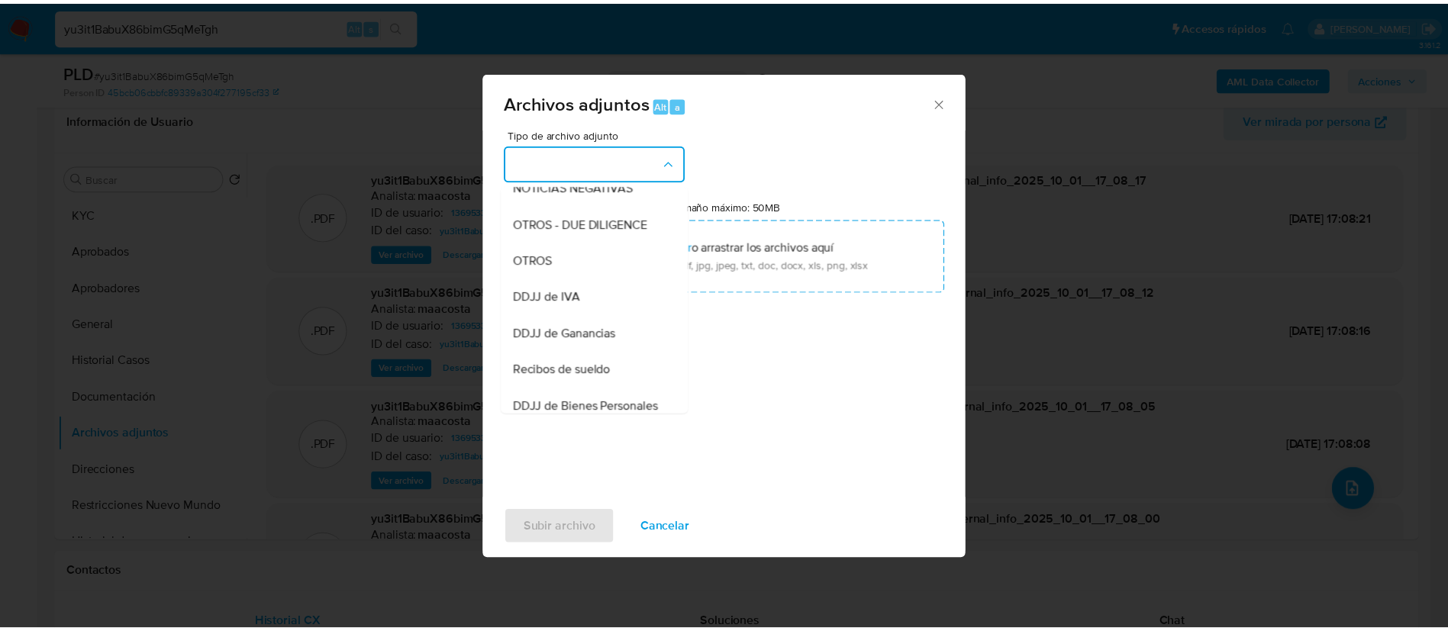
scroll to position [243, 0]
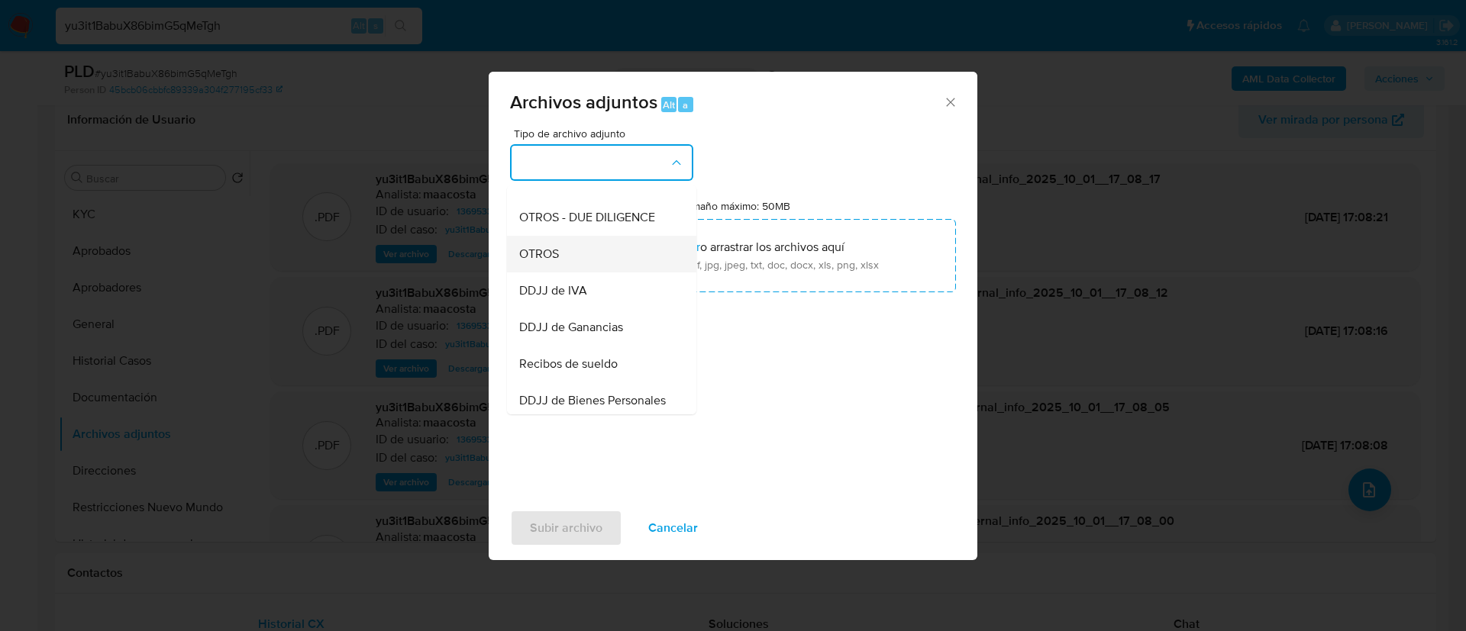
click at [569, 273] on div "OTROS" at bounding box center [597, 254] width 156 height 37
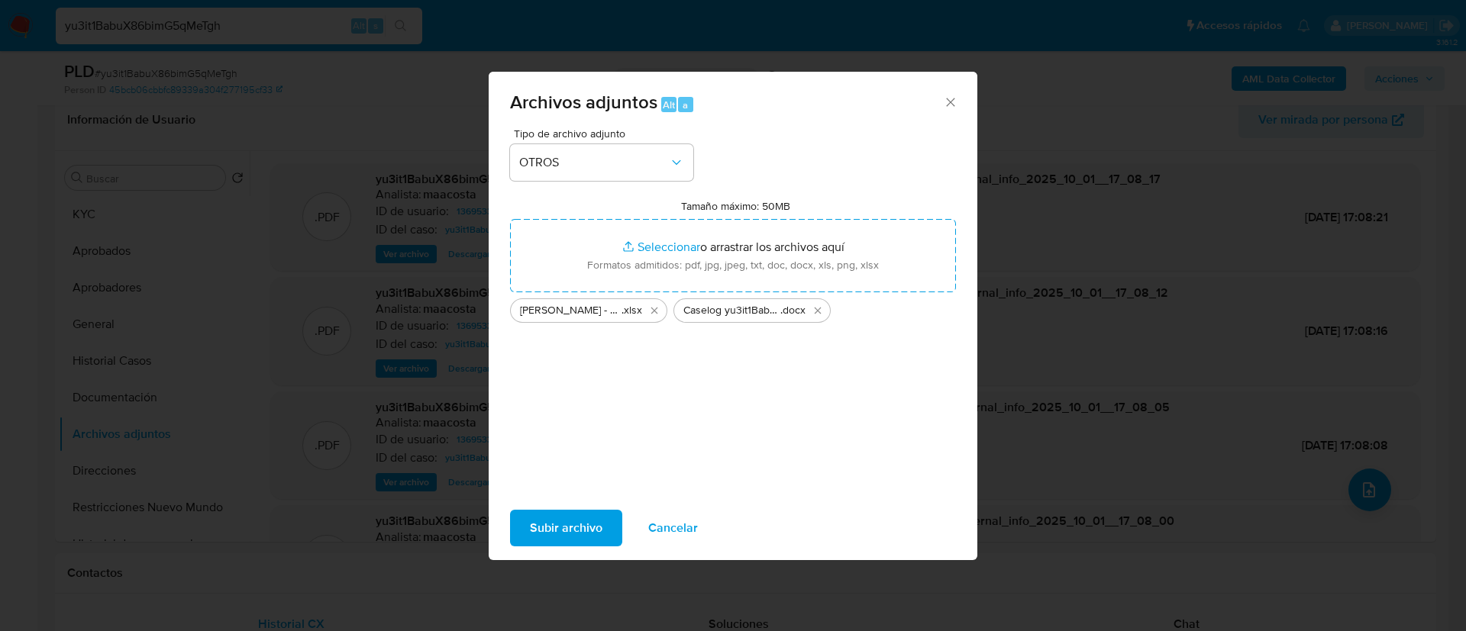
click at [565, 537] on span "Subir archivo" at bounding box center [566, 529] width 73 height 34
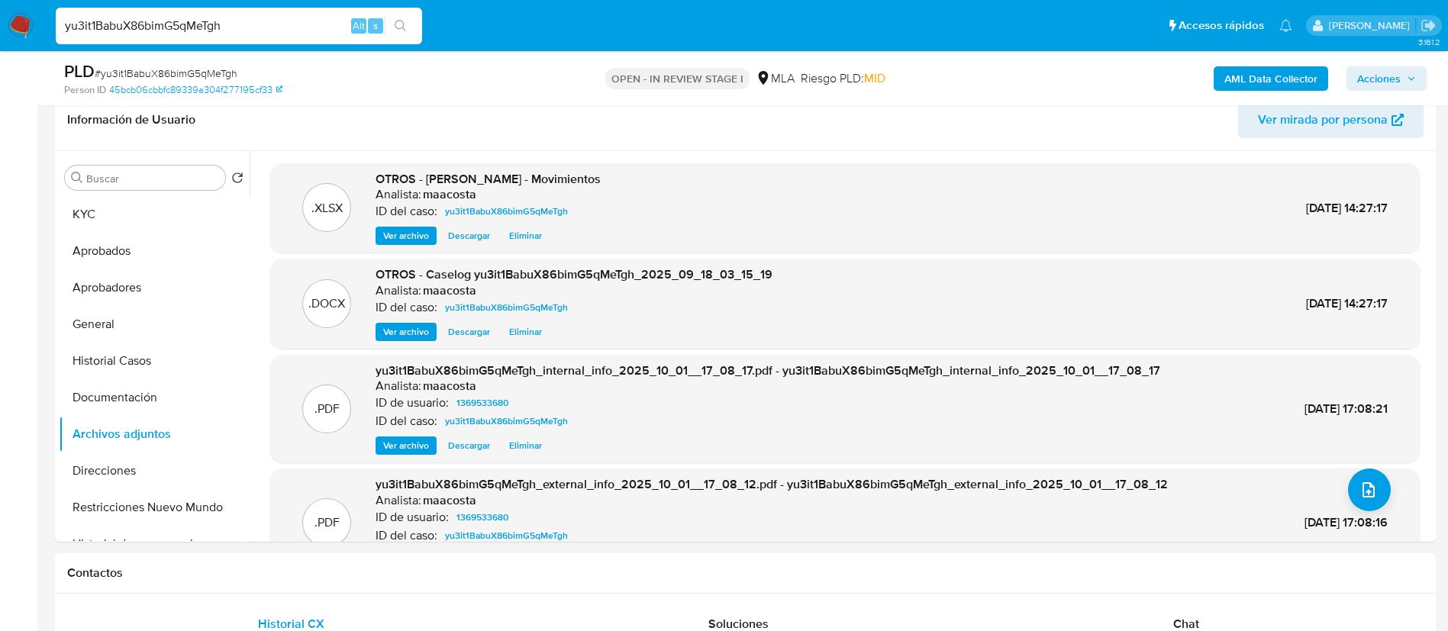
click at [1387, 91] on div "AML Data Collector Acciones" at bounding box center [1202, 78] width 450 height 36
click at [1378, 79] on span "Acciones" at bounding box center [1380, 78] width 44 height 24
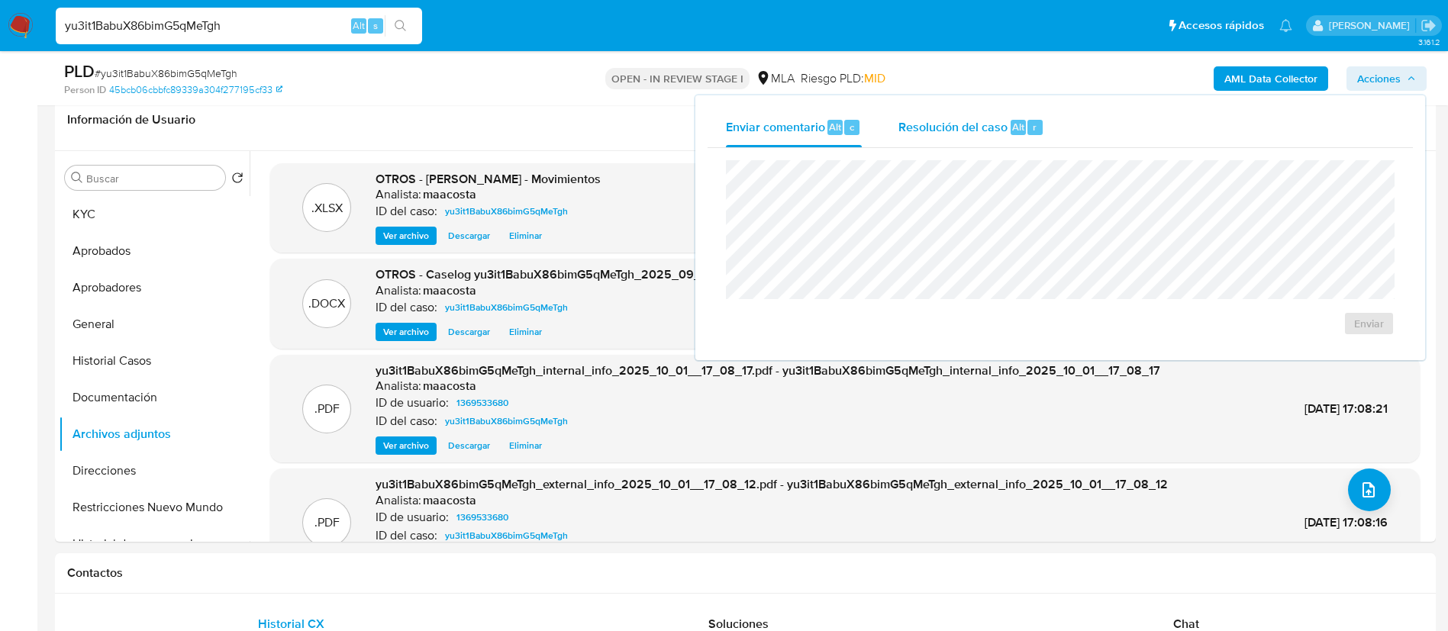
click at [987, 122] on span "Resolución del caso" at bounding box center [953, 127] width 109 height 18
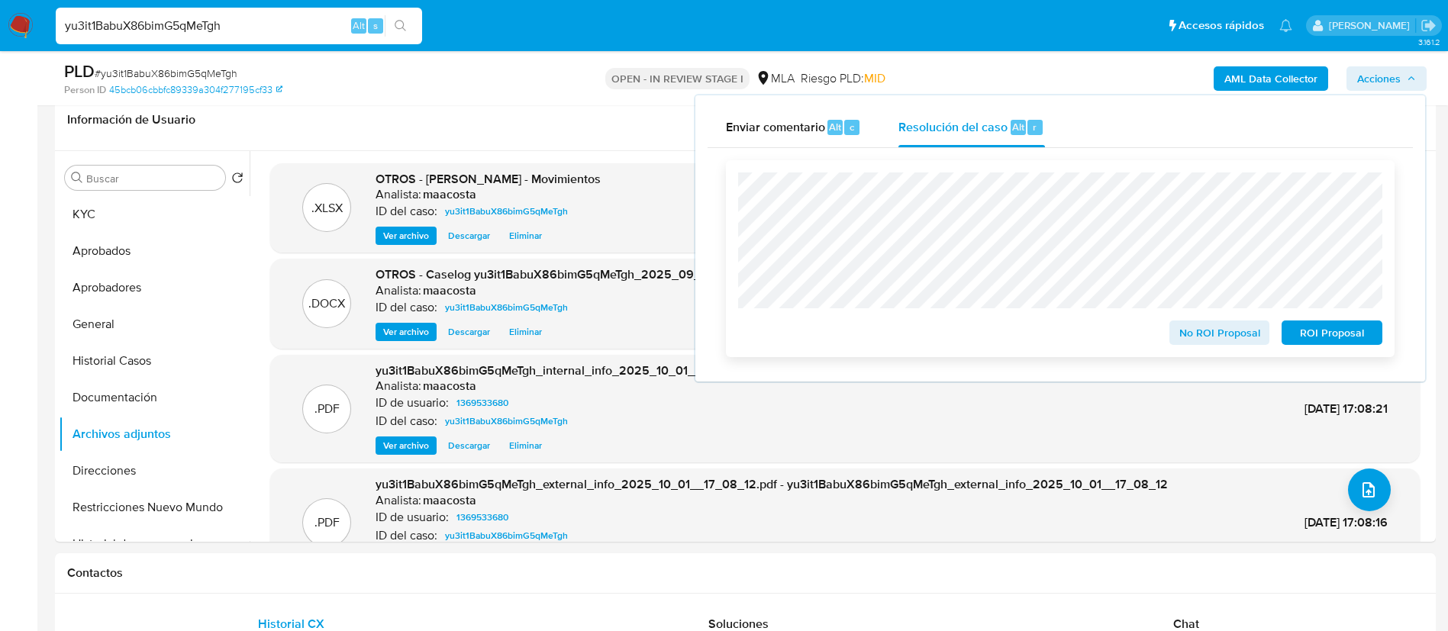
click at [1324, 331] on span "ROI Proposal" at bounding box center [1332, 332] width 79 height 21
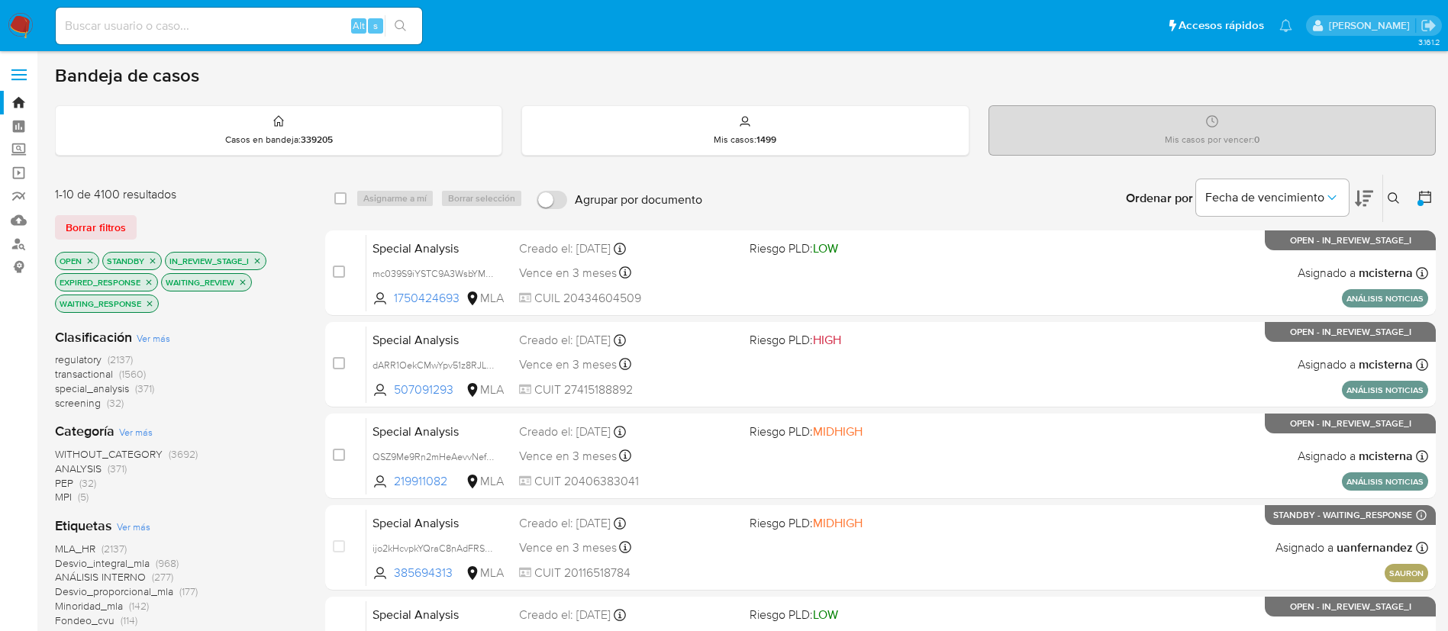
click at [1038, 144] on div "Mis casos por vencer : 0" at bounding box center [1213, 130] width 446 height 49
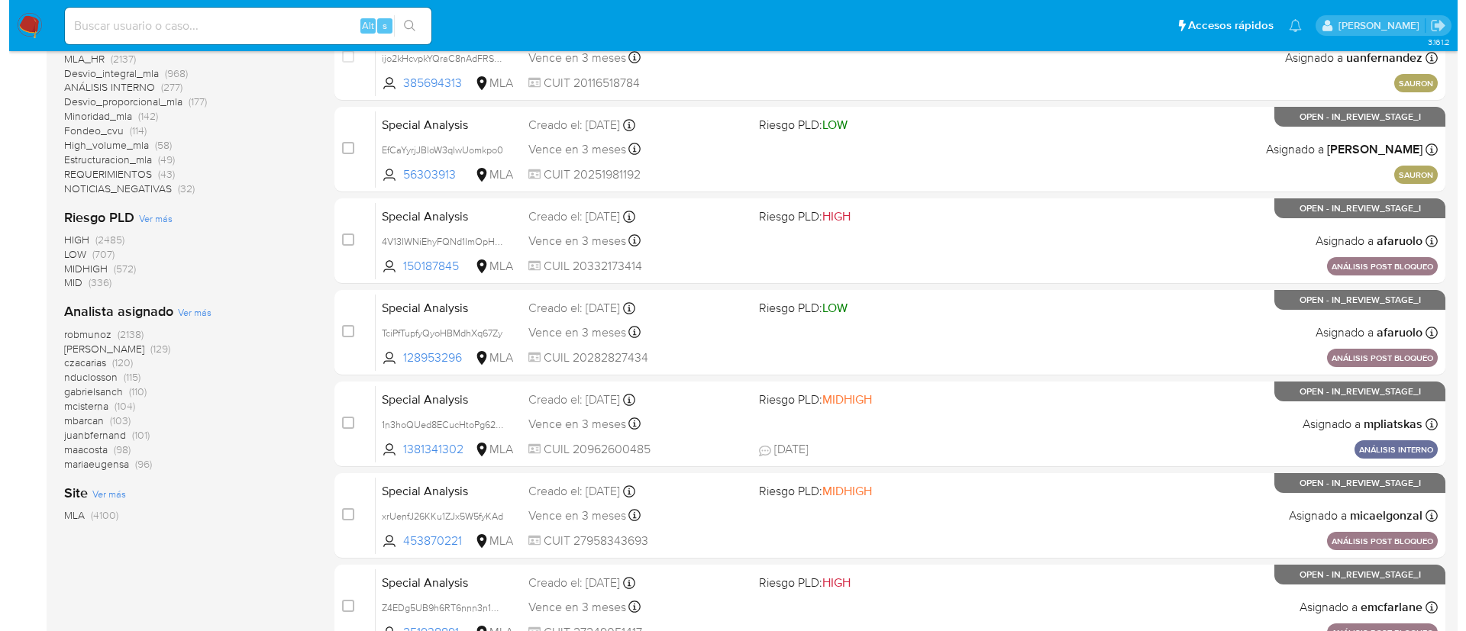
scroll to position [496, 0]
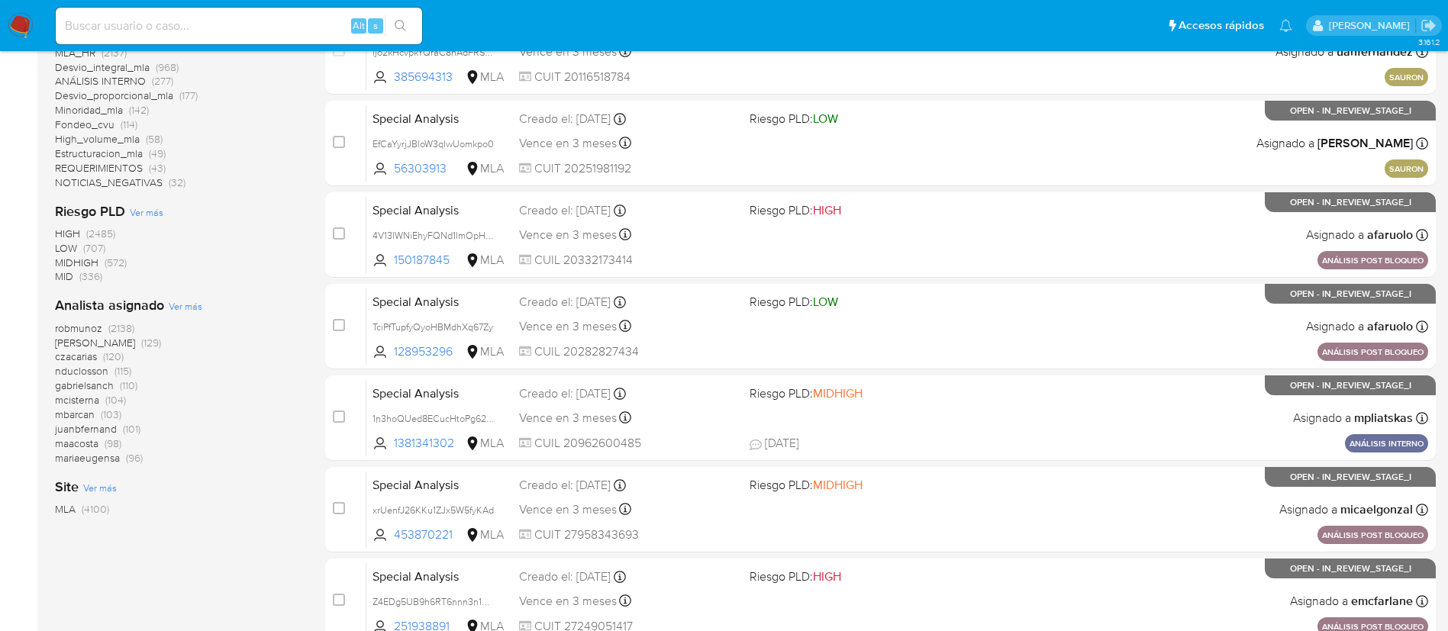
click at [188, 305] on span "Ver más" at bounding box center [186, 306] width 34 height 14
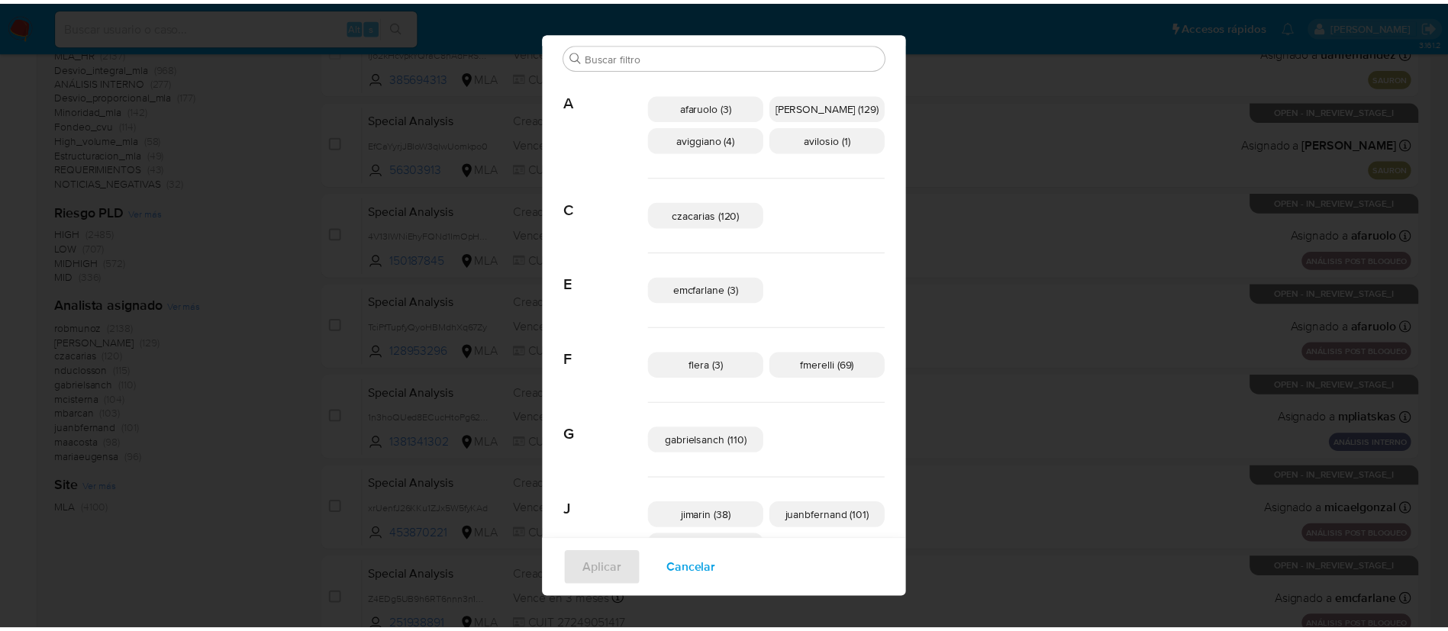
scroll to position [50, 0]
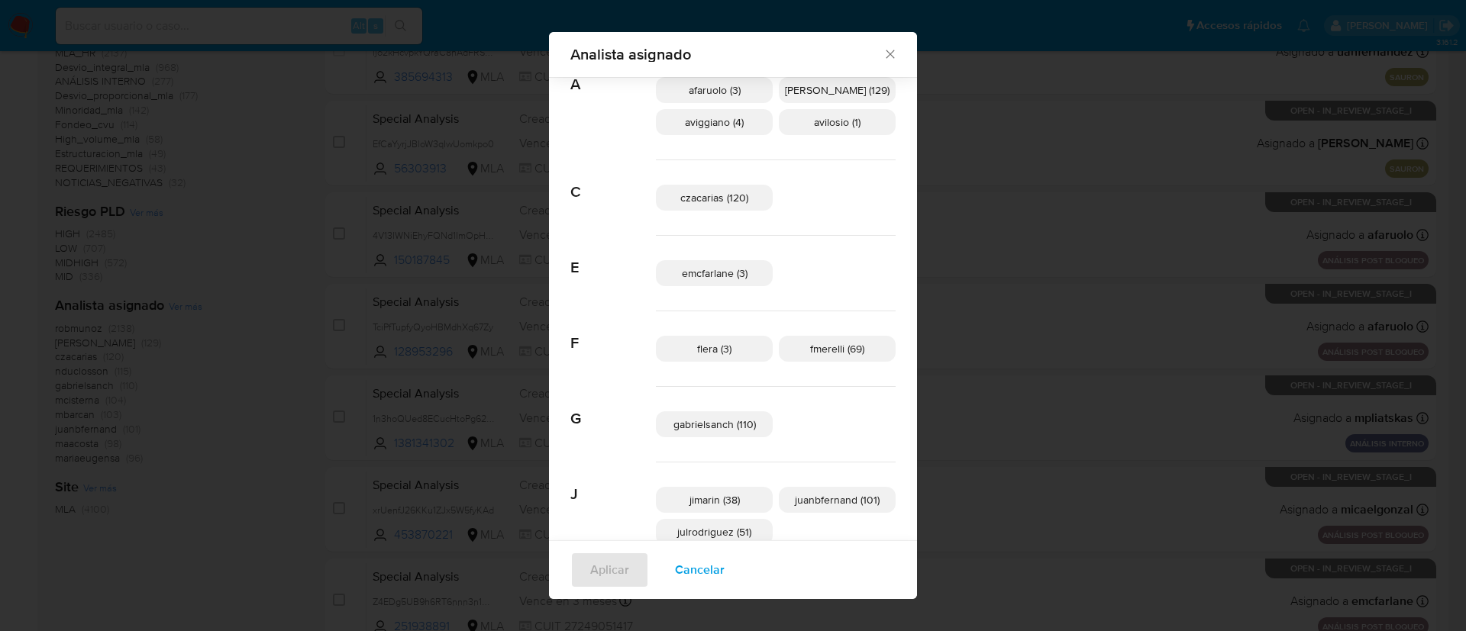
click at [180, 415] on div "Analista asignado Buscar A afaruolo (3) amedzovich (129) aviggiano (4) avilosio…" at bounding box center [733, 315] width 1466 height 631
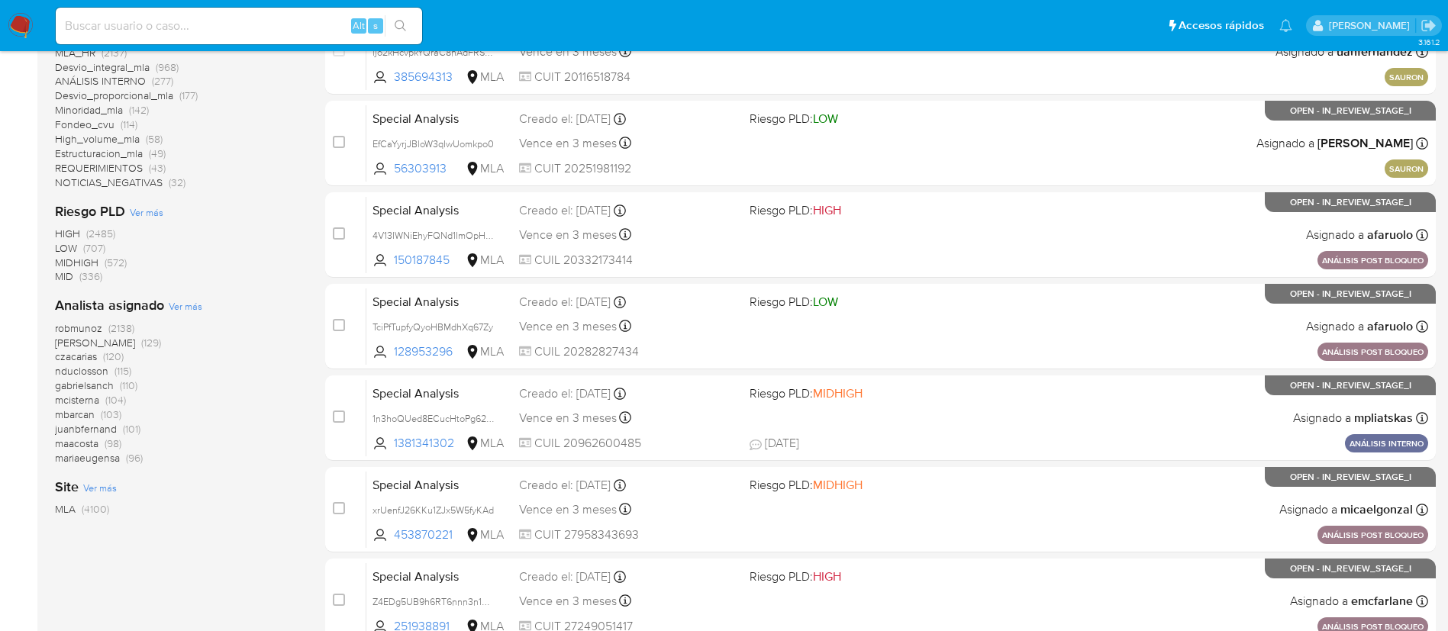
click at [205, 241] on div "HIGH (2485) LOW (707) MIDHIGH (572) MID (336)" at bounding box center [178, 256] width 246 height 58
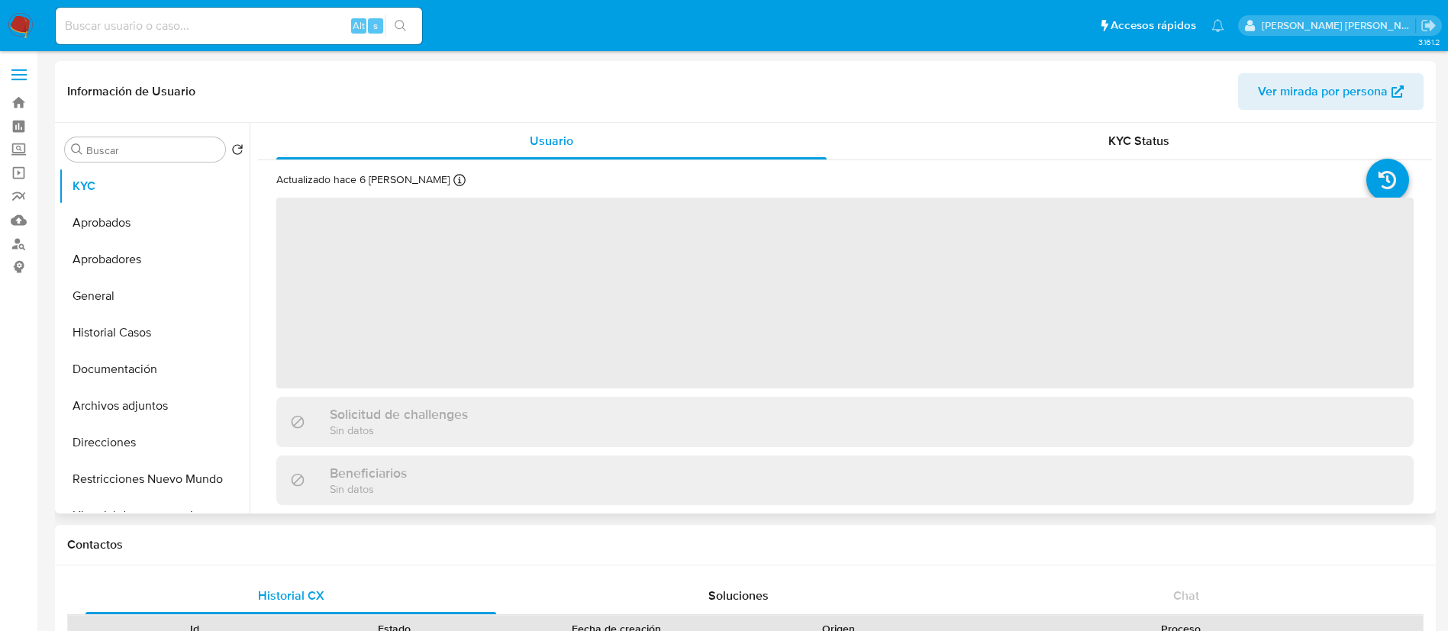
select select "10"
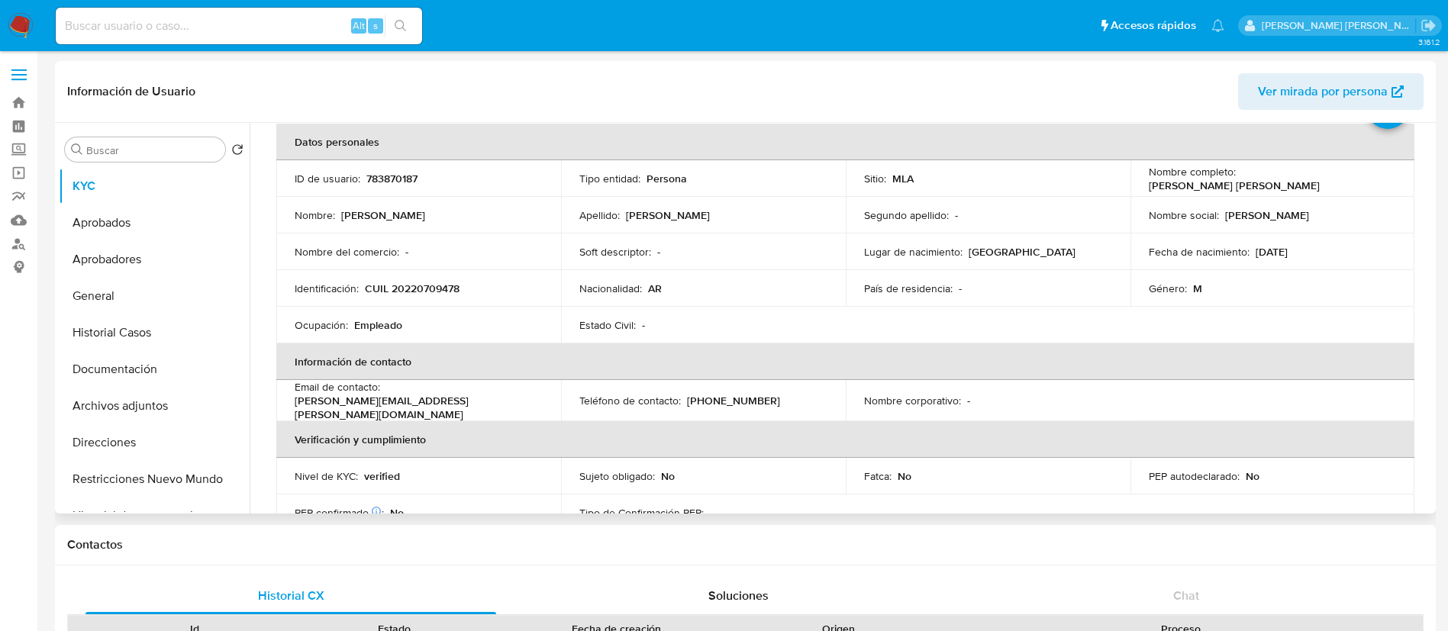
scroll to position [73, 0]
drag, startPoint x: 1235, startPoint y: 178, endPoint x: 1359, endPoint y: 189, distance: 124.2
click at [1359, 189] on td "Nombre completo : [PERSON_NAME] [PERSON_NAME]" at bounding box center [1273, 178] width 285 height 37
copy div "[PERSON_NAME] [PERSON_NAME]"
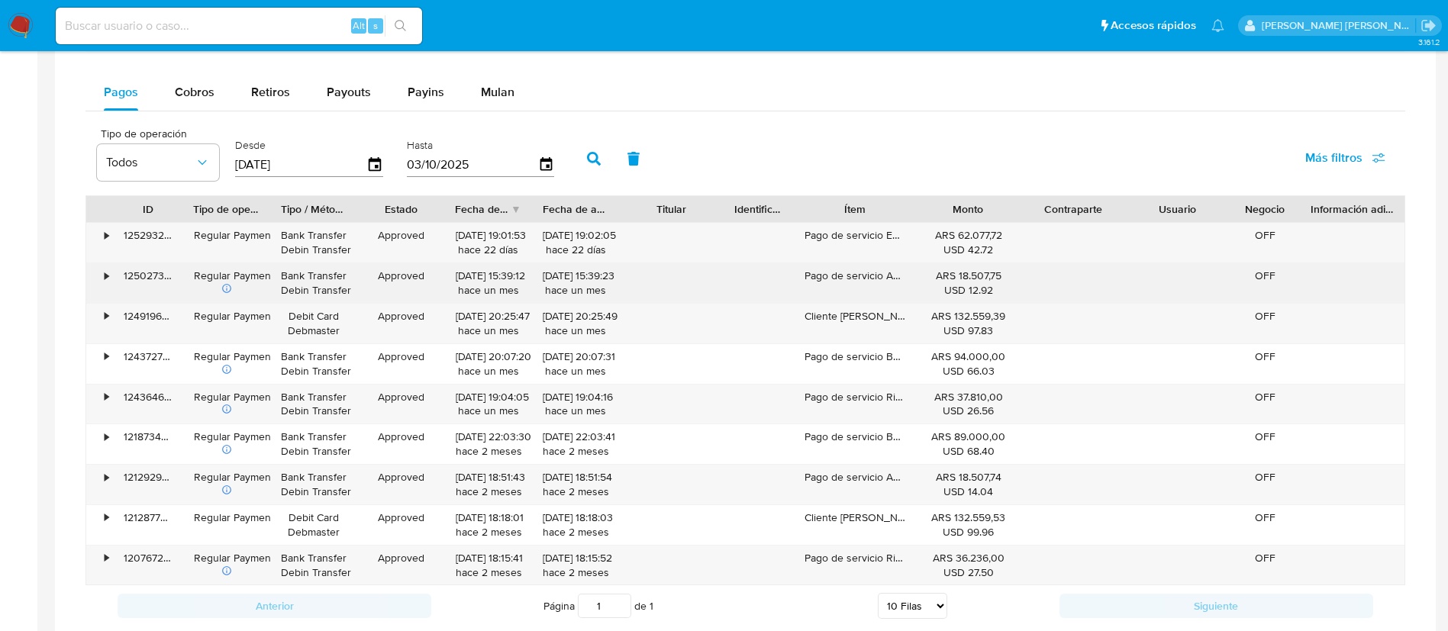
scroll to position [0, 0]
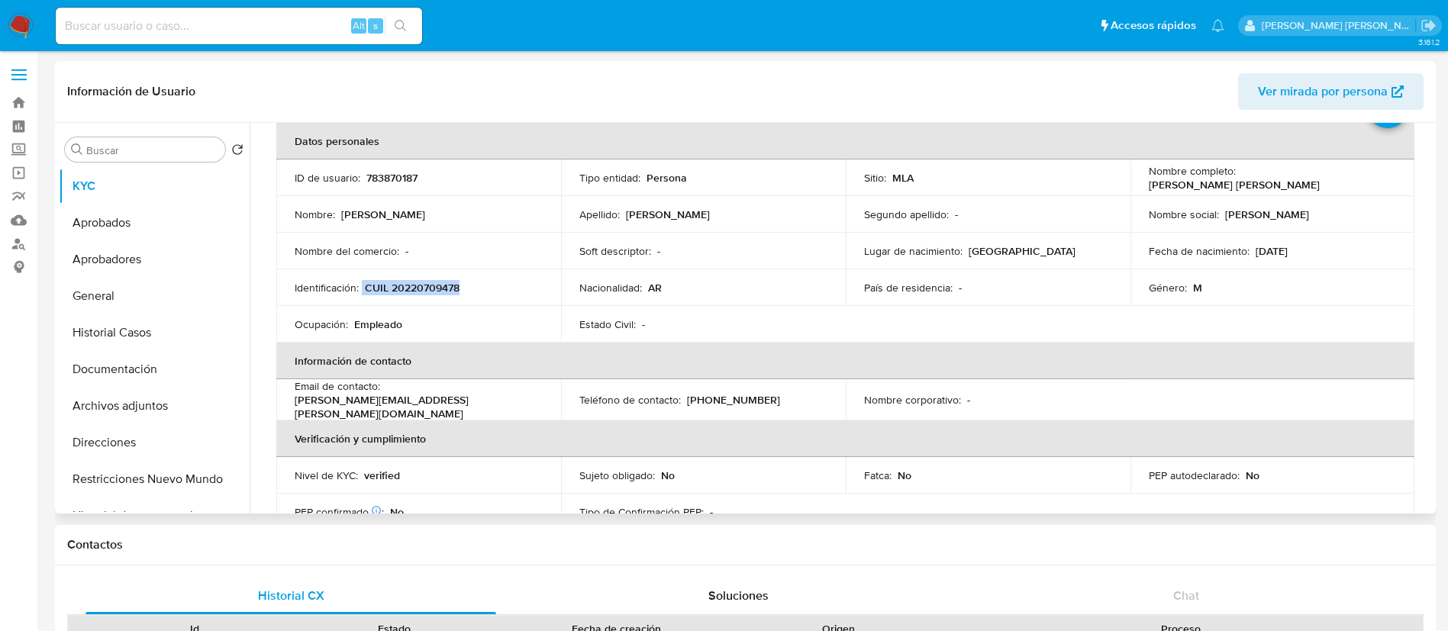
drag, startPoint x: 363, startPoint y: 287, endPoint x: 472, endPoint y: 289, distance: 109.2
click at [472, 289] on div "Identificación : CUIL 20220709478" at bounding box center [419, 288] width 248 height 14
copy div "CUIL 20220709478"
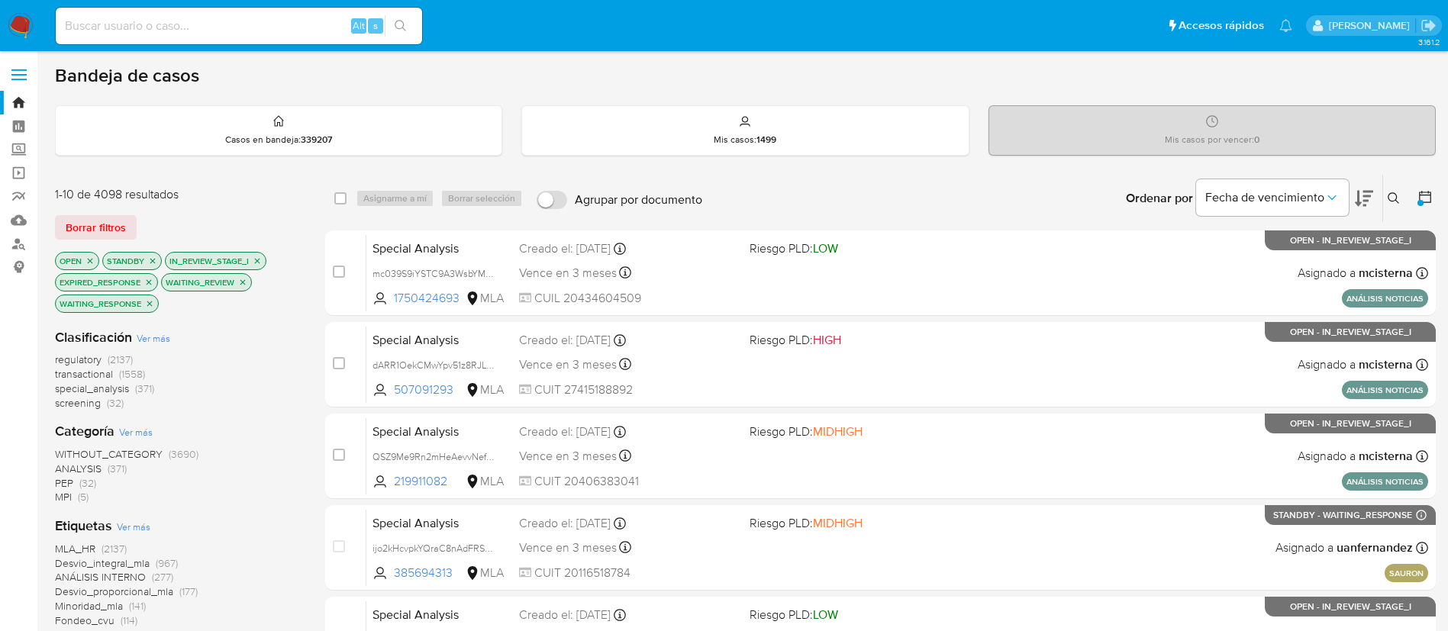
click at [1397, 197] on icon at bounding box center [1393, 197] width 11 height 11
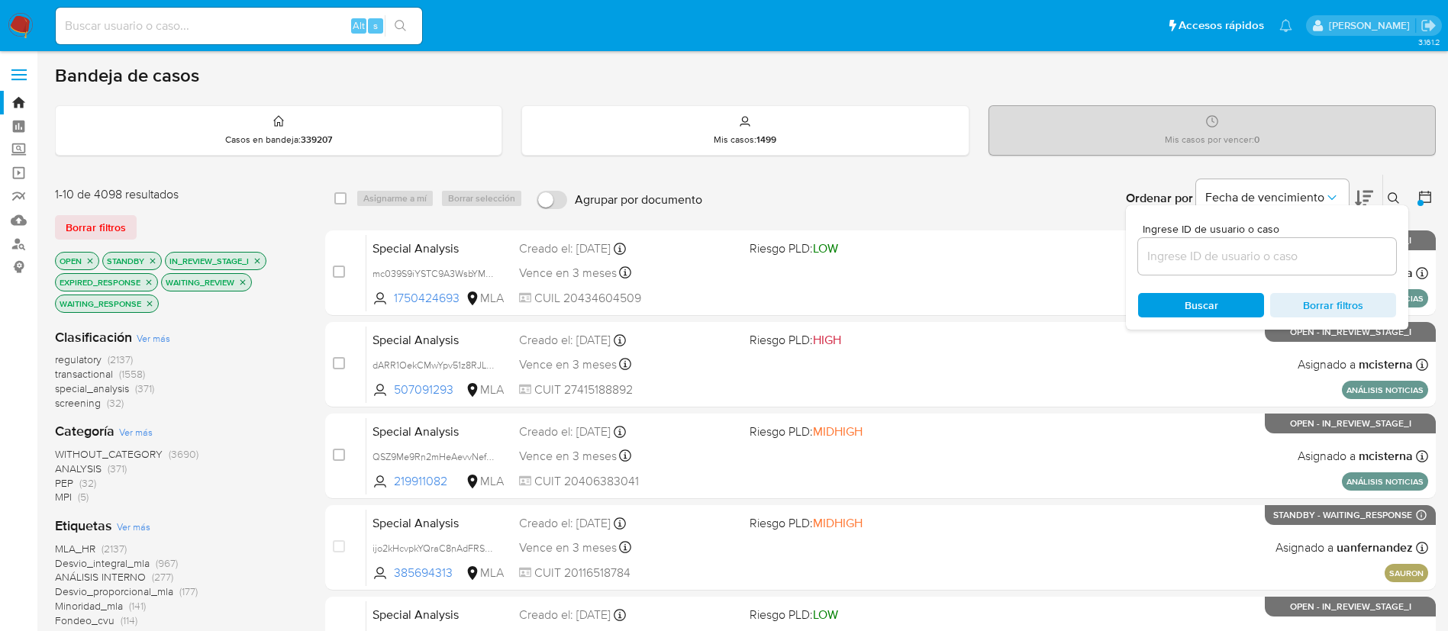
click at [1208, 272] on div at bounding box center [1267, 256] width 258 height 37
click at [1192, 263] on input at bounding box center [1267, 257] width 258 height 20
paste input "rLUYOAm3Y0dTdIA8bF1roKVc"
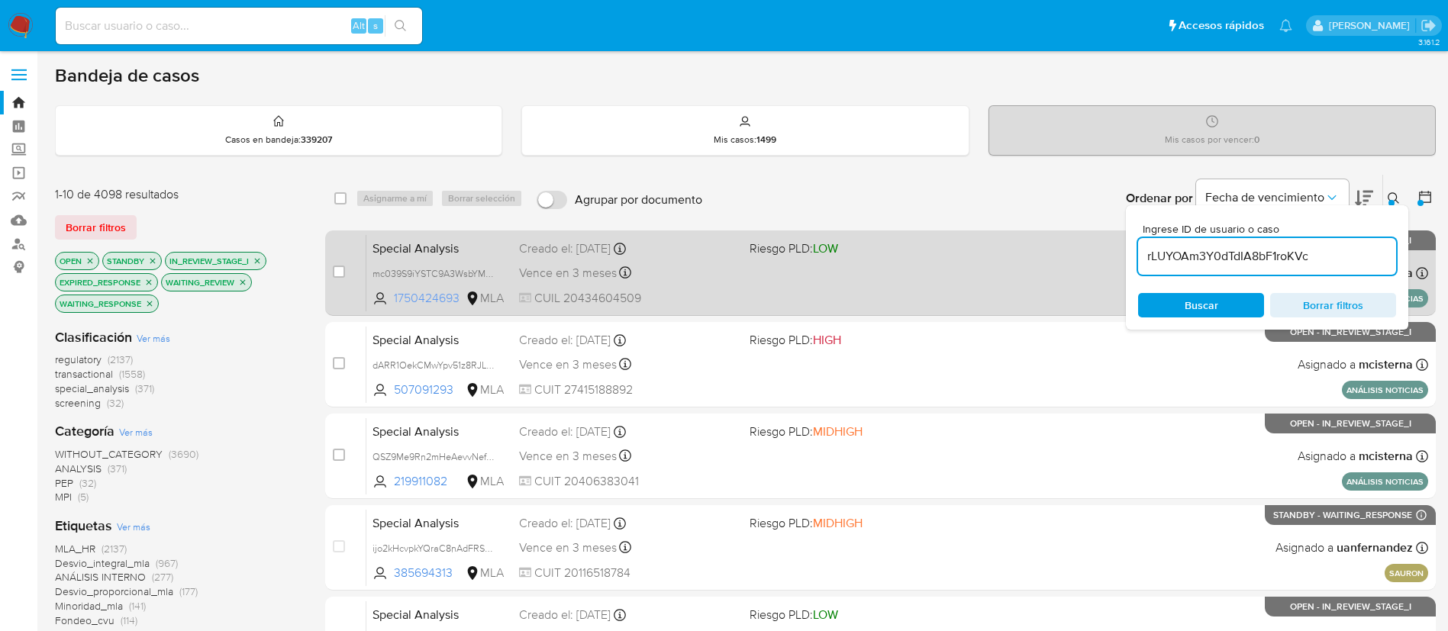
type input "rLUYOAm3Y0dTdIA8bF1roKVc"
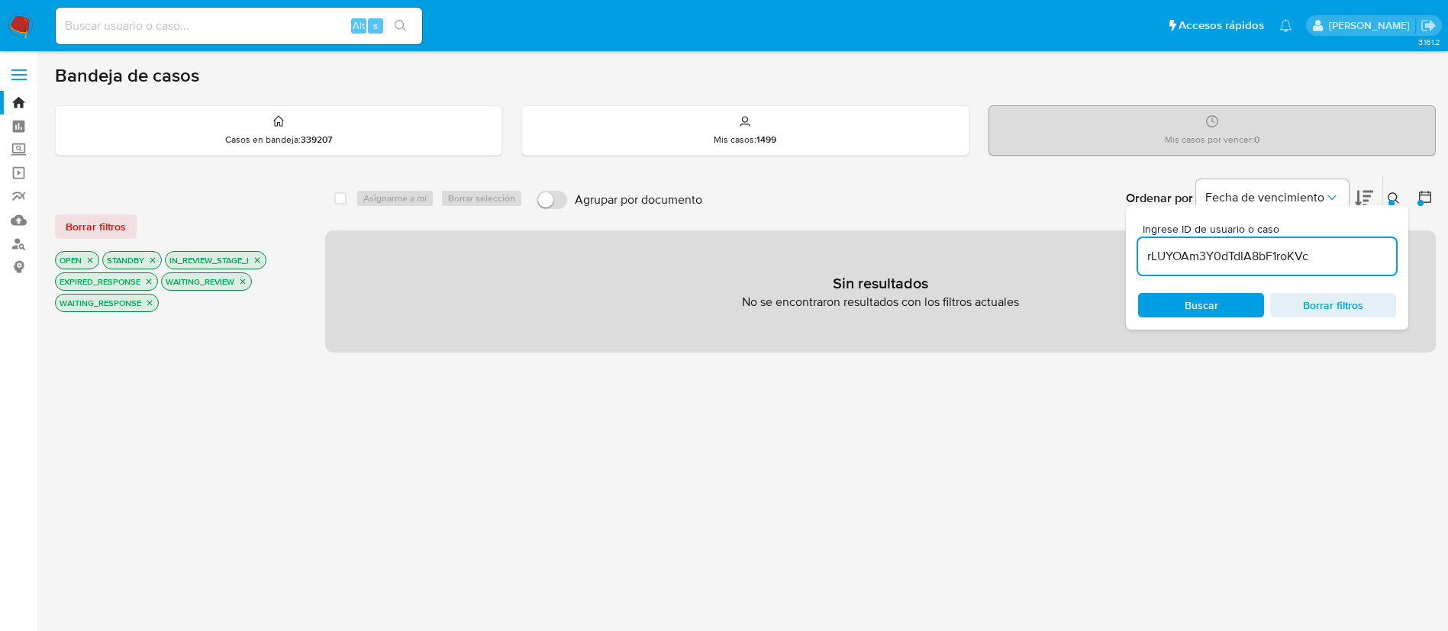
click at [1428, 200] on icon at bounding box center [1425, 196] width 15 height 15
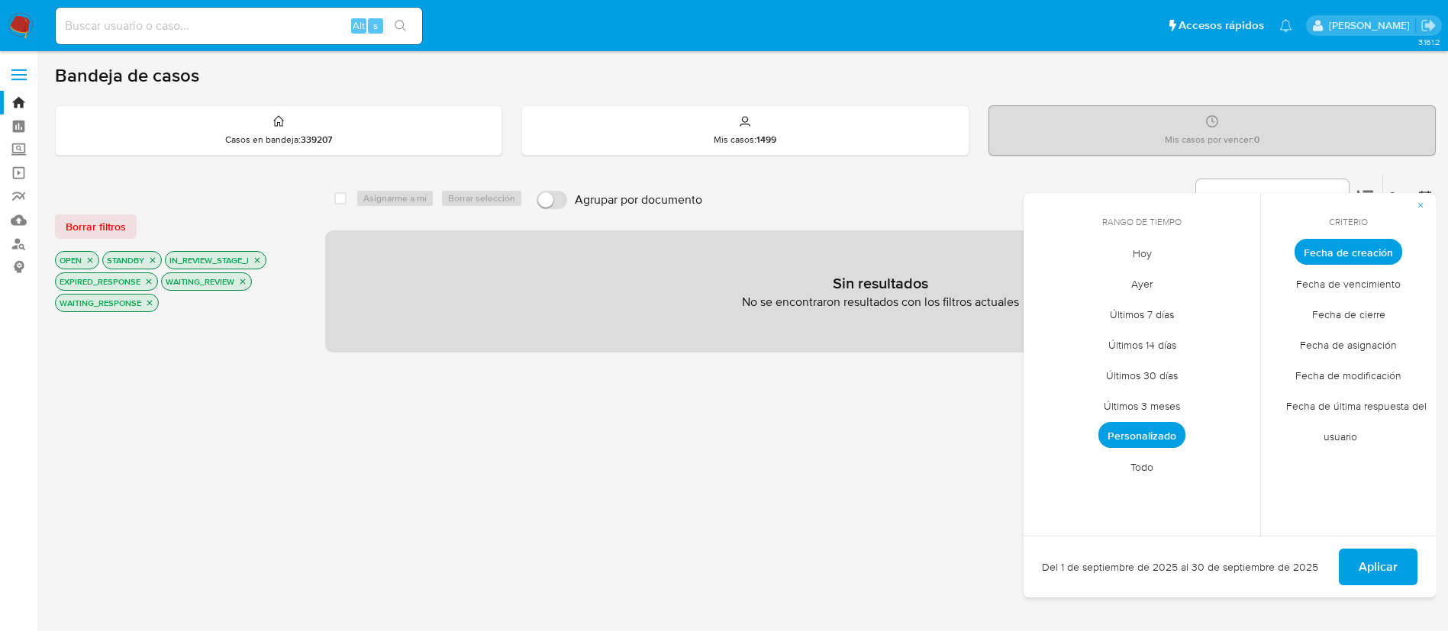
click at [1136, 467] on span "Todo" at bounding box center [1142, 466] width 55 height 31
click at [1364, 544] on div "Aplicar" at bounding box center [1230, 567] width 412 height 62
click at [1366, 558] on span "Aplicar" at bounding box center [1378, 568] width 39 height 34
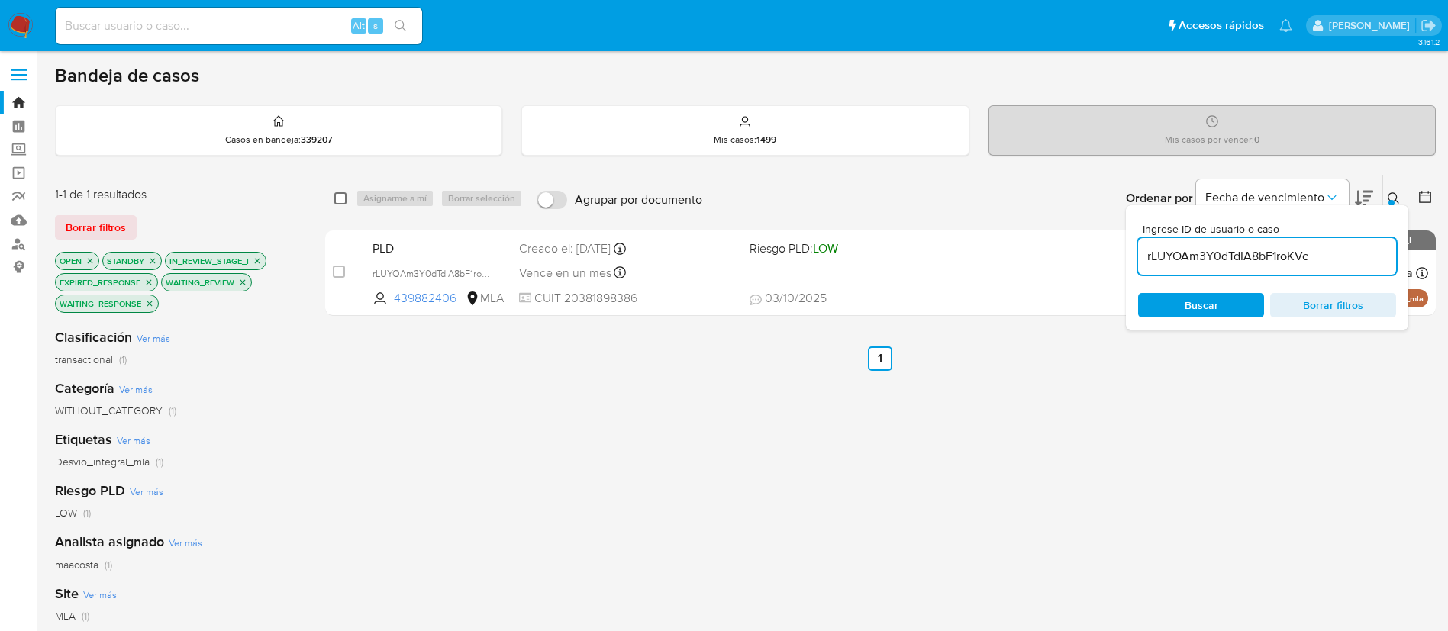
click at [341, 197] on input "checkbox" at bounding box center [340, 198] width 12 height 12
checkbox input "true"
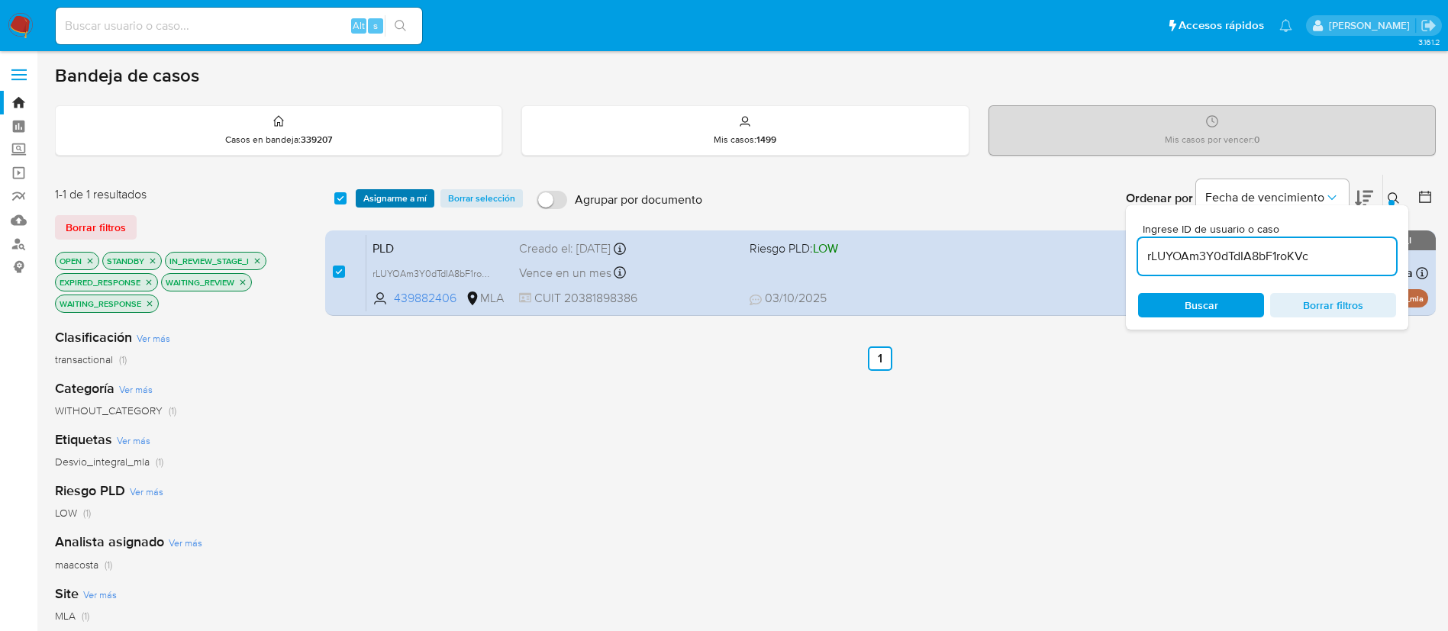
click at [376, 194] on span "Asignarme a mí" at bounding box center [394, 198] width 63 height 15
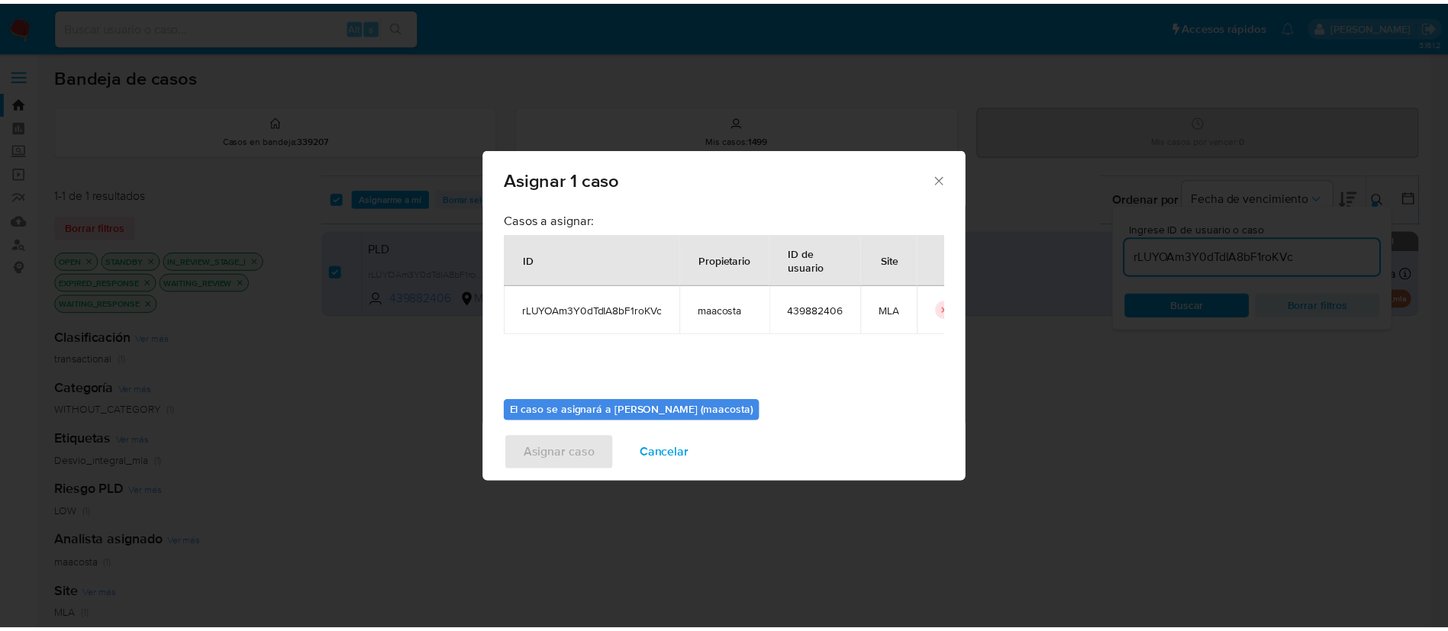
scroll to position [79, 0]
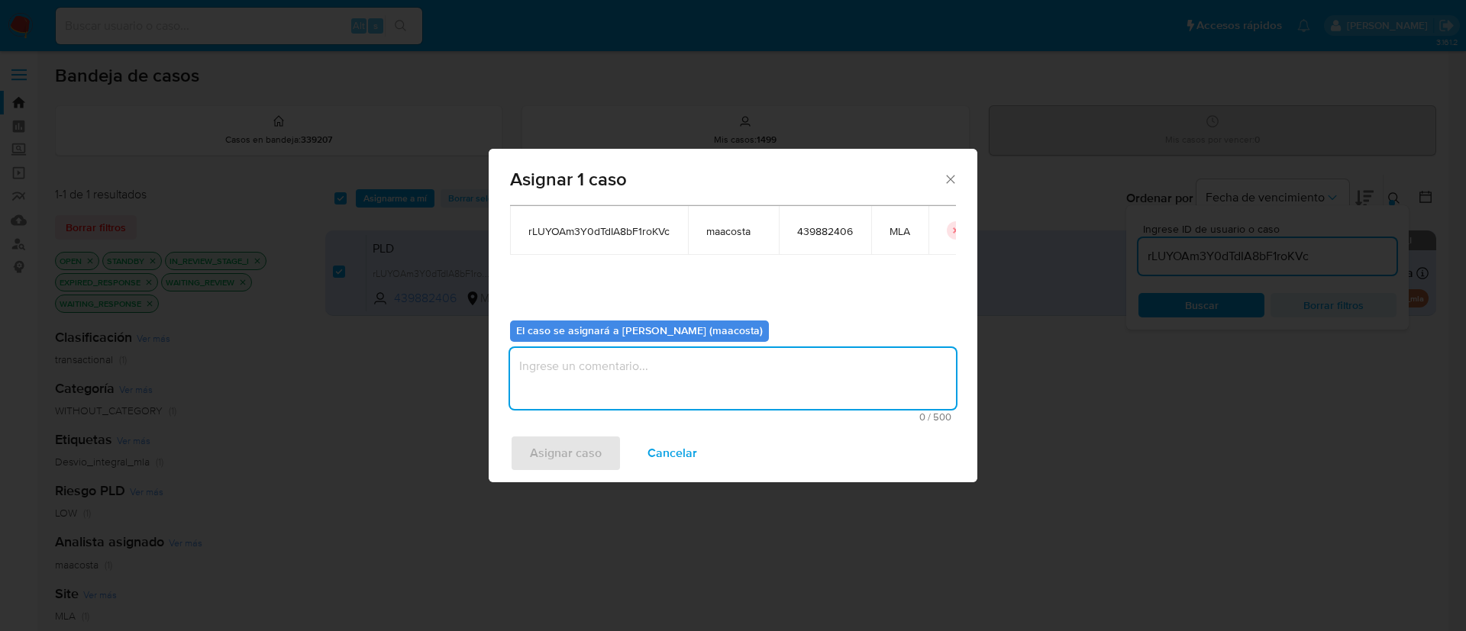
click at [562, 368] on textarea "assign-modal" at bounding box center [733, 378] width 446 height 61
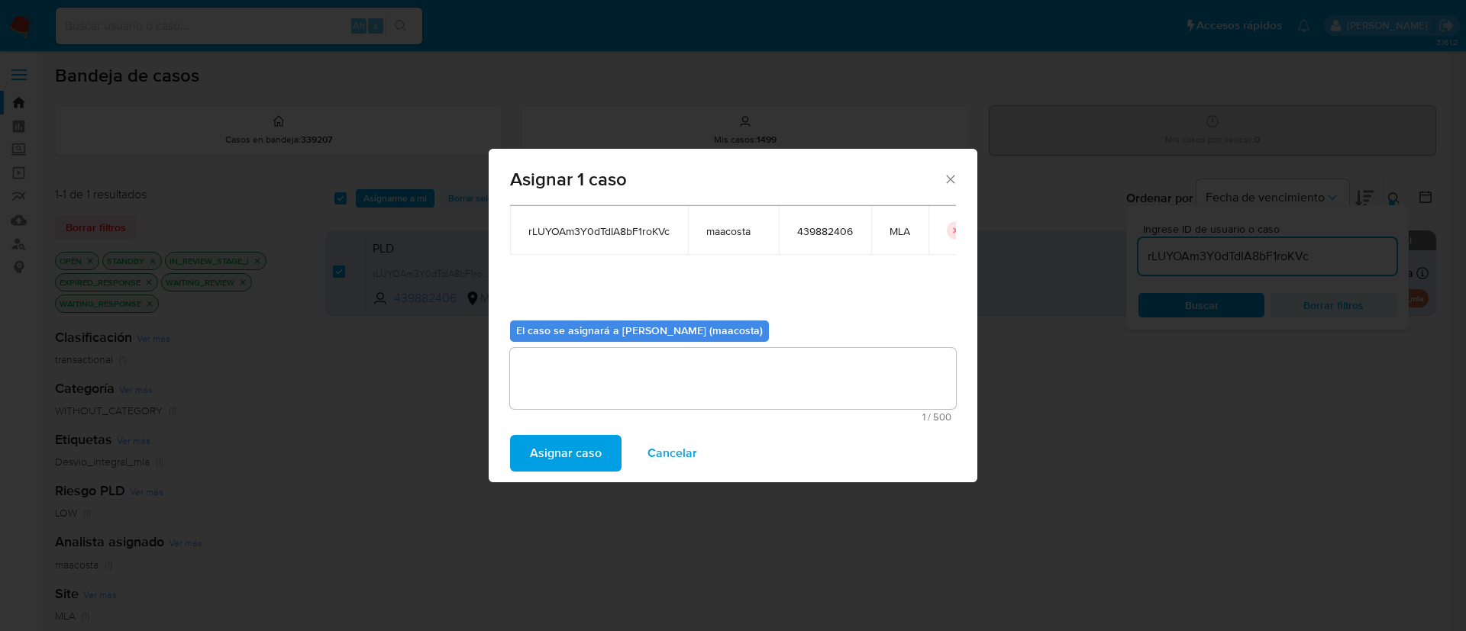
click at [577, 449] on span "Asignar caso" at bounding box center [566, 454] width 72 height 34
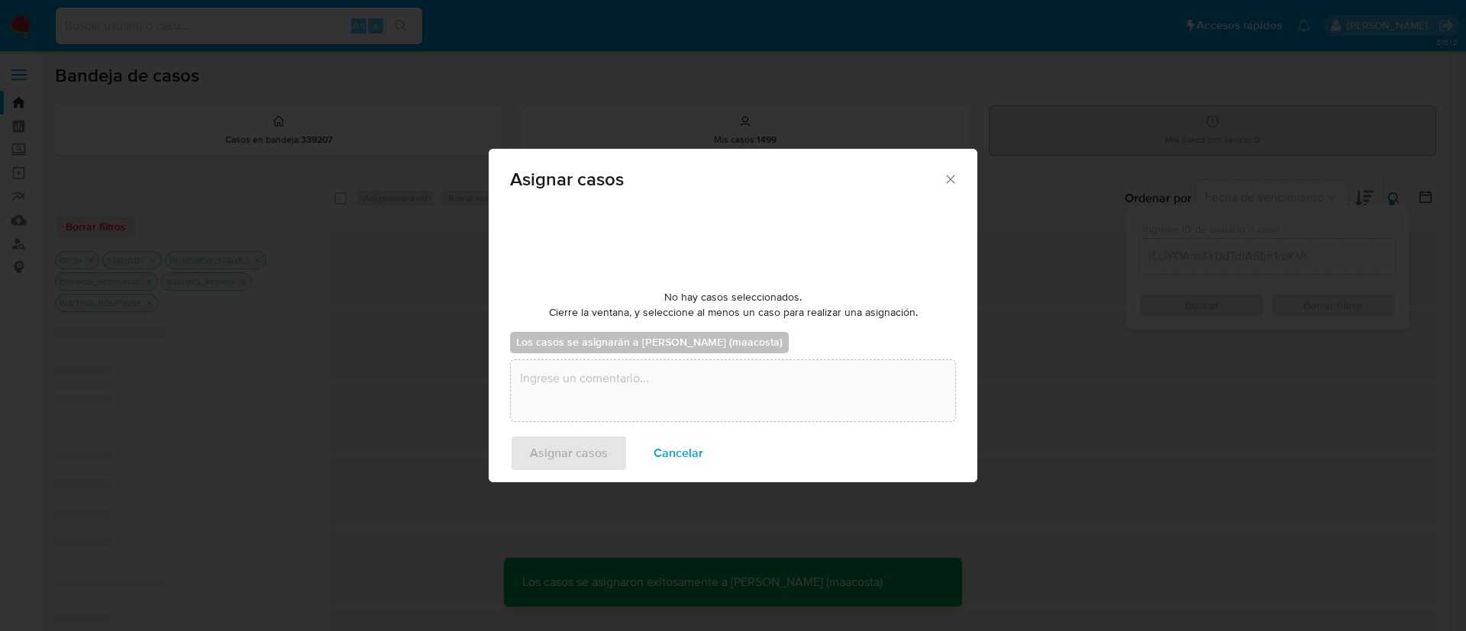
checkbox input "false"
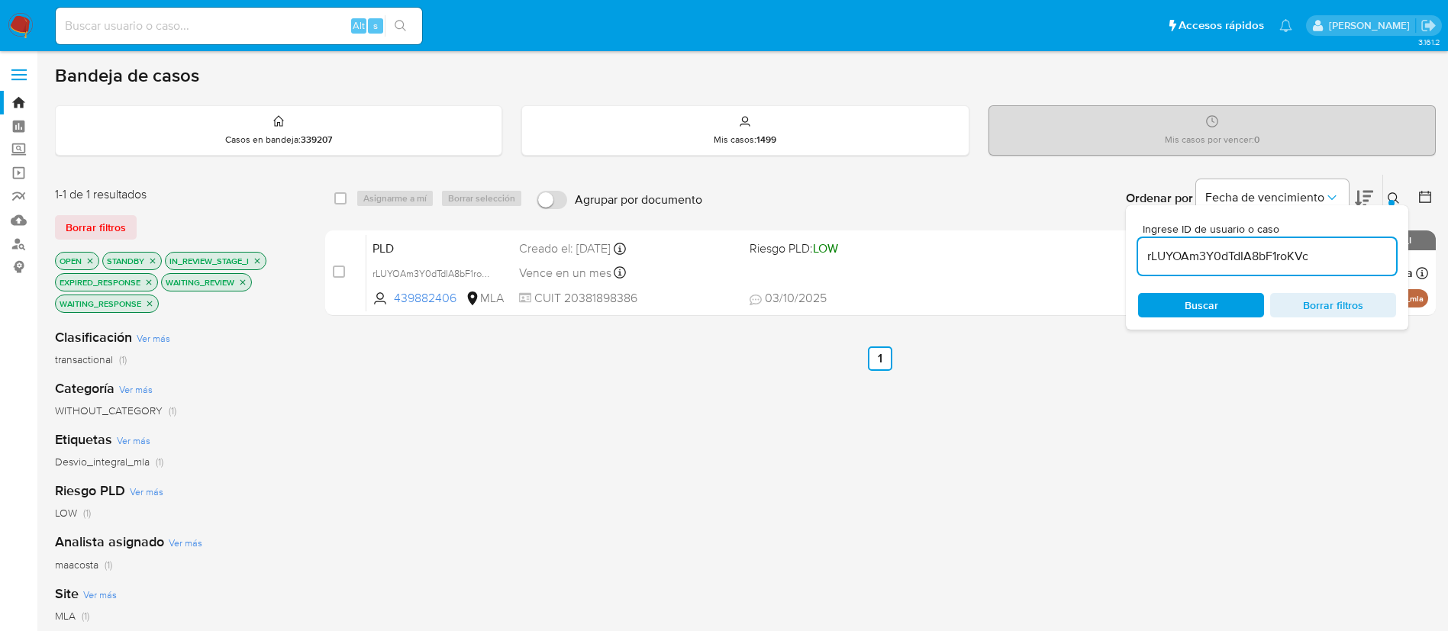
click at [1181, 261] on input "rLUYOAm3Y0dTdIA8bF1roKVc" at bounding box center [1267, 257] width 258 height 20
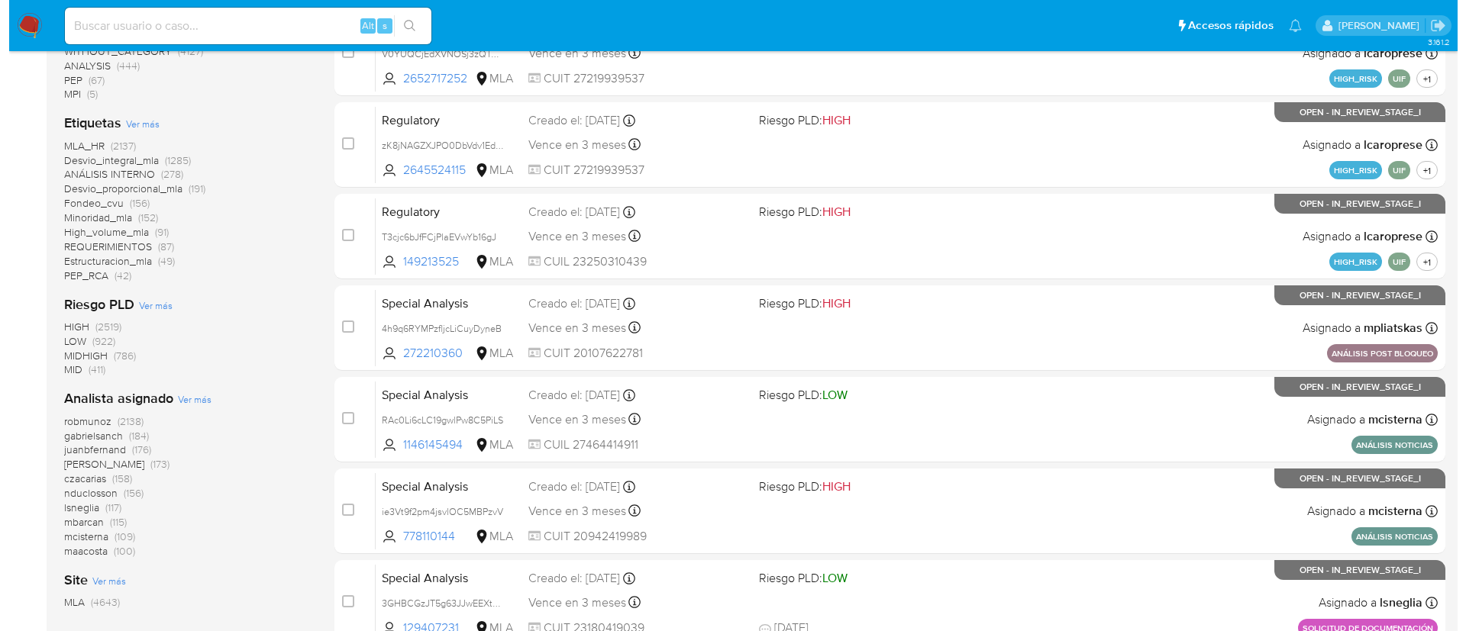
scroll to position [467, 0]
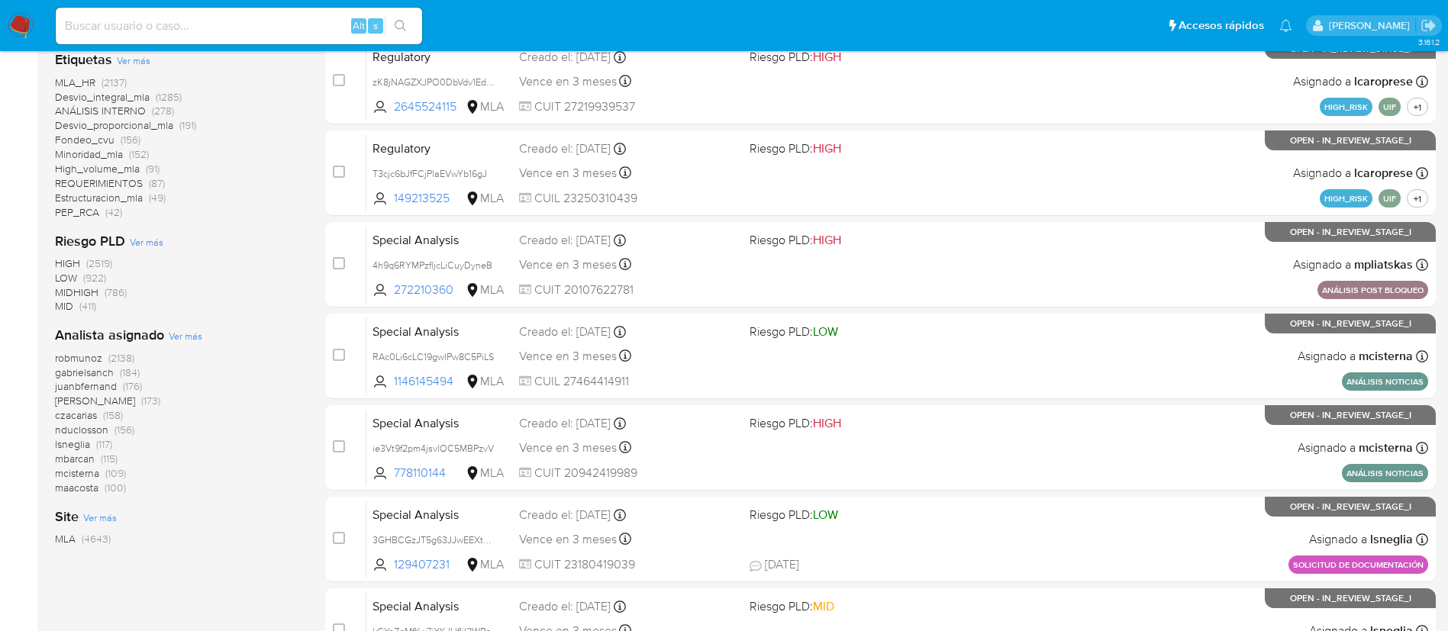
click at [198, 336] on span "Ver más" at bounding box center [186, 336] width 34 height 14
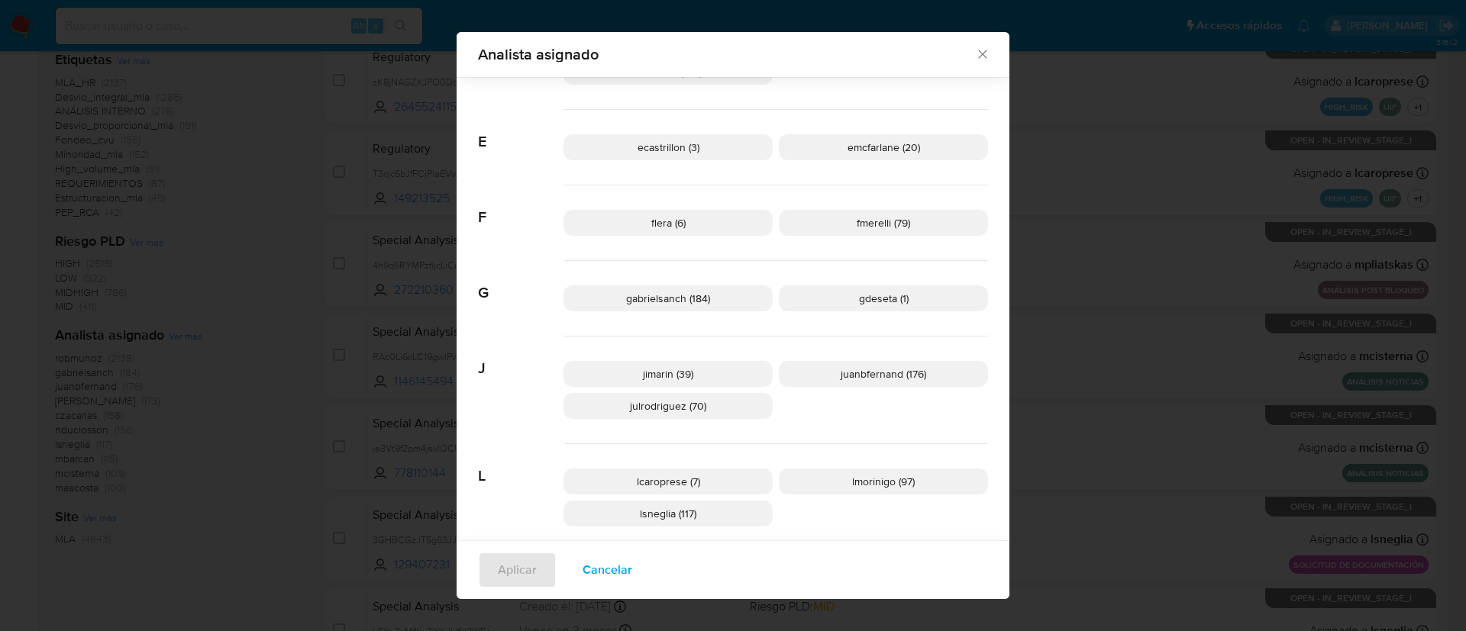
scroll to position [253, 0]
click at [238, 376] on div "Analista asignado Buscar 9 9b67c4c7-5718-49c3-93b1-153dcf44f7df (1) A afaruolo …" at bounding box center [733, 315] width 1466 height 631
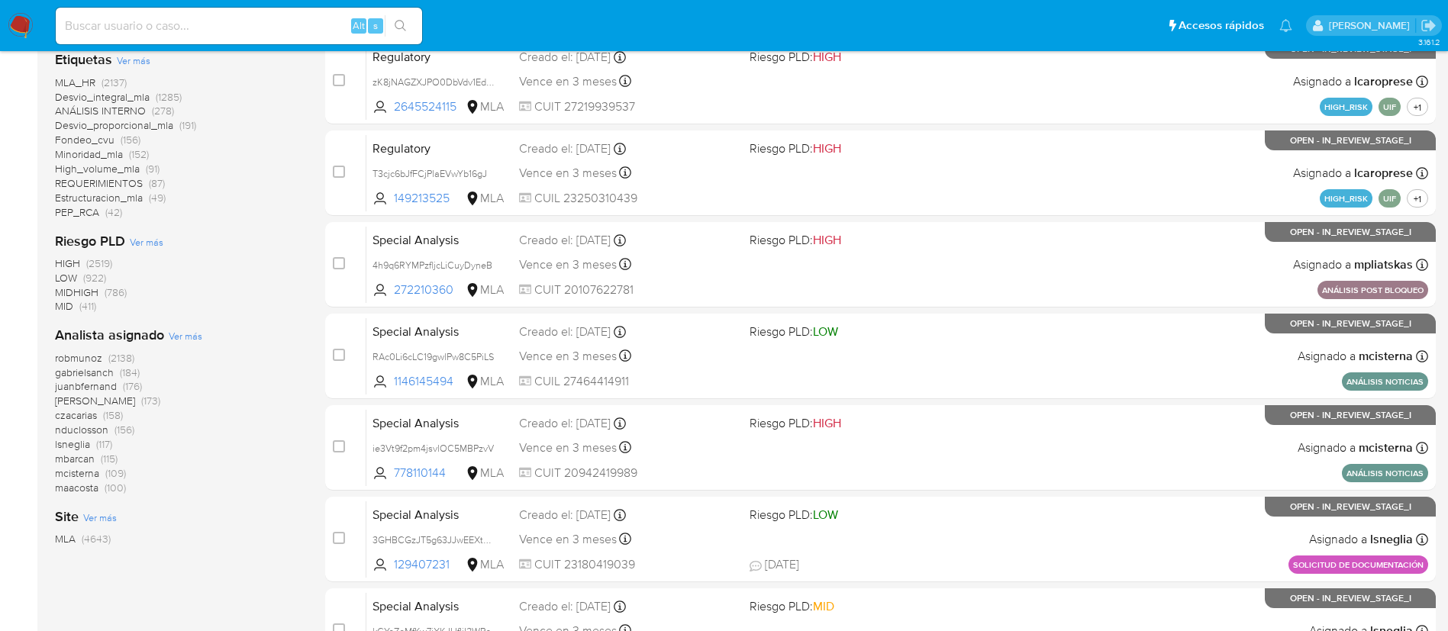
click at [191, 334] on span "Ver más" at bounding box center [186, 336] width 34 height 14
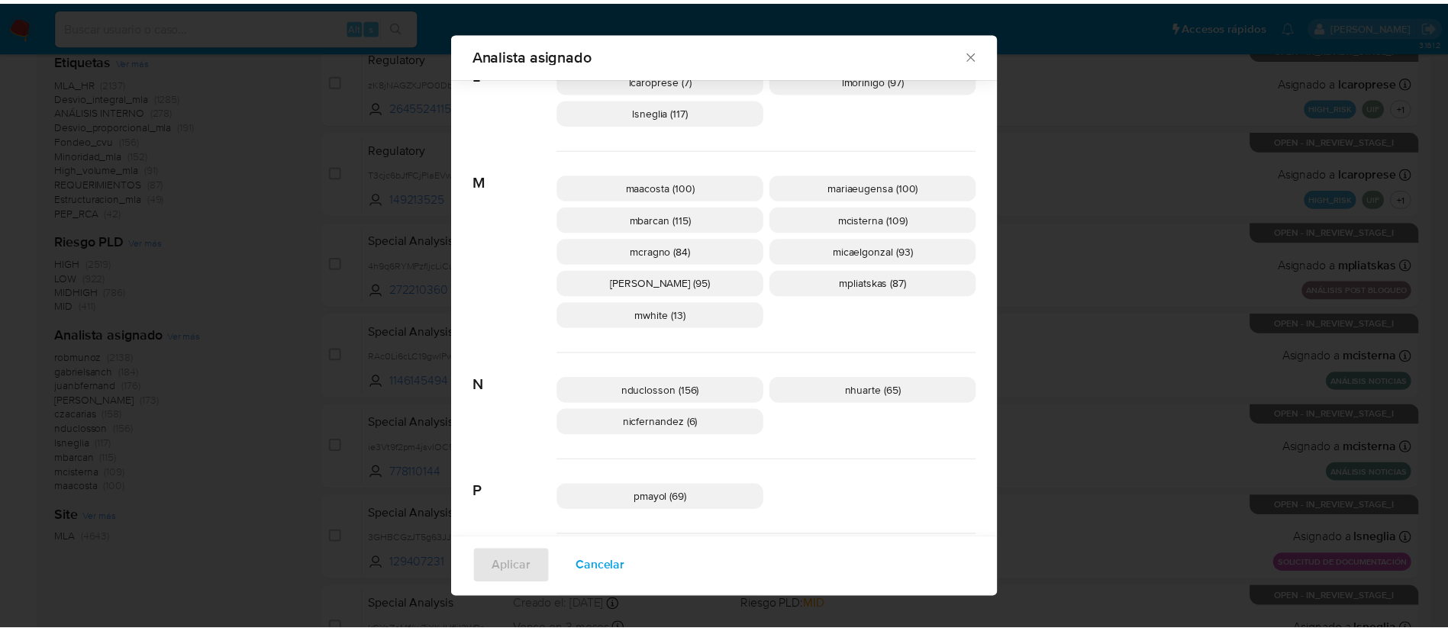
scroll to position [636, 0]
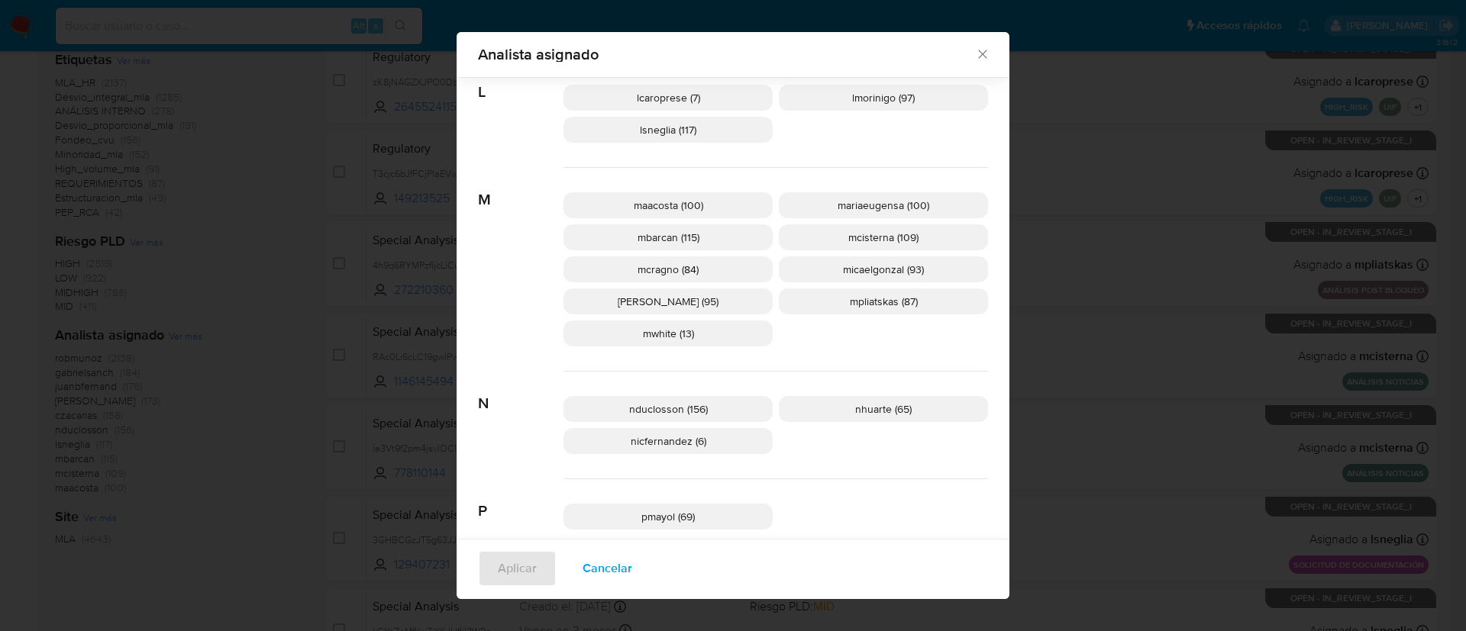
click at [218, 325] on div "Analista asignado Buscar 9 9b67c4c7-5718-49c3-93b1-153dcf44f7df (1) A afaruolo …" at bounding box center [733, 315] width 1466 height 631
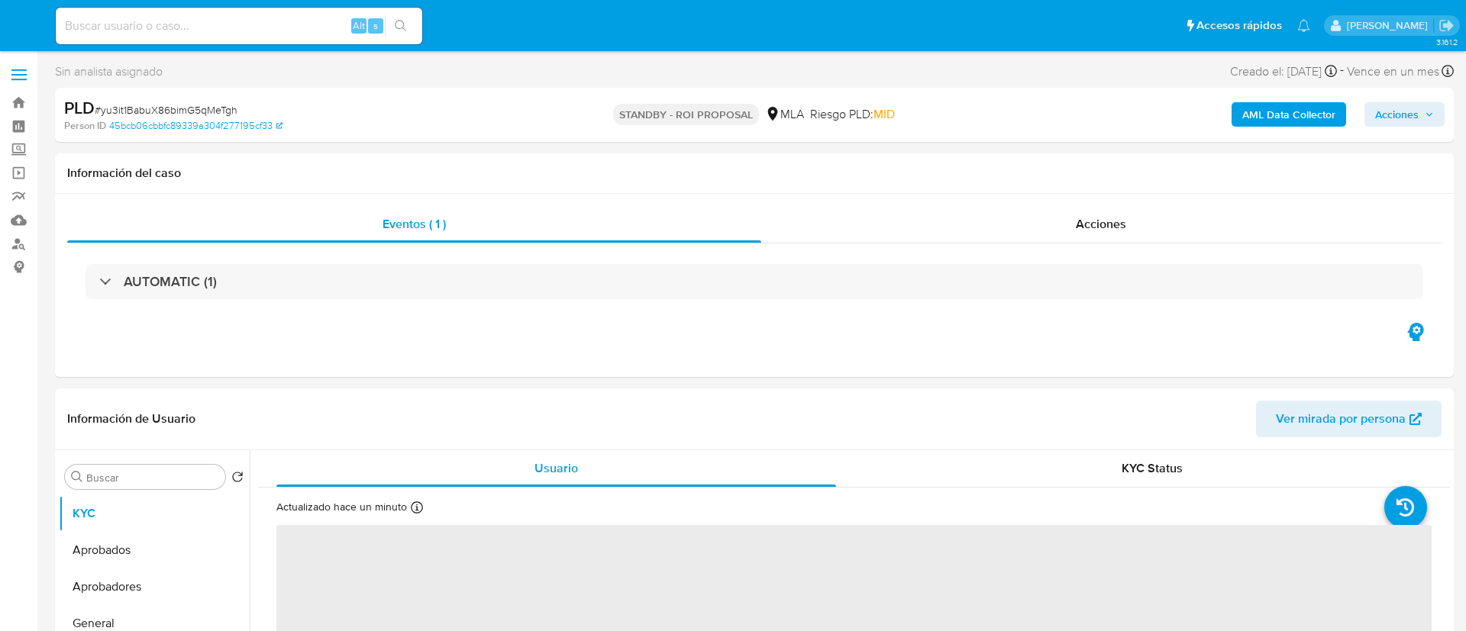
select select "10"
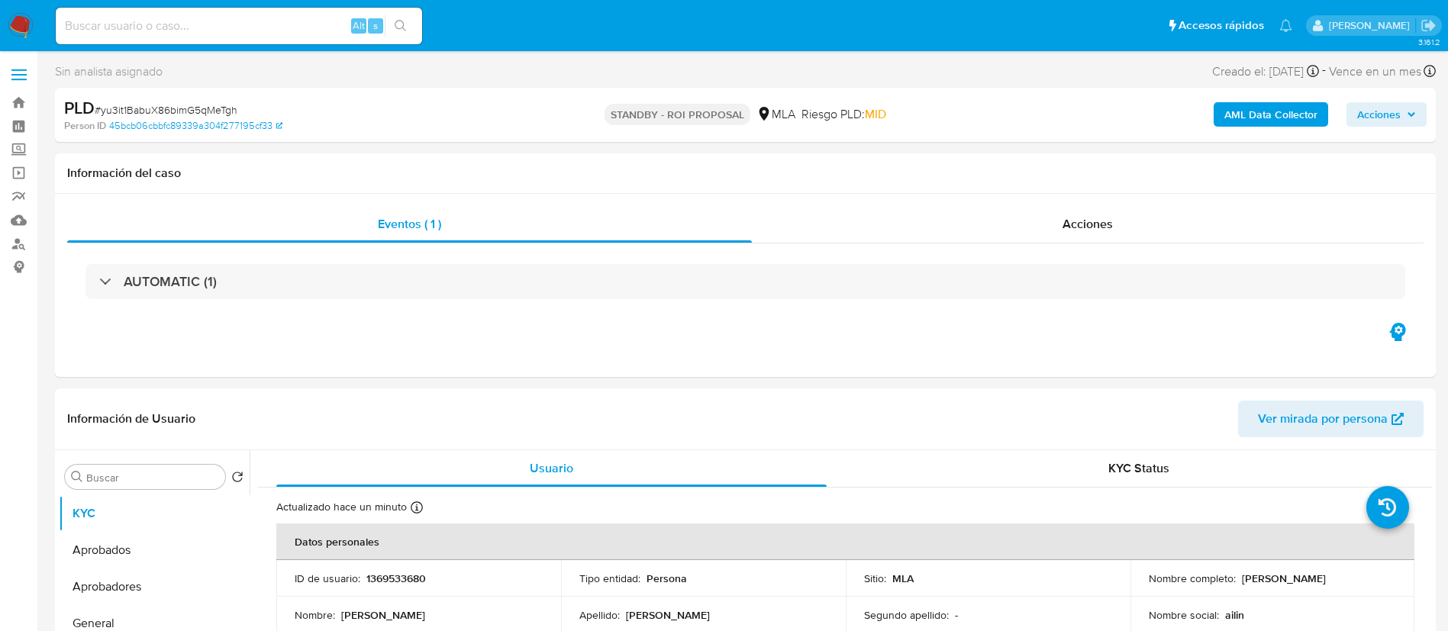
paste input "cKD2sNxSYWZcil6dbKKg72xY"
click at [334, 18] on input "cKD2sNxSYWZcil6dbKKg72xY" at bounding box center [239, 26] width 366 height 20
type input "cKD2sNxSYWZcil6dbKKg72xY"
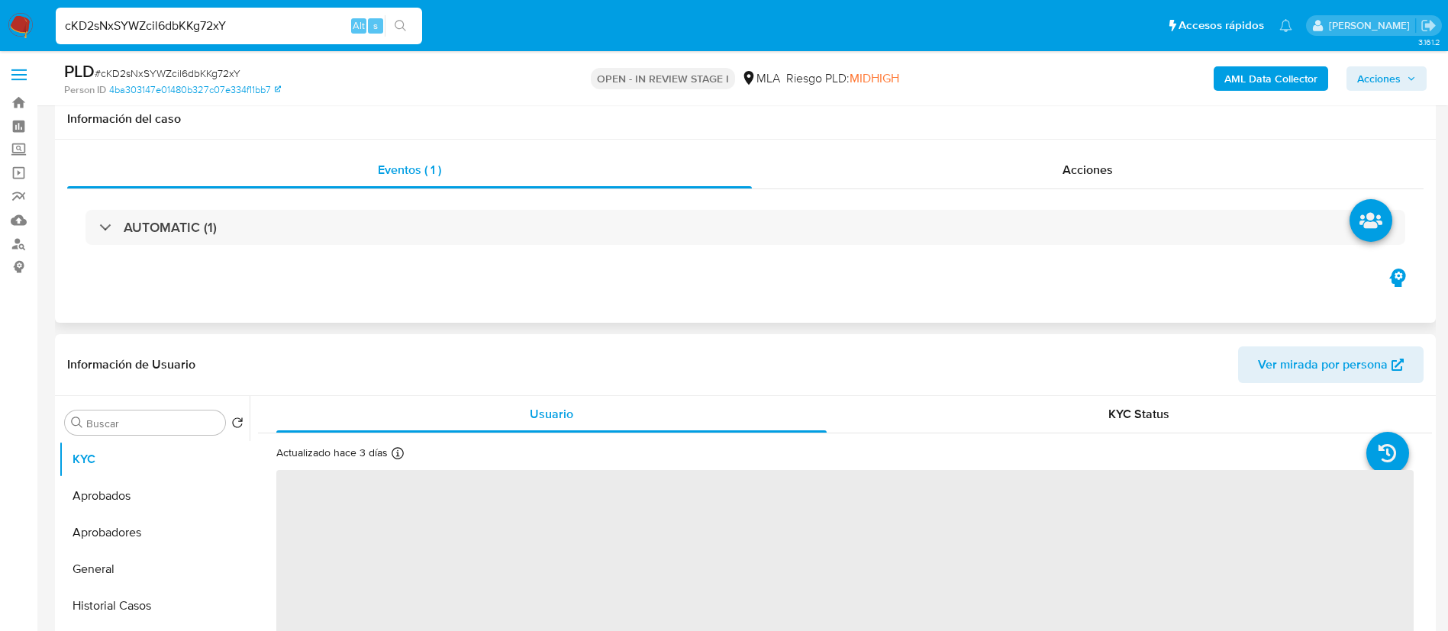
scroll to position [438, 0]
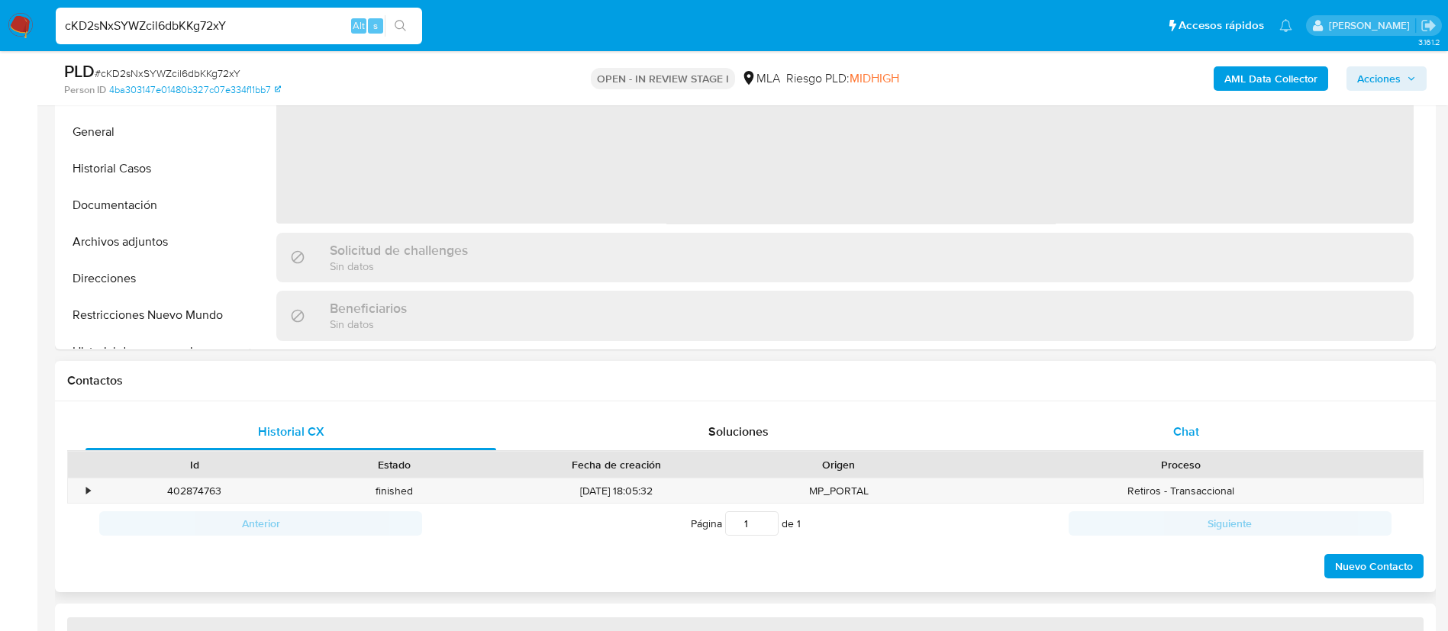
select select "10"
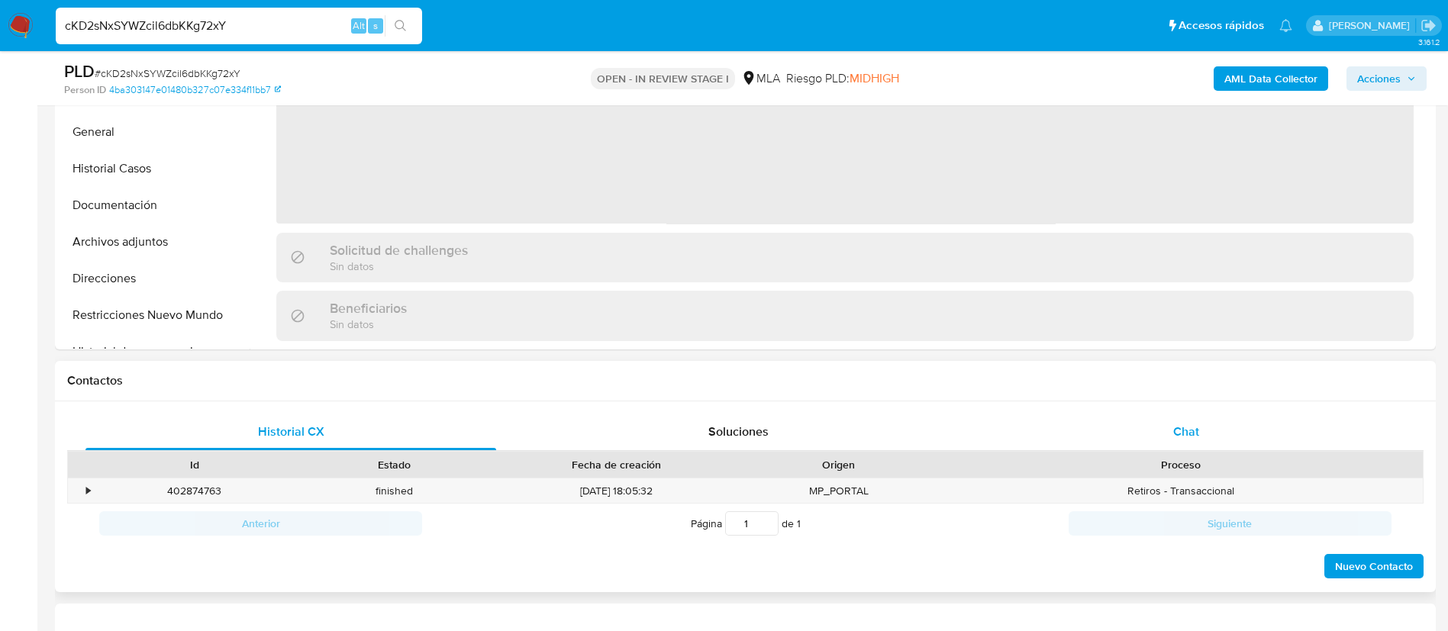
click at [1181, 428] on span "Chat" at bounding box center [1187, 432] width 26 height 18
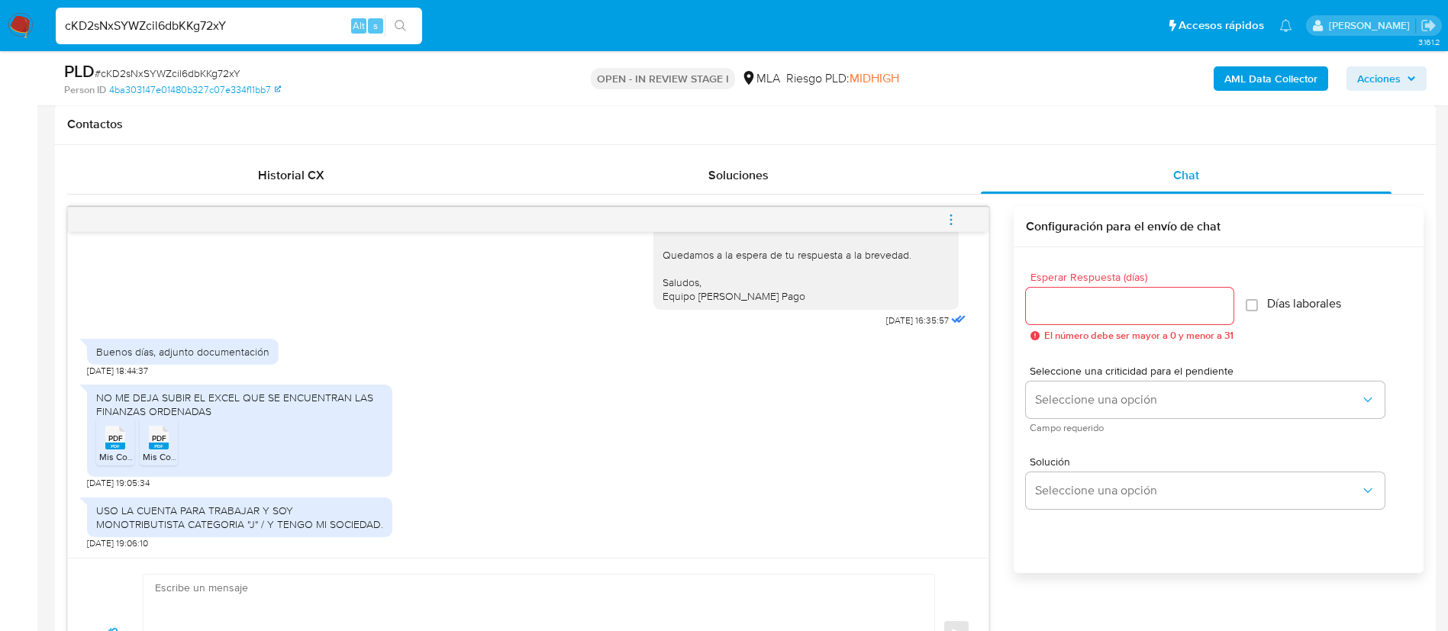
scroll to position [1561, 0]
click at [115, 451] on icon "PDF" at bounding box center [115, 438] width 20 height 27
click at [147, 452] on span "Mis Comprobantes Emitidos - CUIT 20412643896 2025.pdf" at bounding box center [263, 456] width 241 height 13
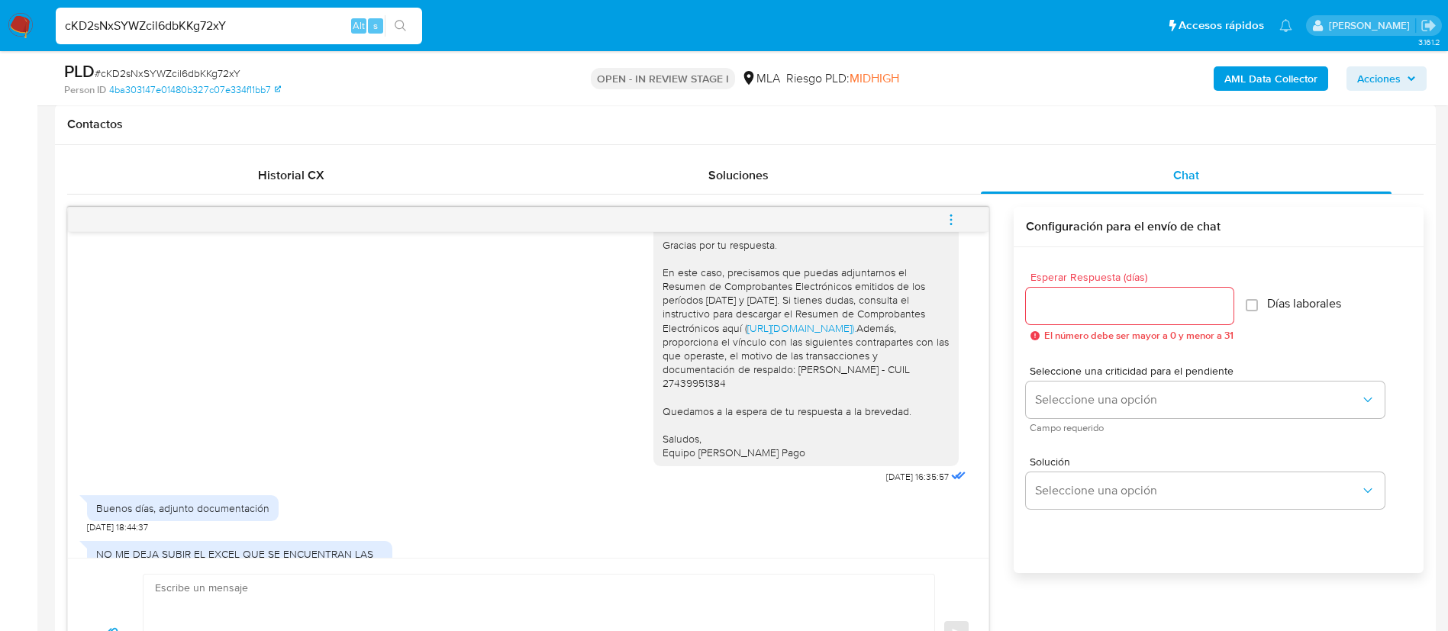
scroll to position [1348, 0]
click at [752, 337] on link "https://www.mercadopago.com.ar/ayuda/30181)." at bounding box center [802, 329] width 109 height 15
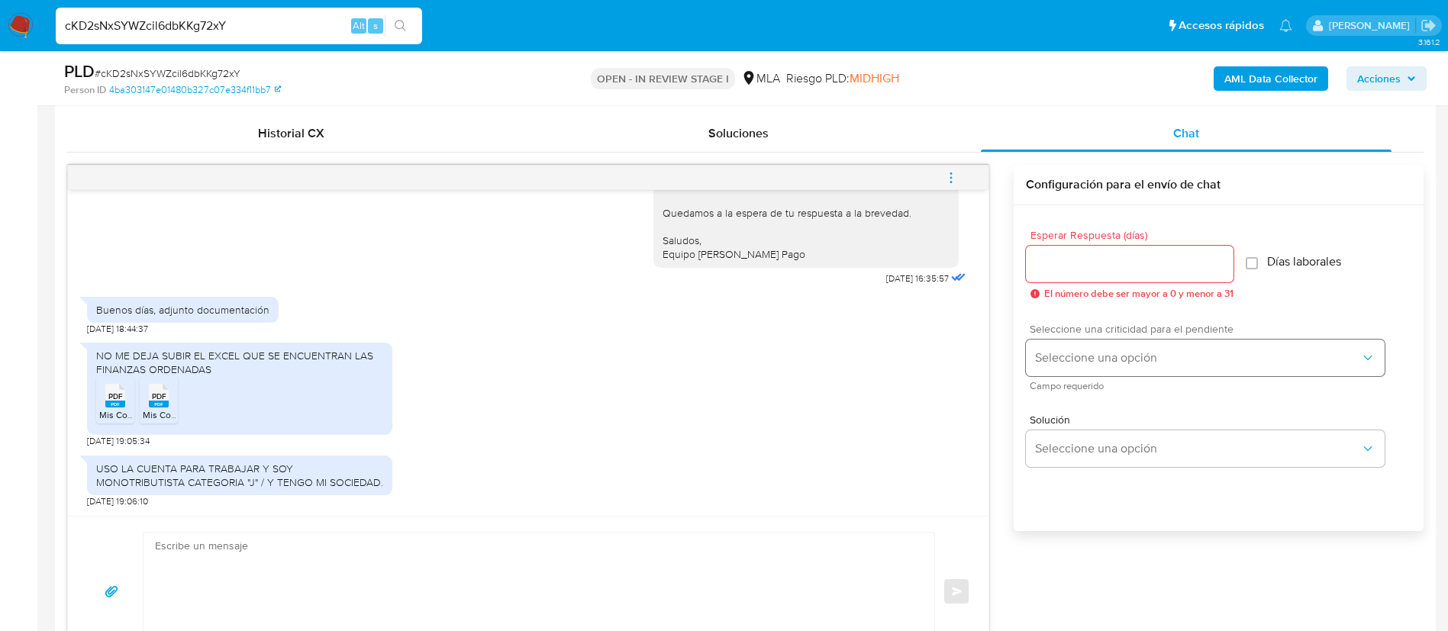
scroll to position [744, 0]
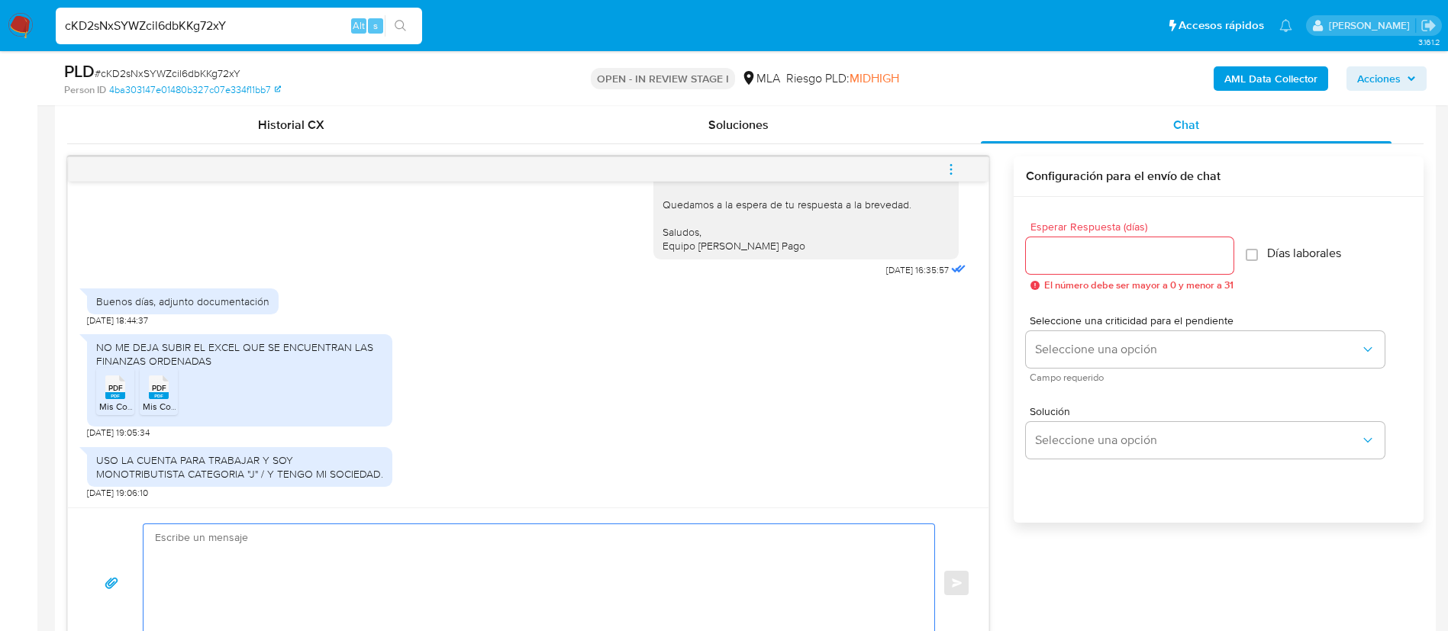
click at [825, 544] on textarea at bounding box center [535, 584] width 760 height 118
type textarea "L"
paste textarea "https://www.mercadopago.com.ar/ayuda/30181"
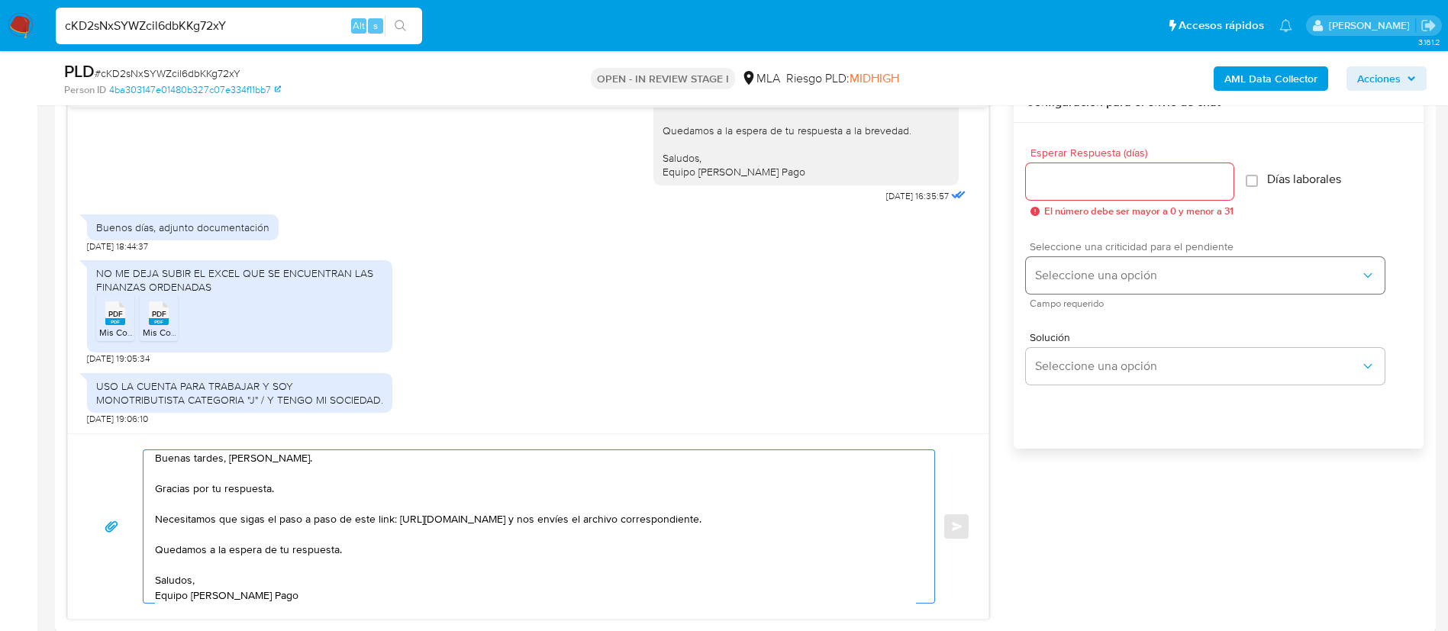
scroll to position [818, 0]
type textarea "Buenas tardes, Leandro. Gracias por tu respuesta. Necesitamos que sigas el paso…"
click at [1136, 272] on span "Seleccione una opción" at bounding box center [1197, 276] width 325 height 15
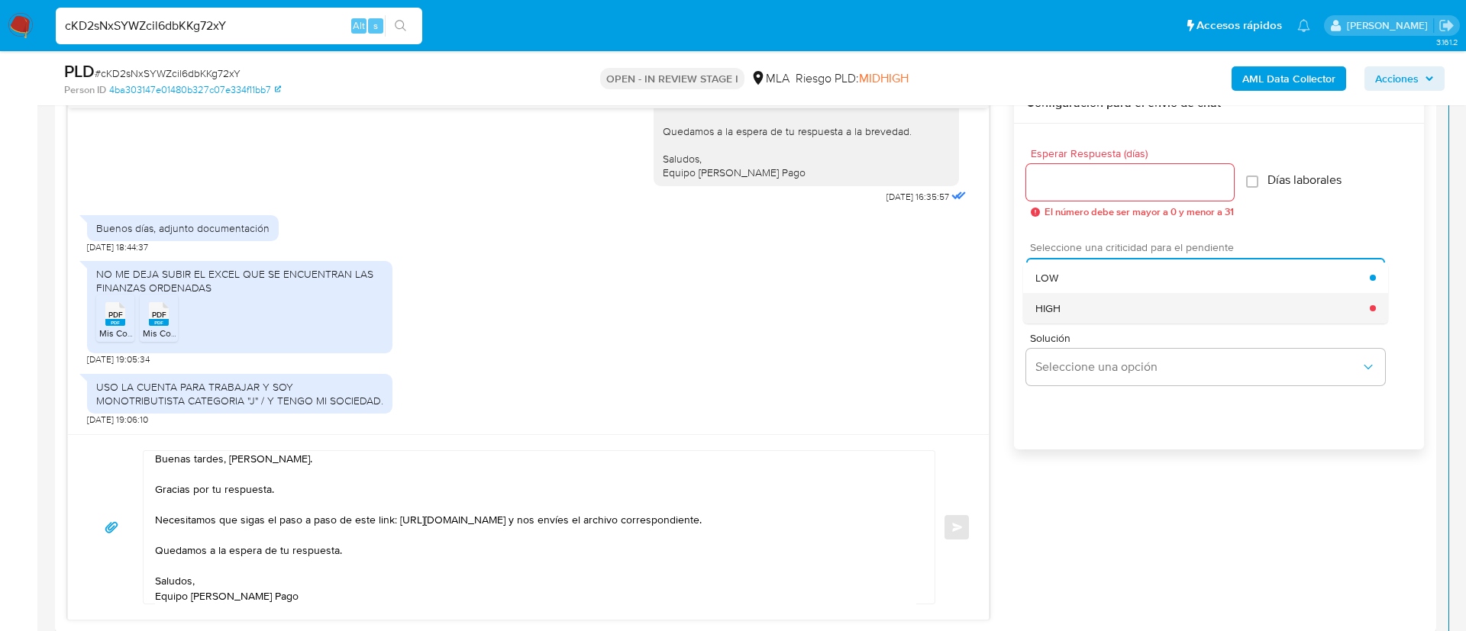
click at [1087, 303] on div "HIGH" at bounding box center [1202, 308] width 334 height 31
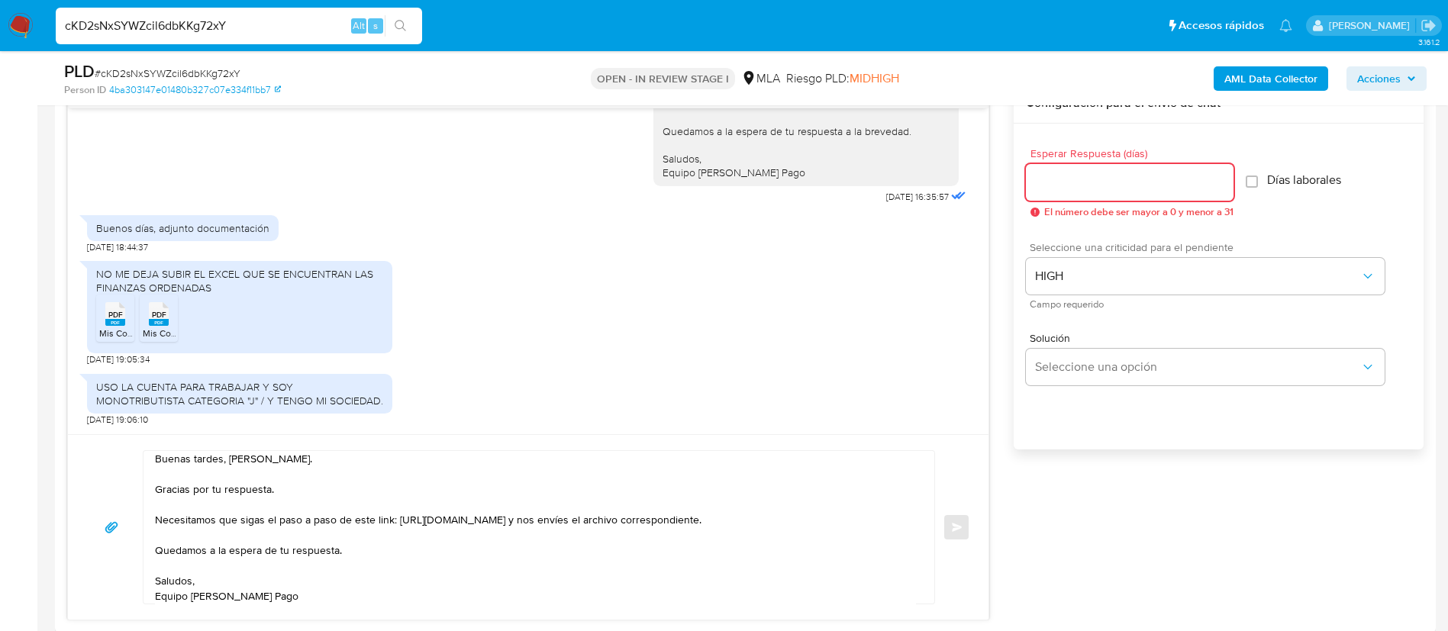
click at [1090, 185] on input "Esperar Respuesta (días)" at bounding box center [1130, 183] width 208 height 20
type input "1"
click at [950, 527] on button "Enviar" at bounding box center [956, 527] width 27 height 27
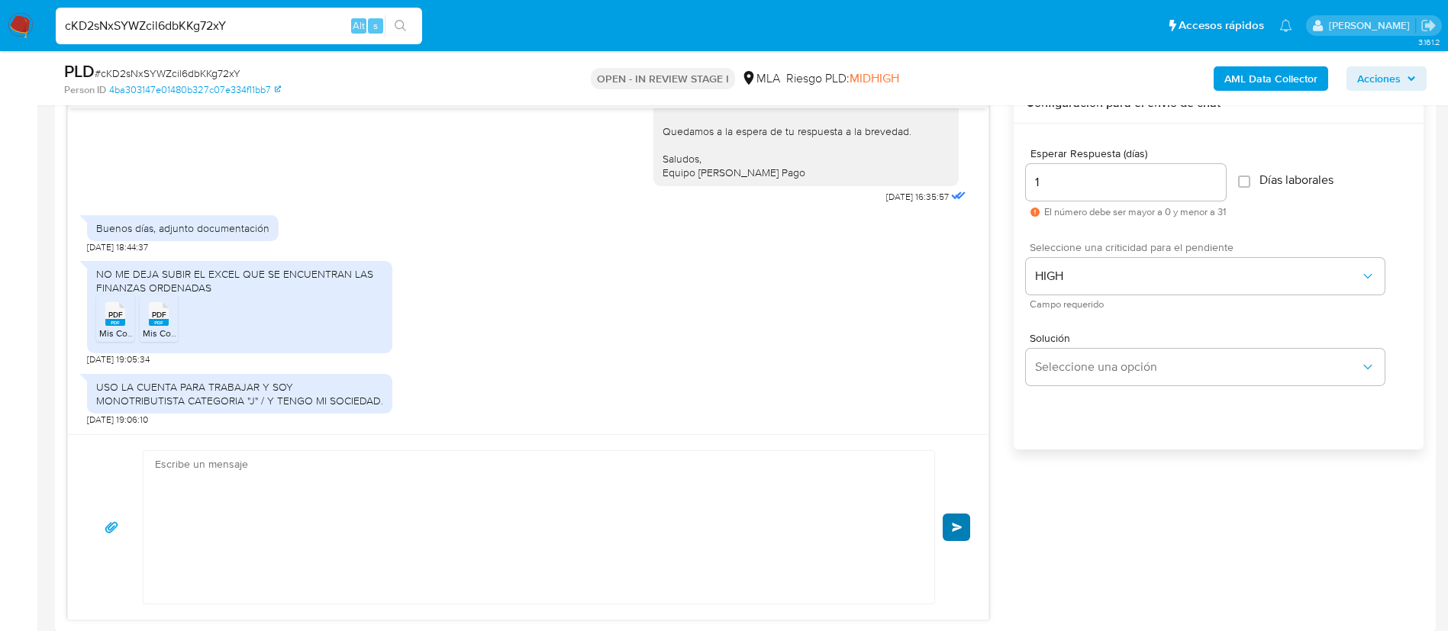
scroll to position [1772, 0]
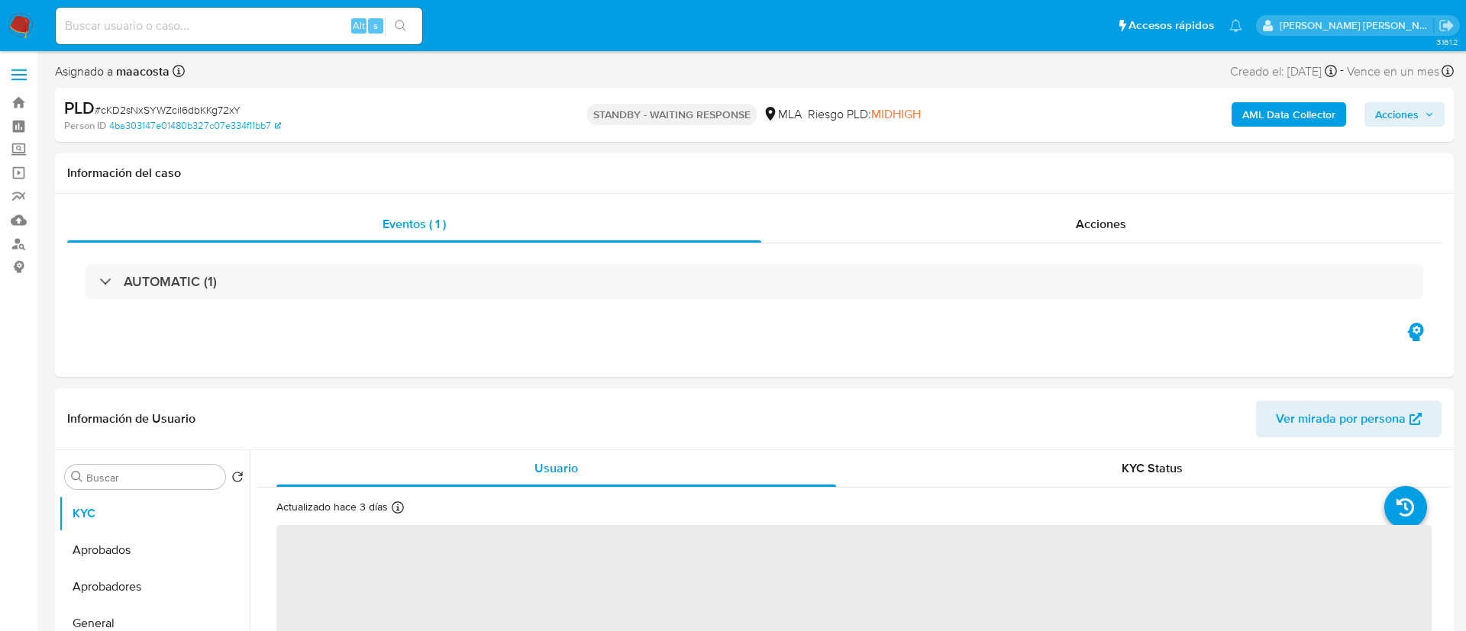
select select "10"
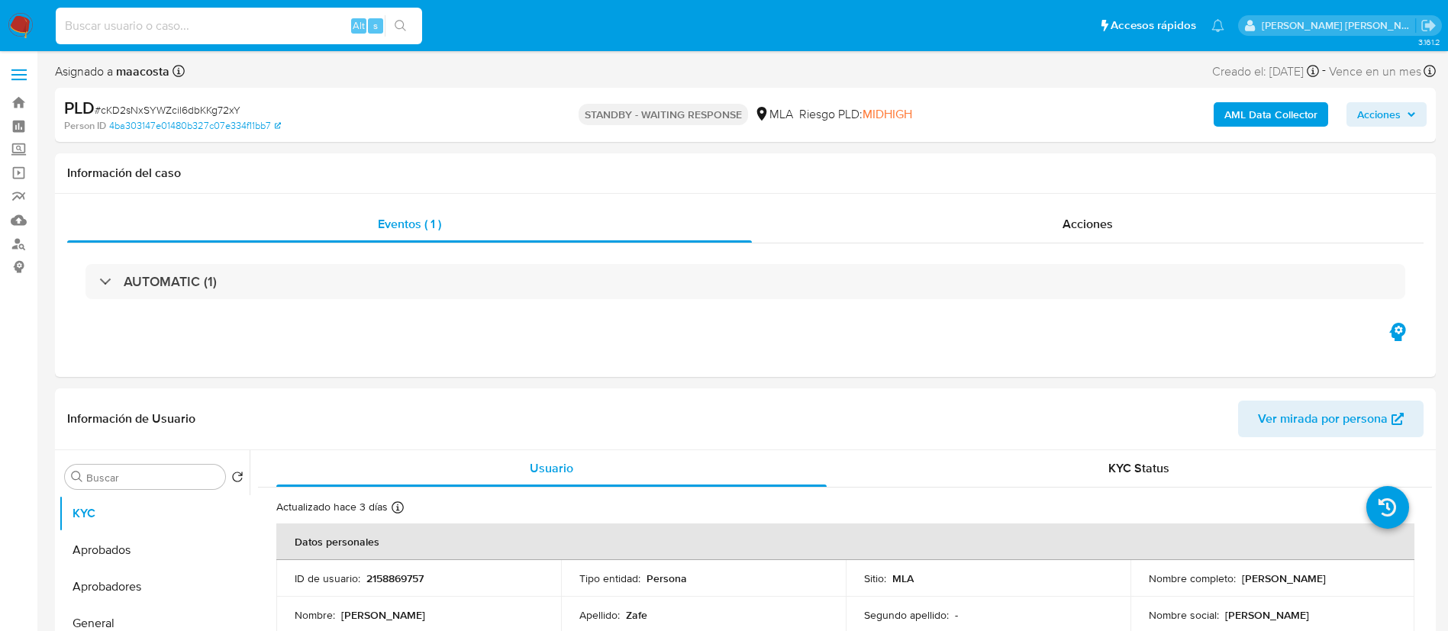
paste input "rLUYOAm3Y0dTdIA8bF1roKVc"
click at [248, 28] on input at bounding box center [239, 26] width 366 height 20
type input "rLUYOAm3Y0dTdIA8bF1roKVc"
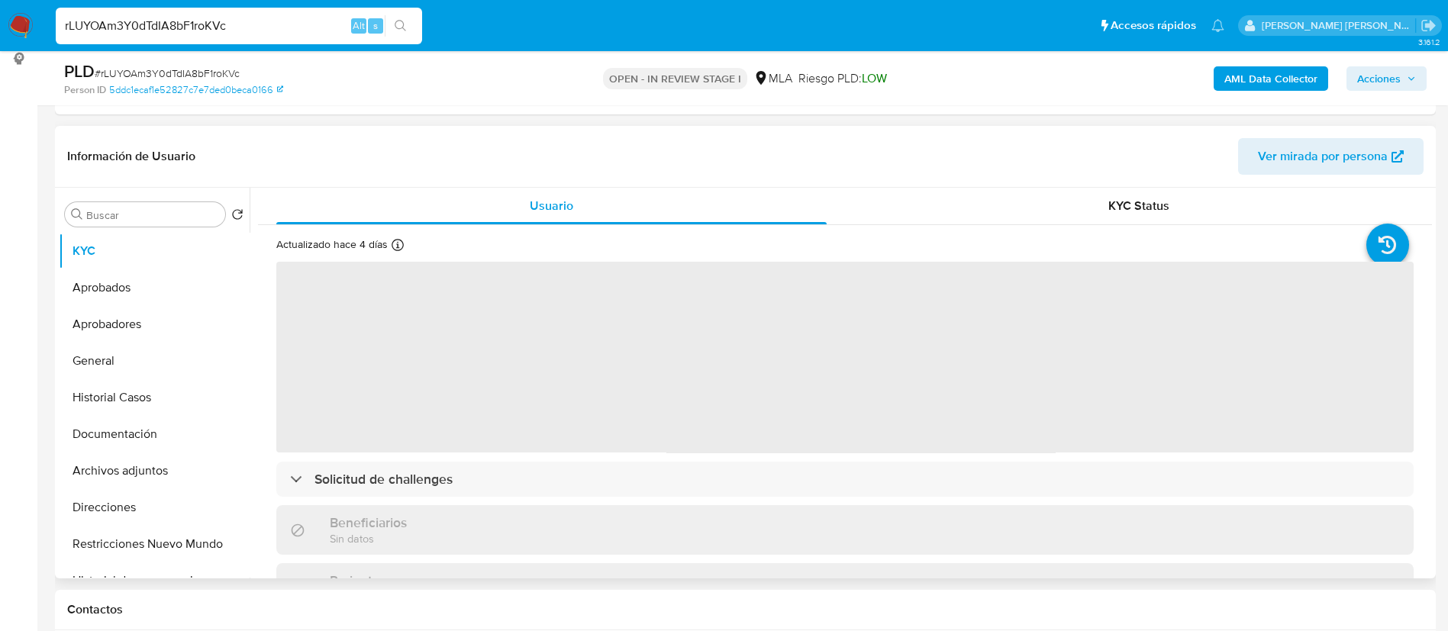
scroll to position [222, 0]
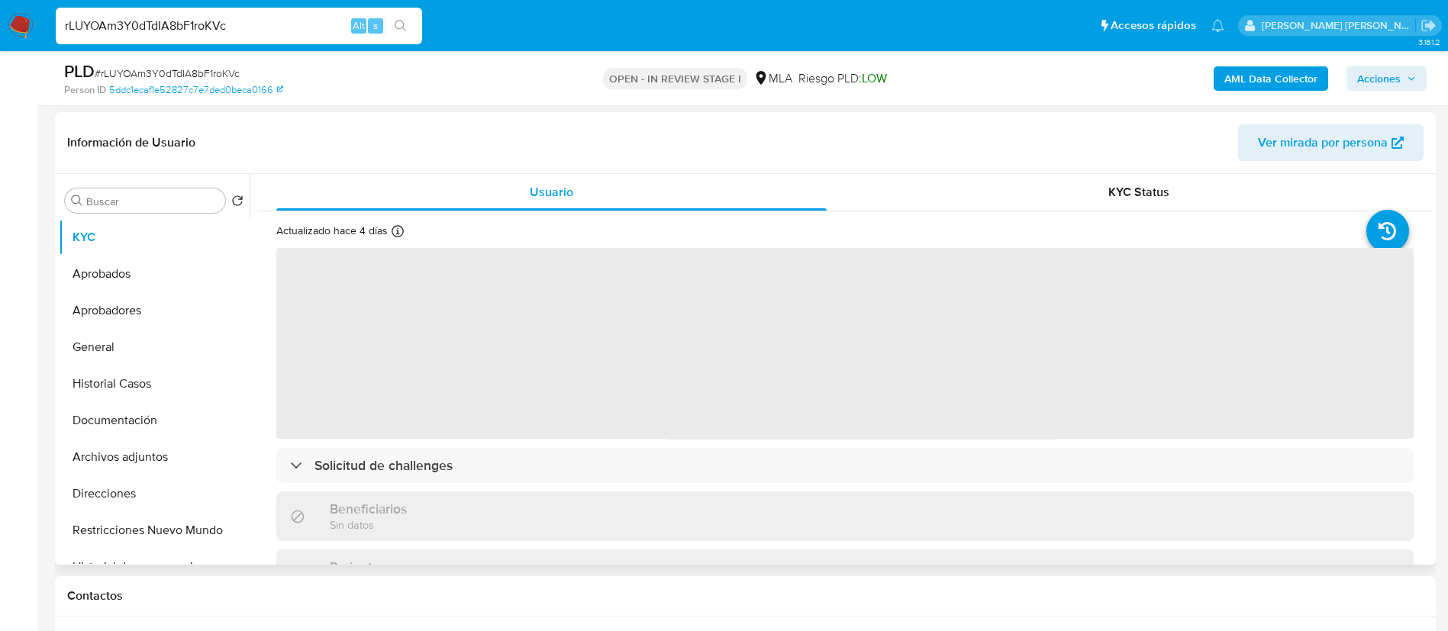
select select "10"
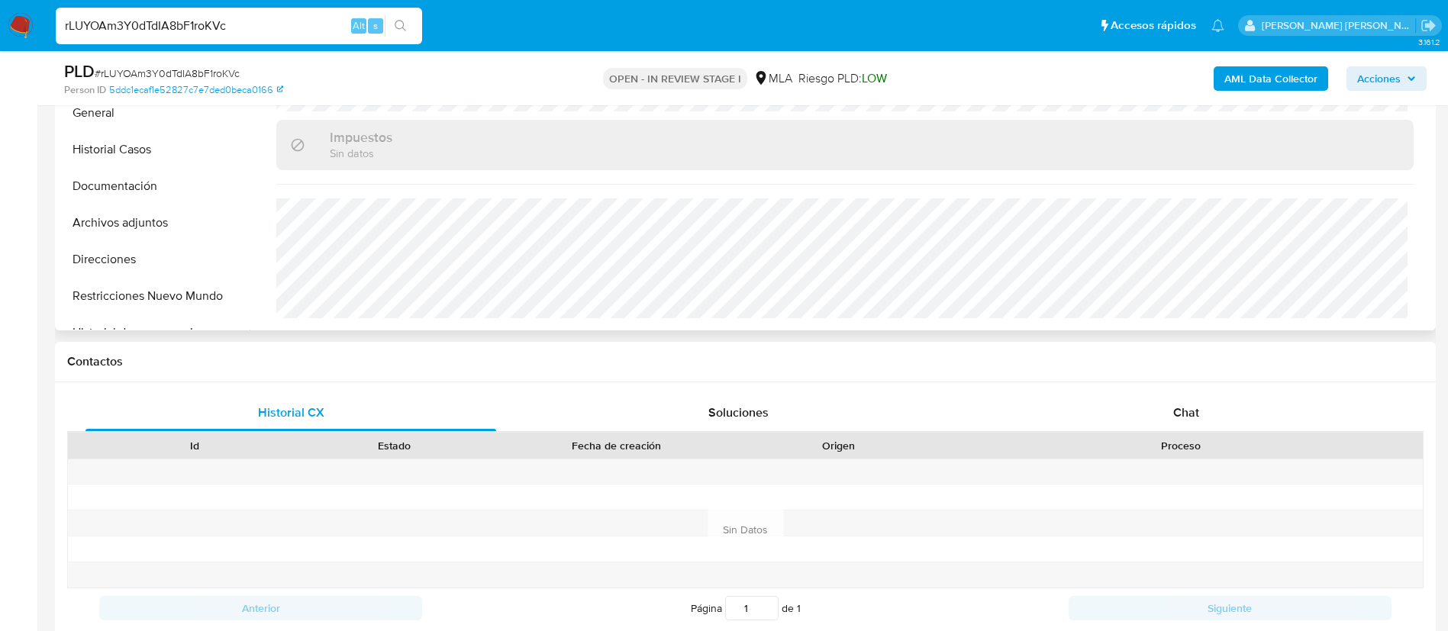
scroll to position [490, 0]
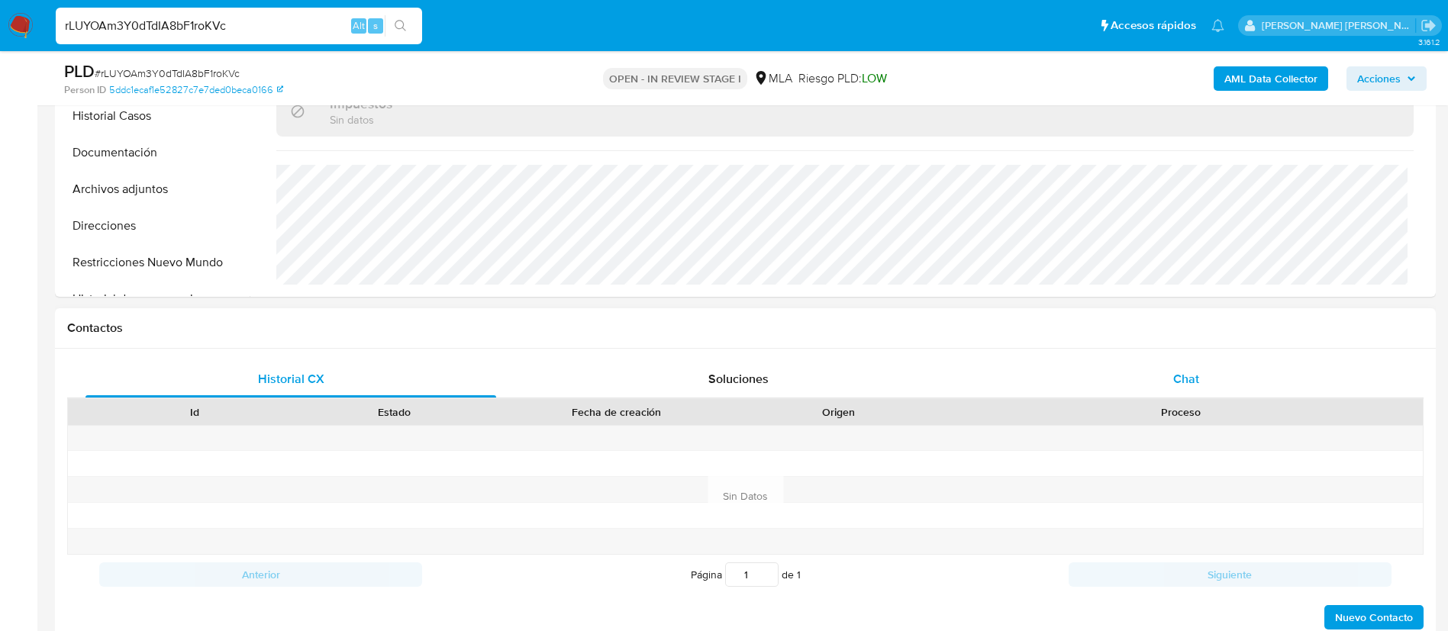
click at [1197, 384] on span "Chat" at bounding box center [1187, 379] width 26 height 18
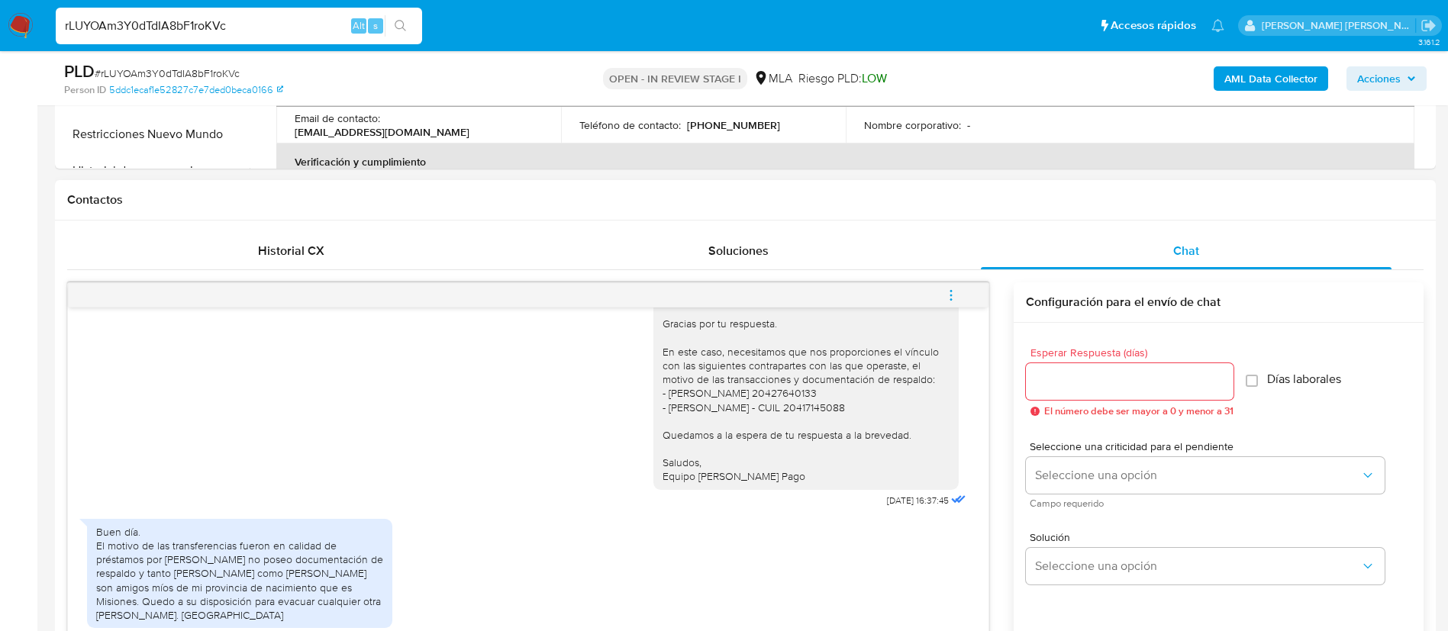
scroll to position [1066, 0]
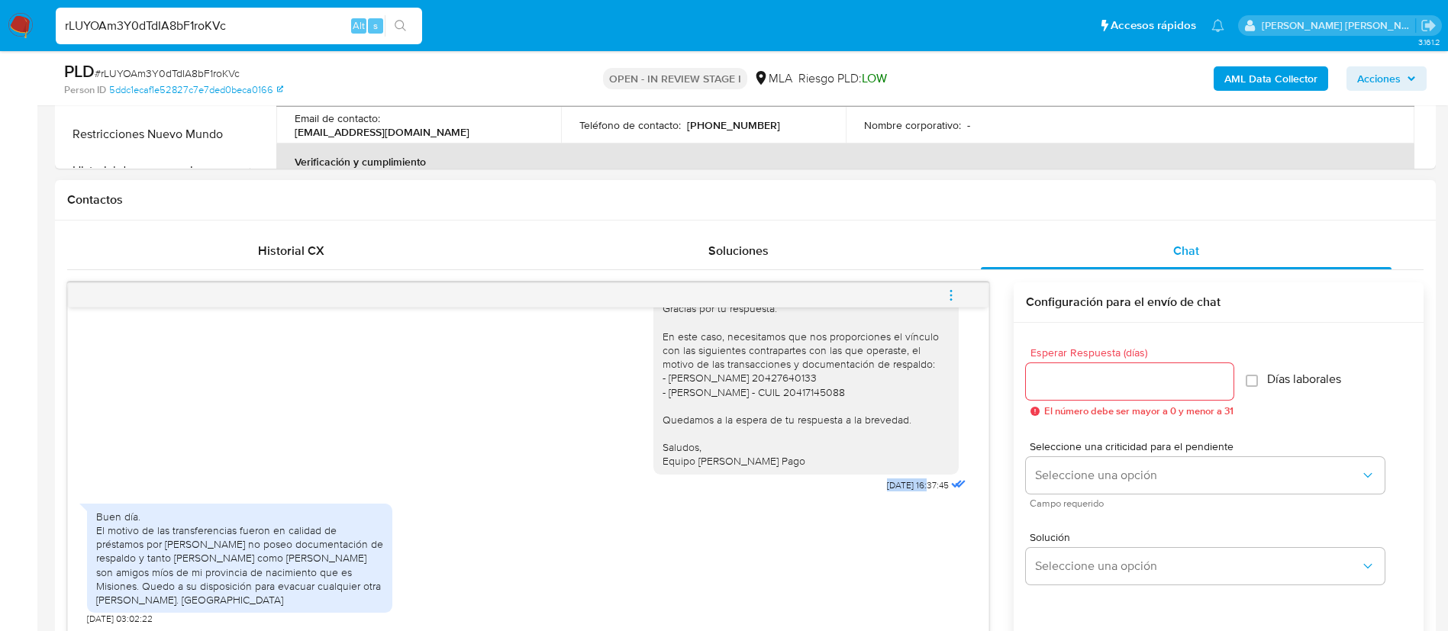
drag, startPoint x: 844, startPoint y: 486, endPoint x: 897, endPoint y: 485, distance: 52.7
click at [897, 485] on div "Buenas tardes, Gracias por tu respuesta. En este caso, necesitamos que nos prop…" at bounding box center [812, 376] width 316 height 239
copy span "02/10/2025"
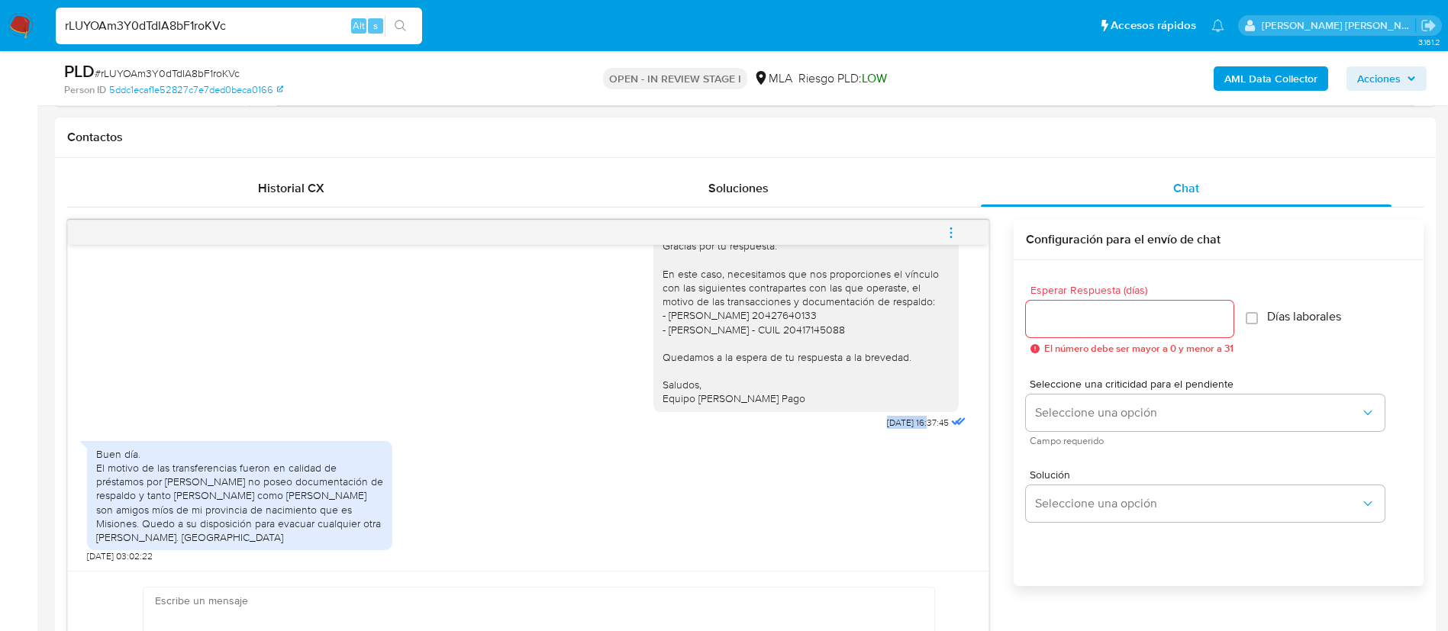
scroll to position [694, 0]
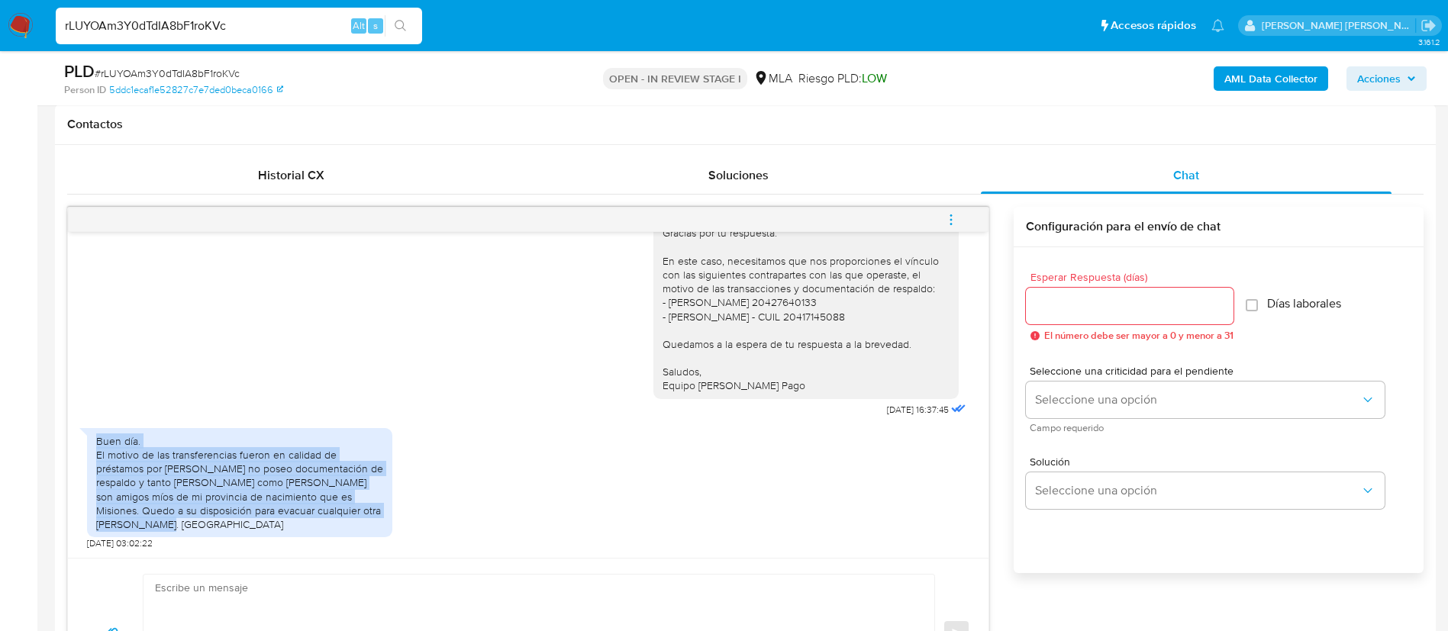
drag, startPoint x: 96, startPoint y: 438, endPoint x: 151, endPoint y: 527, distance: 104.2
click at [151, 527] on div "Buen día. El motivo de las transferencias fueron en calidad de préstamos por ta…" at bounding box center [239, 482] width 287 height 97
copy div "Buen día. El motivo de las transferencias fueron en calidad de préstamos por ta…"
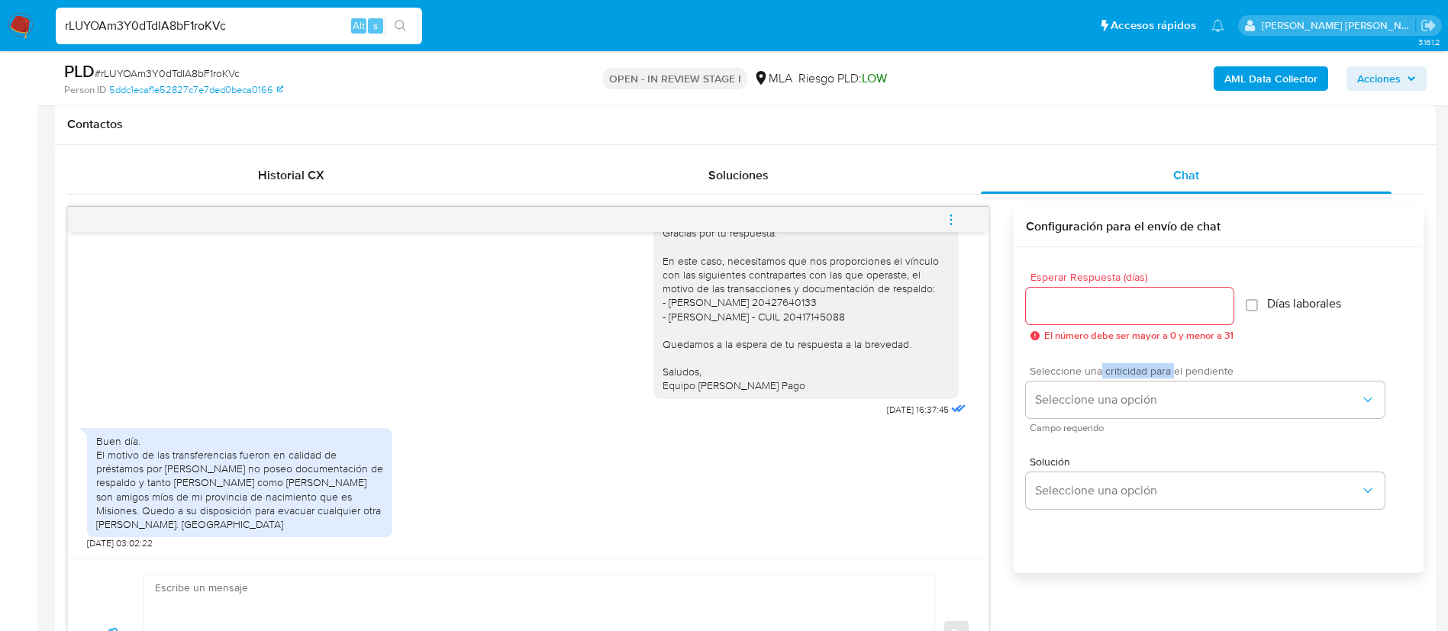
drag, startPoint x: 1101, startPoint y: 378, endPoint x: 1172, endPoint y: 377, distance: 71.0
click at [1172, 376] on span "Seleccione una criticidad para el pendiente" at bounding box center [1209, 371] width 359 height 11
click at [1151, 396] on span "Seleccione una opción" at bounding box center [1197, 399] width 325 height 15
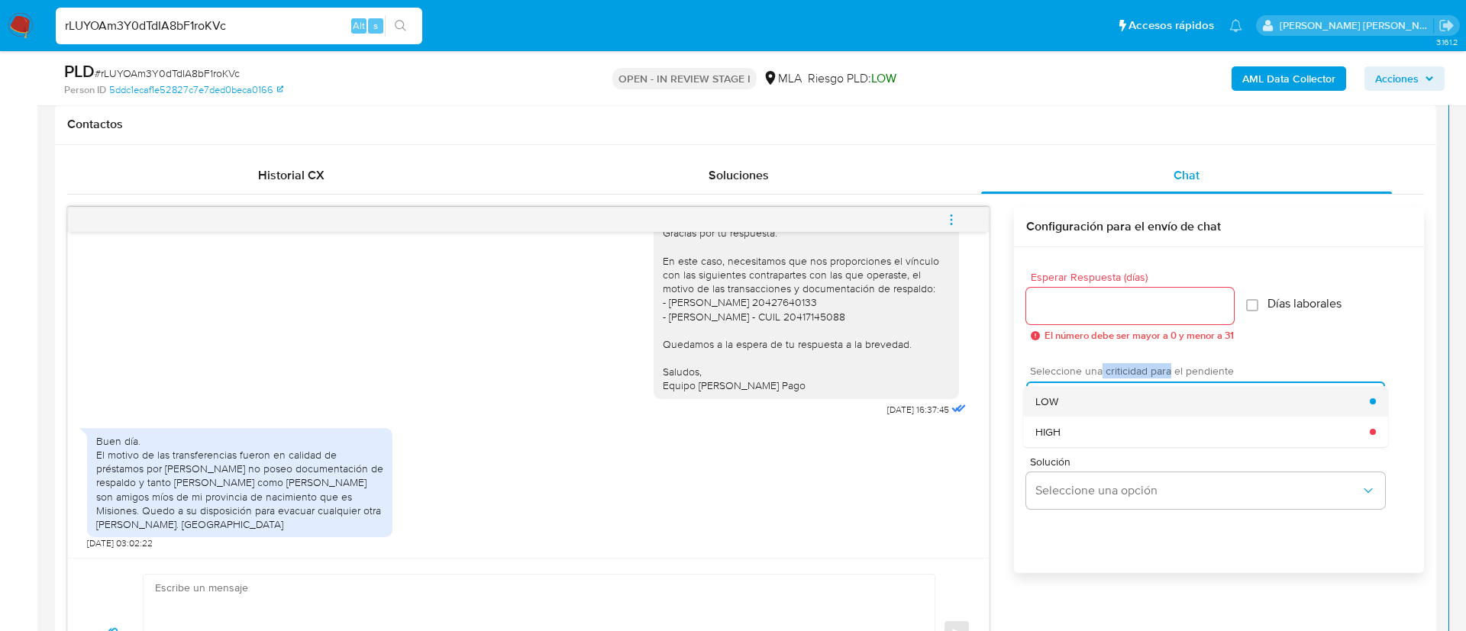
click at [1062, 405] on div "LOW" at bounding box center [1202, 401] width 334 height 31
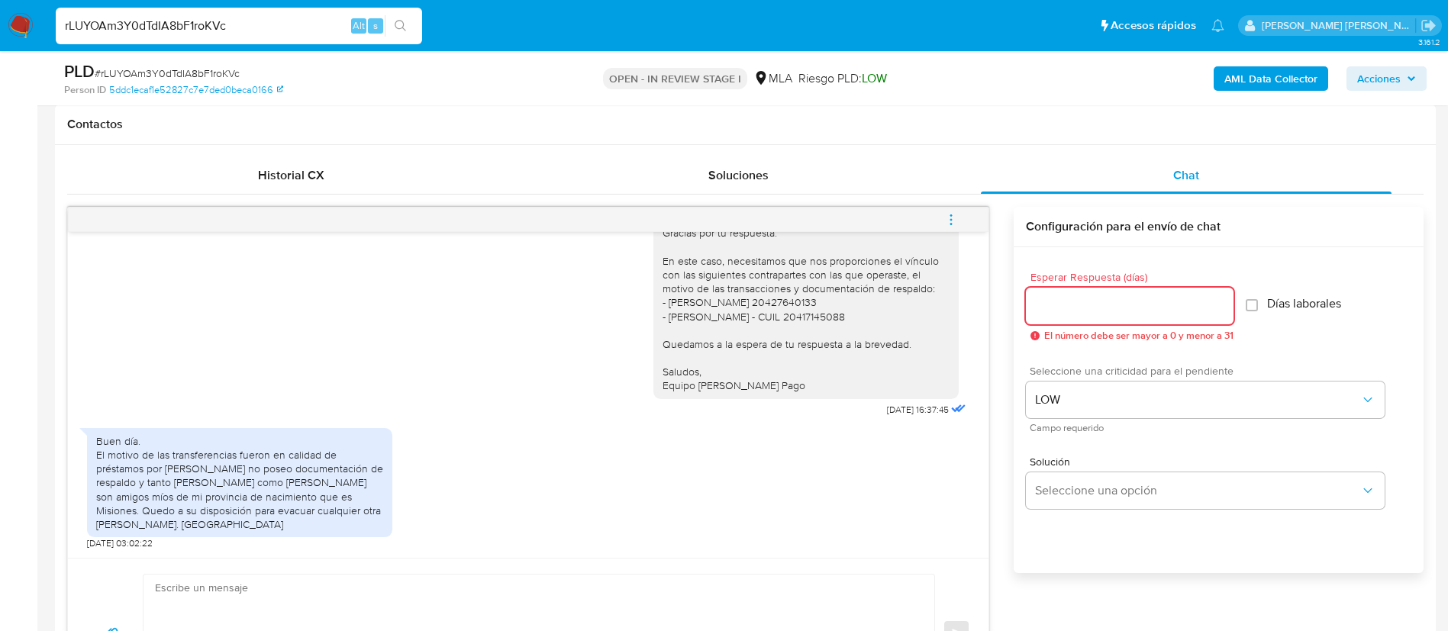
click at [1058, 311] on input "Esperar Respuesta (días)" at bounding box center [1130, 306] width 208 height 20
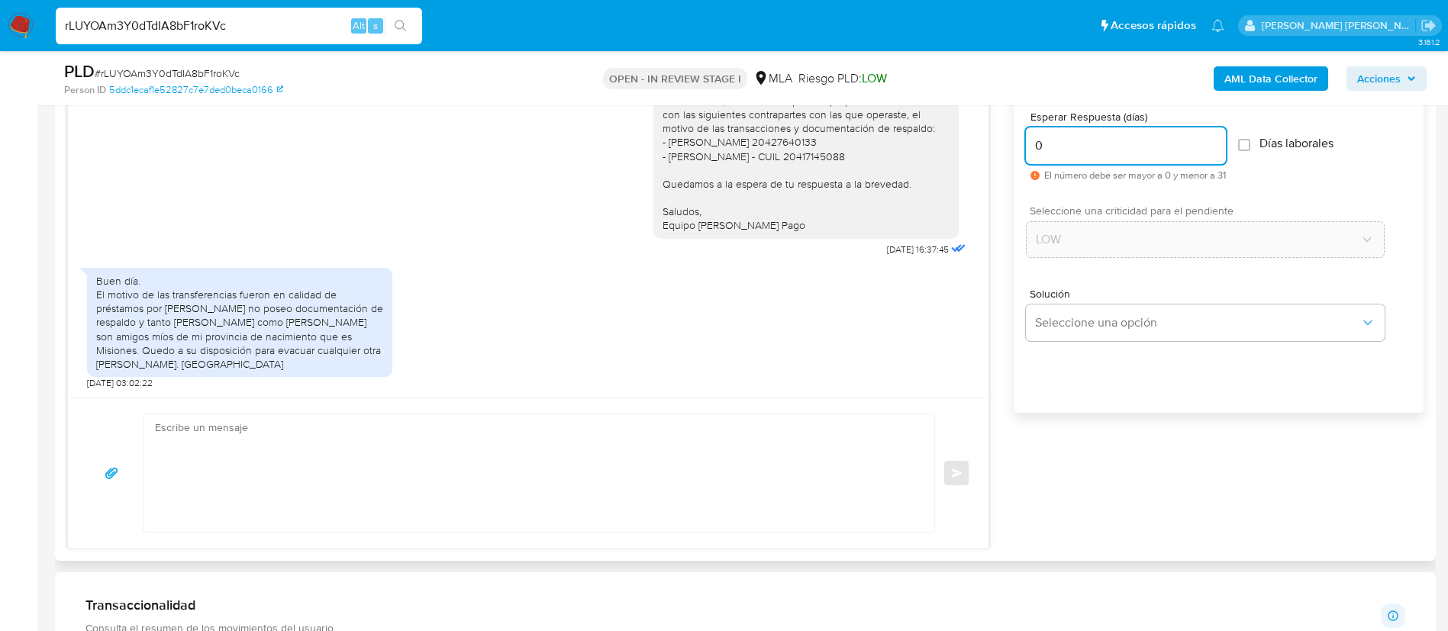
scroll to position [868, 0]
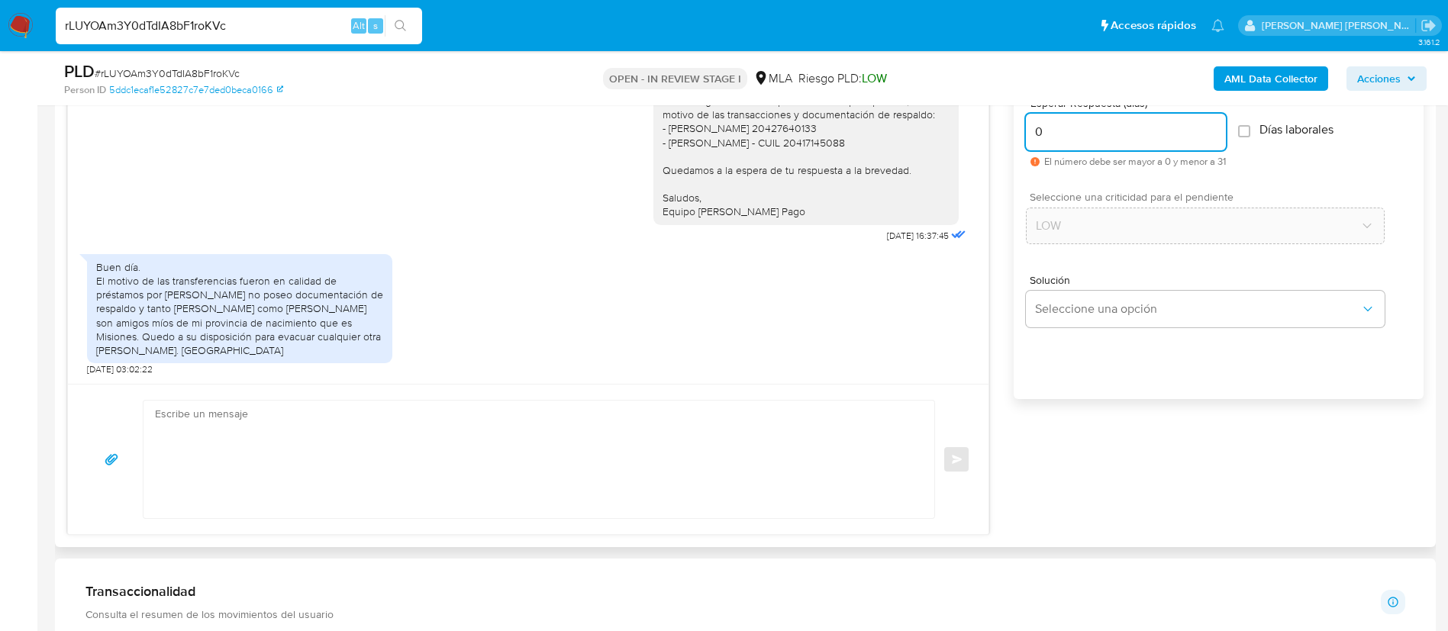
type input "0"
drag, startPoint x: 819, startPoint y: 460, endPoint x: 829, endPoint y: 457, distance: 10.2
click at [829, 457] on textarea at bounding box center [535, 460] width 760 height 118
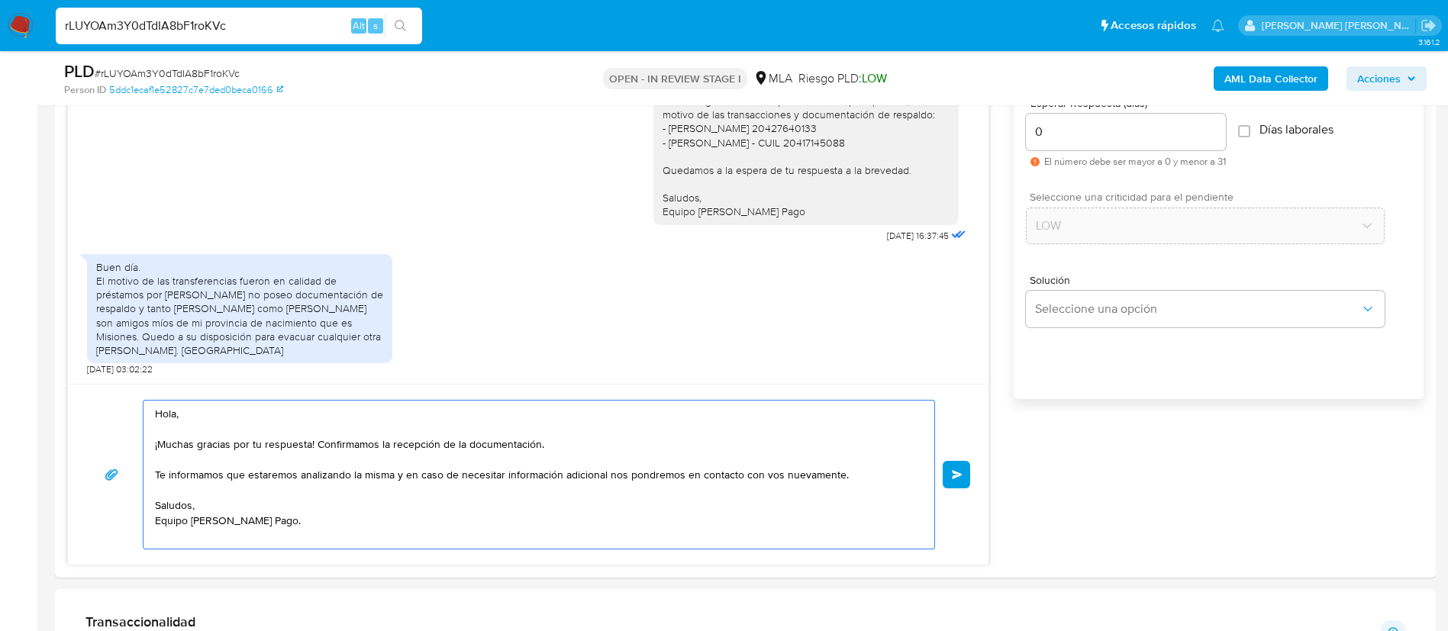
type textarea "Hola, ¡Muchas gracias por tu respuesta! Confirmamos la recepción de la document…"
click at [950, 481] on button "Enviar" at bounding box center [956, 474] width 27 height 27
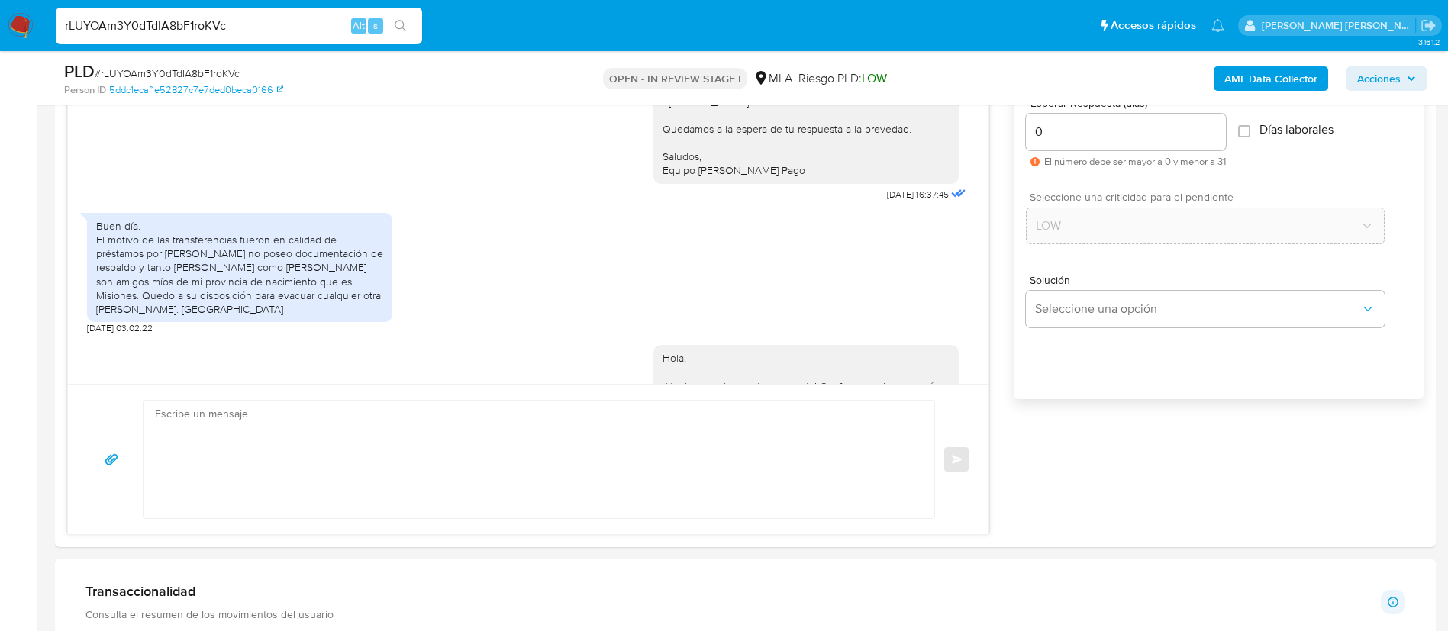
scroll to position [1264, 0]
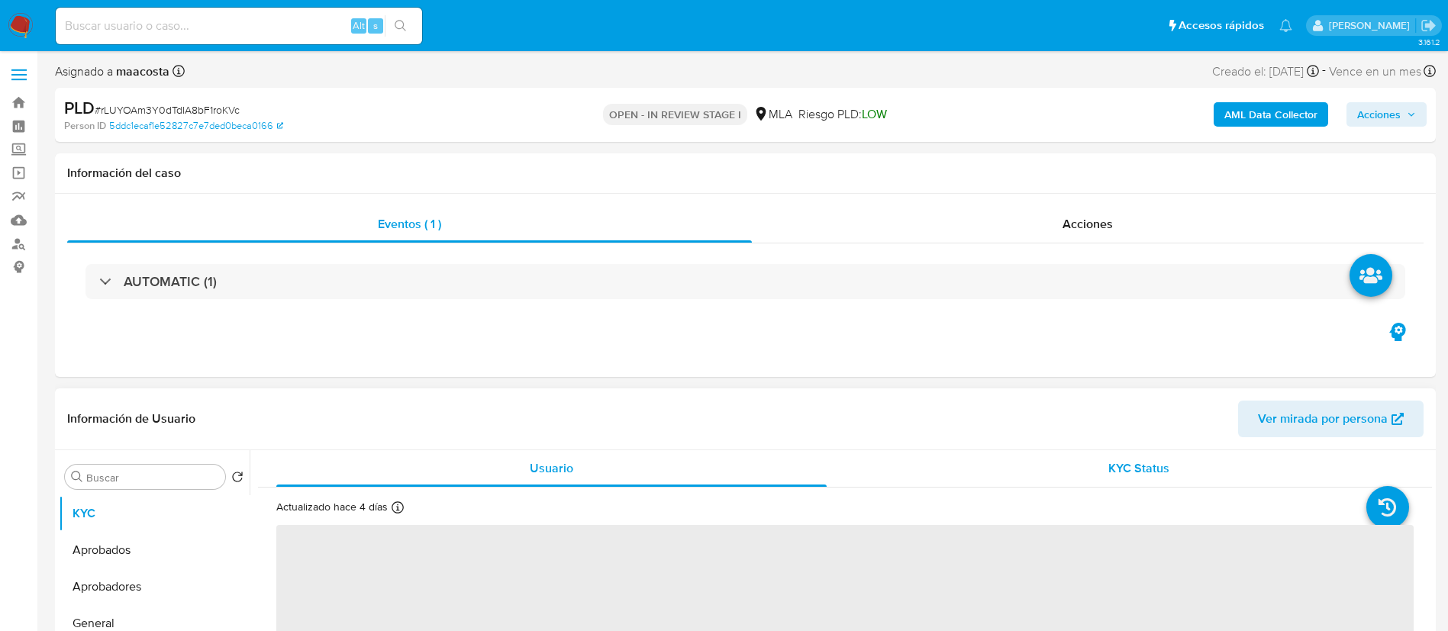
select select "10"
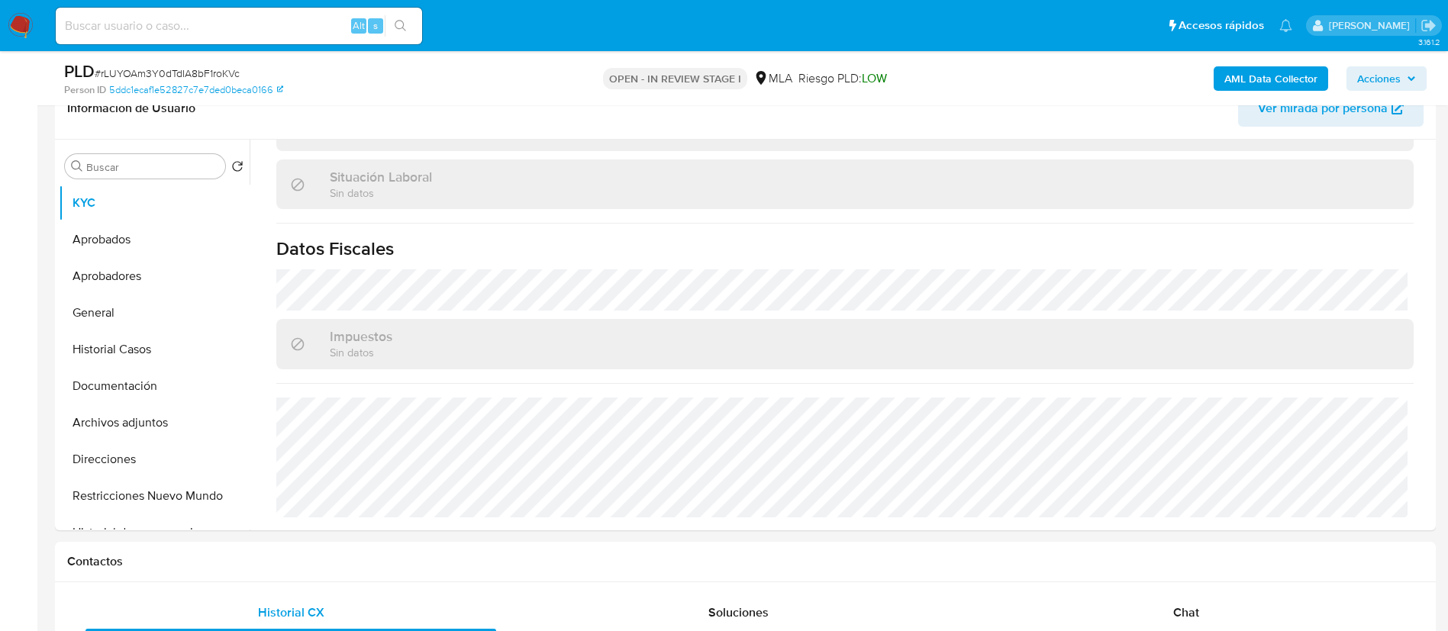
scroll to position [321, 0]
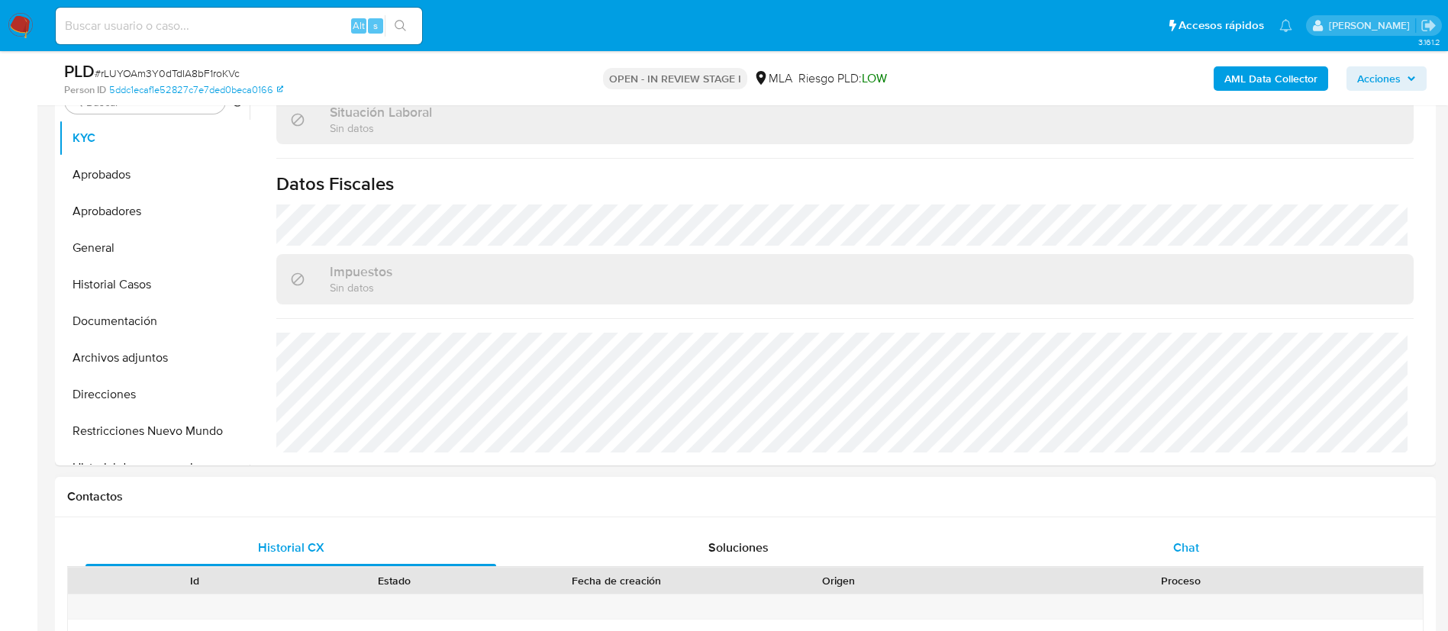
click at [1190, 541] on span "Chat" at bounding box center [1187, 548] width 26 height 18
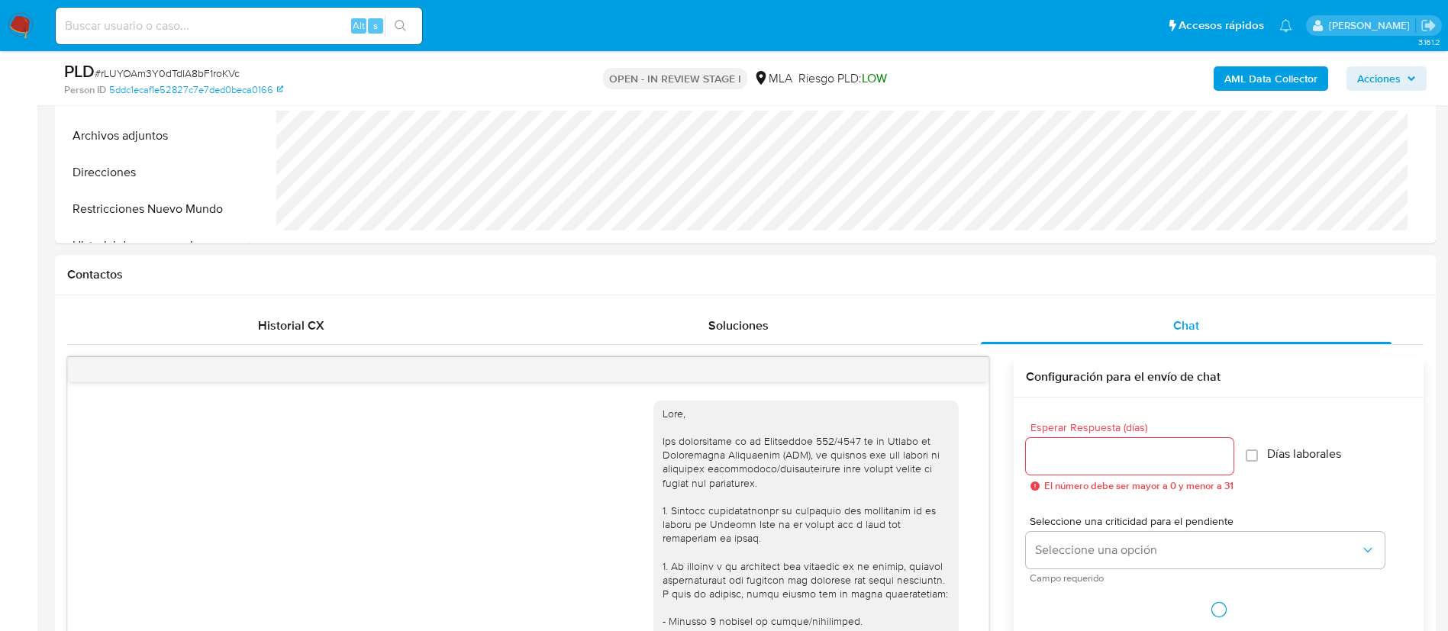
scroll to position [1264, 0]
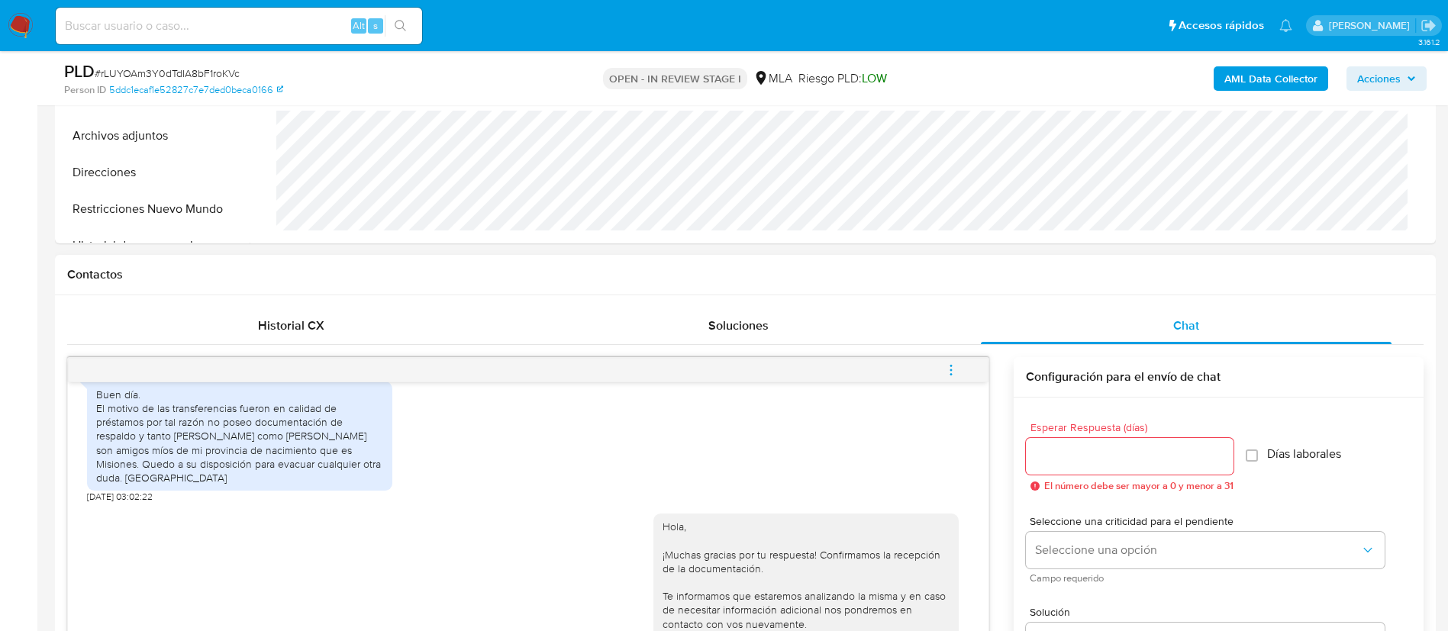
click at [954, 368] on icon "menu-action" at bounding box center [951, 370] width 14 height 14
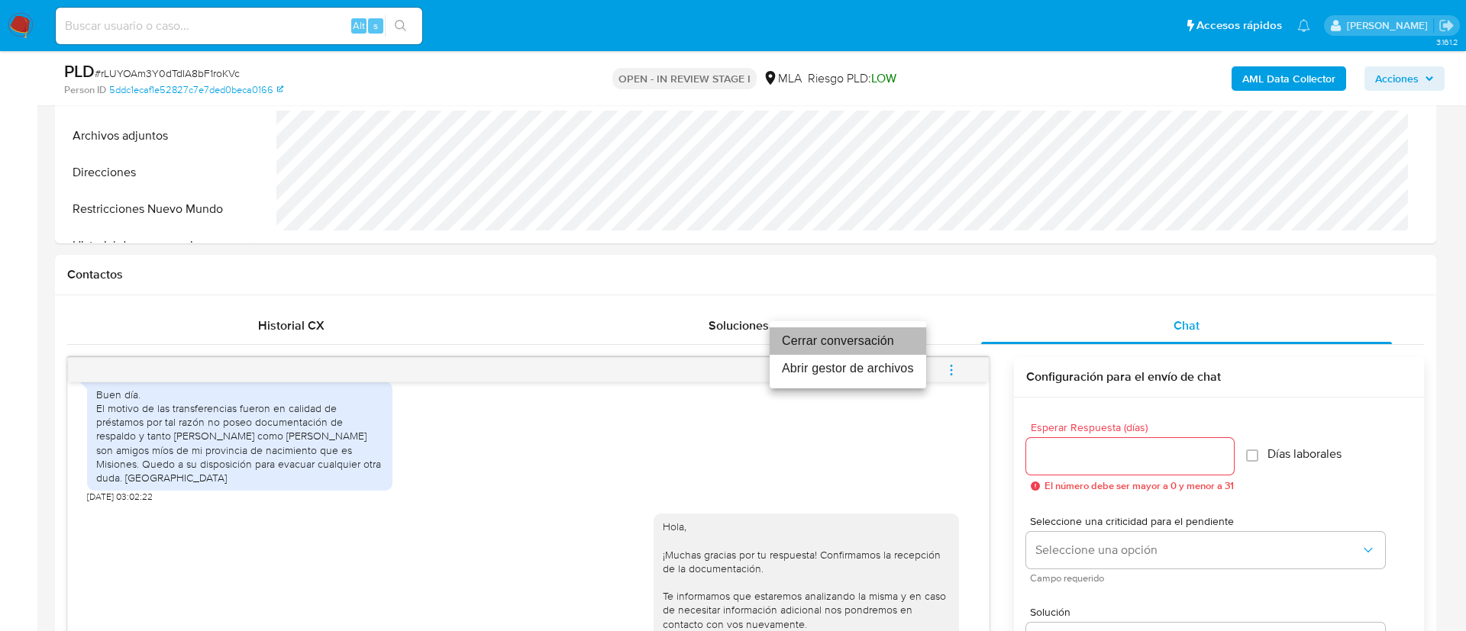
click at [869, 332] on li "Cerrar conversación" at bounding box center [848, 341] width 157 height 27
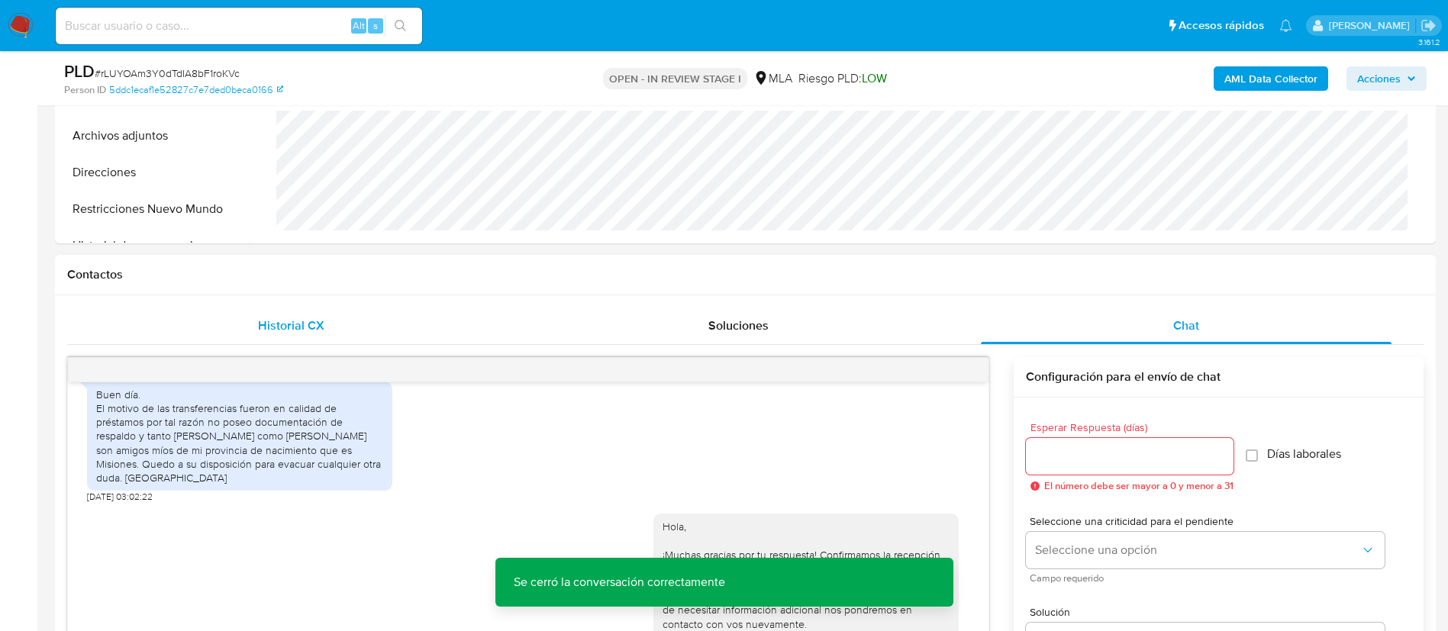
click at [302, 313] on div "Historial CX" at bounding box center [291, 326] width 411 height 37
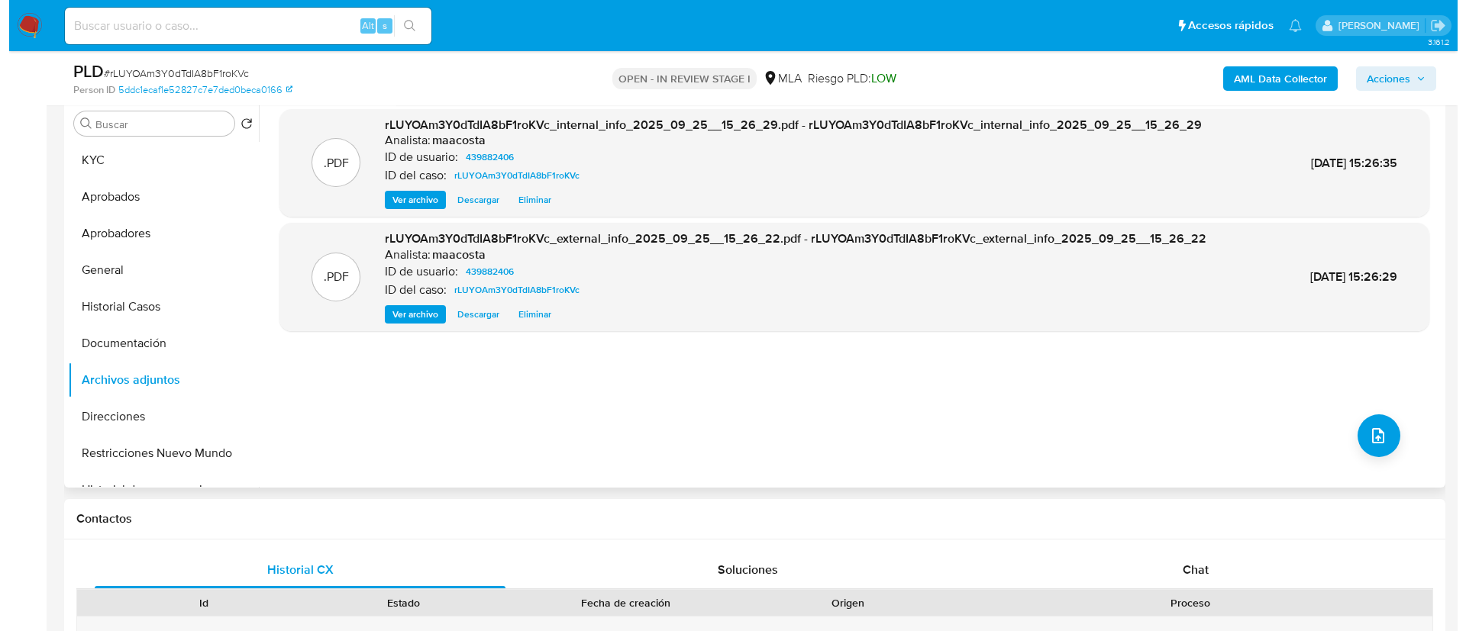
scroll to position [245, 0]
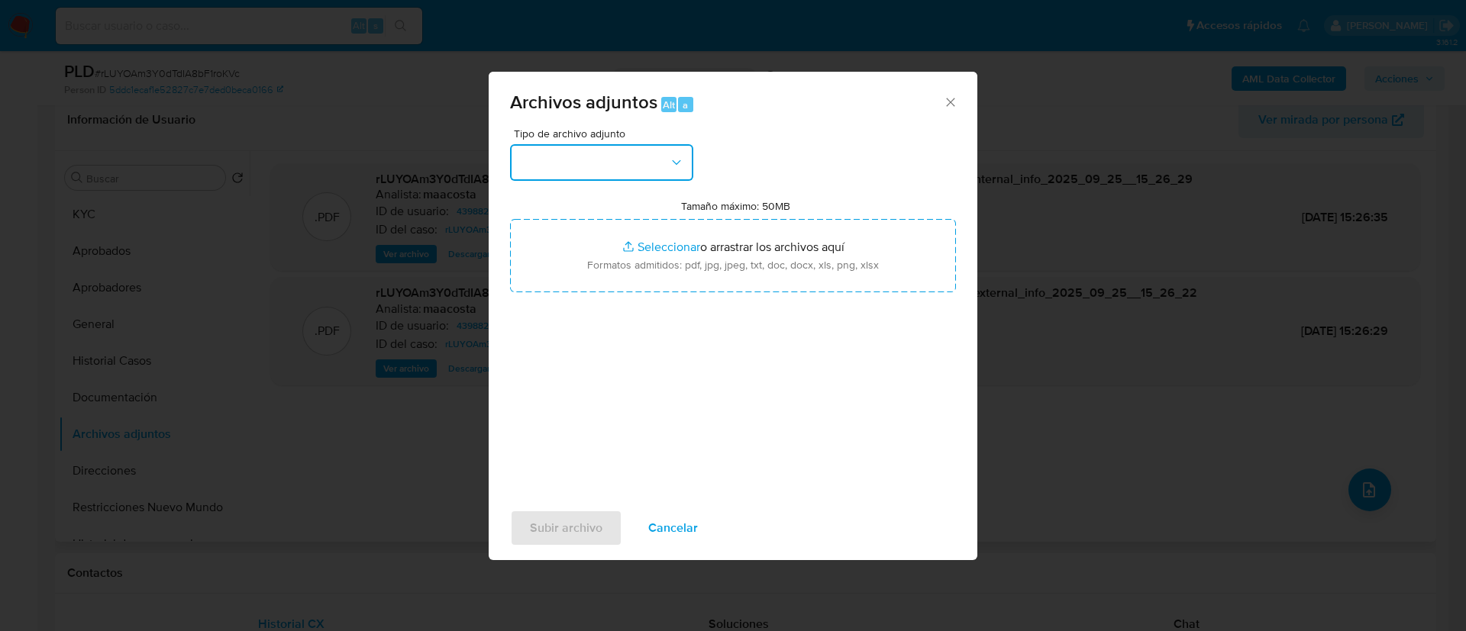
click at [650, 161] on button "button" at bounding box center [601, 162] width 183 height 37
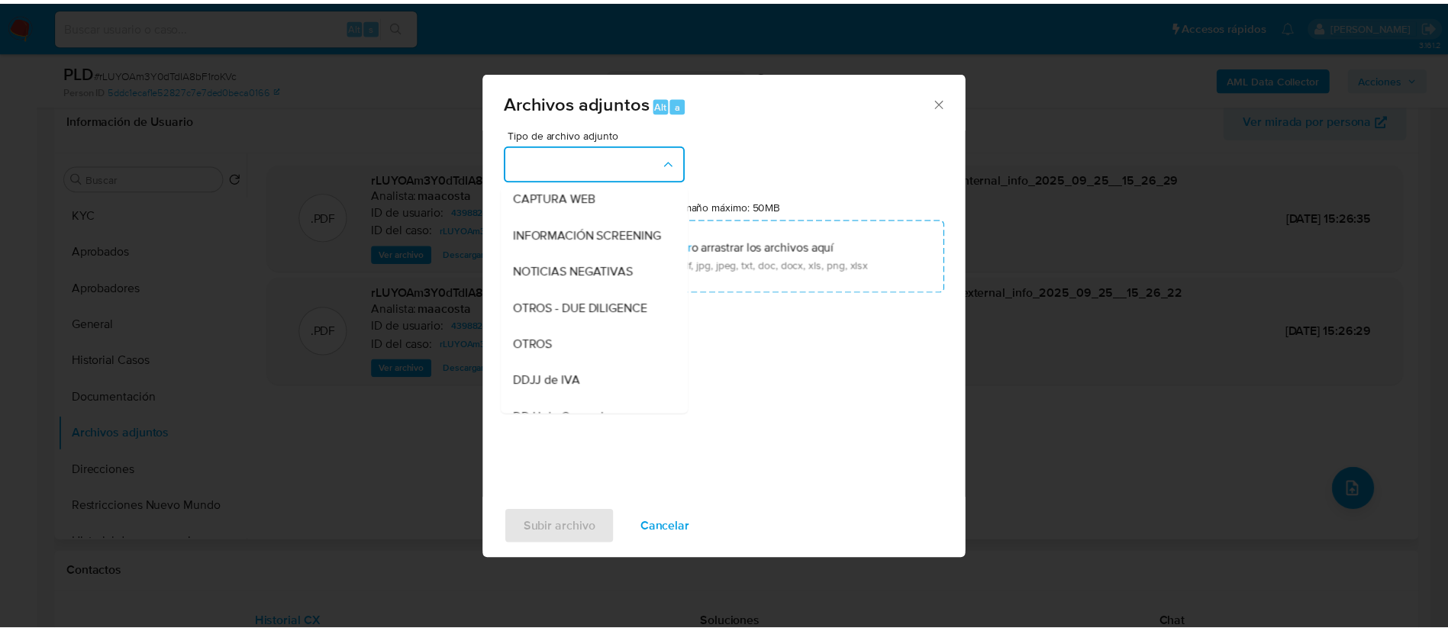
scroll to position [153, 0]
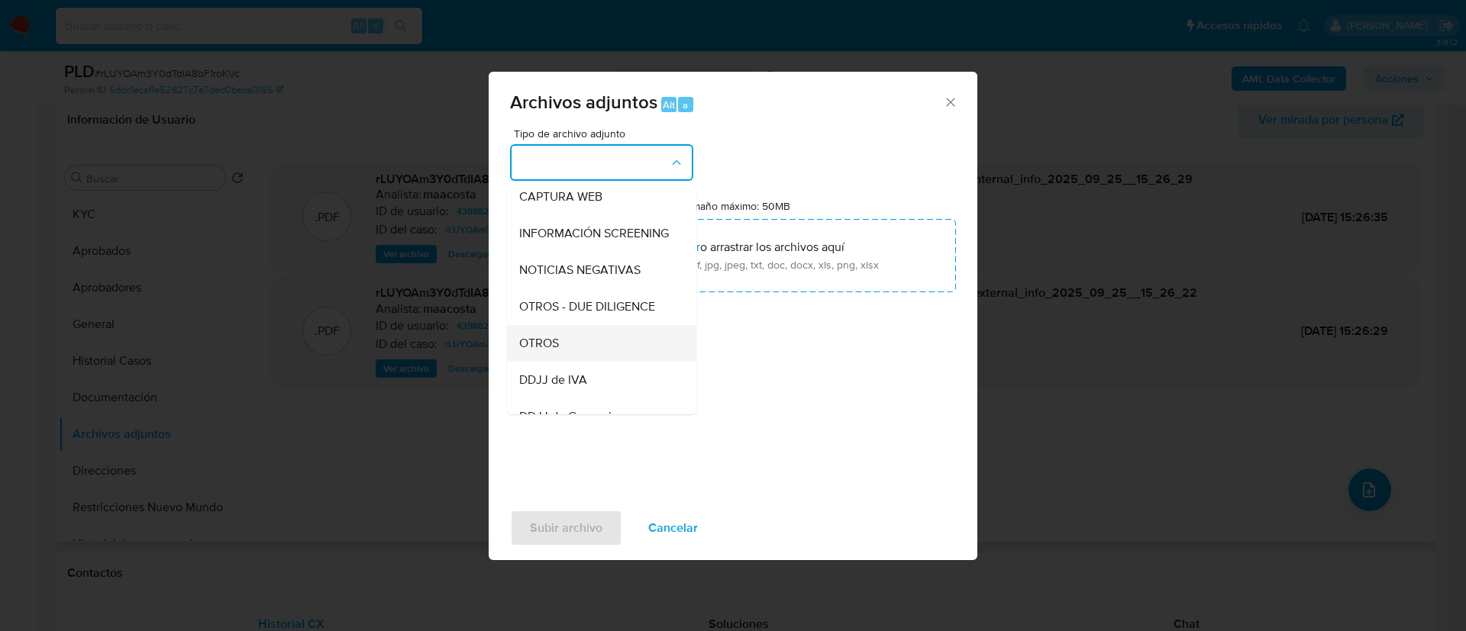
click at [558, 351] on span "OTROS" at bounding box center [539, 343] width 40 height 15
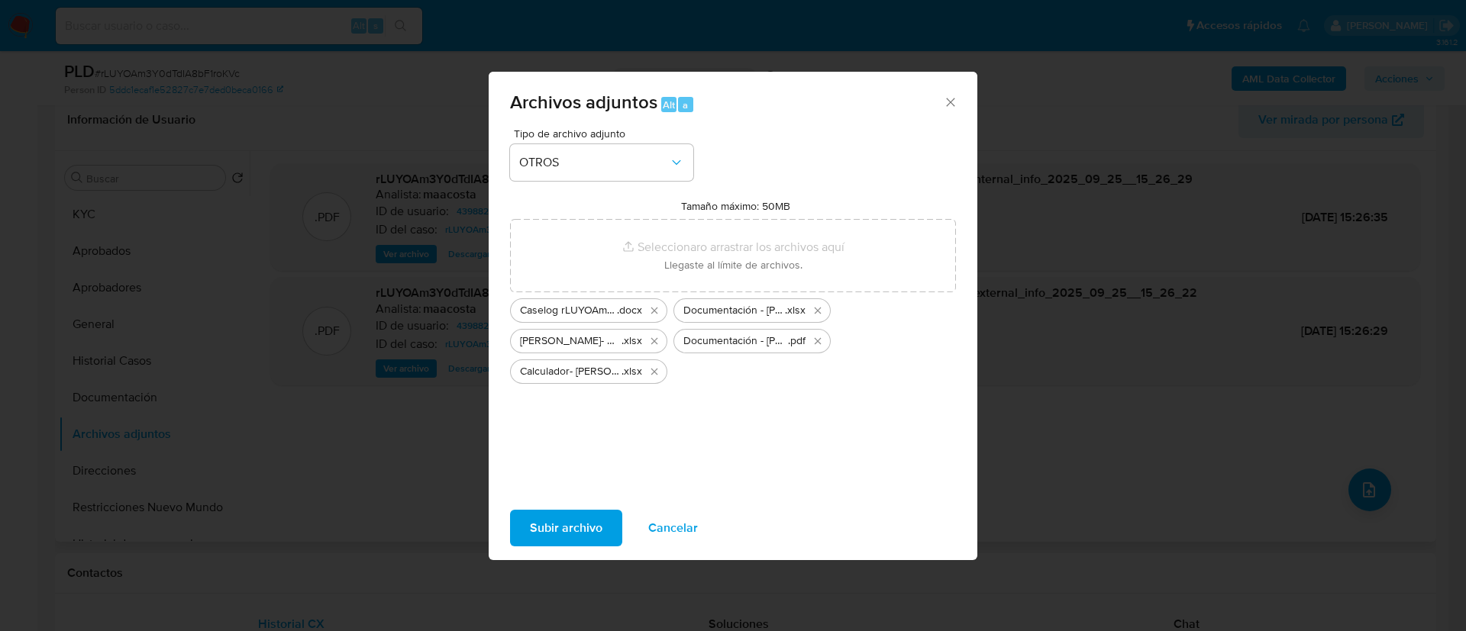
click at [565, 525] on span "Subir archivo" at bounding box center [566, 529] width 73 height 34
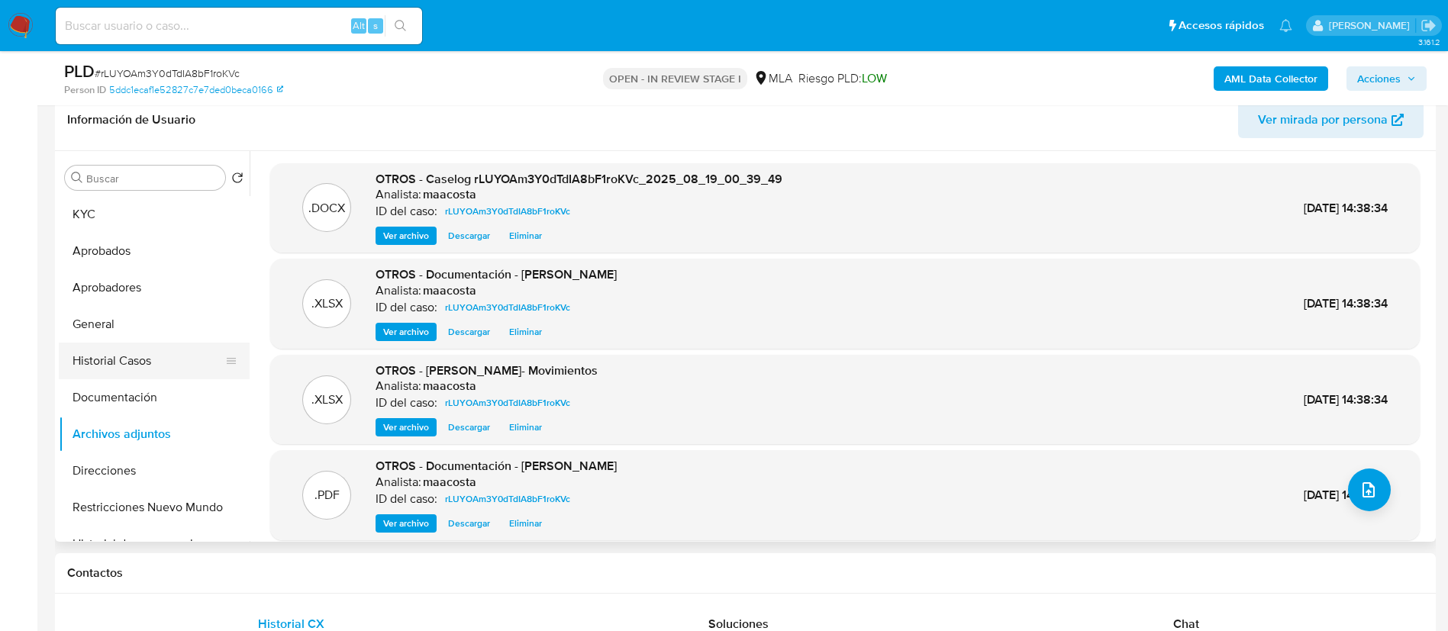
click at [116, 350] on button "Historial Casos" at bounding box center [148, 361] width 179 height 37
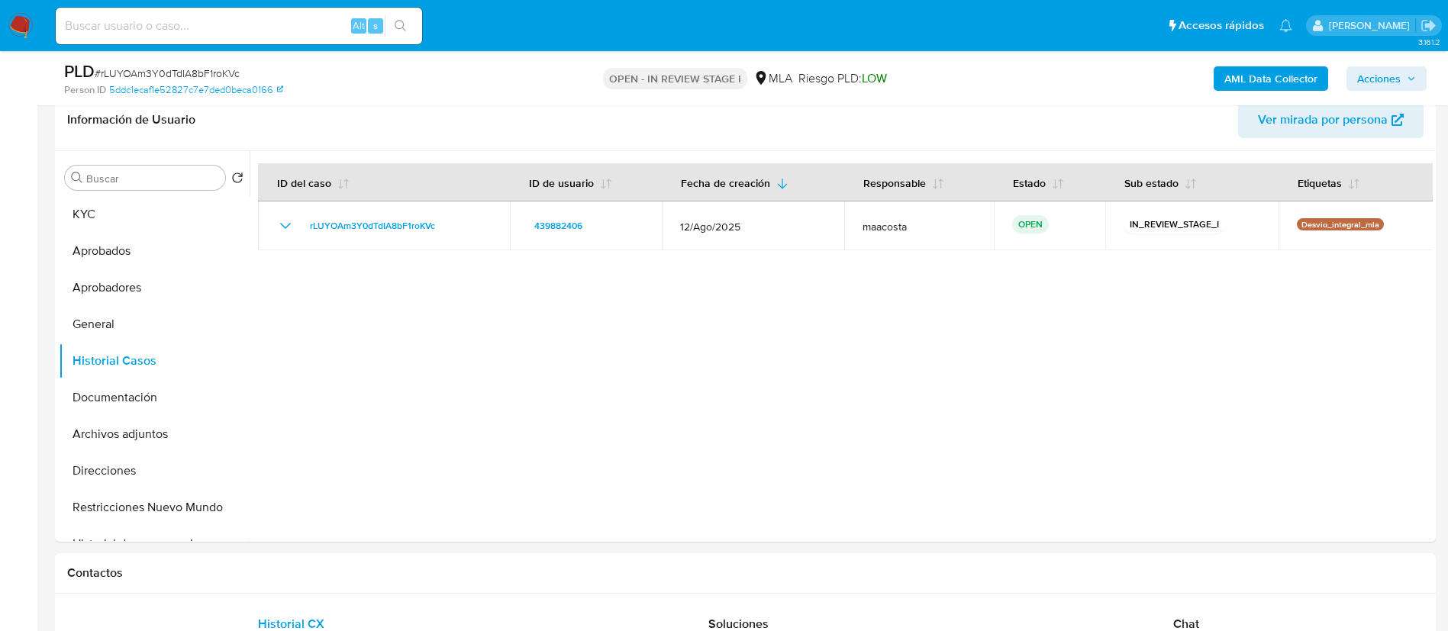
click at [1386, 86] on span "Acciones" at bounding box center [1380, 78] width 44 height 24
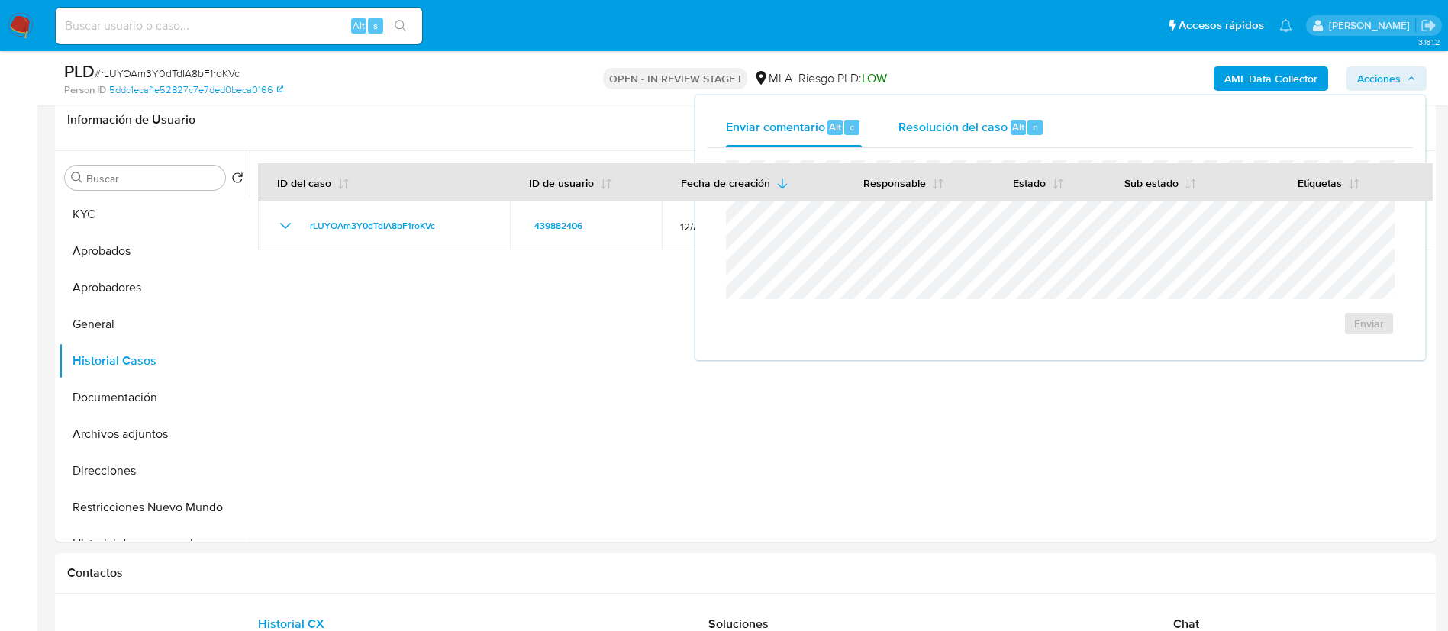
click at [986, 123] on span "Resolución del caso" at bounding box center [953, 127] width 109 height 18
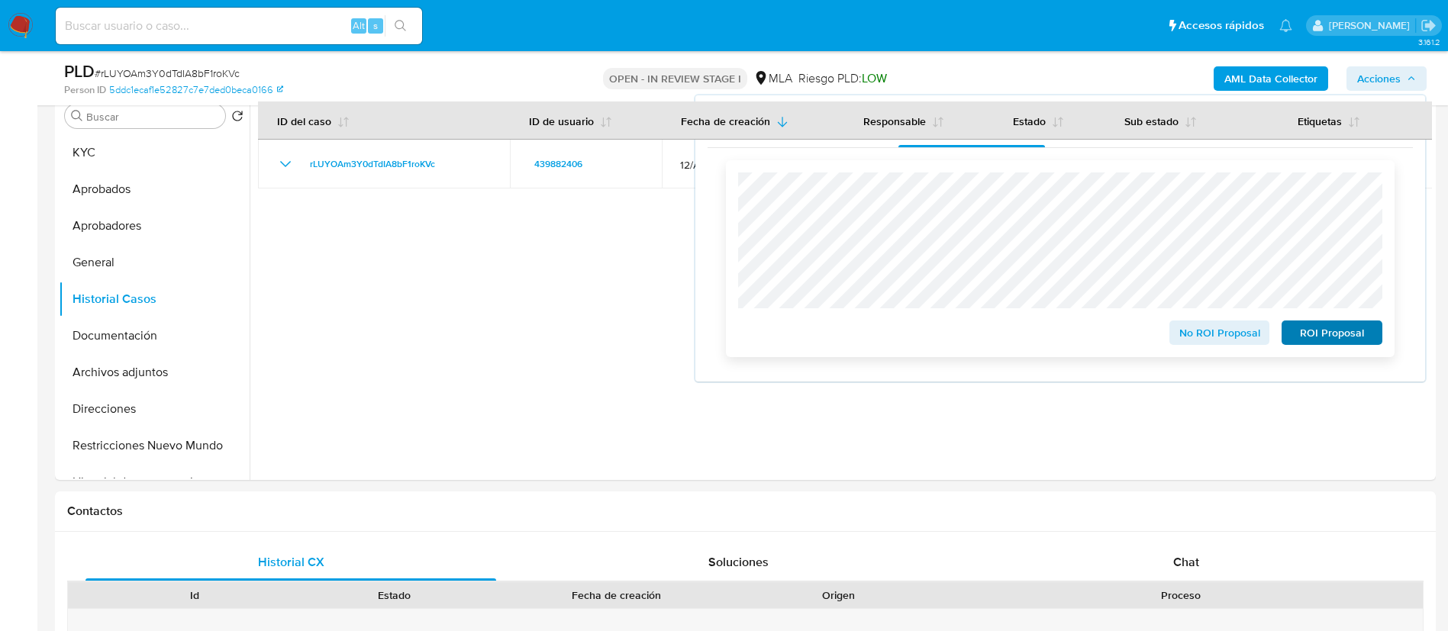
scroll to position [306, 0]
click at [1197, 329] on span "No ROI Proposal" at bounding box center [1219, 332] width 79 height 21
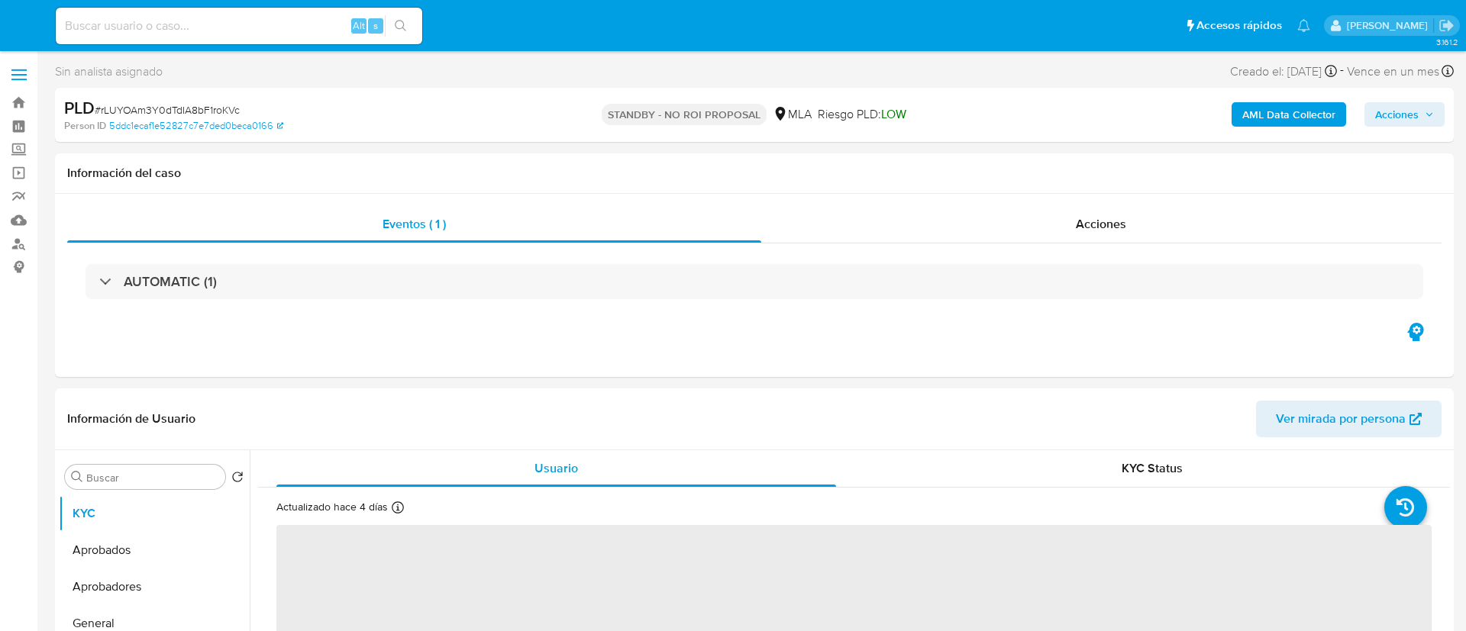
select select "10"
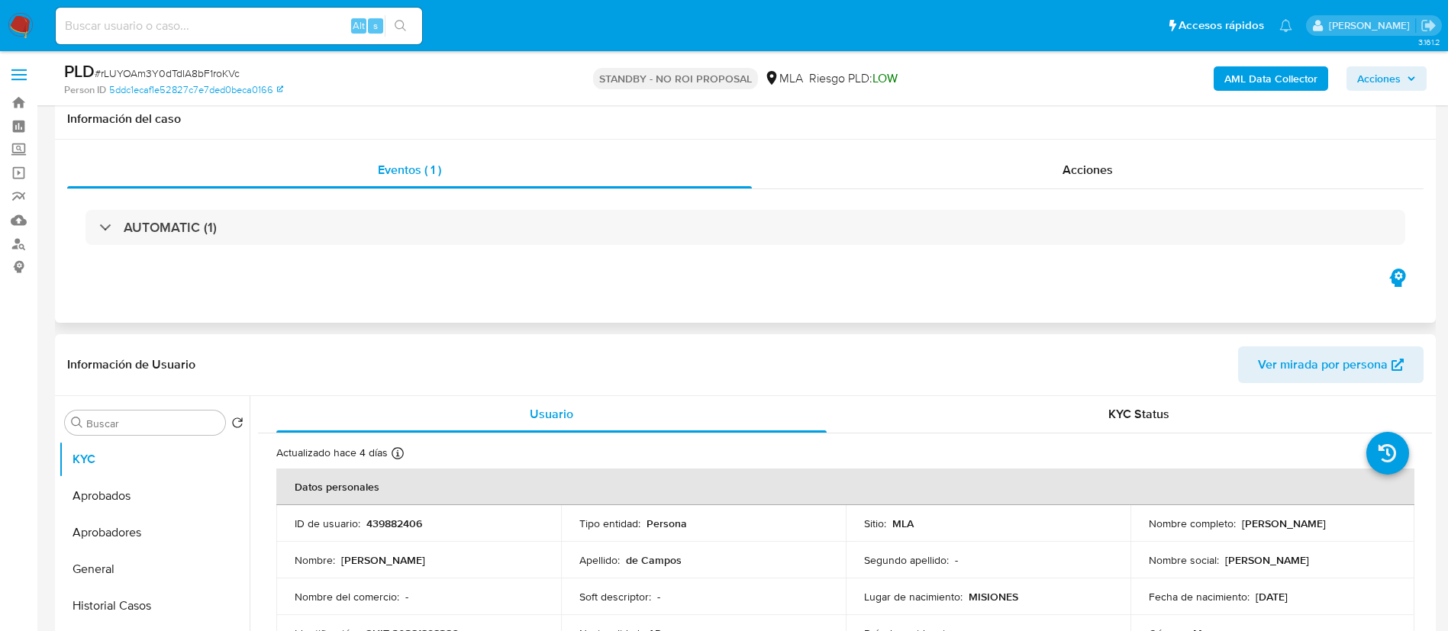
scroll to position [63, 0]
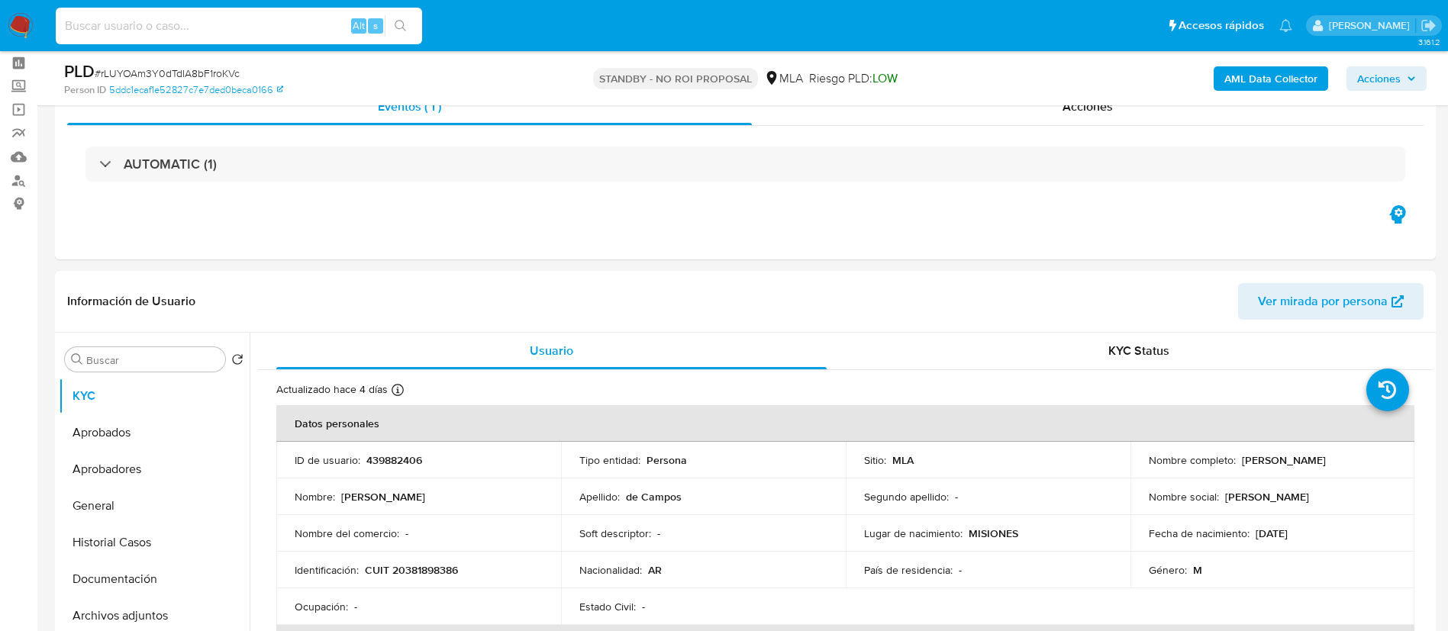
paste input "lOdn5tO66mqWytgAja6TBKYY"
click at [308, 20] on input "lOdn5tO66mqWytgAja6TBKYY" at bounding box center [239, 26] width 366 height 20
type input "lOdn5tO66mqWytgAja6TBKYY"
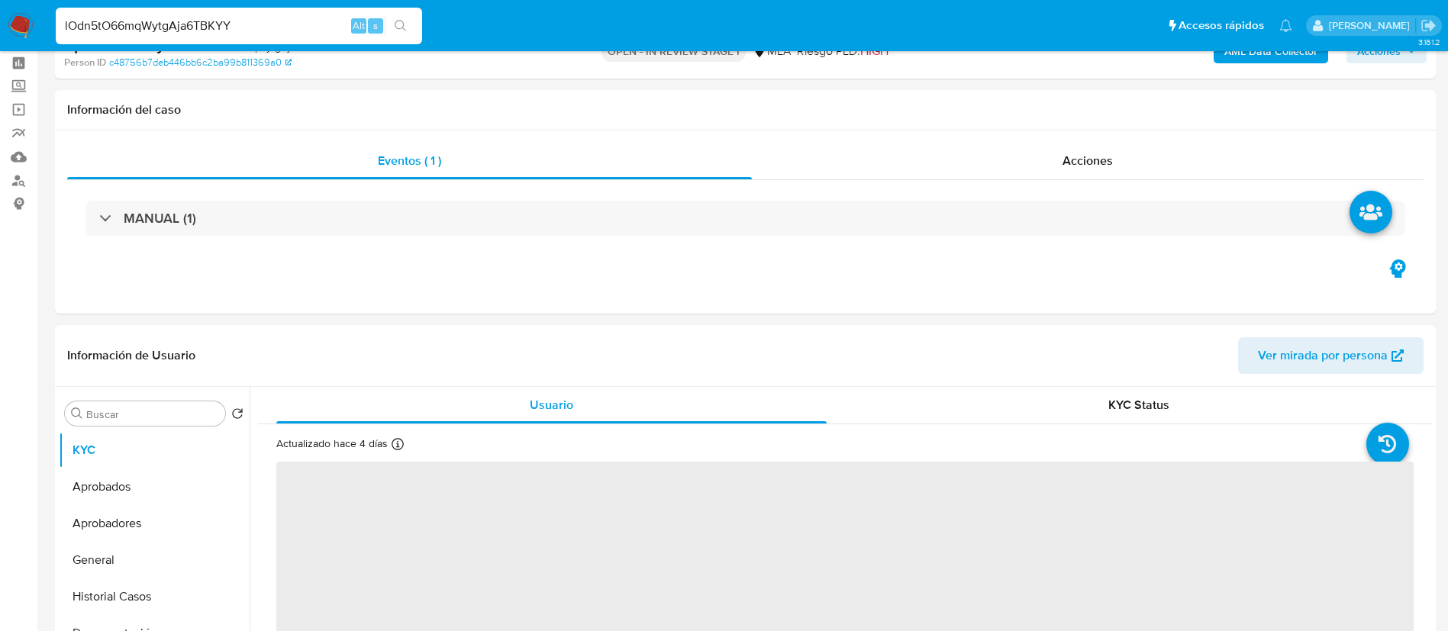
select select "10"
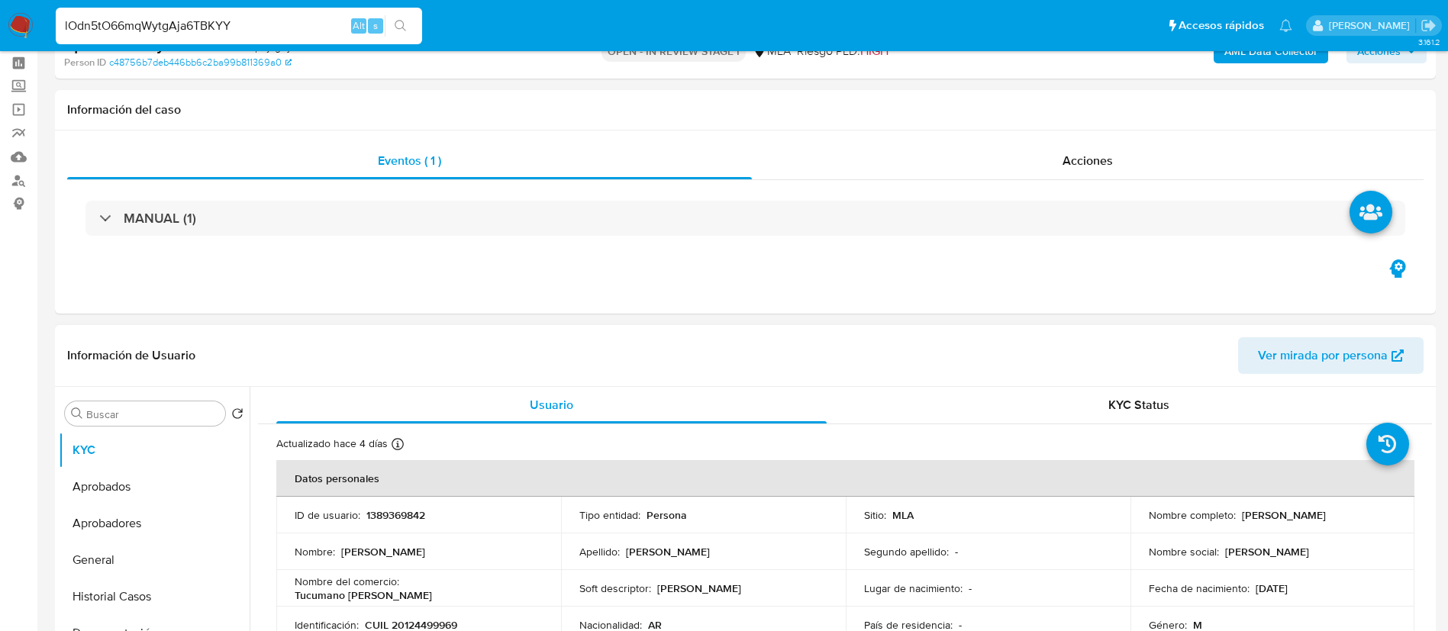
click at [384, 515] on p "1389369842" at bounding box center [395, 516] width 59 height 14
copy p "1389369842"
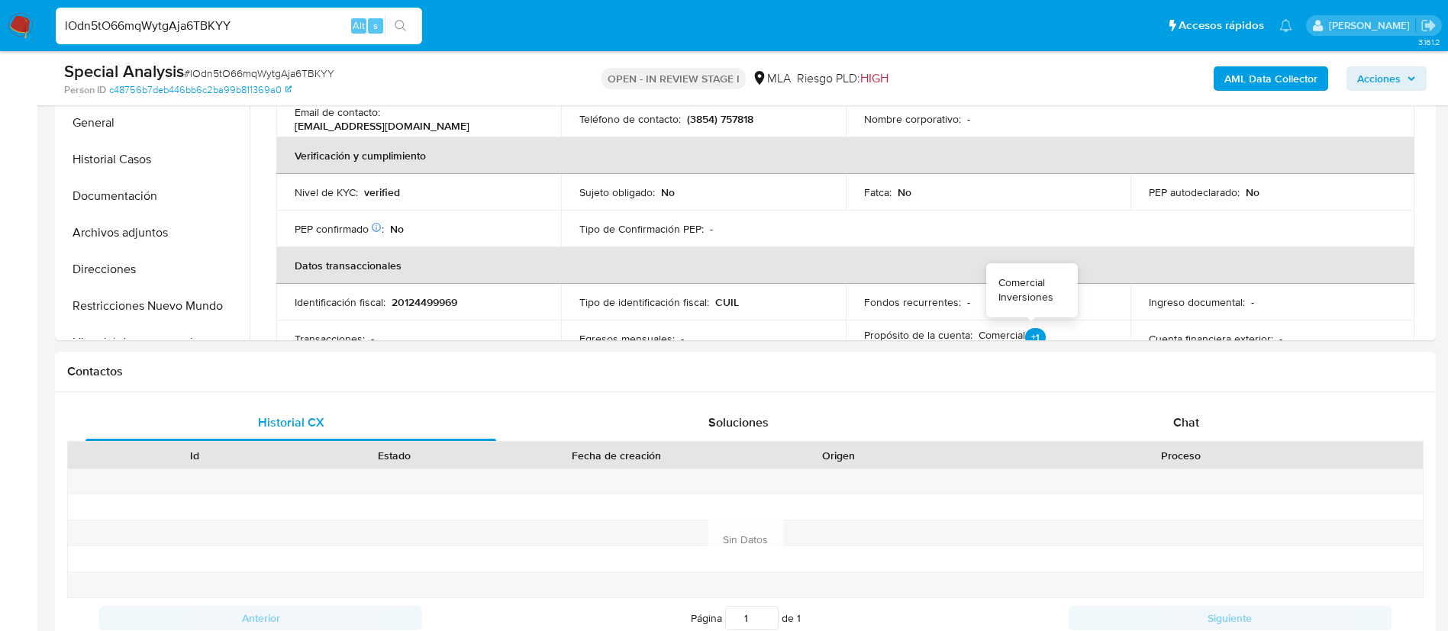
scroll to position [179, 0]
click at [1172, 412] on div "Chat" at bounding box center [1186, 423] width 411 height 37
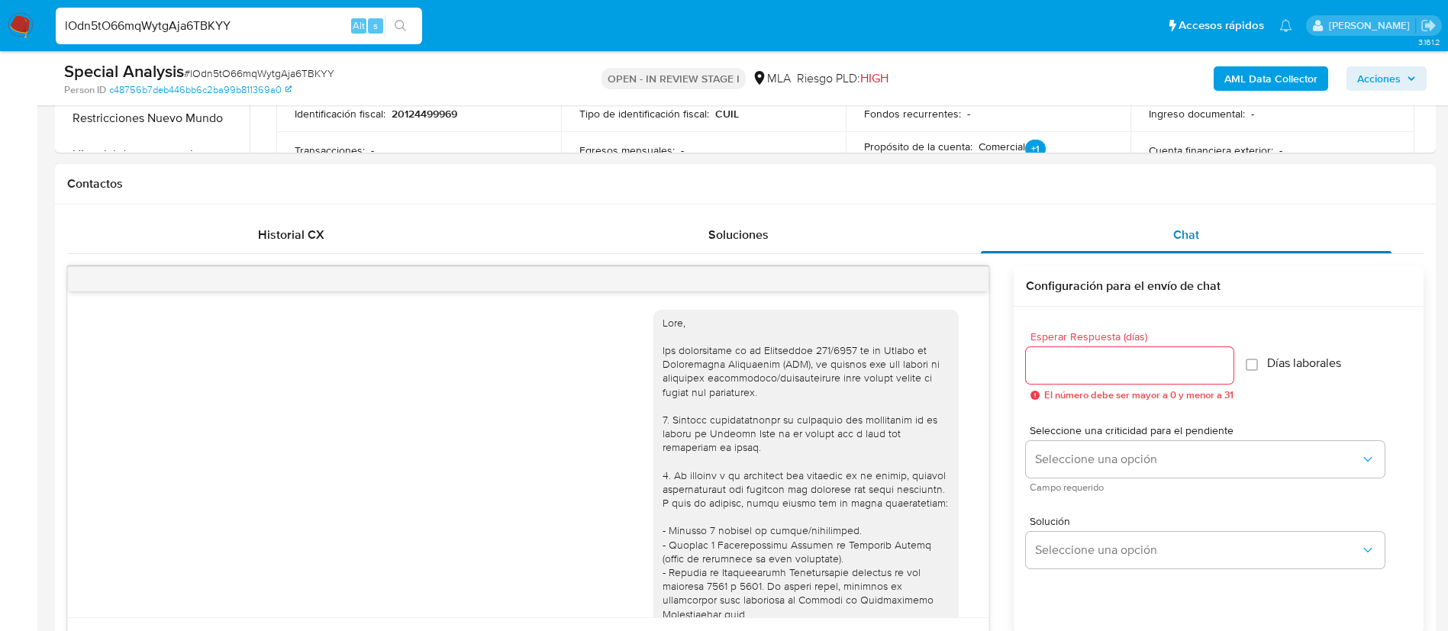
scroll to position [875, 0]
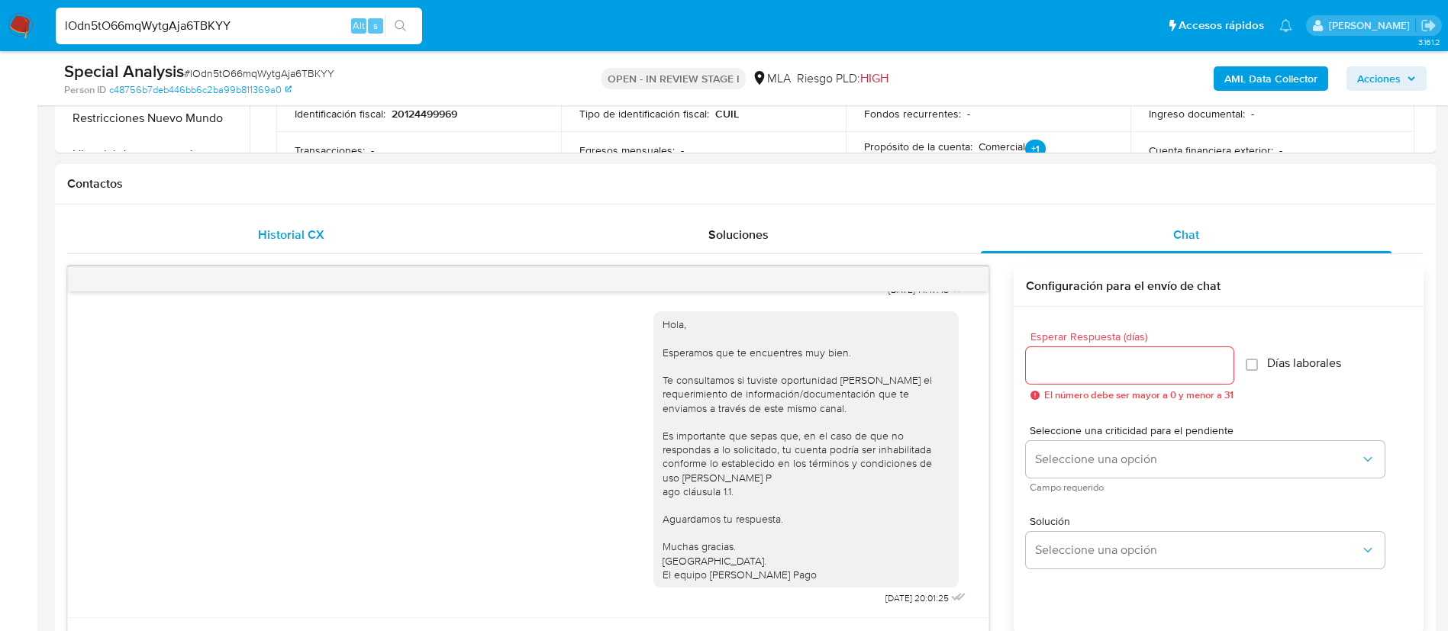
click at [284, 221] on div "Historial CX" at bounding box center [291, 235] width 411 height 37
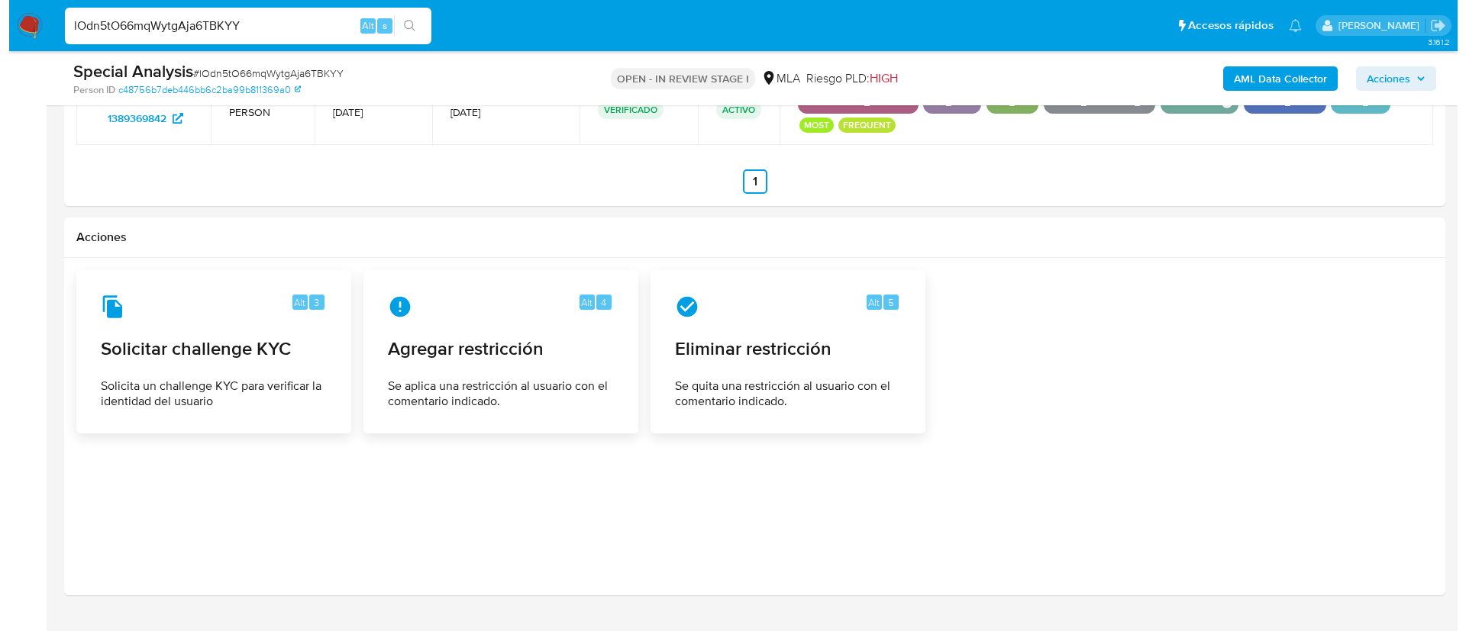
scroll to position [2091, 0]
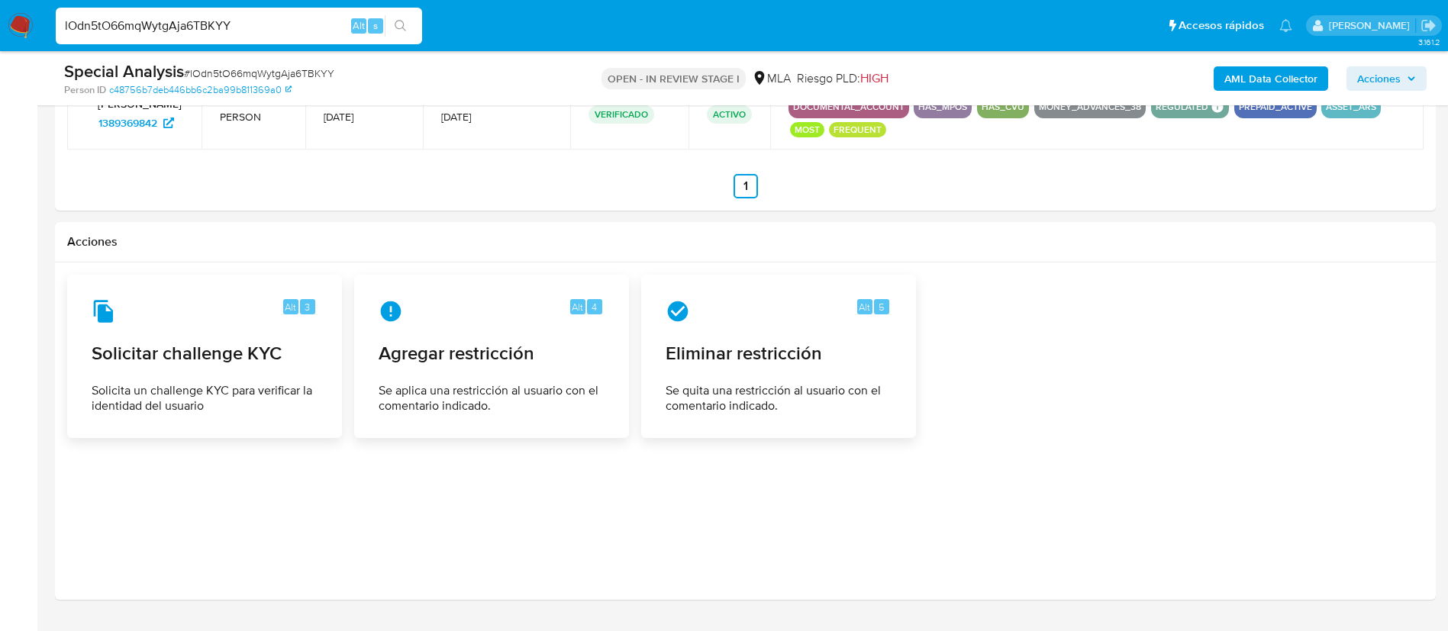
click at [486, 354] on span "Agregar restricción" at bounding box center [492, 353] width 226 height 23
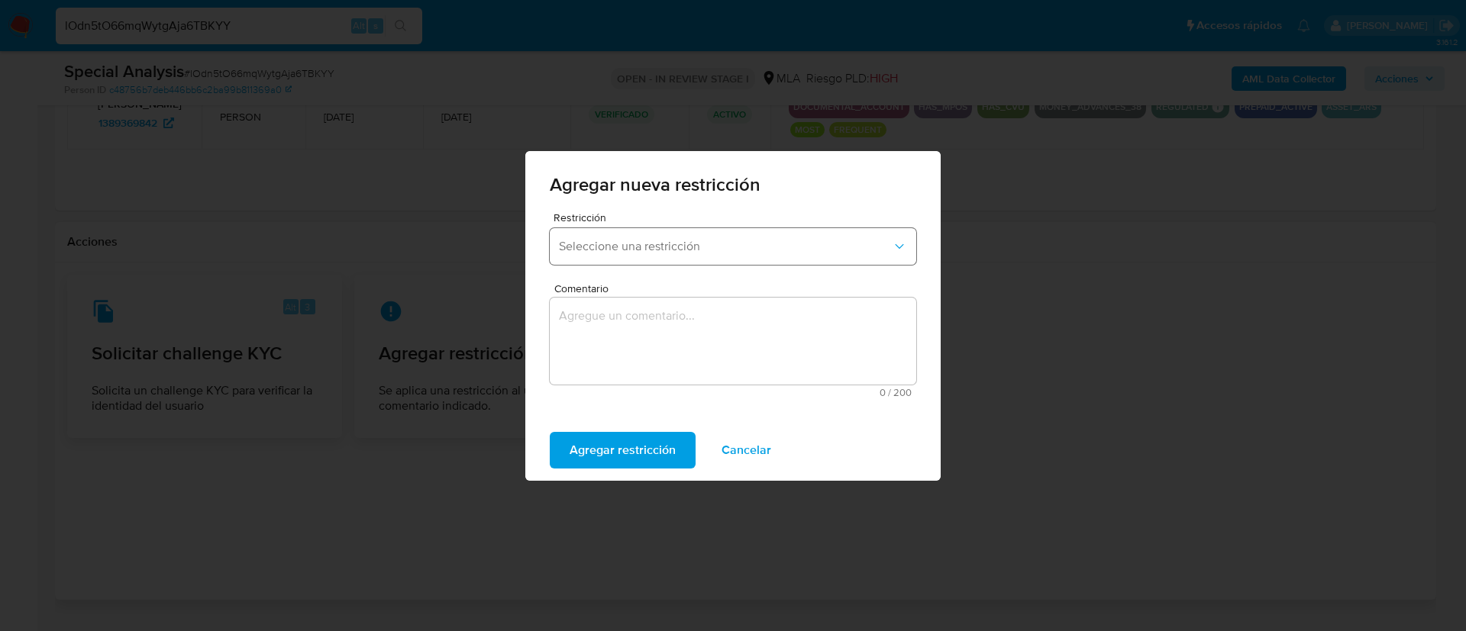
click at [657, 252] on span "Seleccione una restricción" at bounding box center [725, 246] width 333 height 15
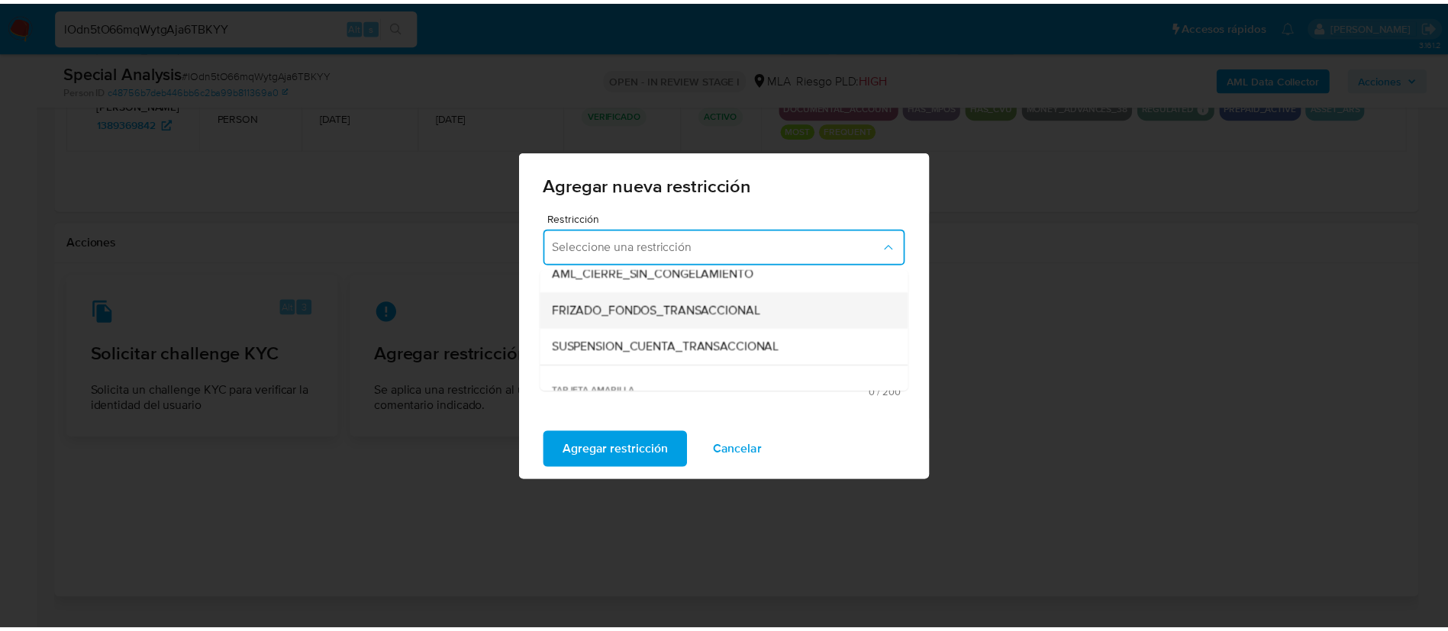
scroll to position [162, 0]
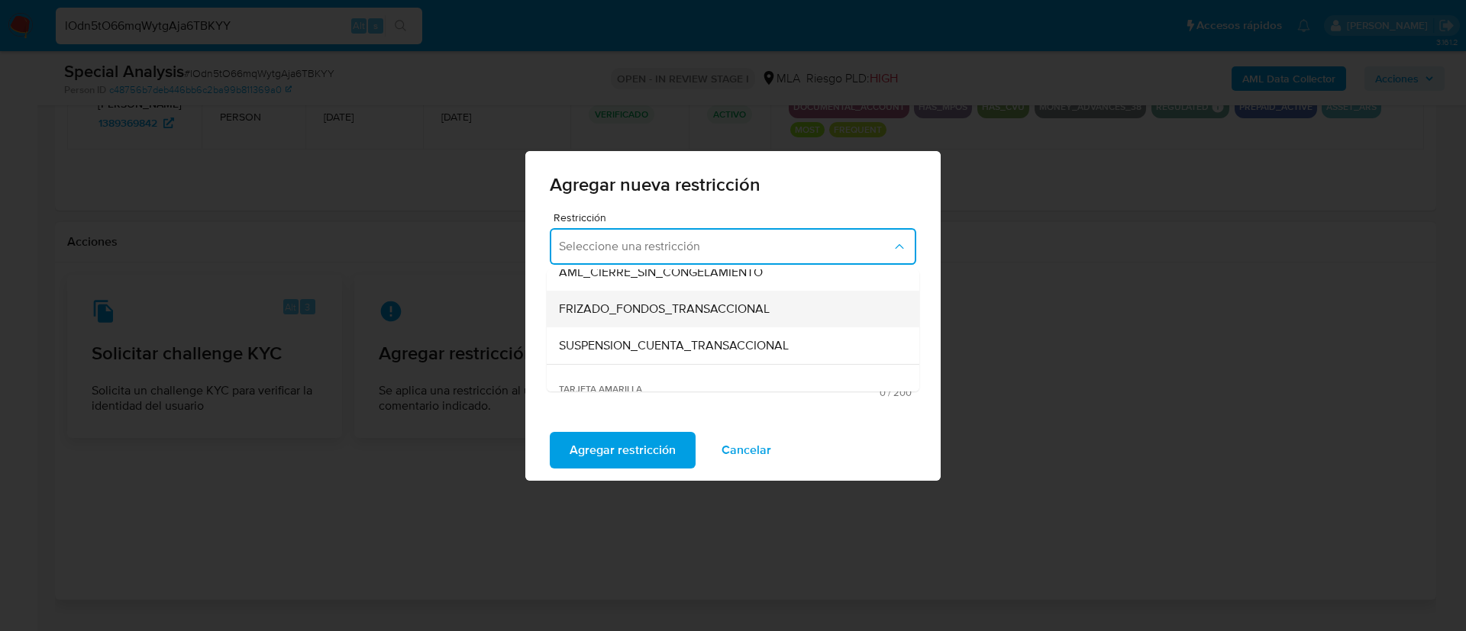
click at [611, 357] on div "SUSPENSION_CUENTA_TRANSACCIONAL" at bounding box center [728, 346] width 339 height 37
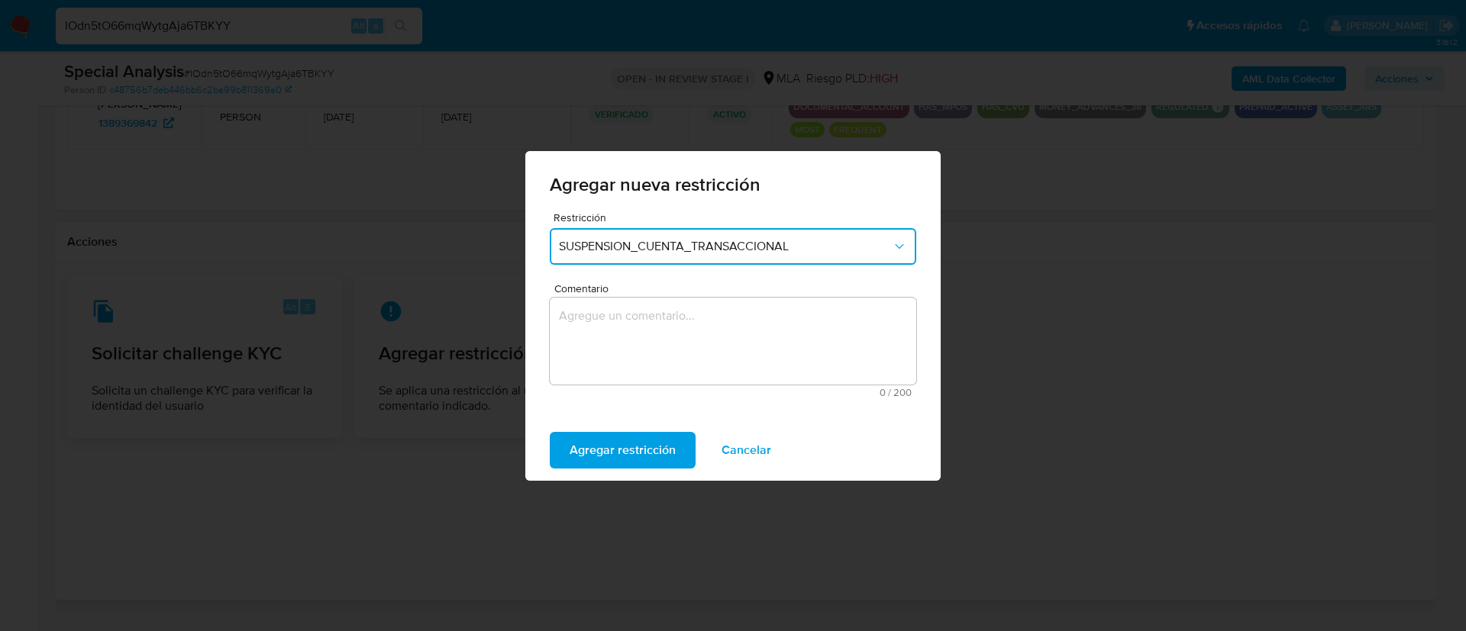
click at [611, 357] on textarea "Comentario" at bounding box center [733, 341] width 366 height 87
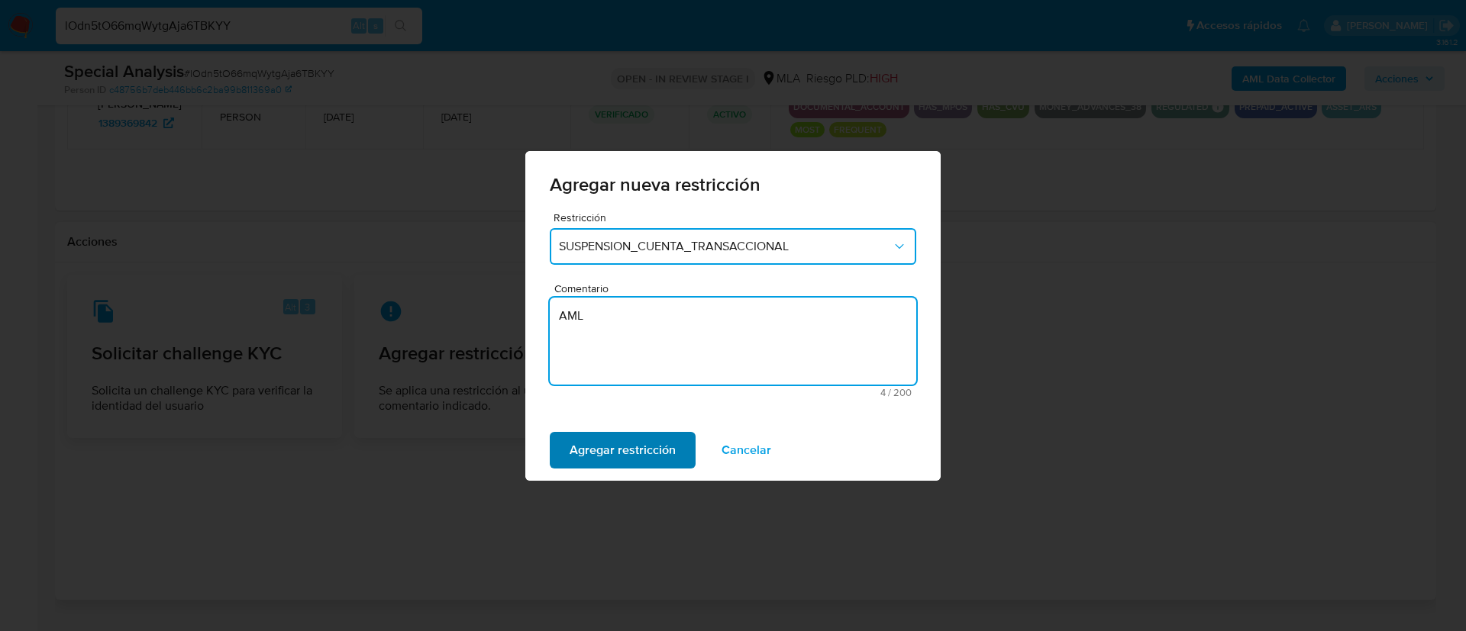
type textarea "AML"
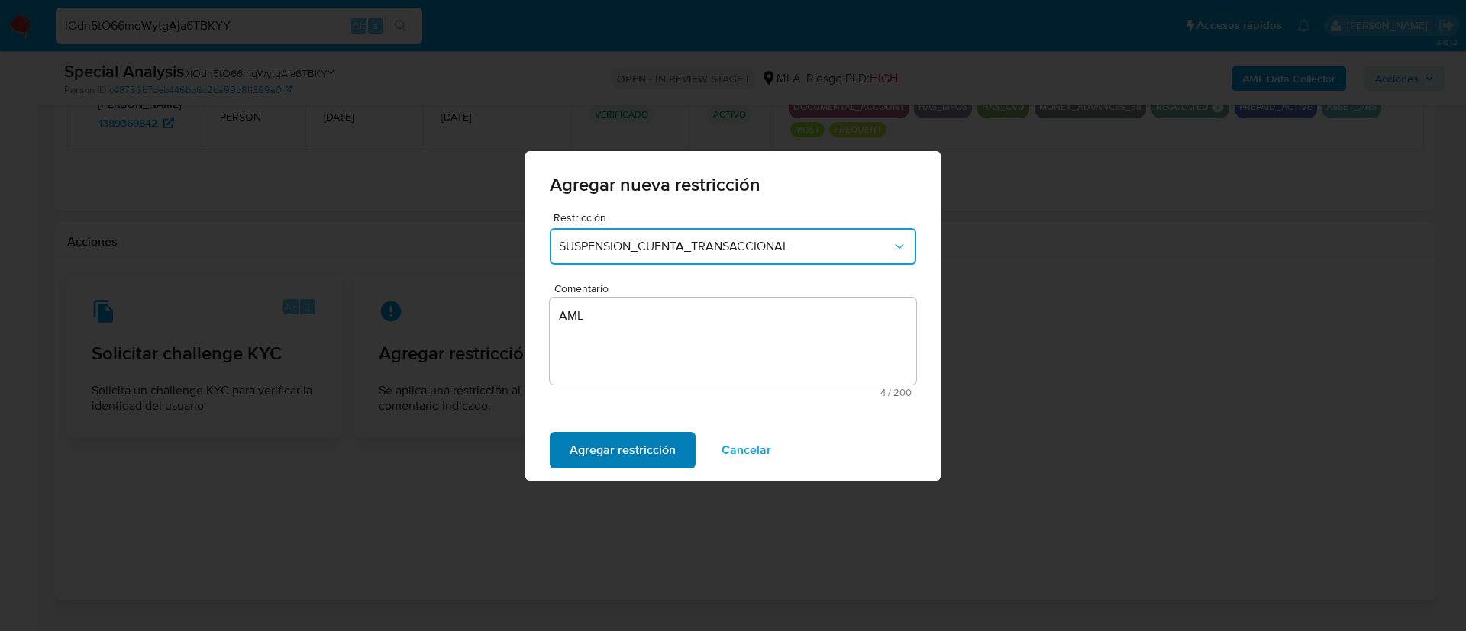
click at [598, 457] on span "Agregar restricción" at bounding box center [623, 451] width 106 height 34
click at [557, 454] on button "Confirmar" at bounding box center [597, 450] width 95 height 37
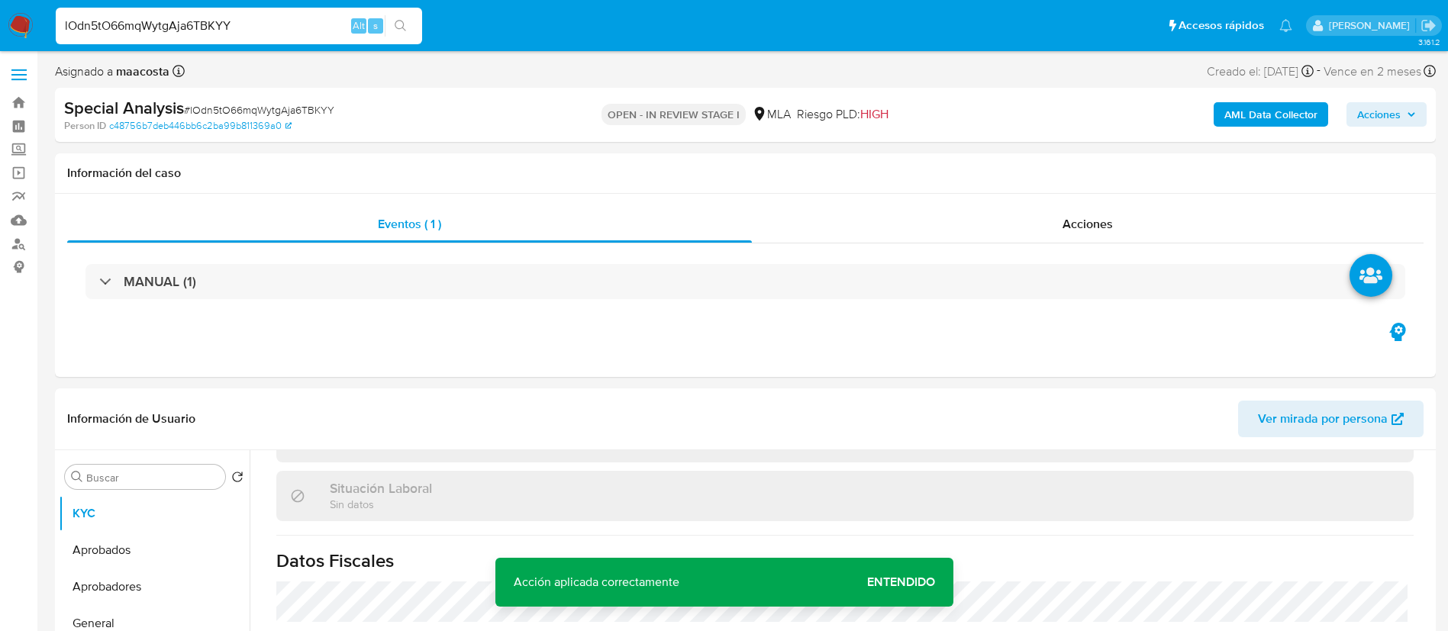
scroll to position [0, 0]
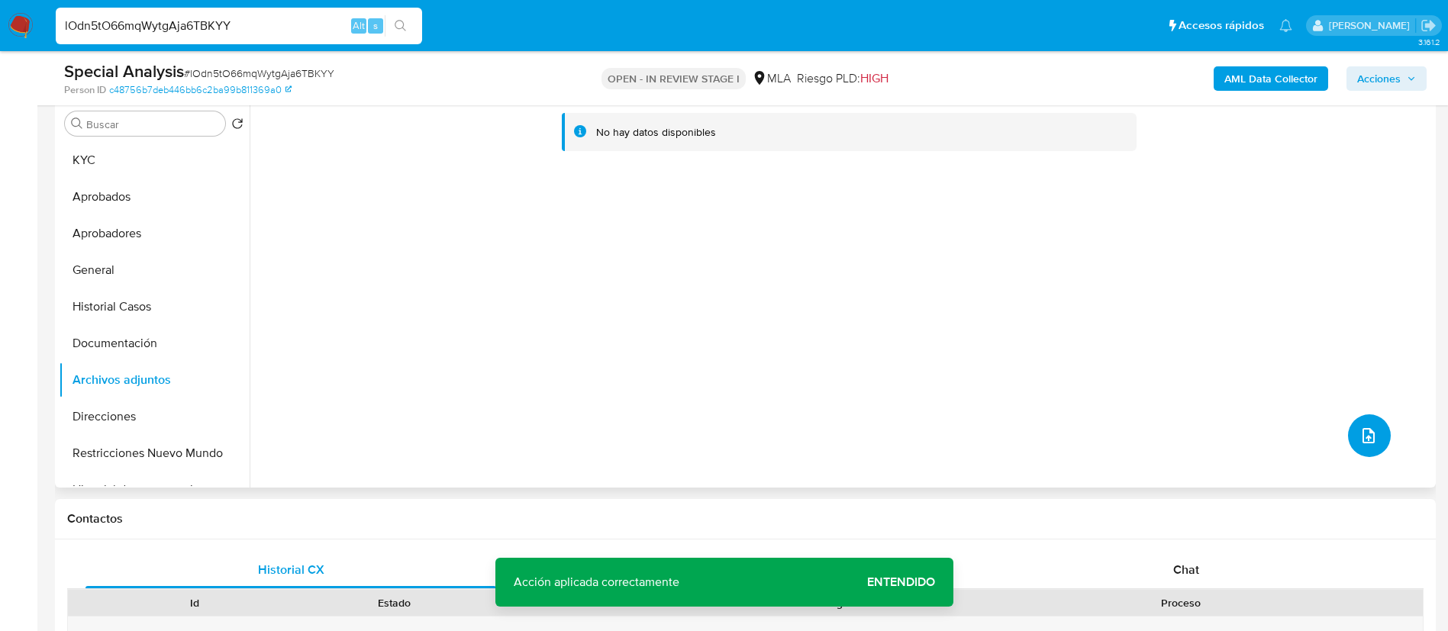
click at [1351, 434] on button "upload-file" at bounding box center [1369, 436] width 43 height 43
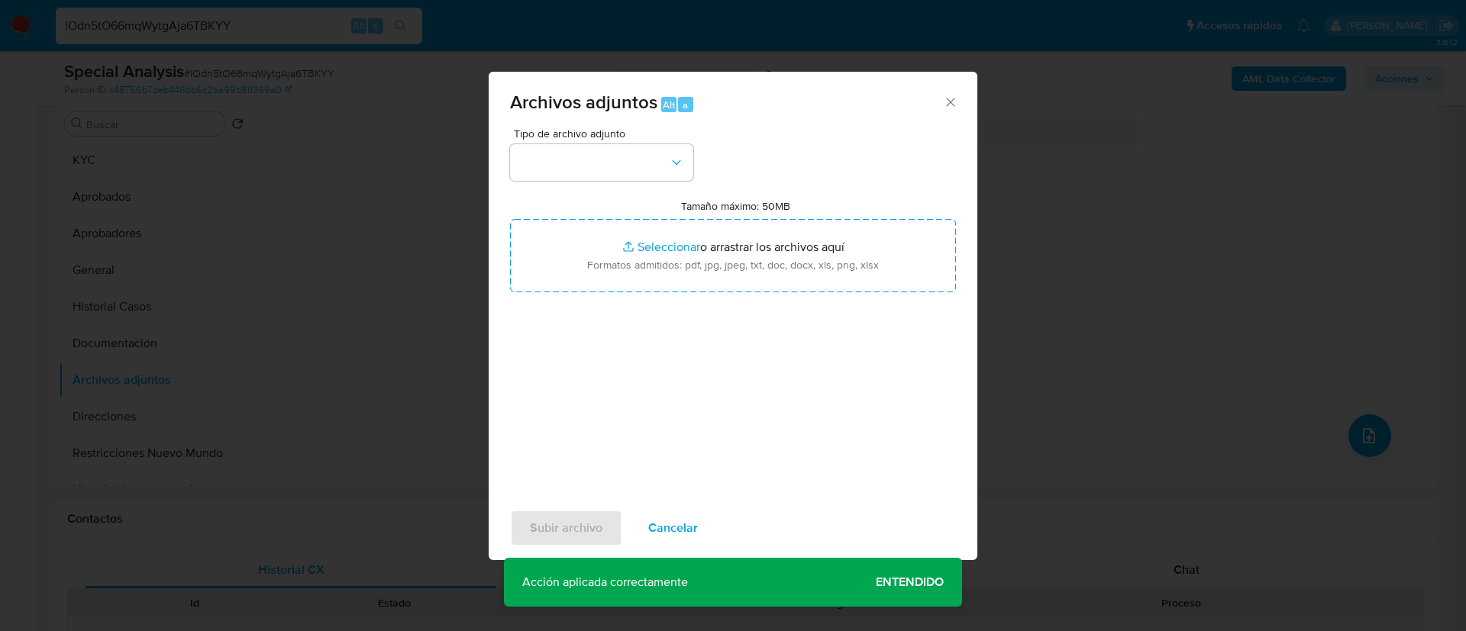
click at [1220, 263] on div "Archivos adjuntos Alt a Tipo de archivo adjunto Tamaño máximo: 50MB Seleccionar…" at bounding box center [733, 315] width 1466 height 631
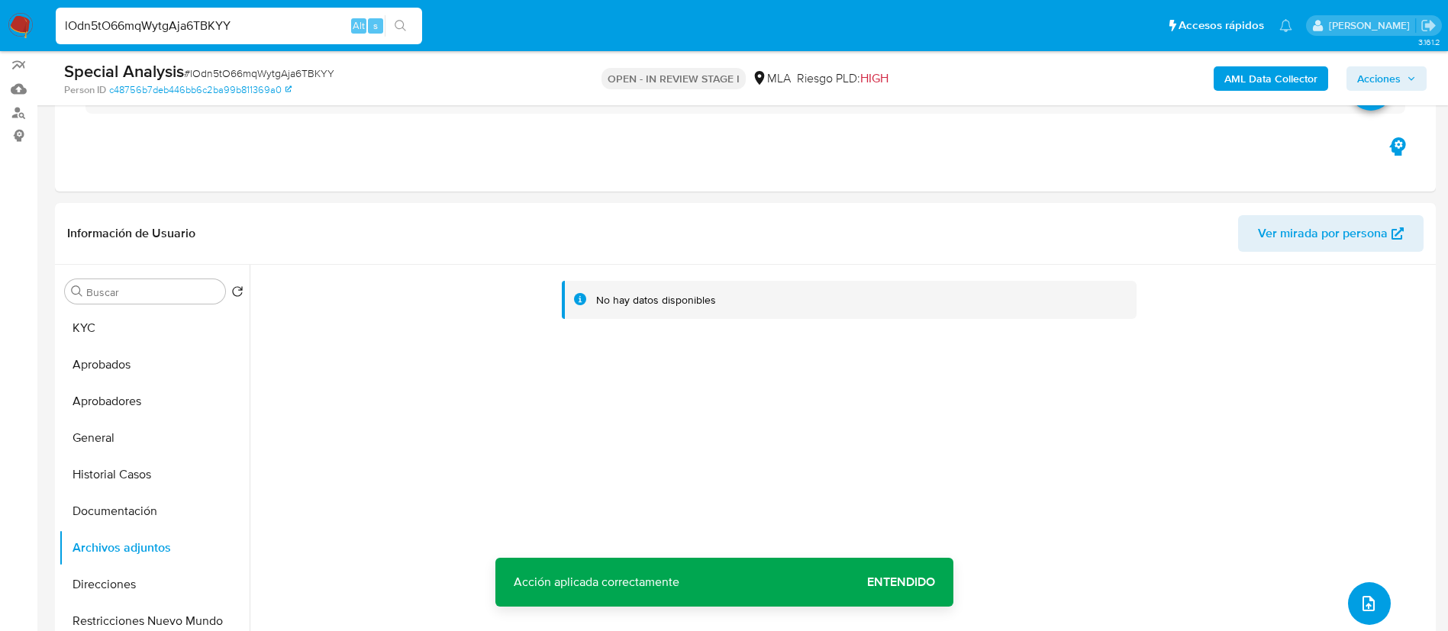
scroll to position [128, 0]
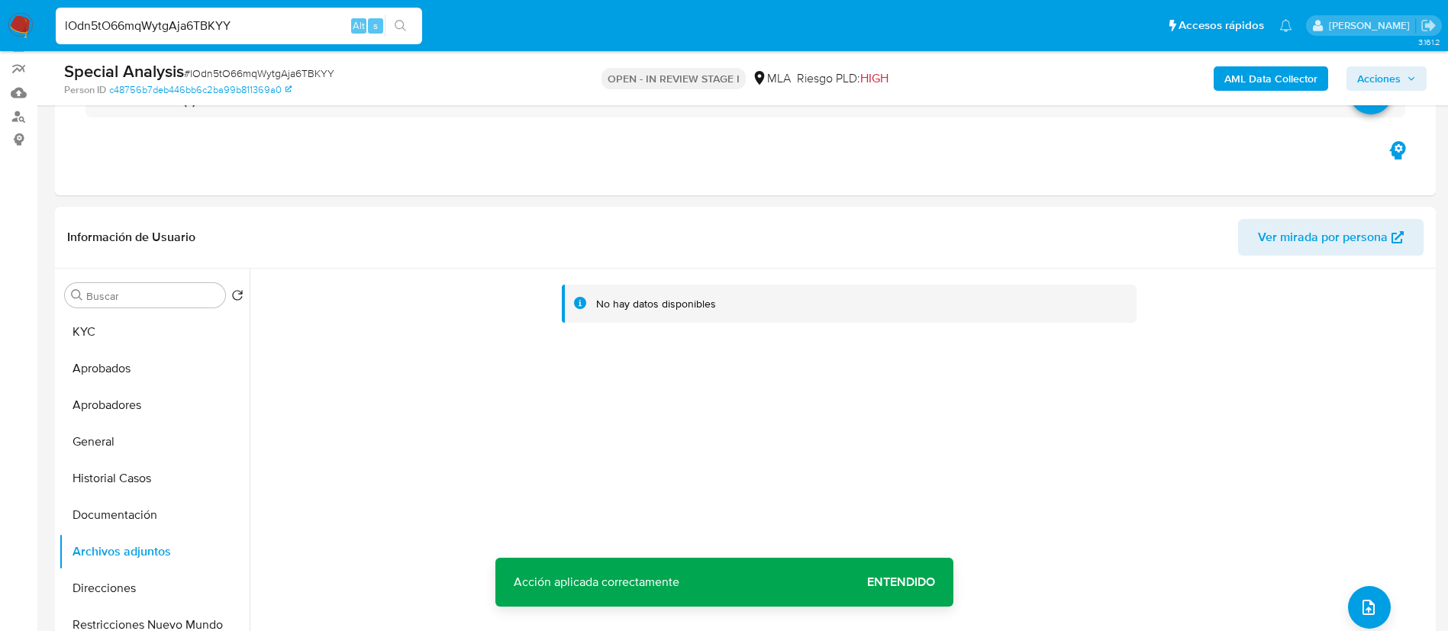
click at [1265, 80] on b "AML Data Collector" at bounding box center [1271, 78] width 93 height 24
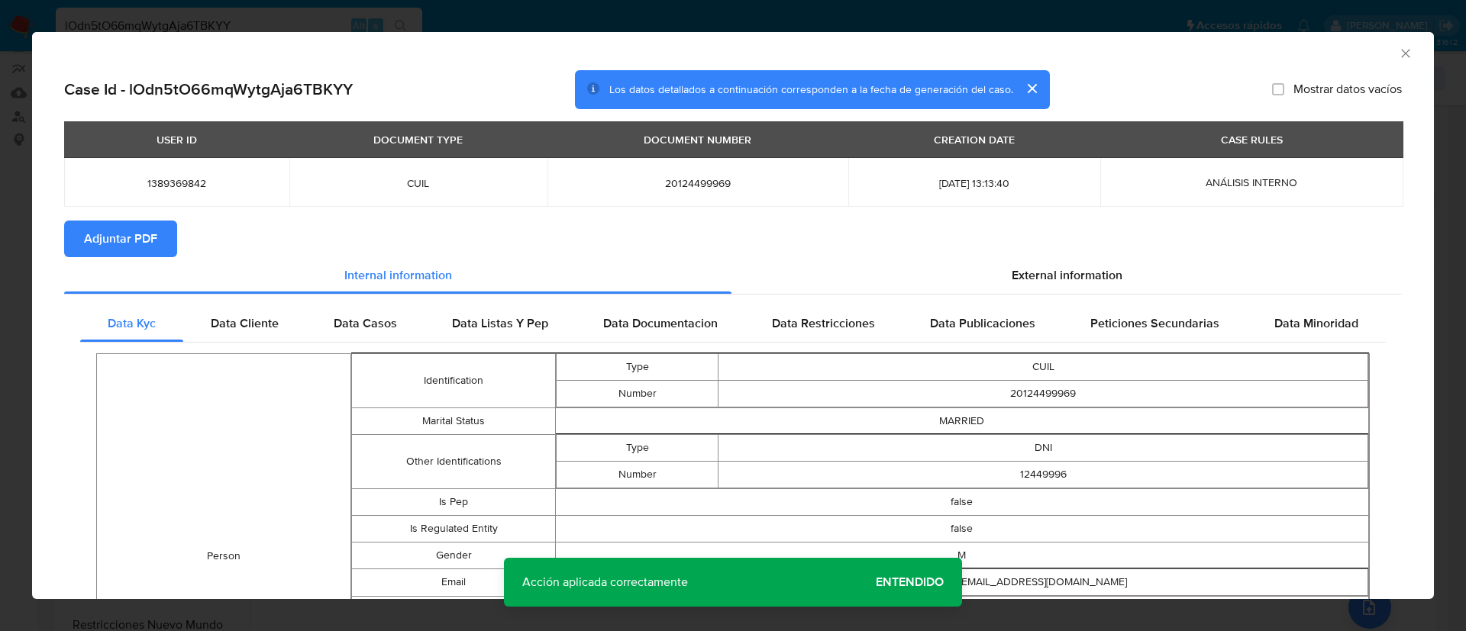
click at [129, 231] on span "Adjuntar PDF" at bounding box center [120, 239] width 73 height 34
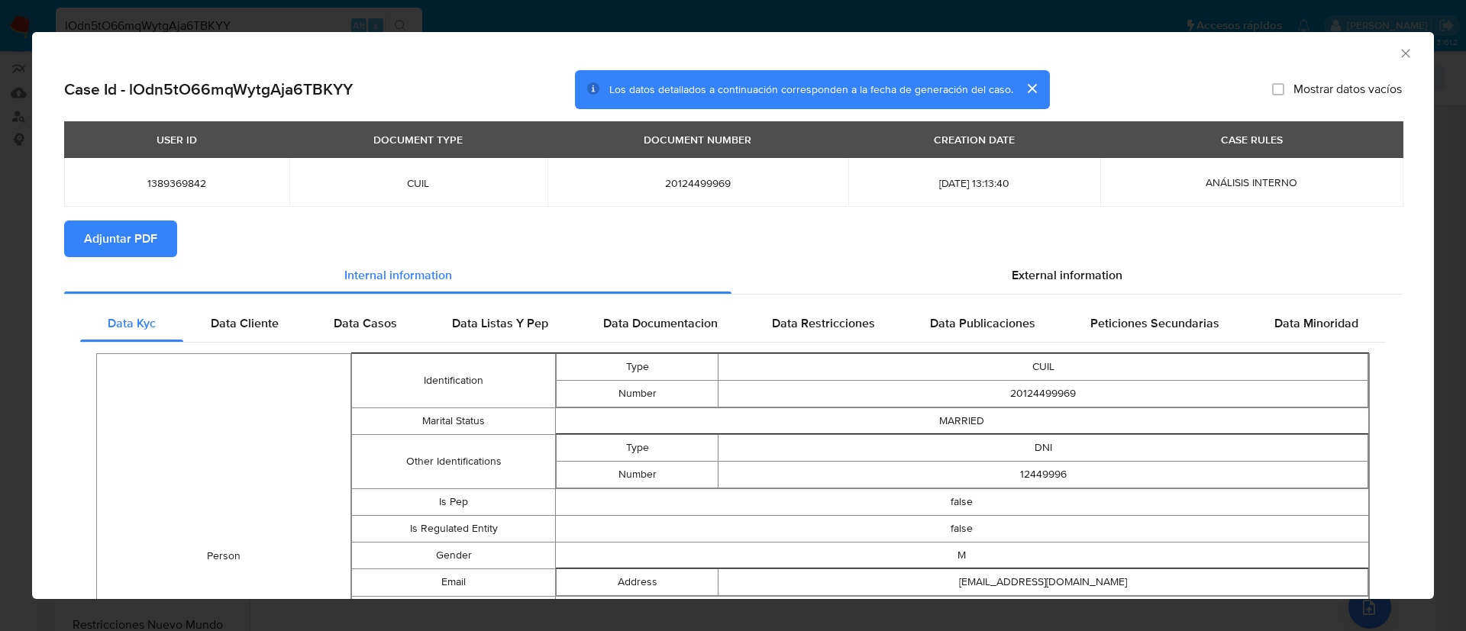
click at [1401, 51] on icon "Cerrar ventana" at bounding box center [1405, 53] width 8 height 8
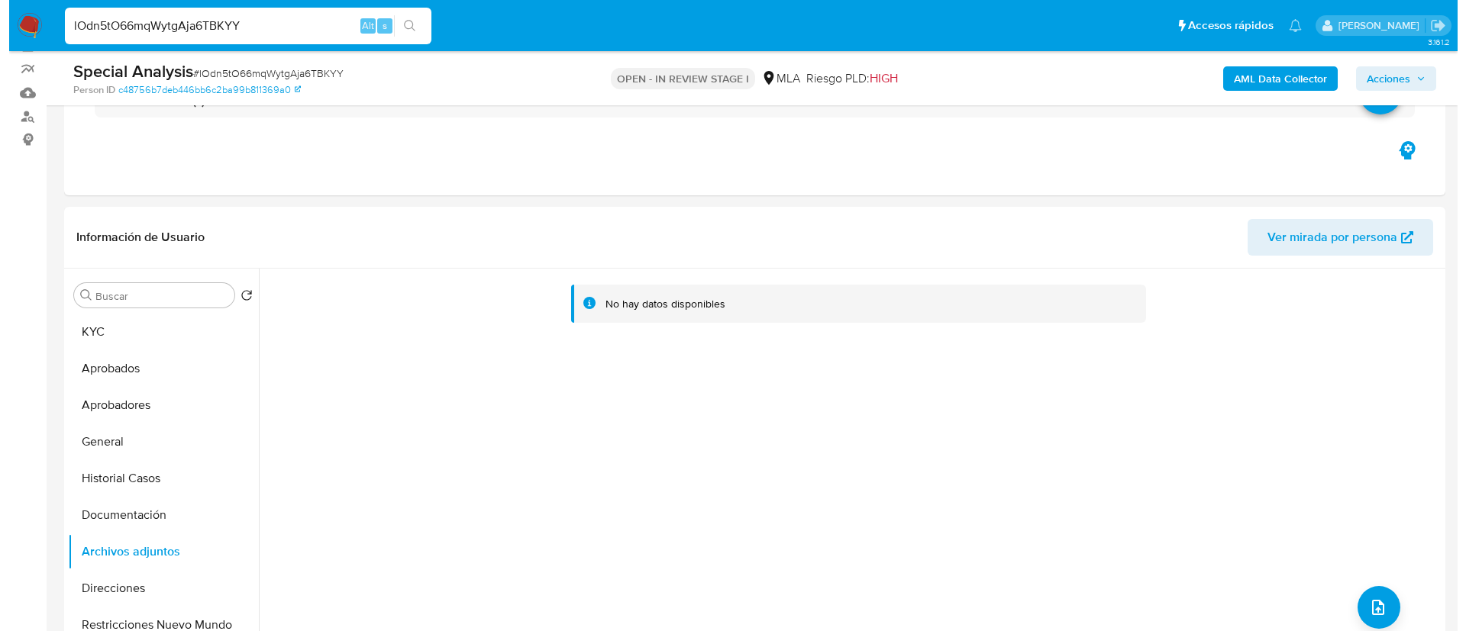
scroll to position [245, 0]
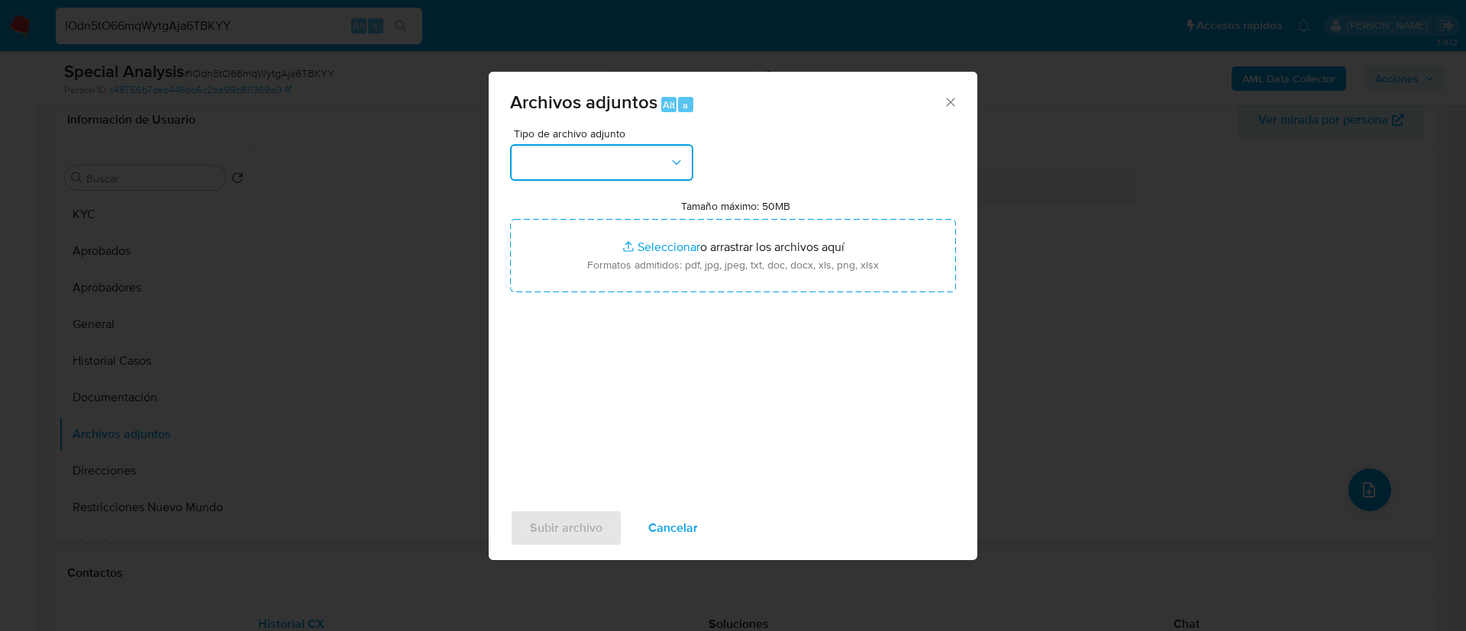
click at [515, 167] on button "button" at bounding box center [601, 162] width 183 height 37
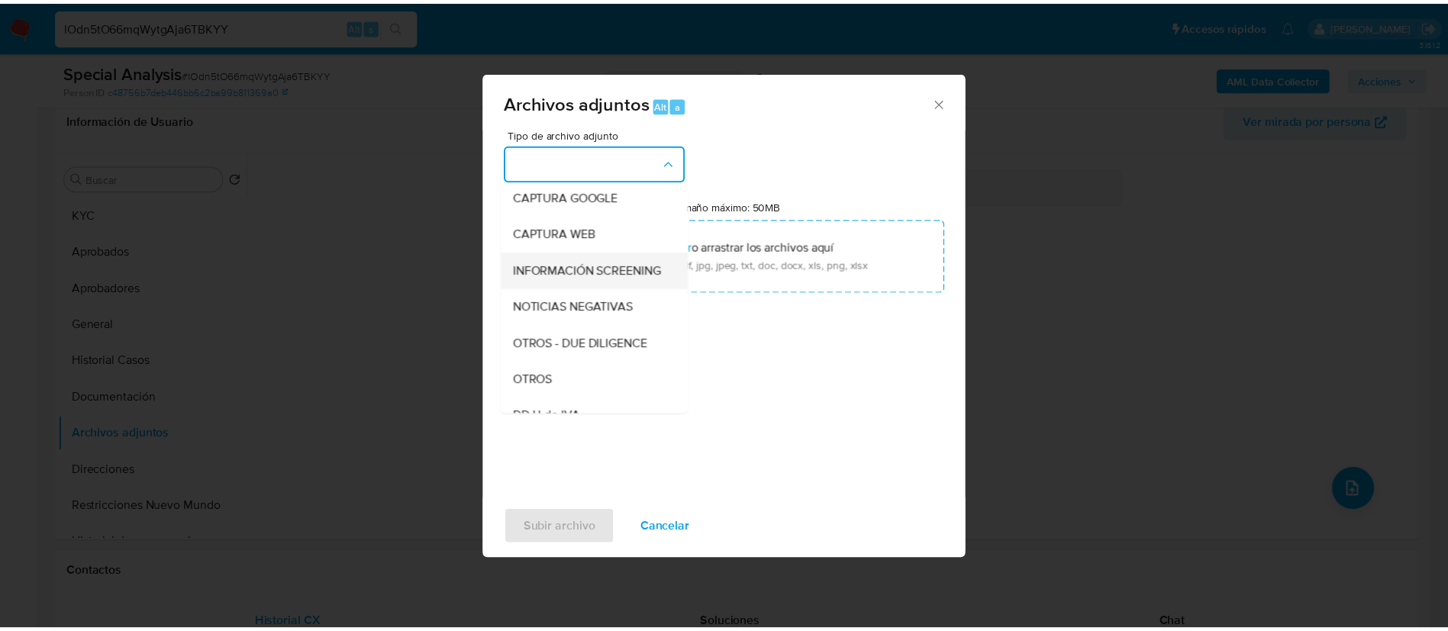
scroll to position [149, 0]
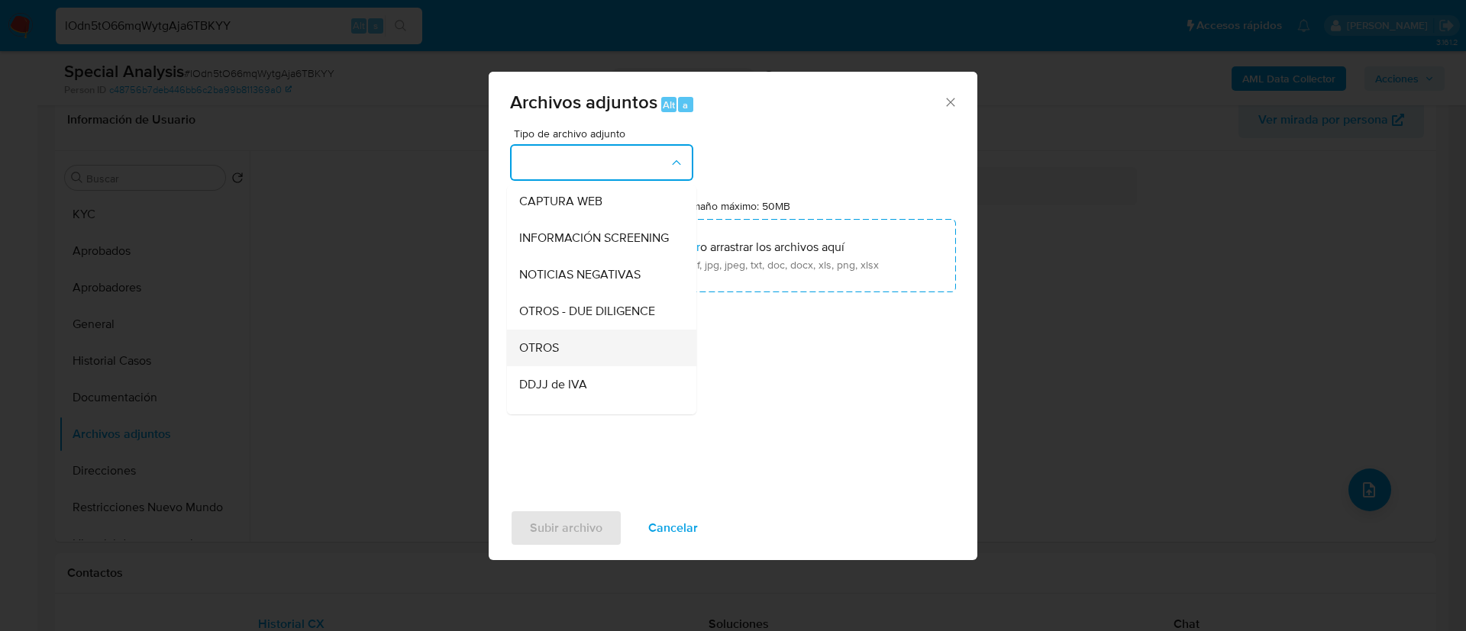
click at [570, 363] on div "OTROS" at bounding box center [597, 348] width 156 height 37
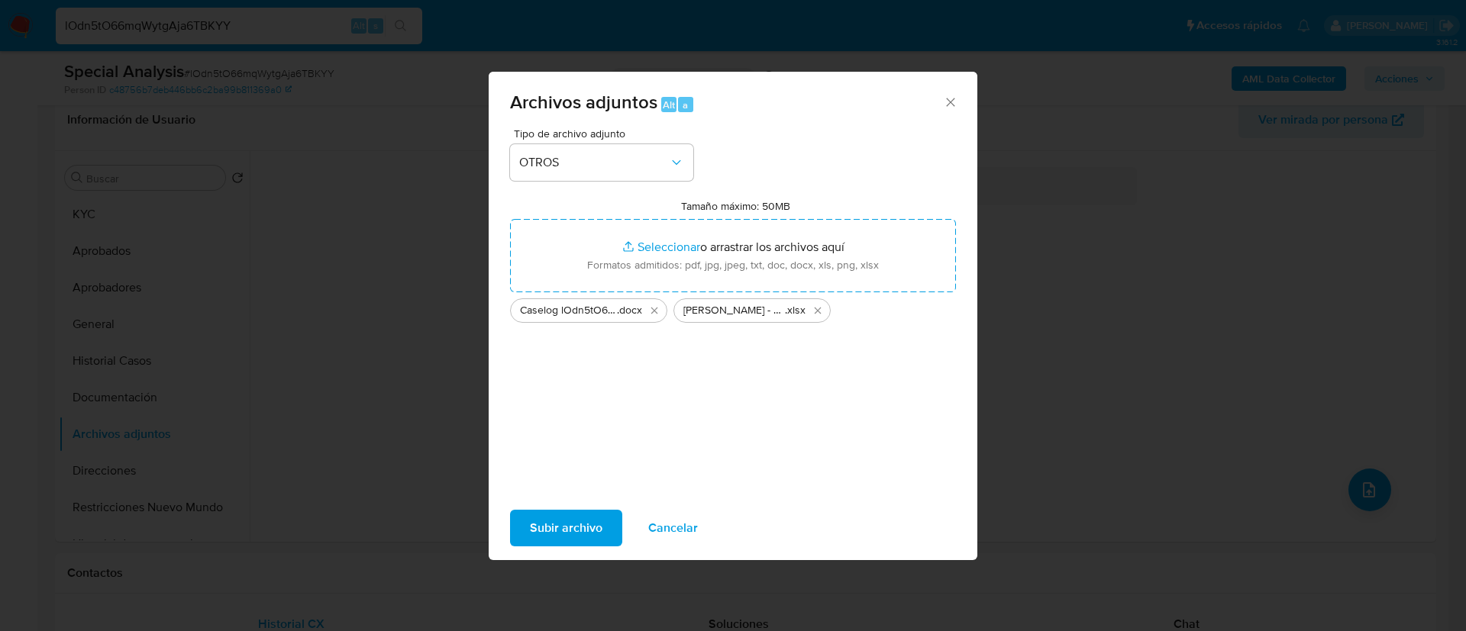
click at [580, 530] on span "Subir archivo" at bounding box center [566, 529] width 73 height 34
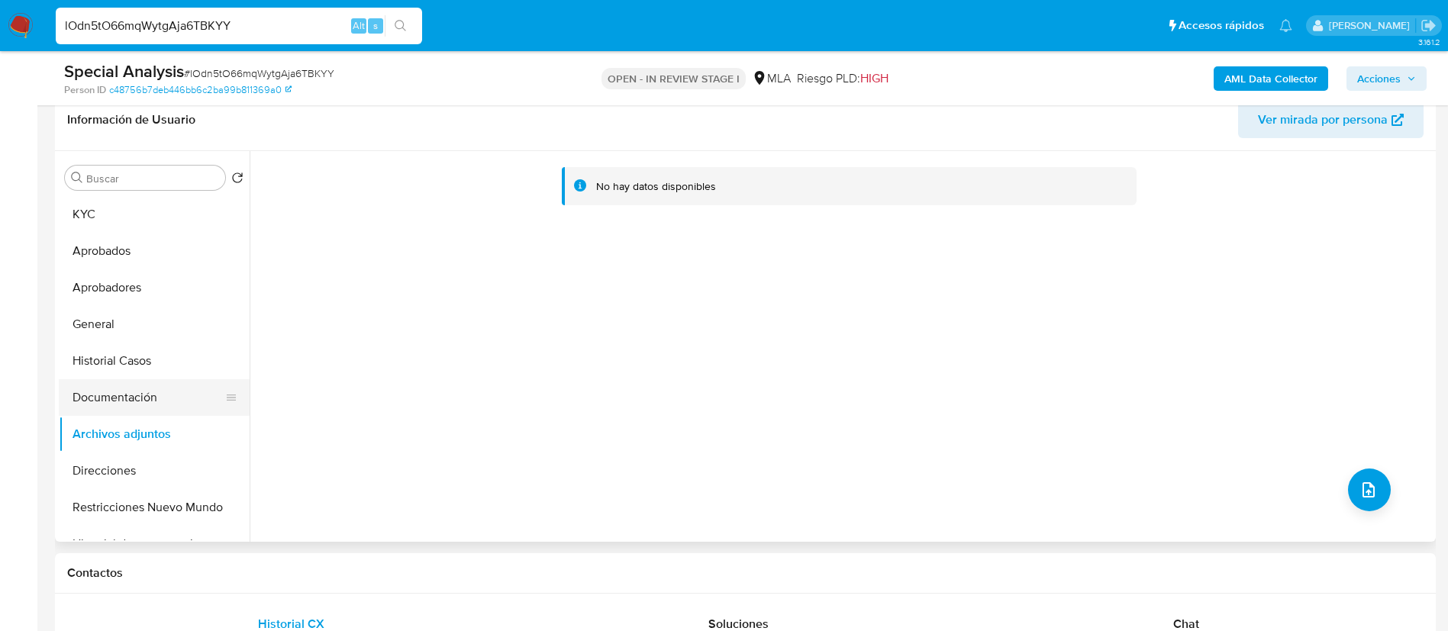
click at [117, 411] on button "Documentación" at bounding box center [148, 397] width 179 height 37
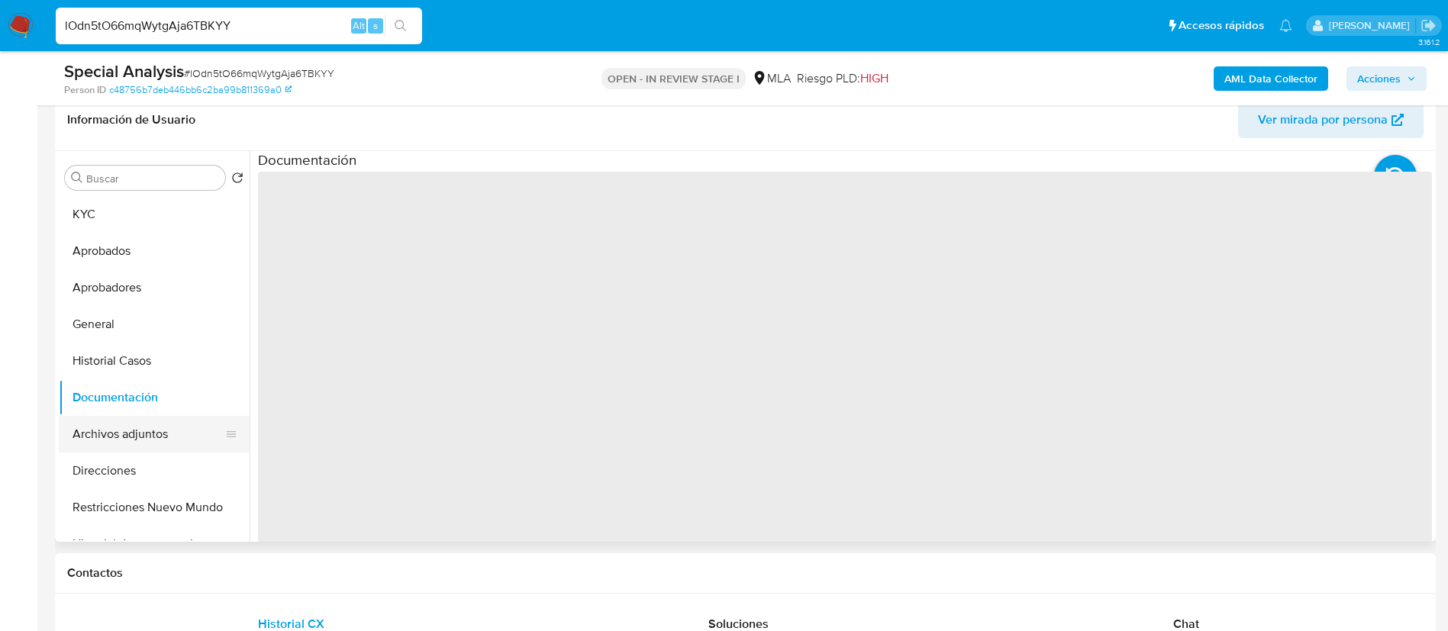
click at [128, 445] on button "Archivos adjuntos" at bounding box center [148, 434] width 179 height 37
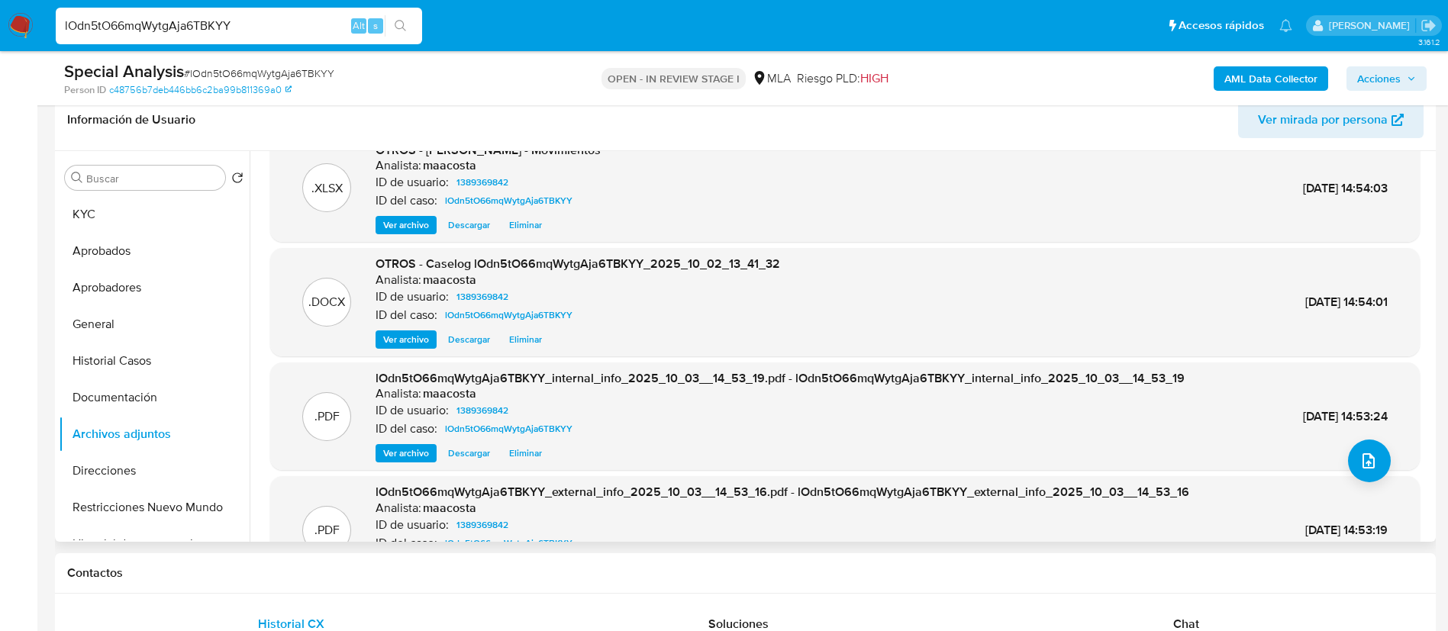
scroll to position [0, 0]
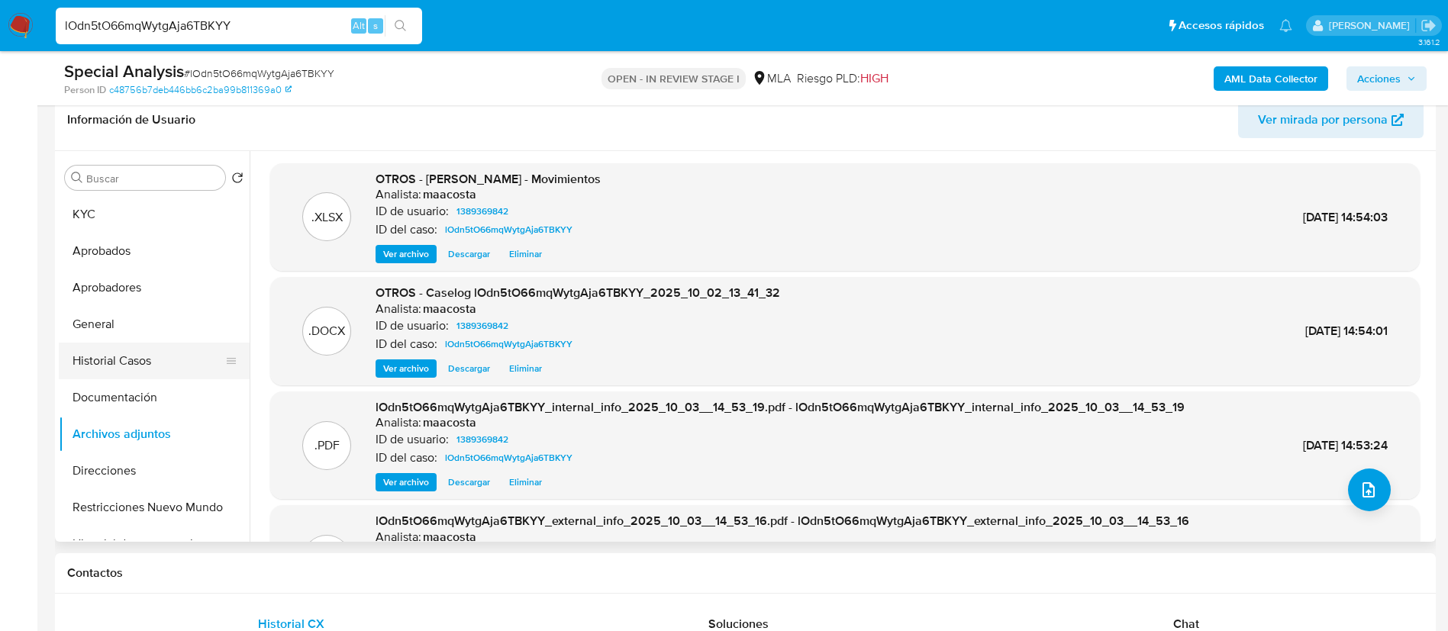
click at [163, 358] on button "Historial Casos" at bounding box center [148, 361] width 179 height 37
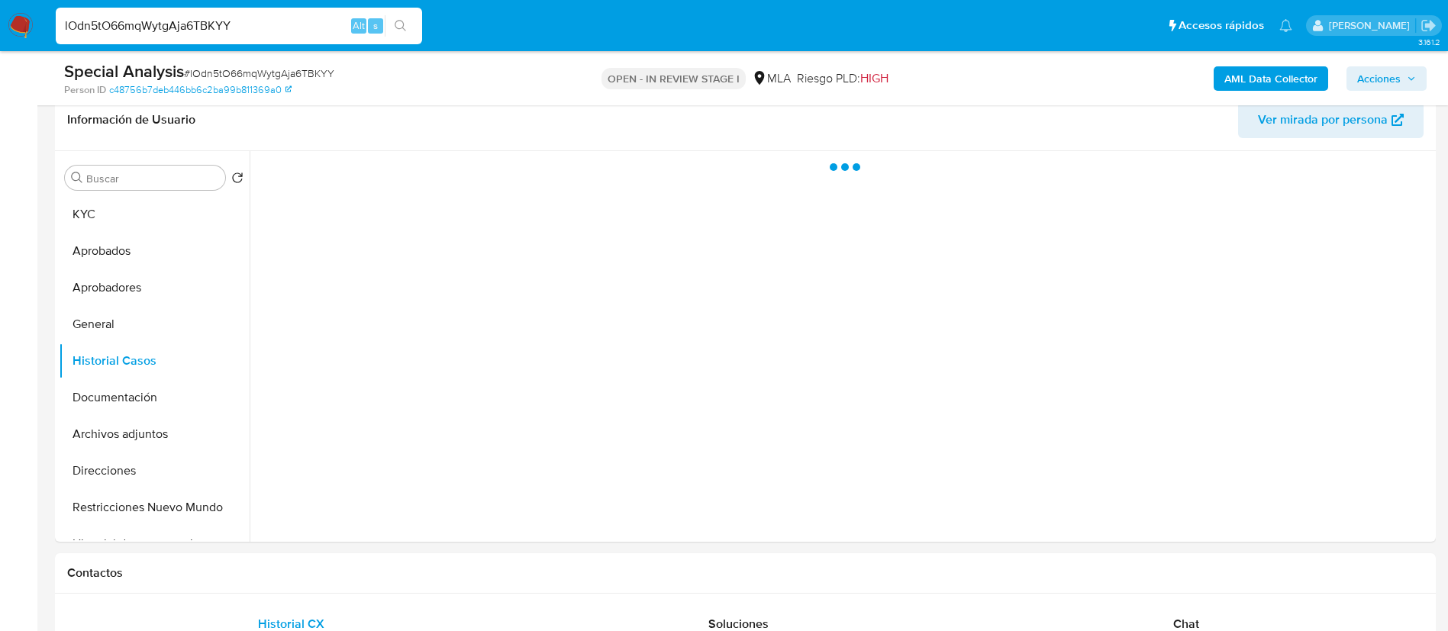
click at [1387, 87] on span "Acciones" at bounding box center [1380, 78] width 44 height 24
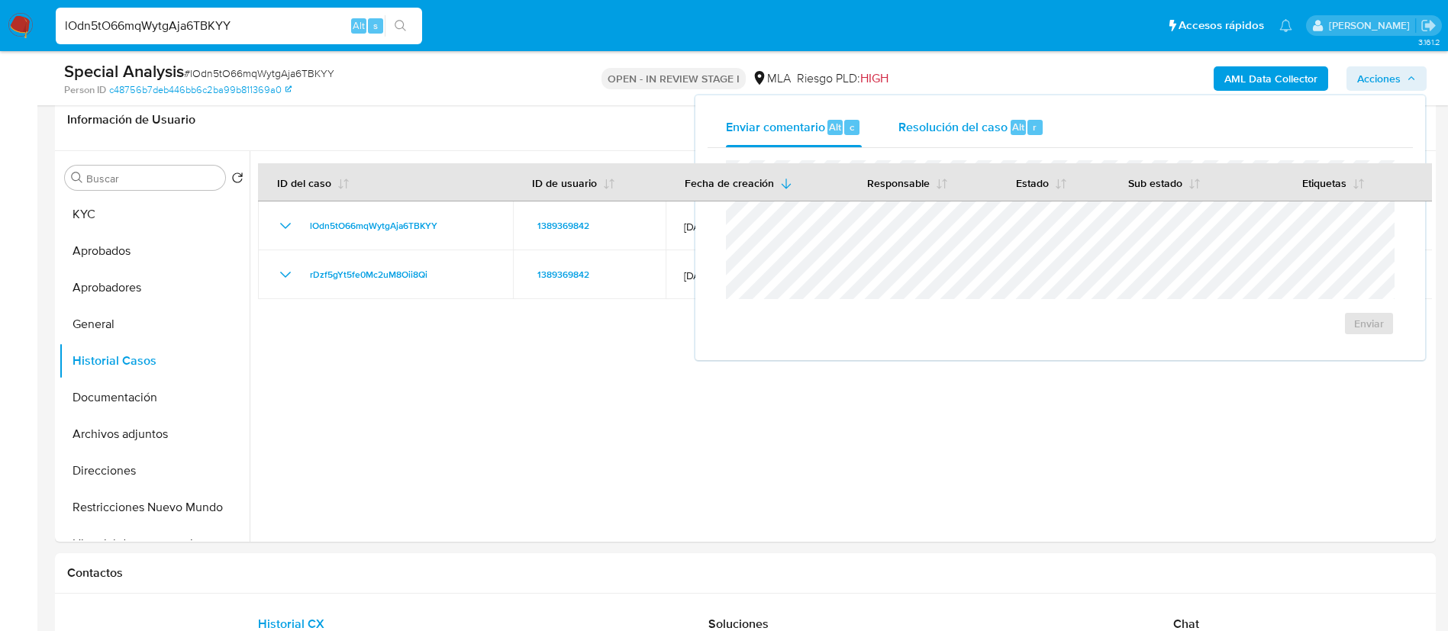
click at [922, 116] on div "Resolución del caso Alt r" at bounding box center [972, 128] width 146 height 40
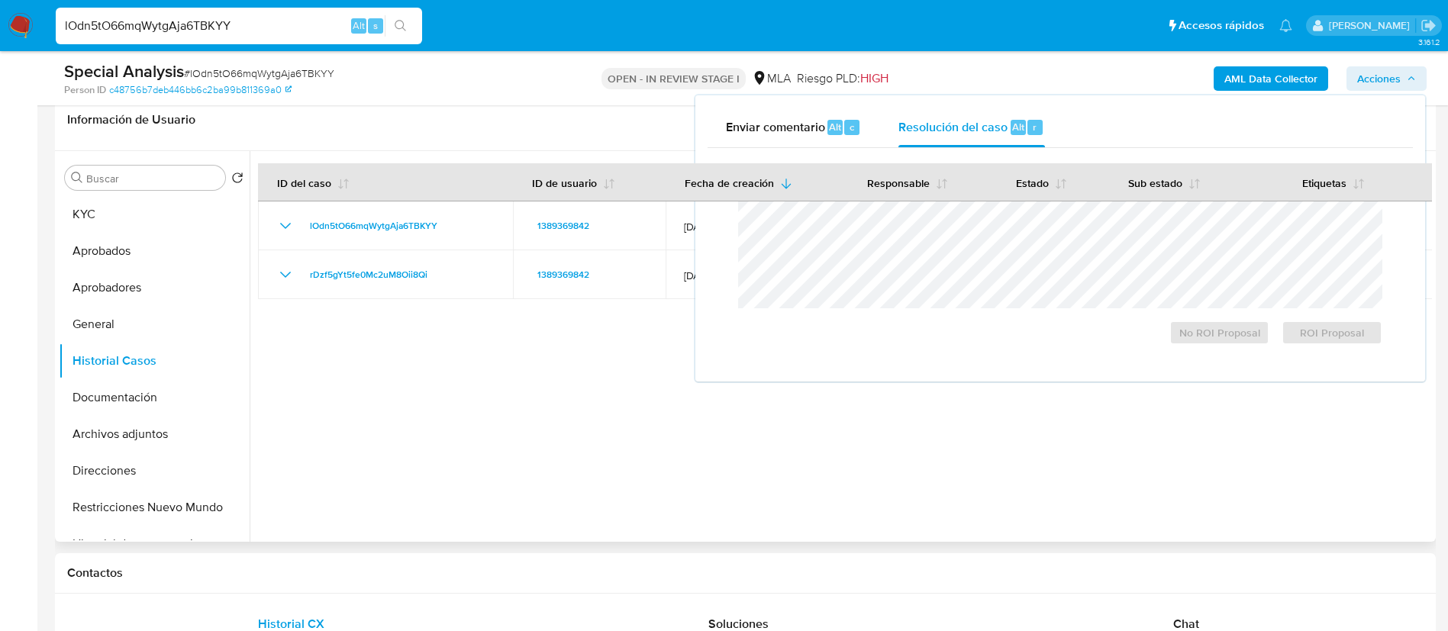
click at [618, 339] on div at bounding box center [841, 346] width 1183 height 391
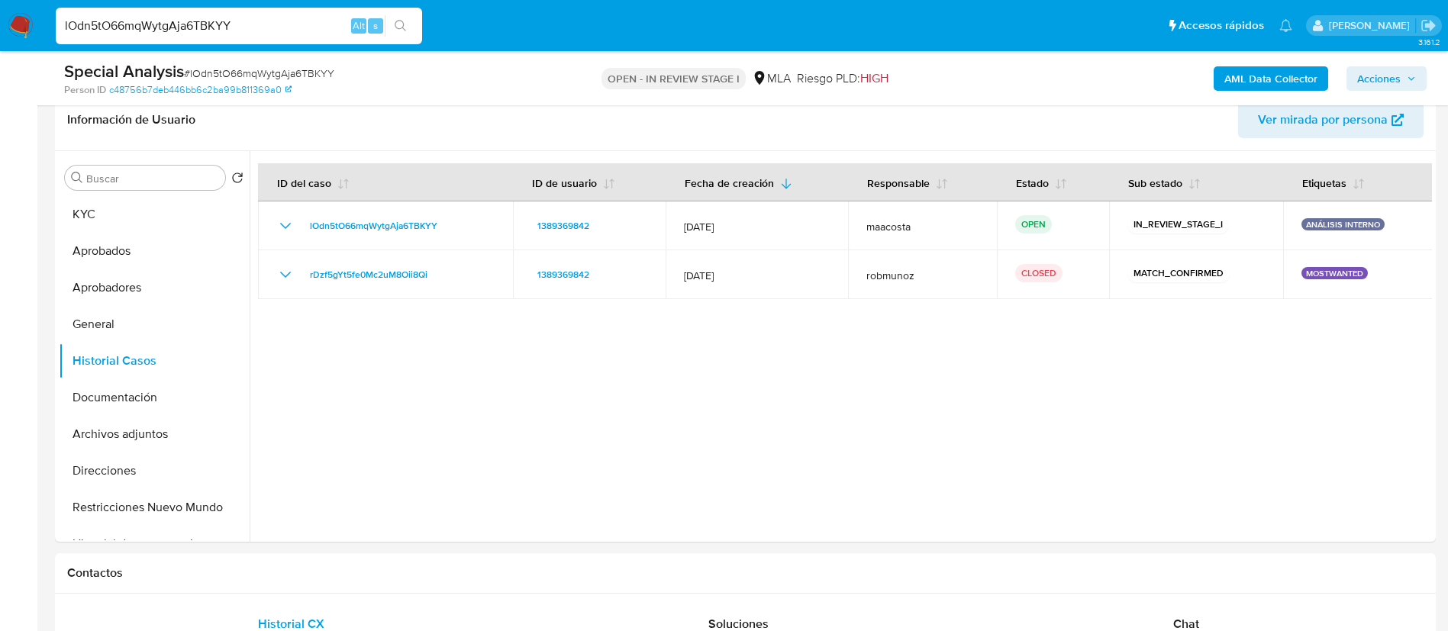
click at [1394, 70] on span "Acciones" at bounding box center [1380, 78] width 44 height 24
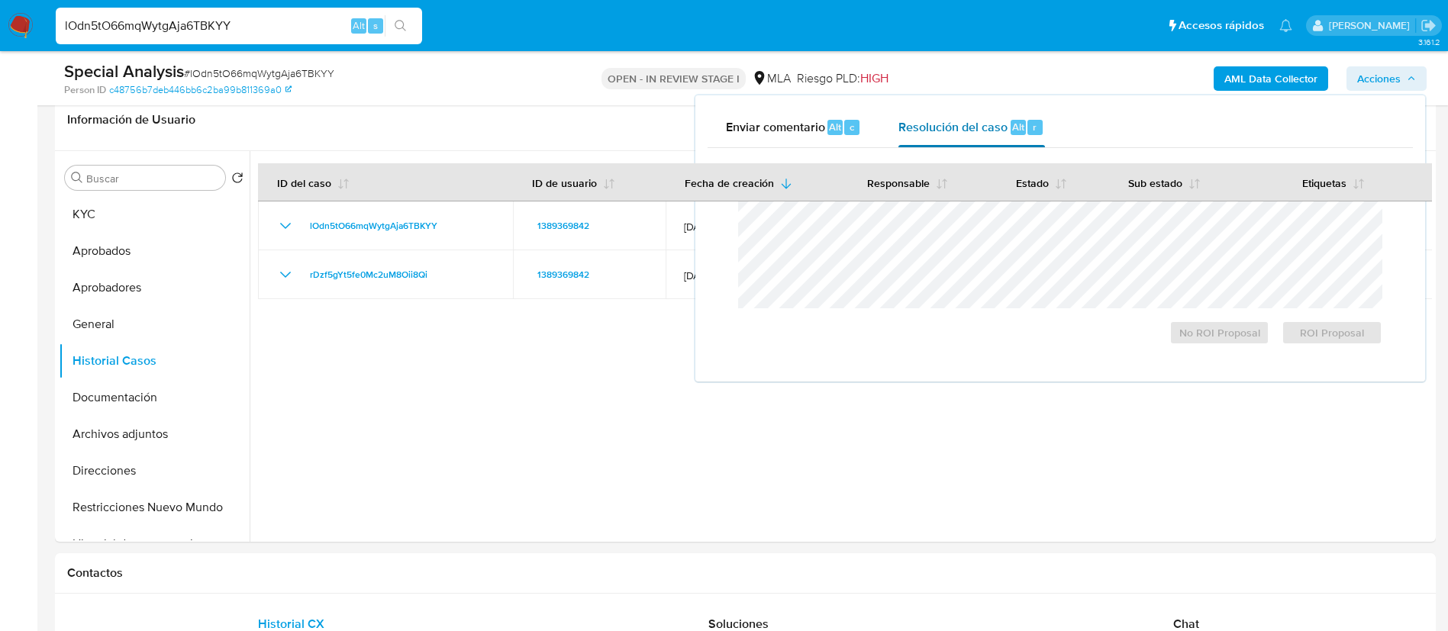
click at [997, 118] on span "Resolución del caso" at bounding box center [953, 127] width 109 height 18
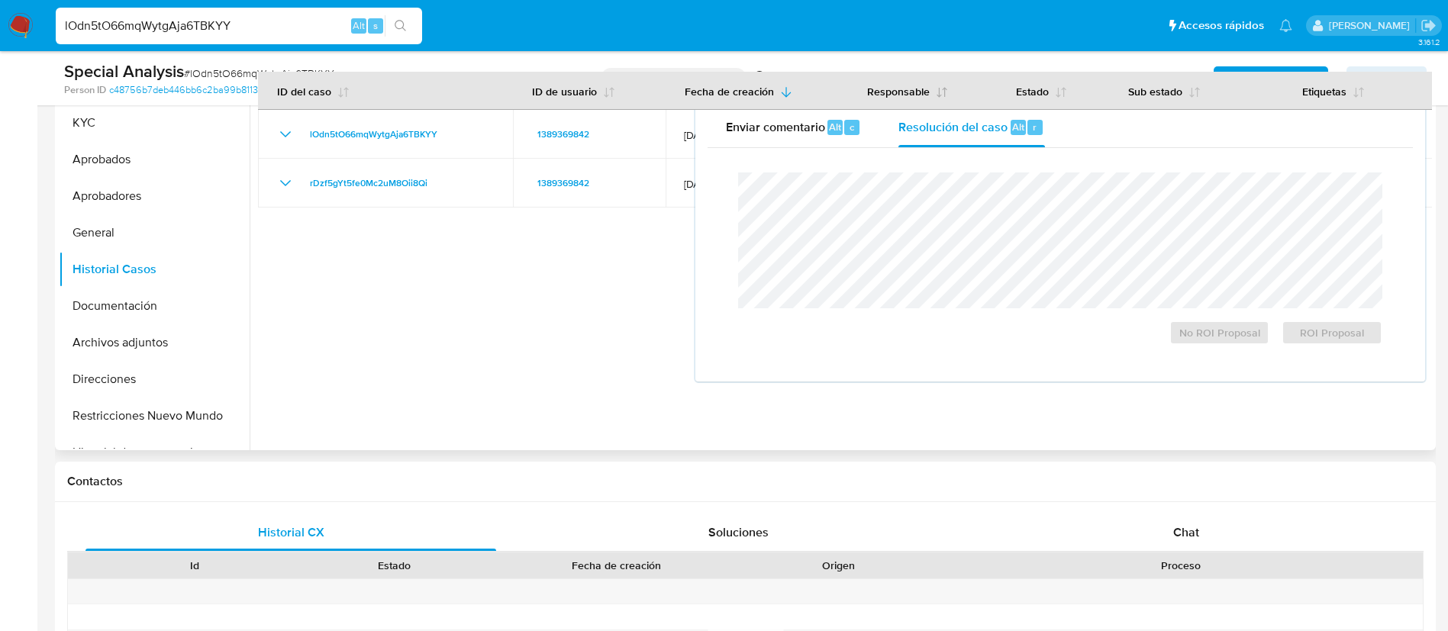
scroll to position [336, 0]
click at [1314, 338] on span "ROI Proposal" at bounding box center [1332, 332] width 79 height 21
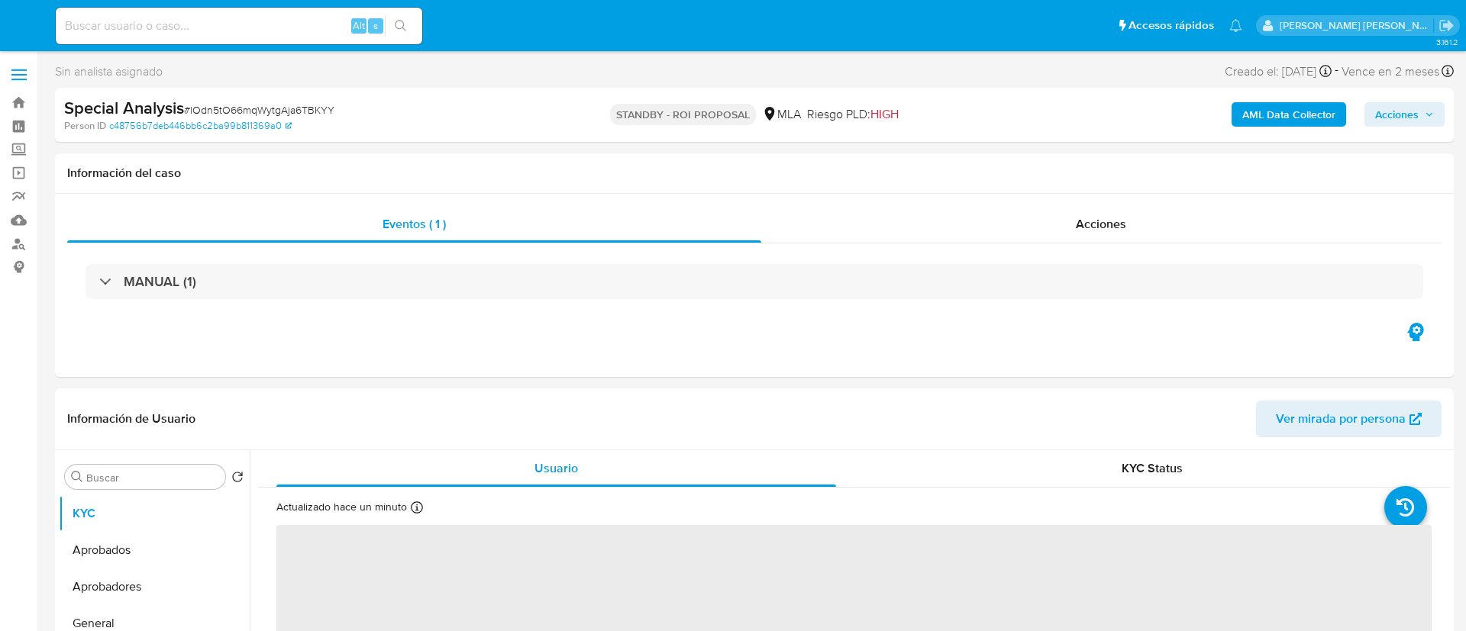
select select "10"
